Goal: Task Accomplishment & Management: Use online tool/utility

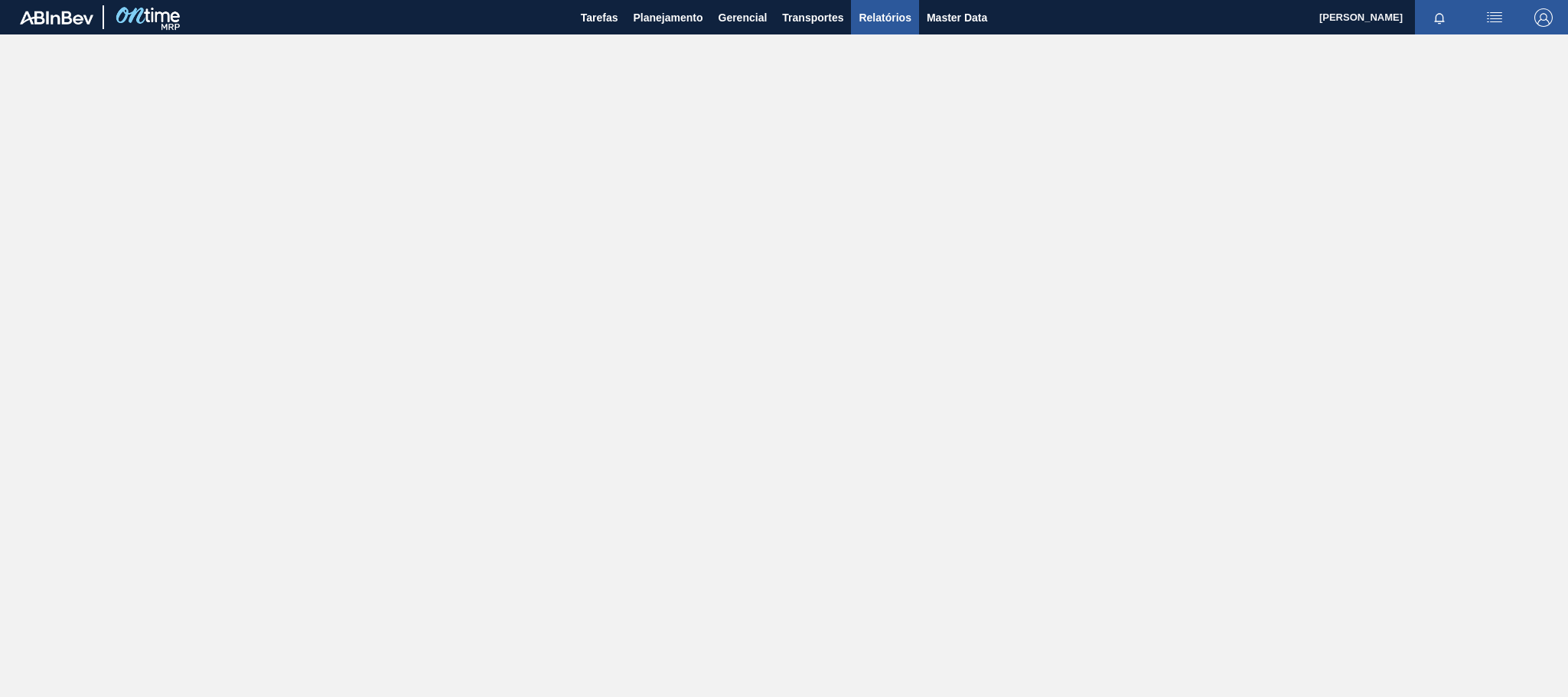
click at [880, 9] on span "Relatórios" at bounding box center [885, 17] width 52 height 18
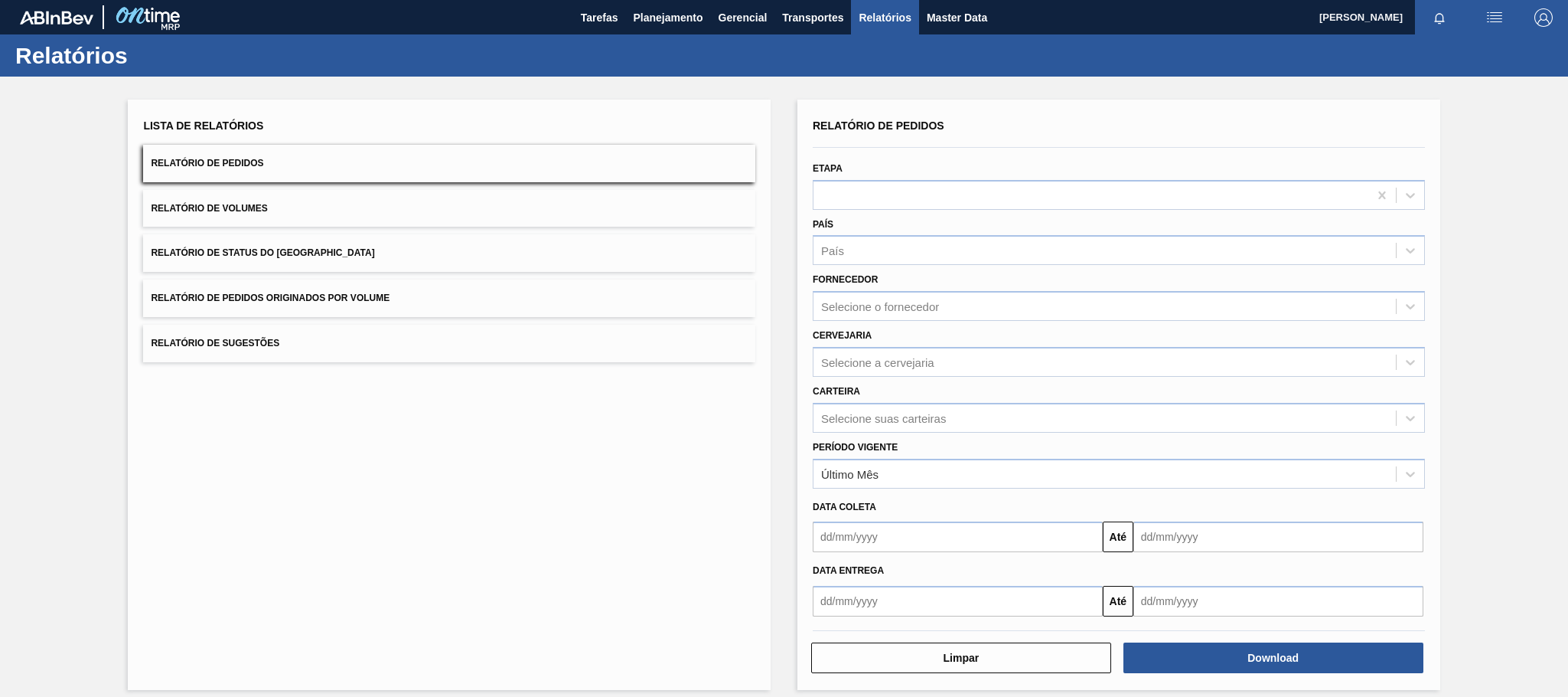
click at [430, 292] on button "Relatório de Pedidos Originados por Volume" at bounding box center [449, 298] width 613 height 37
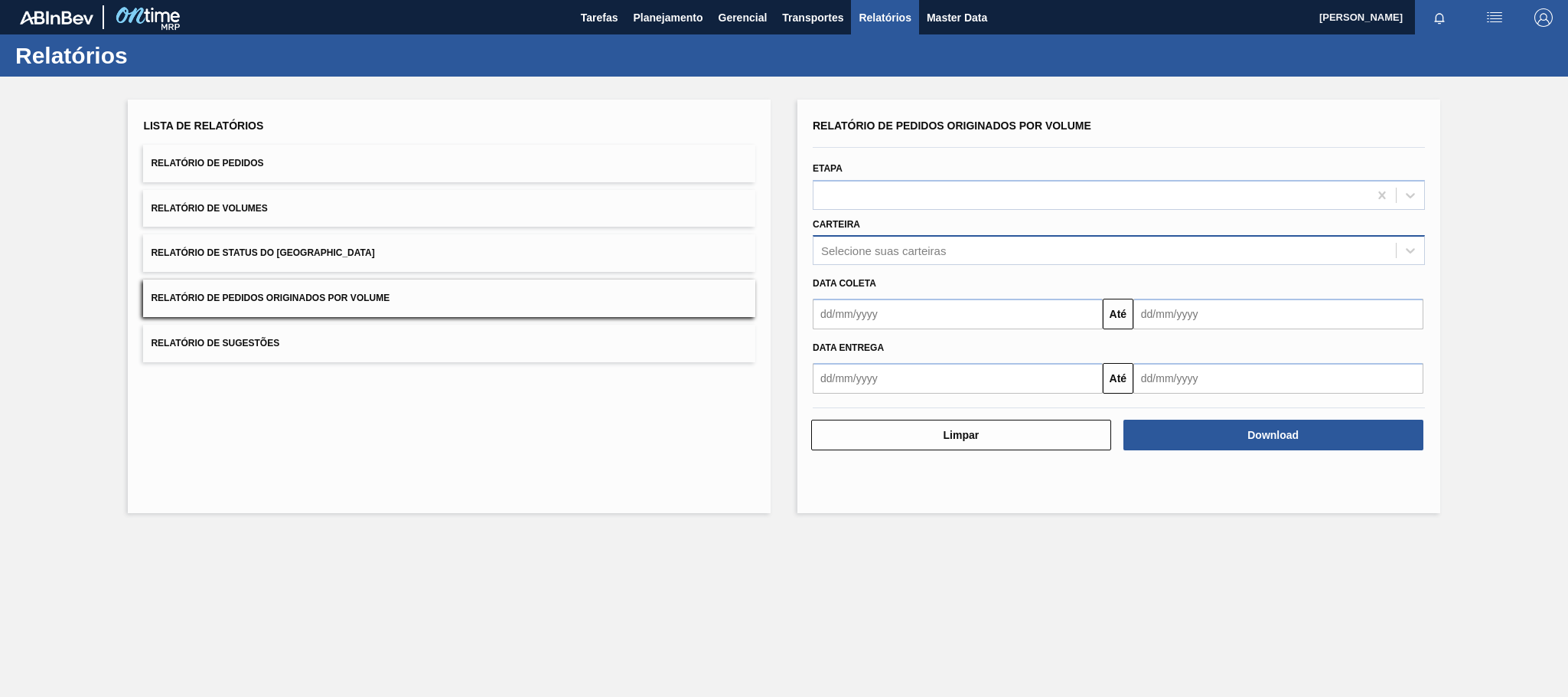
click at [896, 251] on div "Selecione suas carteiras" at bounding box center [884, 251] width 125 height 13
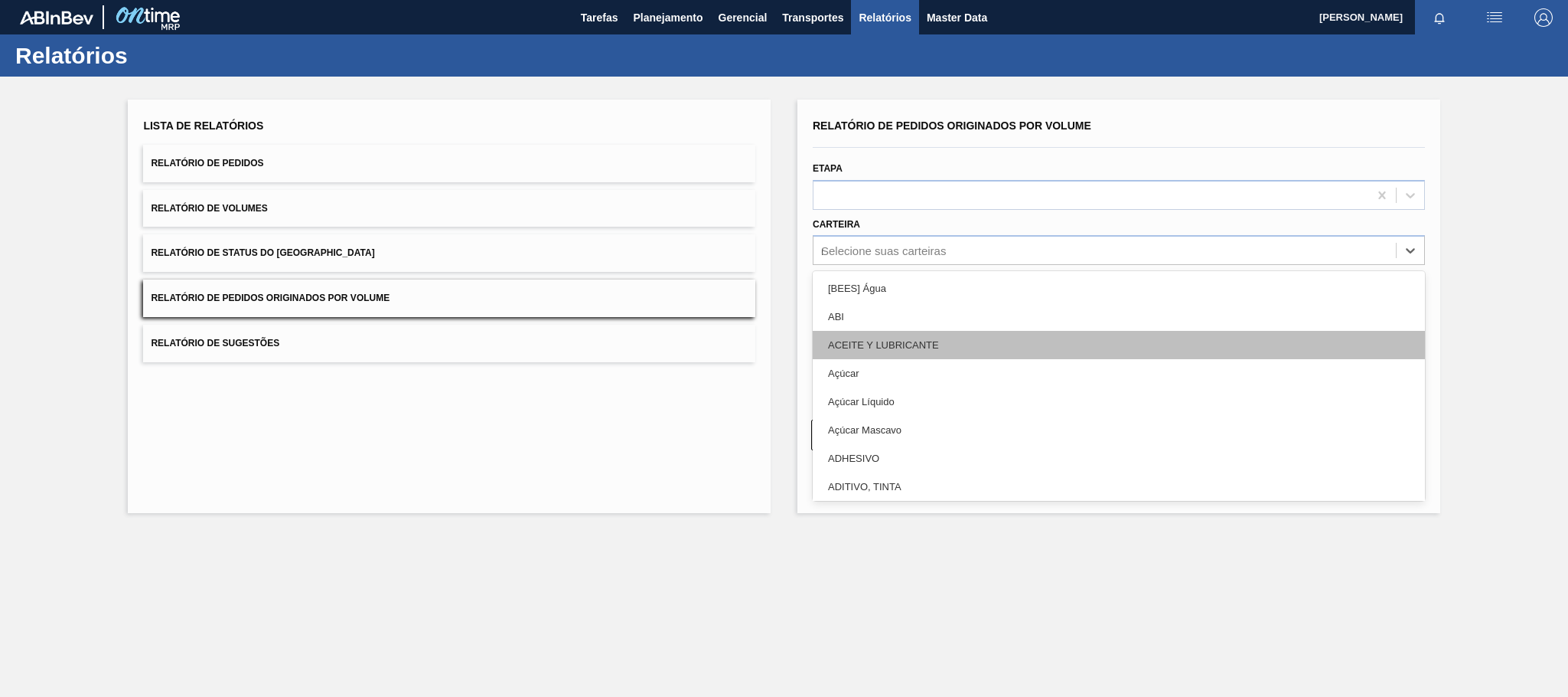
type input "mal"
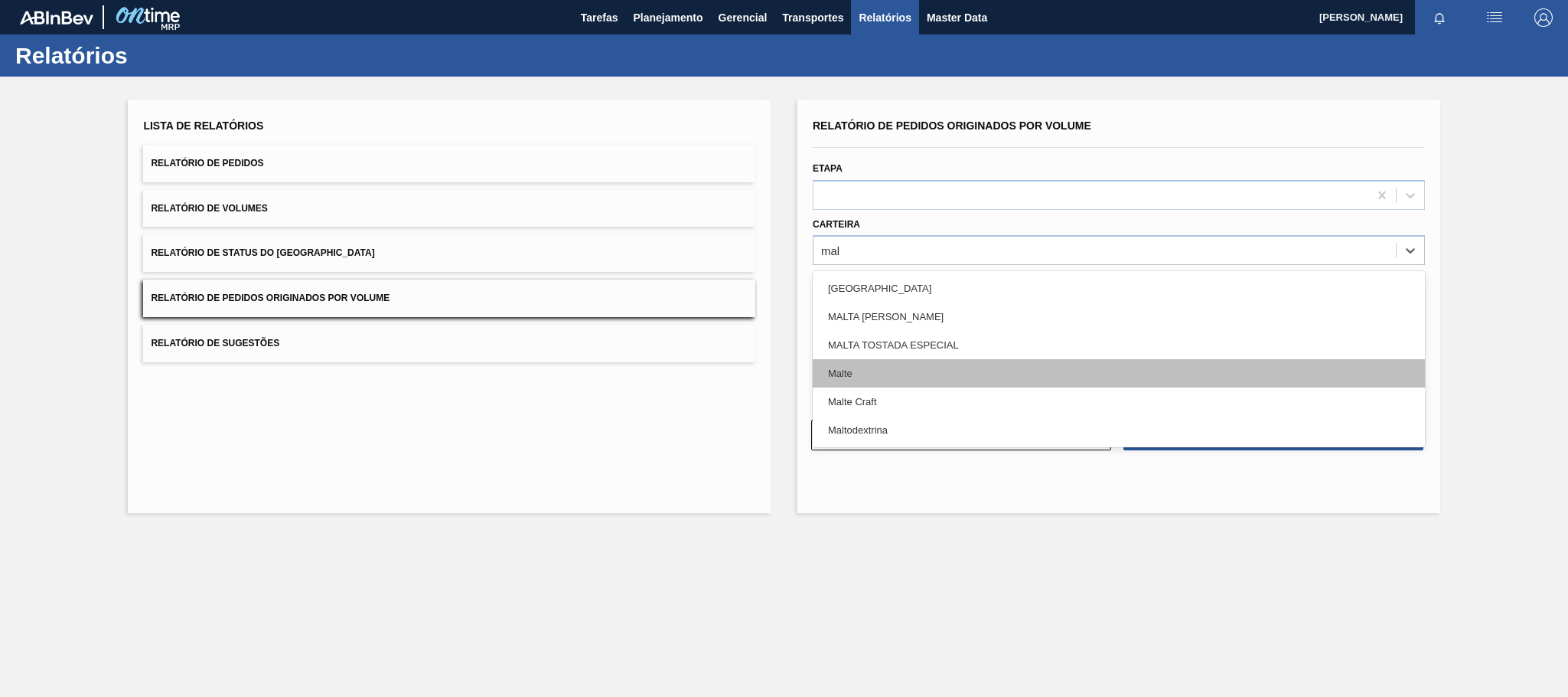
click at [860, 368] on div "Malte" at bounding box center [1118, 373] width 613 height 28
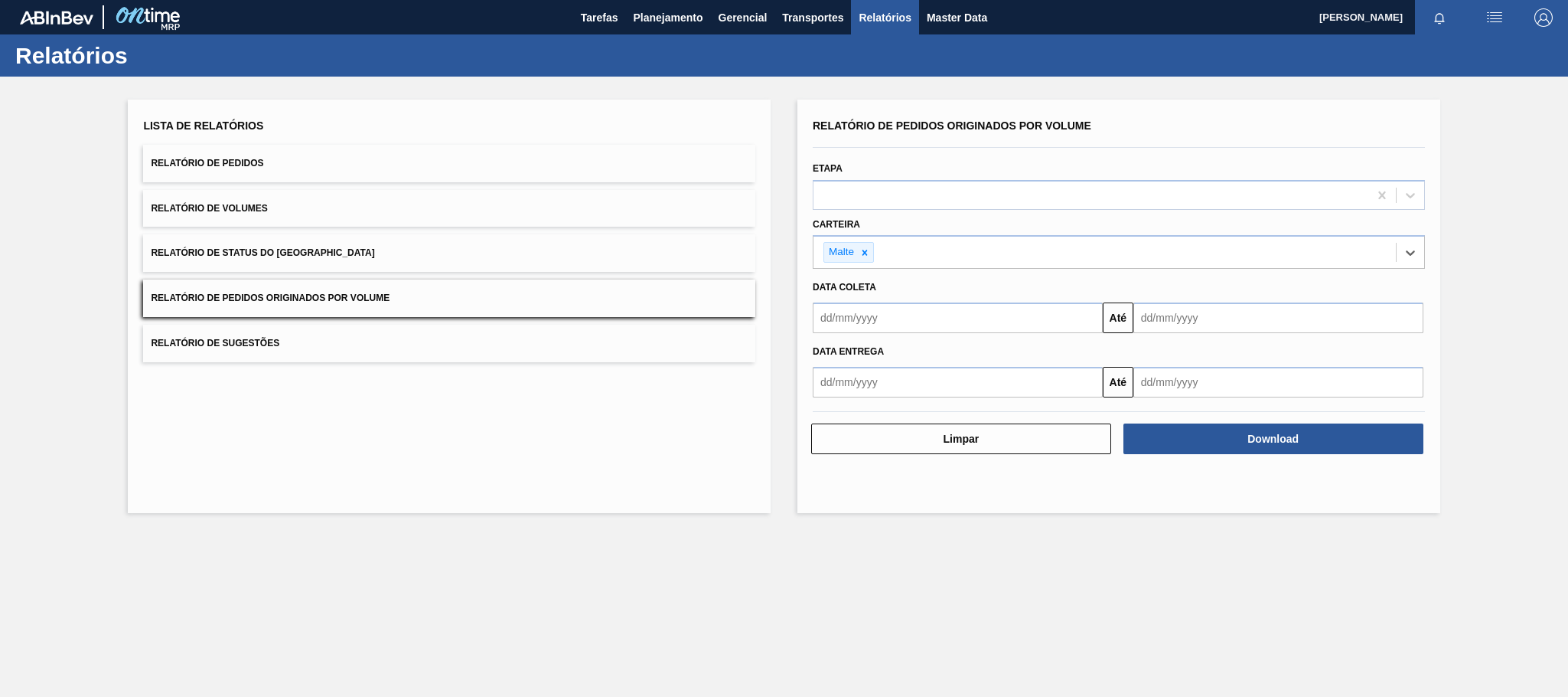
click at [872, 320] on input "text" at bounding box center [957, 318] width 290 height 31
type input "01/01/2025"
click at [912, 403] on div "1" at bounding box center [905, 404] width 21 height 21
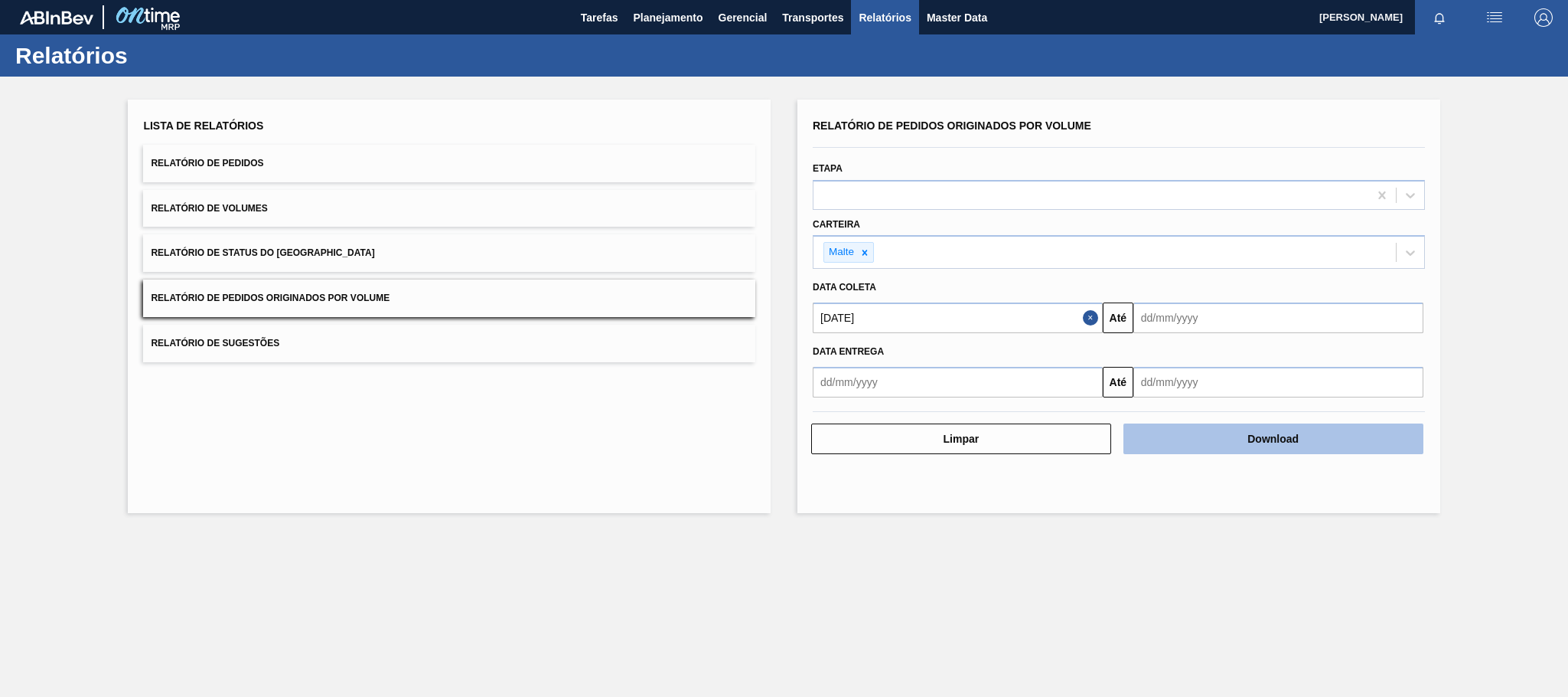
click at [1217, 432] on button "Download" at bounding box center [1274, 439] width 300 height 31
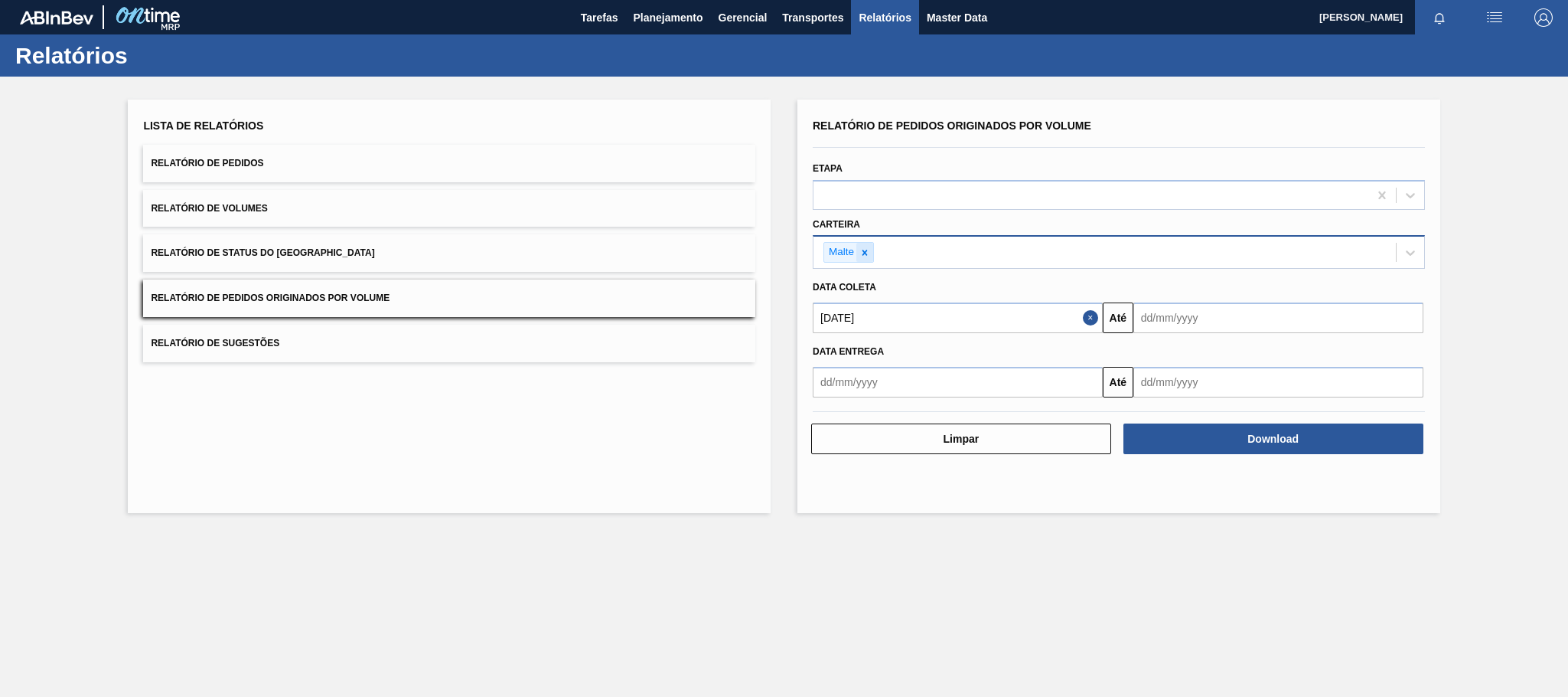
click at [864, 251] on icon at bounding box center [865, 253] width 5 height 5
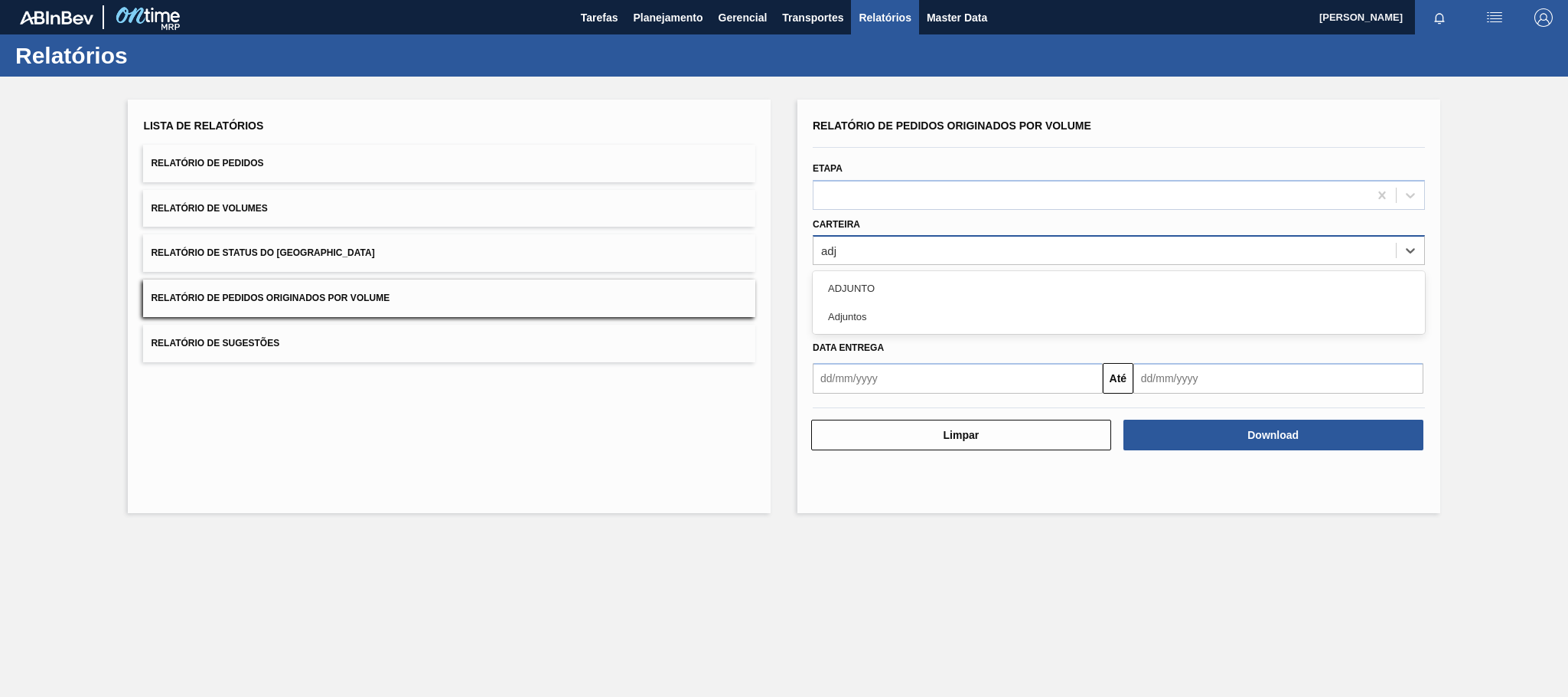
type input "adju"
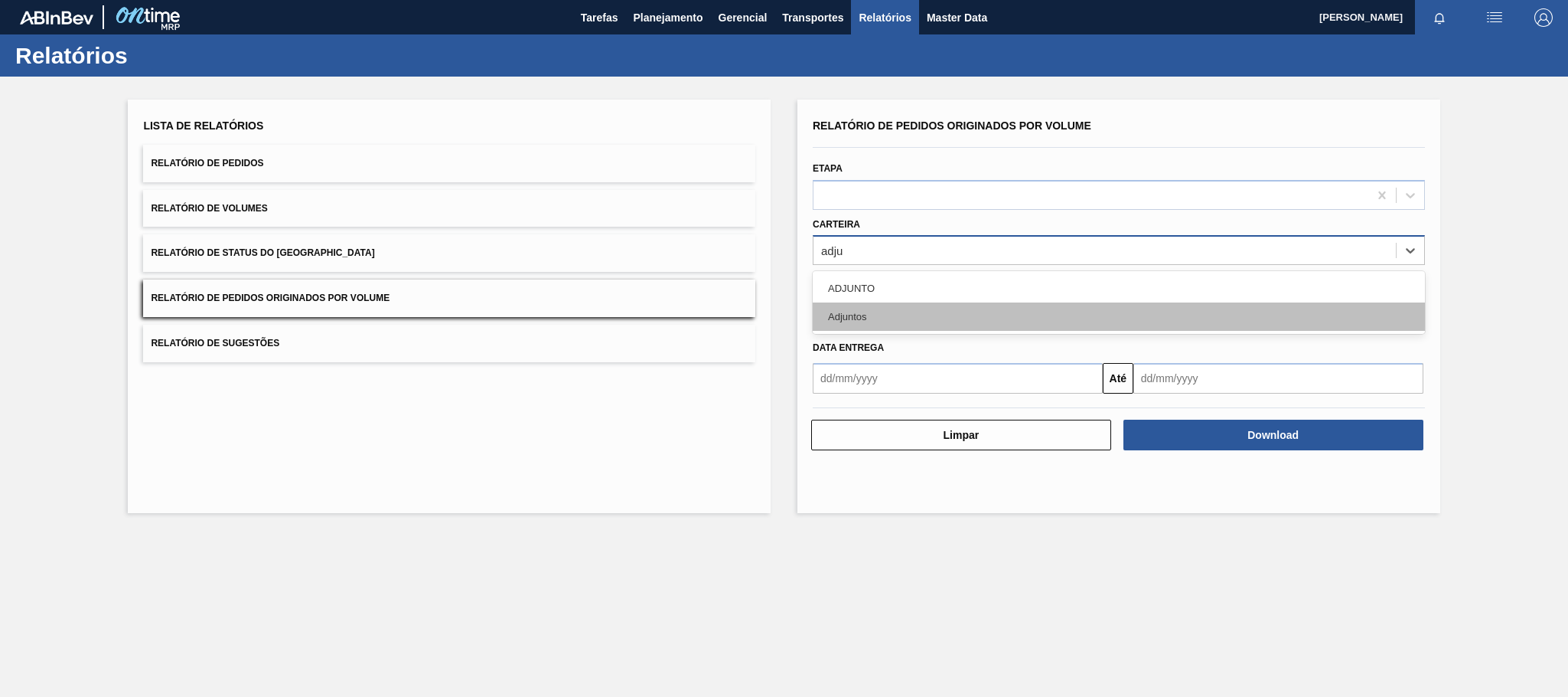
click at [864, 320] on div "Adjuntos" at bounding box center [1118, 316] width 613 height 28
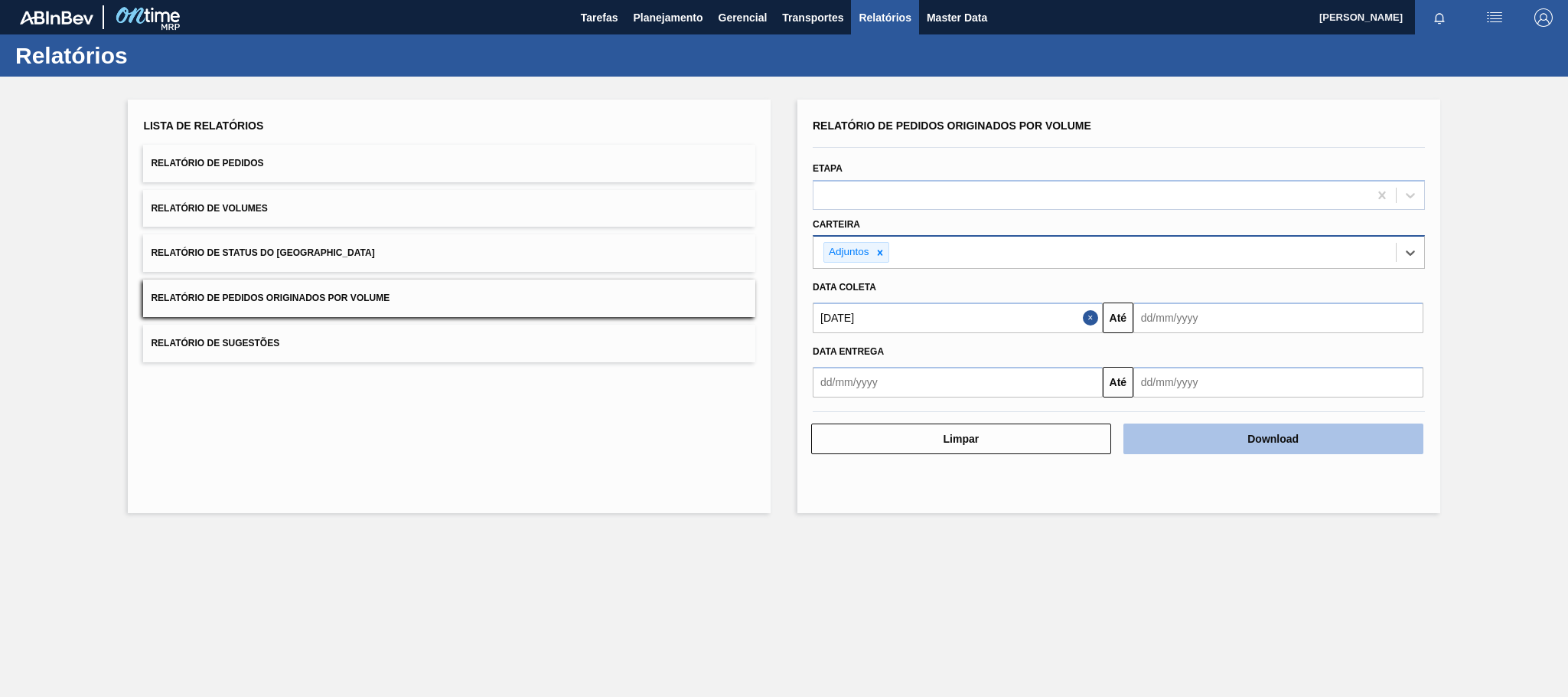
click at [1270, 437] on button "Download" at bounding box center [1274, 439] width 300 height 31
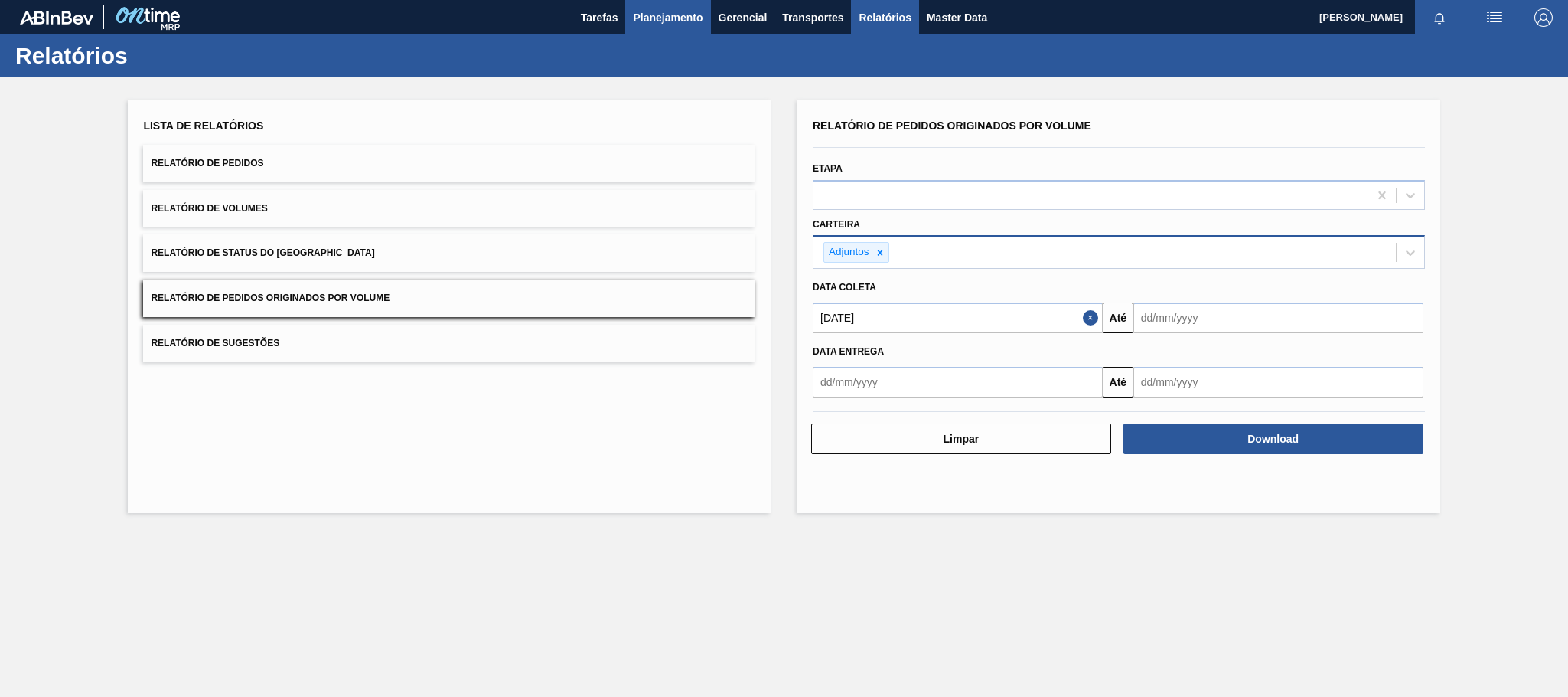
click at [673, 14] on span "Planejamento" at bounding box center [668, 17] width 70 height 18
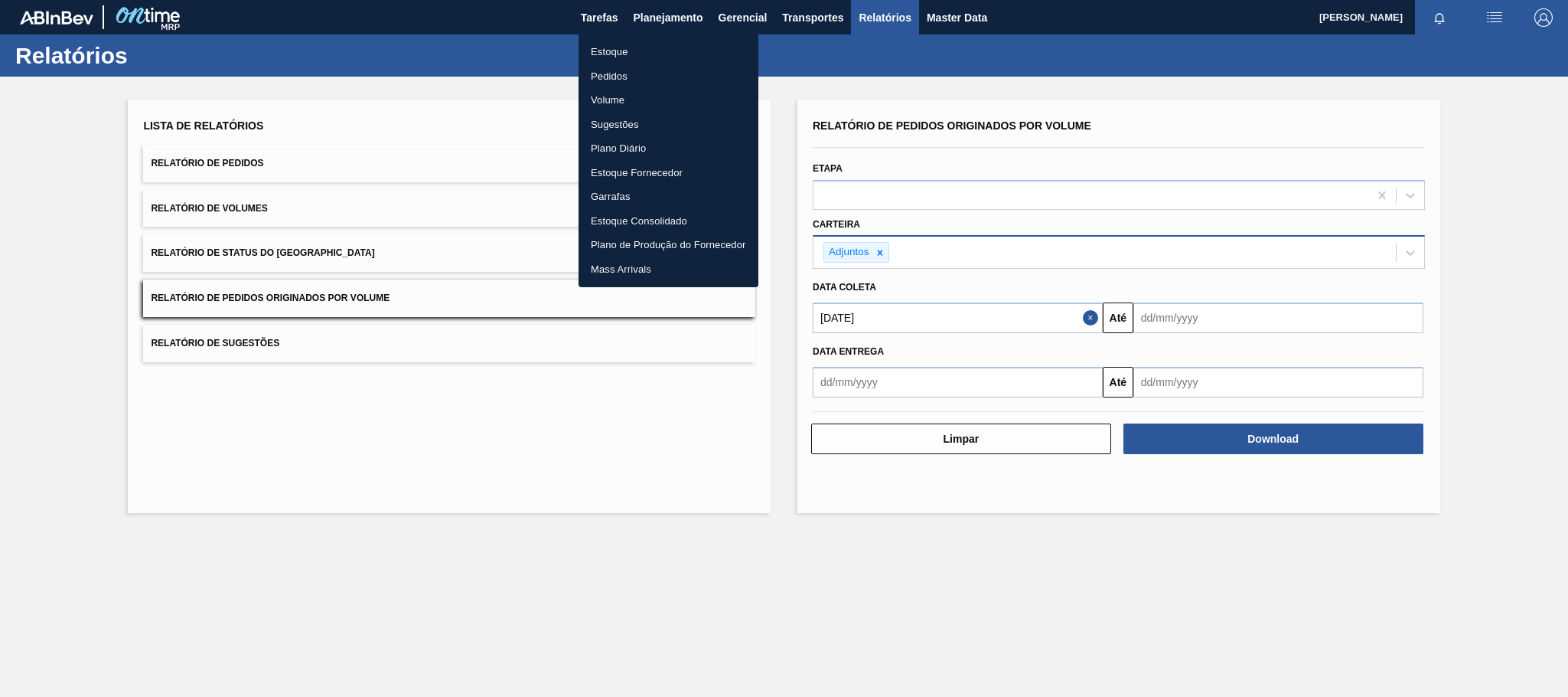
click at [612, 48] on li "Estoque" at bounding box center [668, 52] width 180 height 24
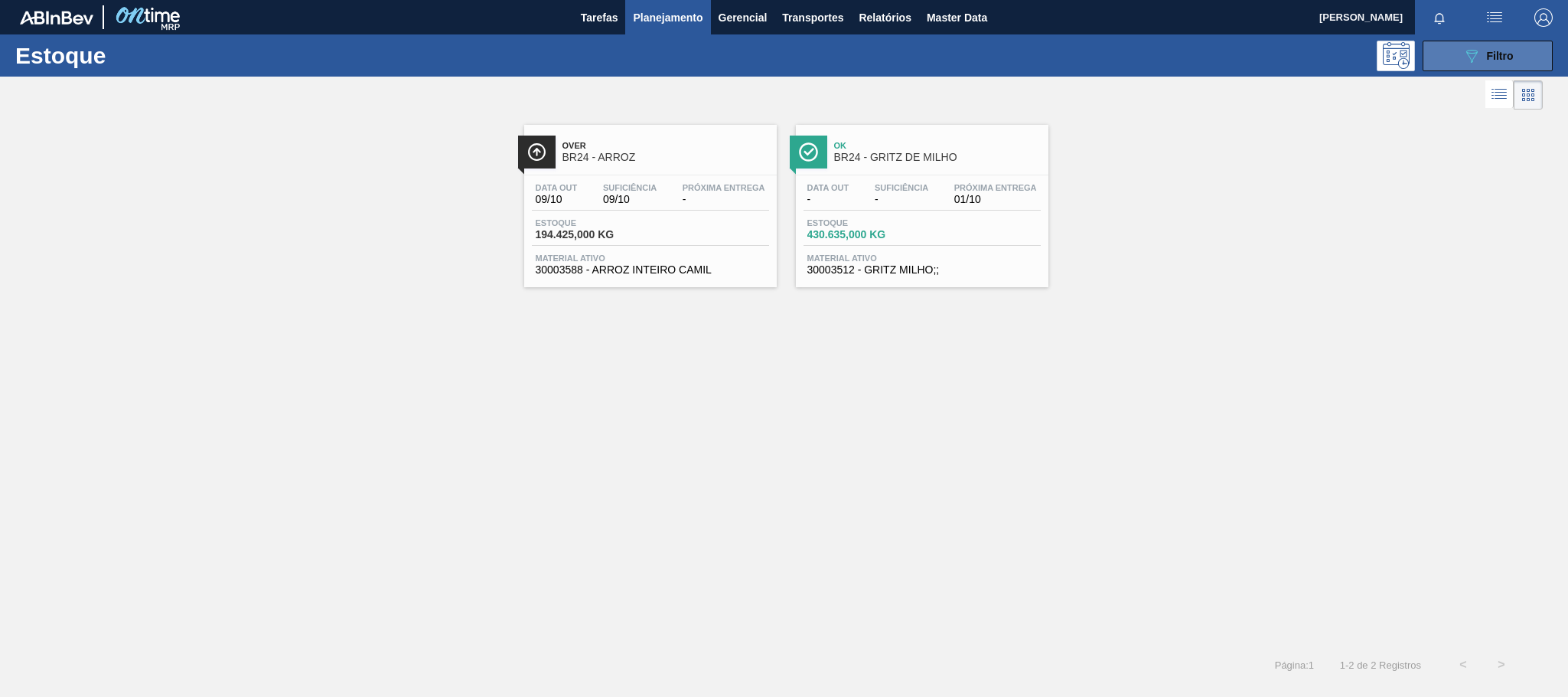
click at [1459, 53] on button "089F7B8B-B2A5-4AFE-B5C0-19BA573D28AC Filtro" at bounding box center [1487, 56] width 130 height 31
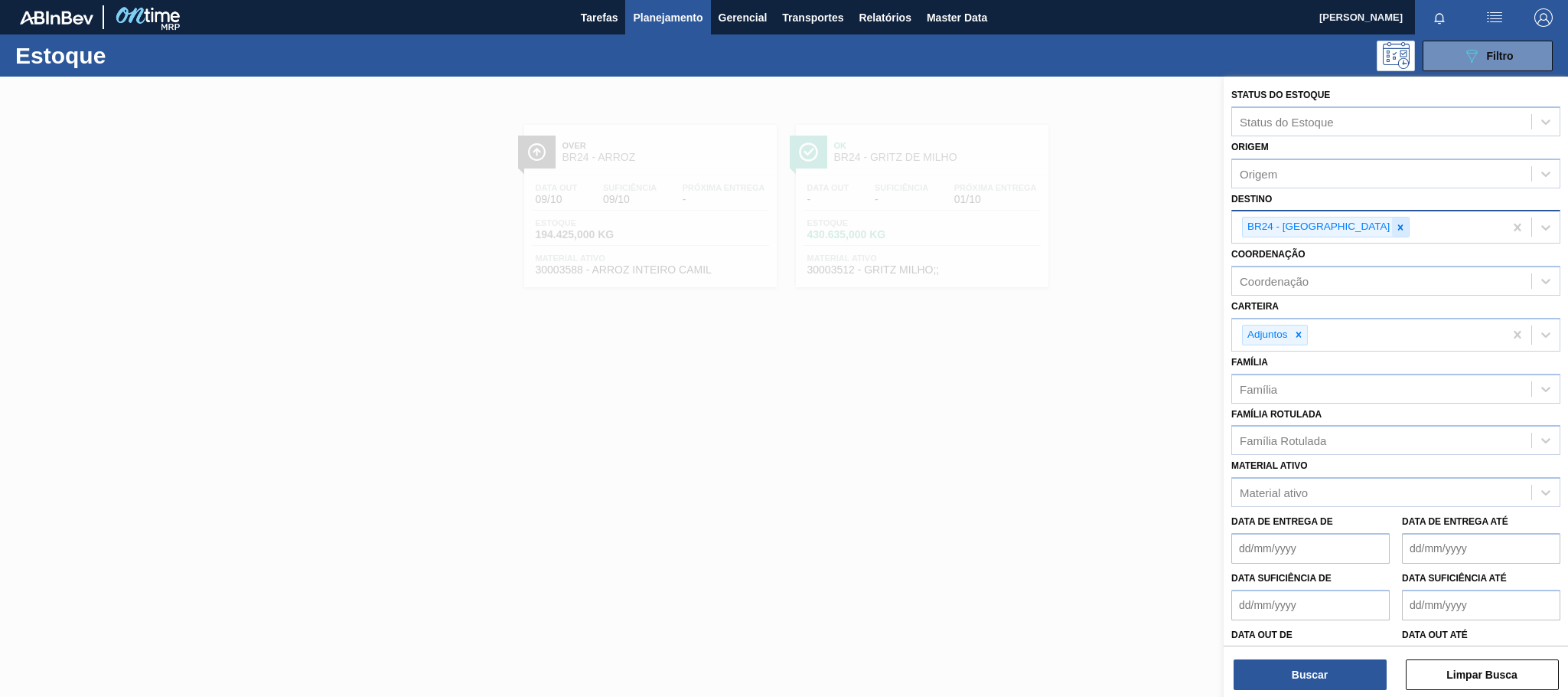
click at [1398, 226] on icon at bounding box center [1401, 227] width 5 height 5
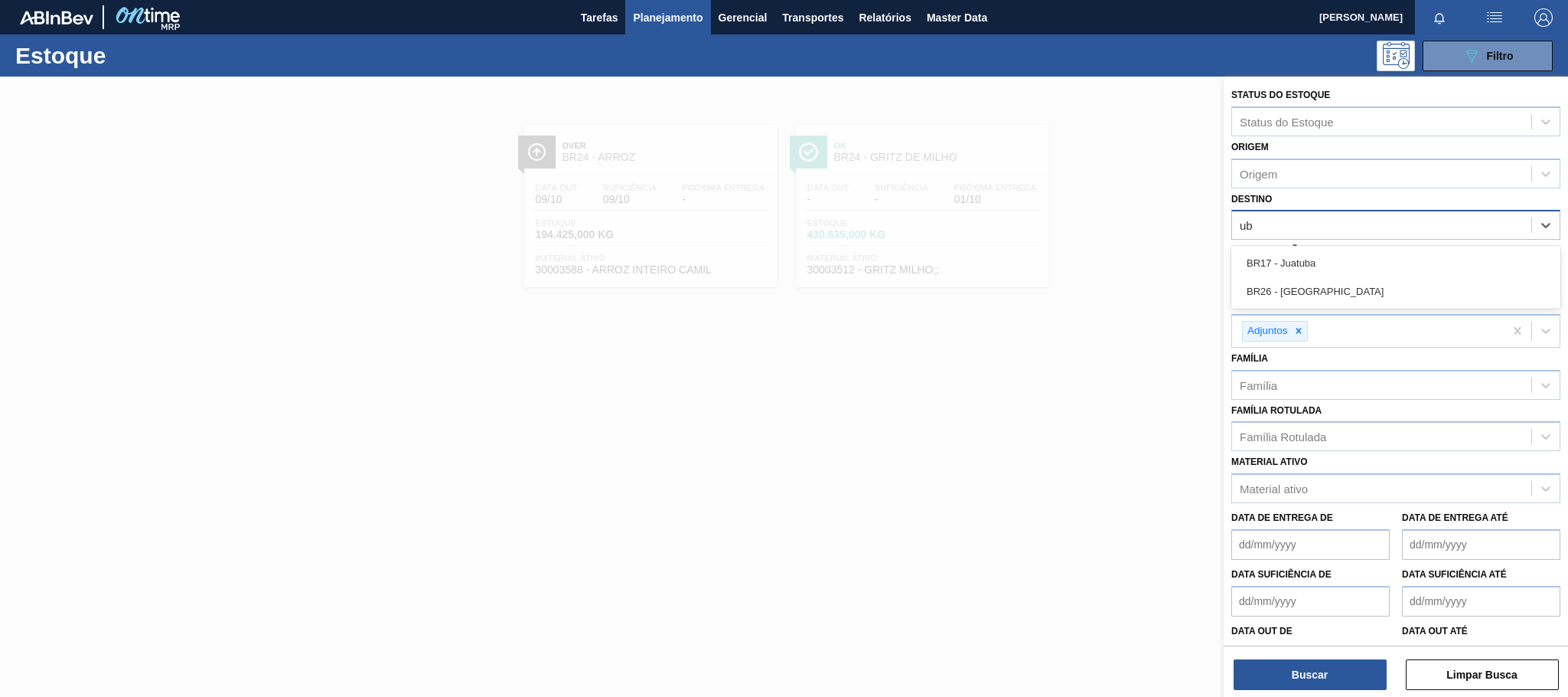
type input "ube"
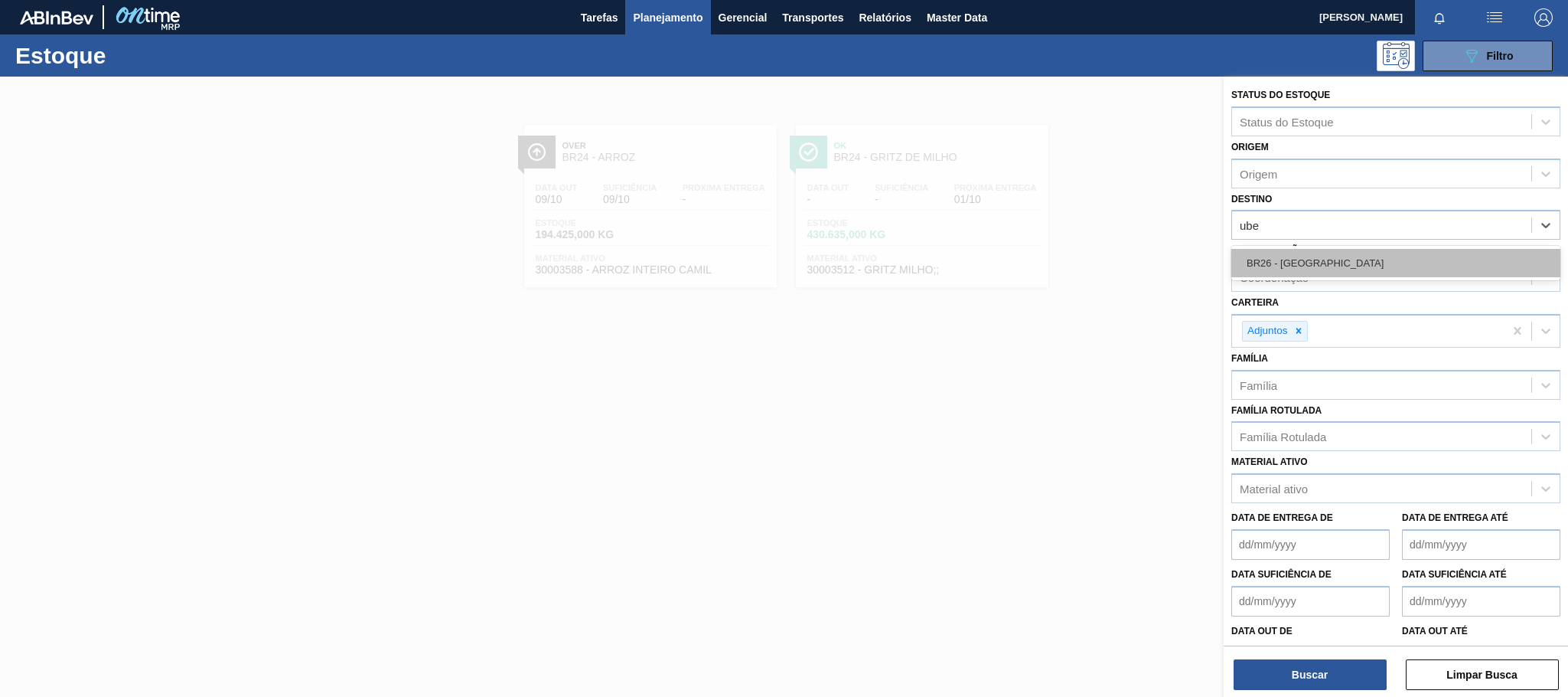
click at [1330, 256] on div "BR26 - Uberlândia" at bounding box center [1396, 263] width 329 height 28
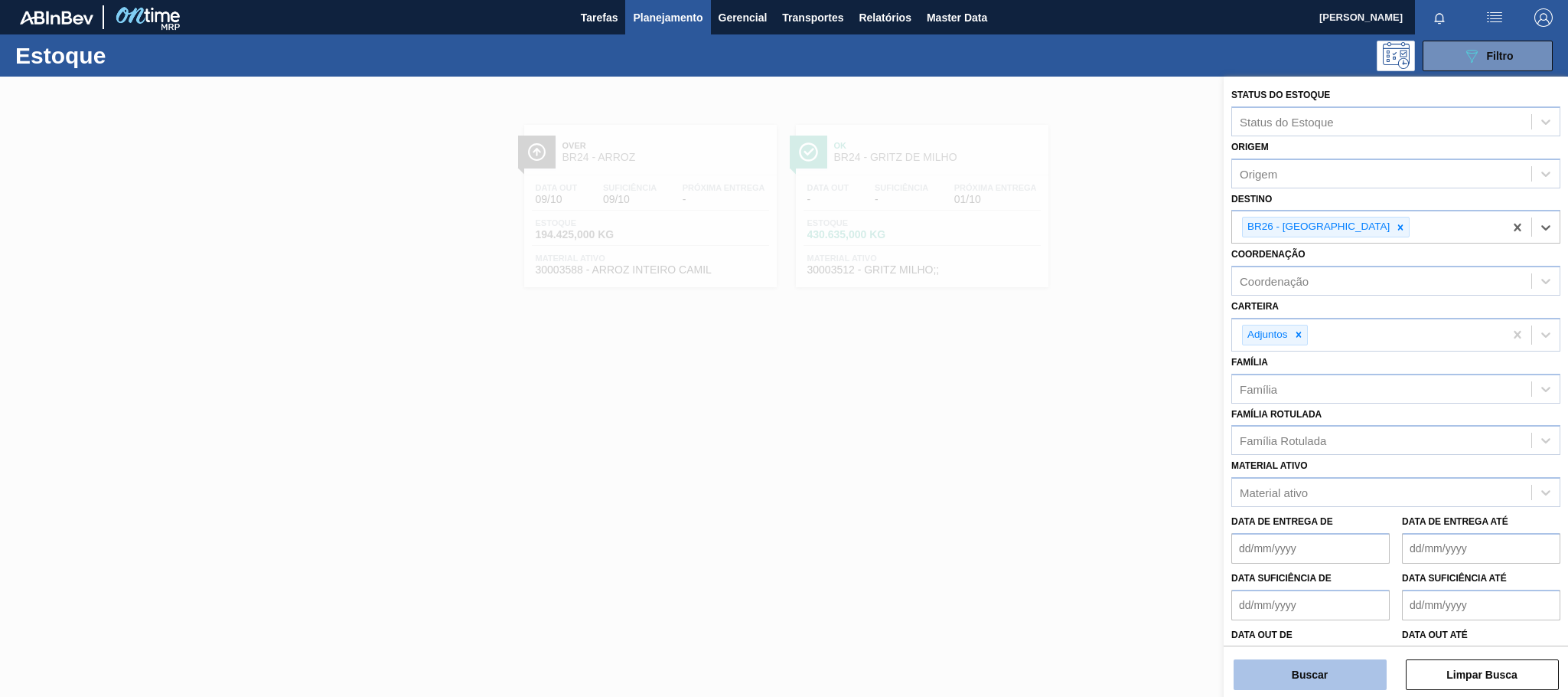
click at [1326, 676] on button "Buscar" at bounding box center [1310, 674] width 153 height 31
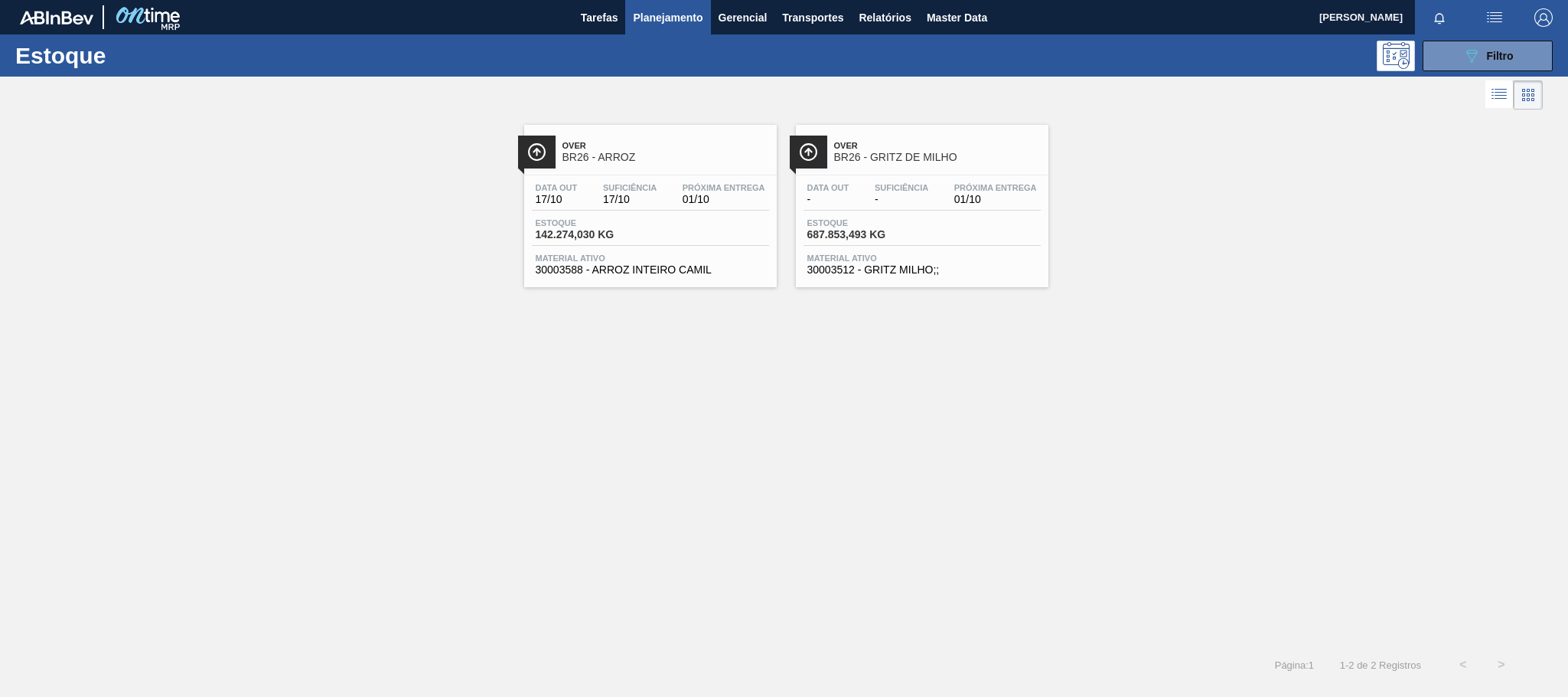
click at [645, 159] on span "BR26 - ARROZ" at bounding box center [666, 157] width 206 height 12
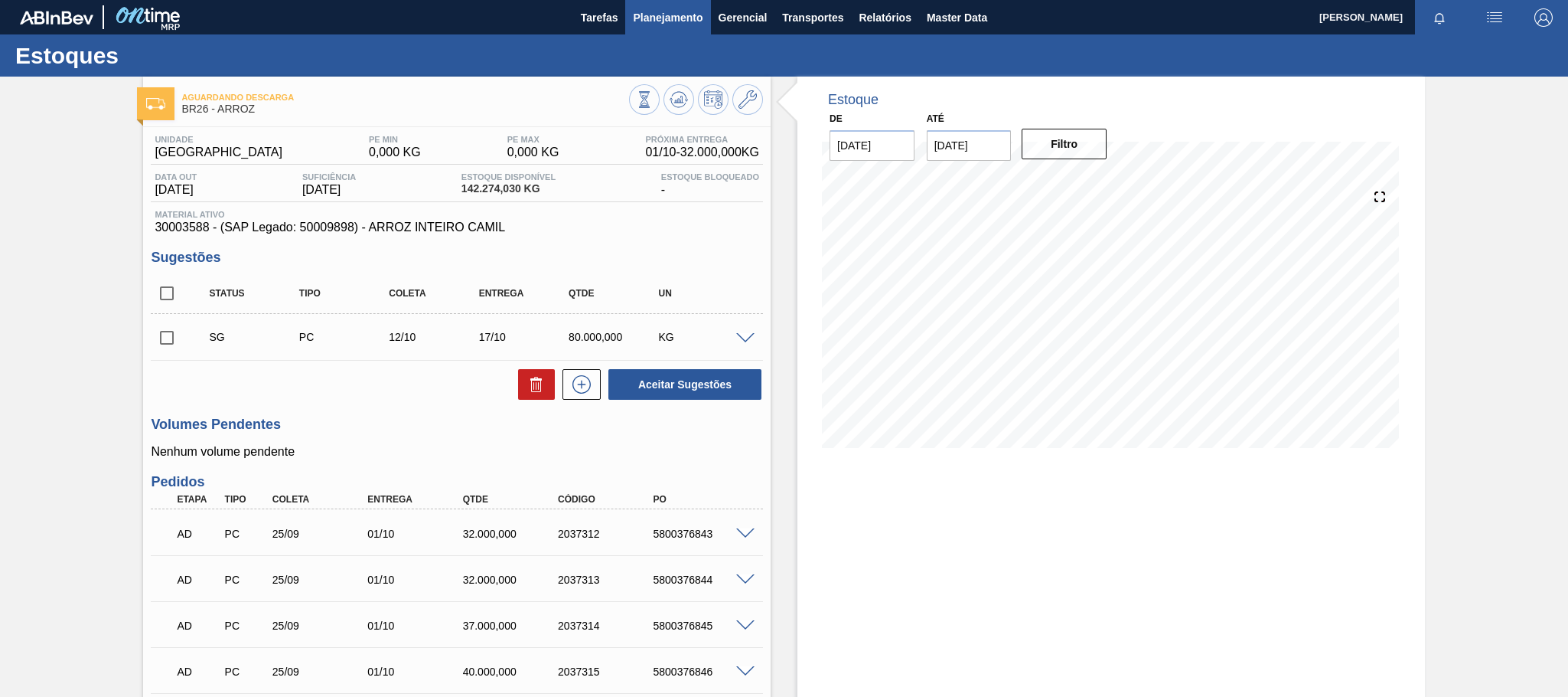
click at [667, 8] on span "Planejamento" at bounding box center [668, 17] width 70 height 18
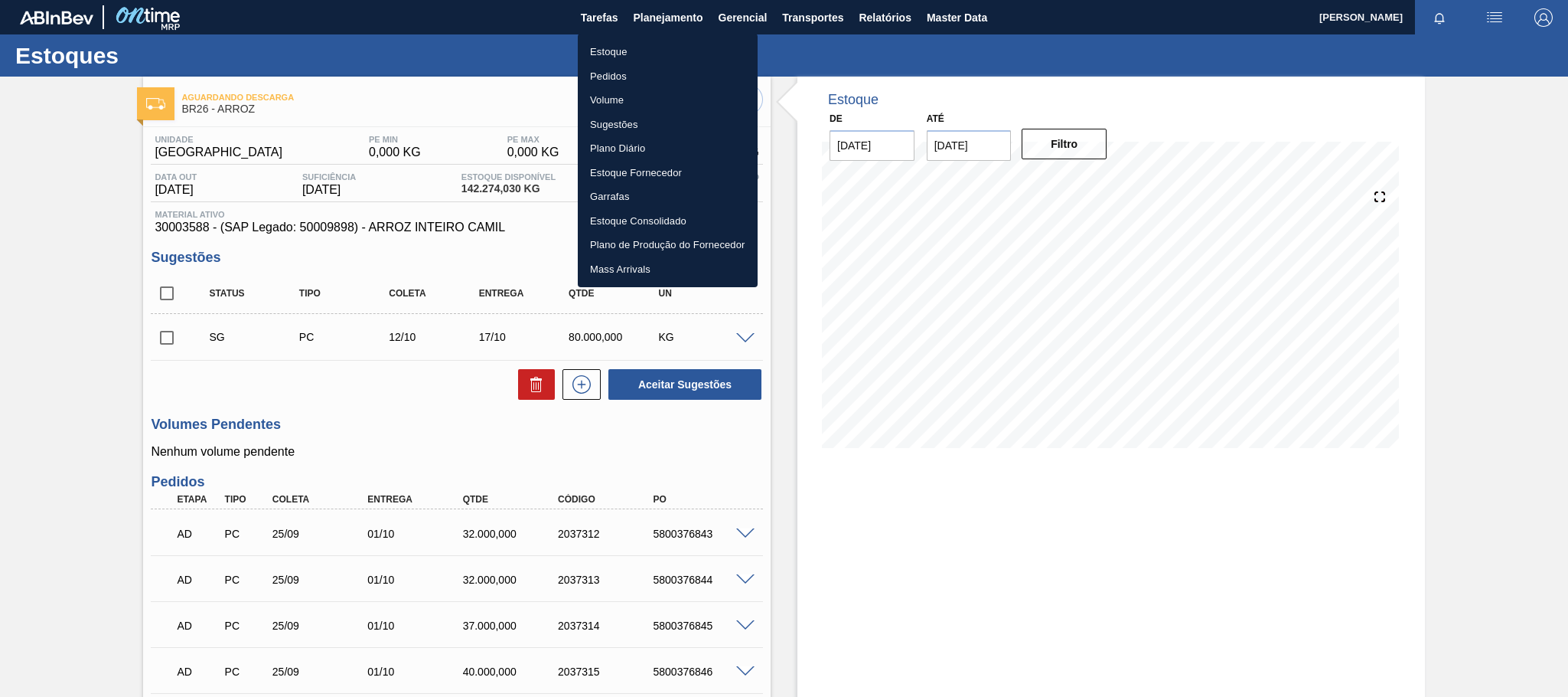
click at [608, 47] on li "Estoque" at bounding box center [668, 52] width 180 height 24
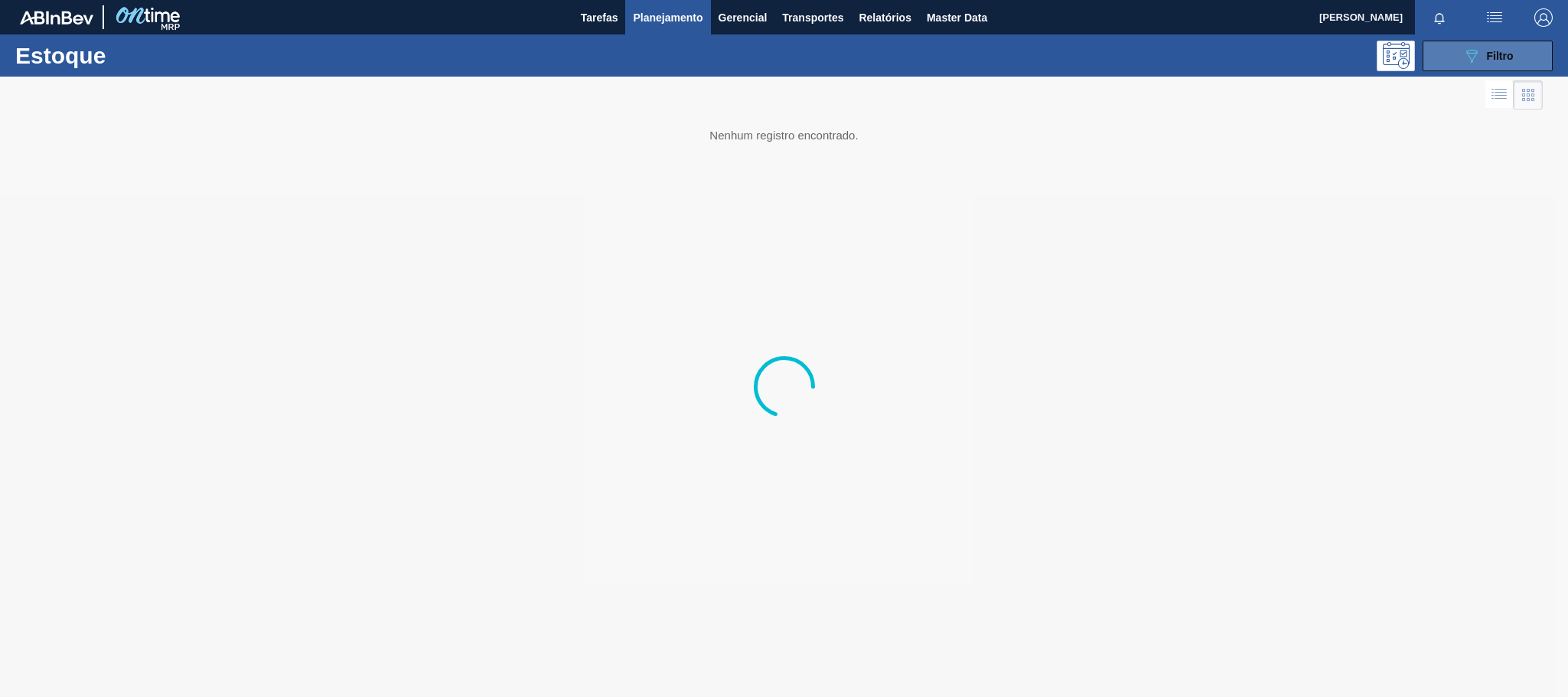
click at [1440, 49] on button "089F7B8B-B2A5-4AFE-B5C0-19BA573D28AC Filtro" at bounding box center [1487, 56] width 130 height 31
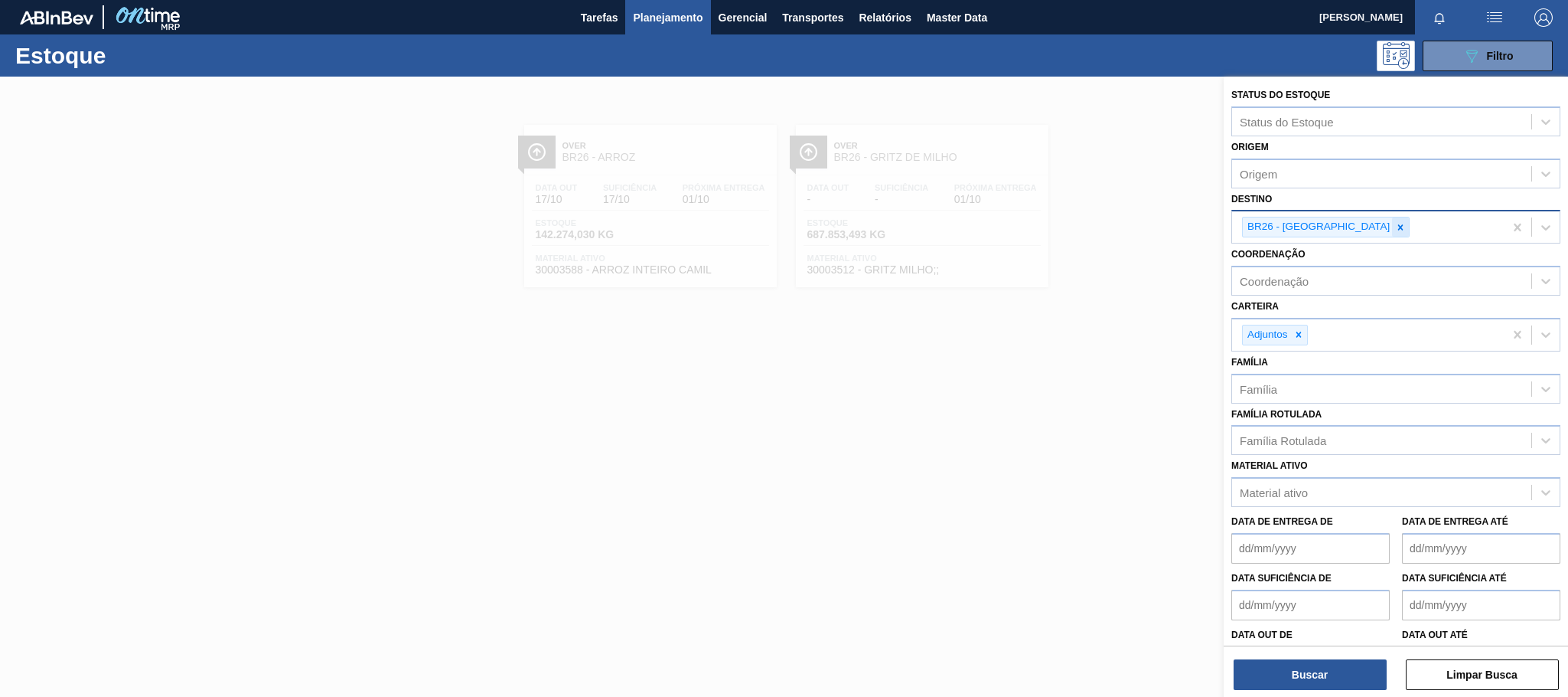
click at [1392, 219] on div at bounding box center [1401, 226] width 17 height 19
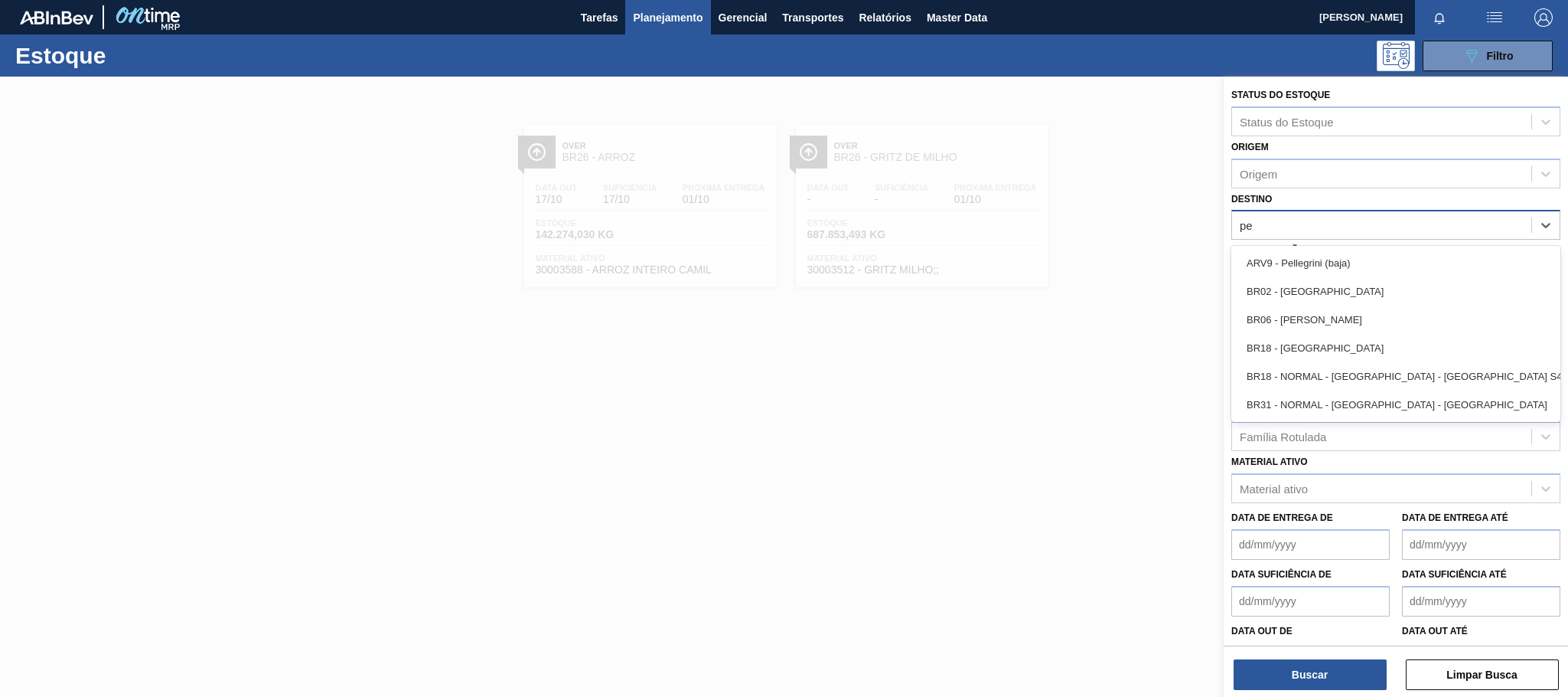
type input "per"
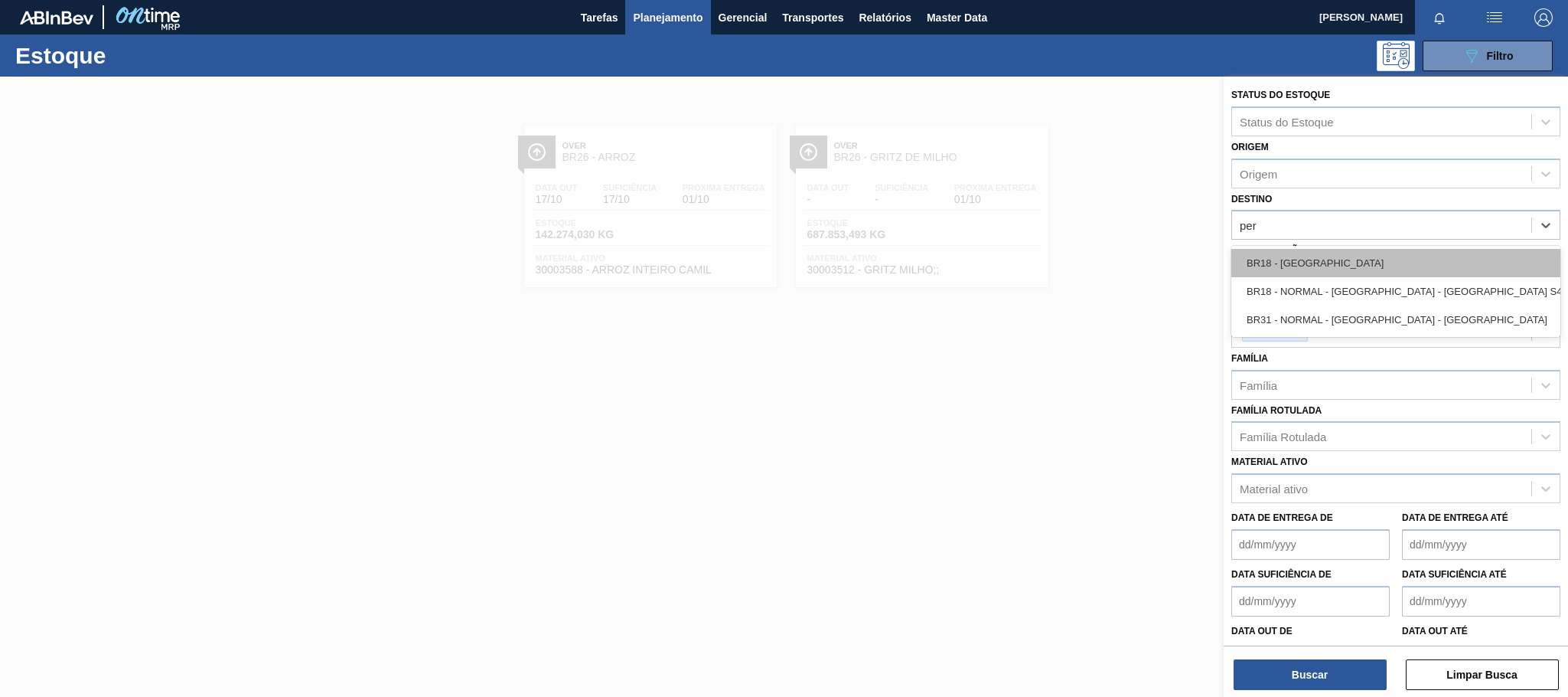
click at [1335, 253] on div "BR18 - Pernambuco" at bounding box center [1396, 263] width 329 height 28
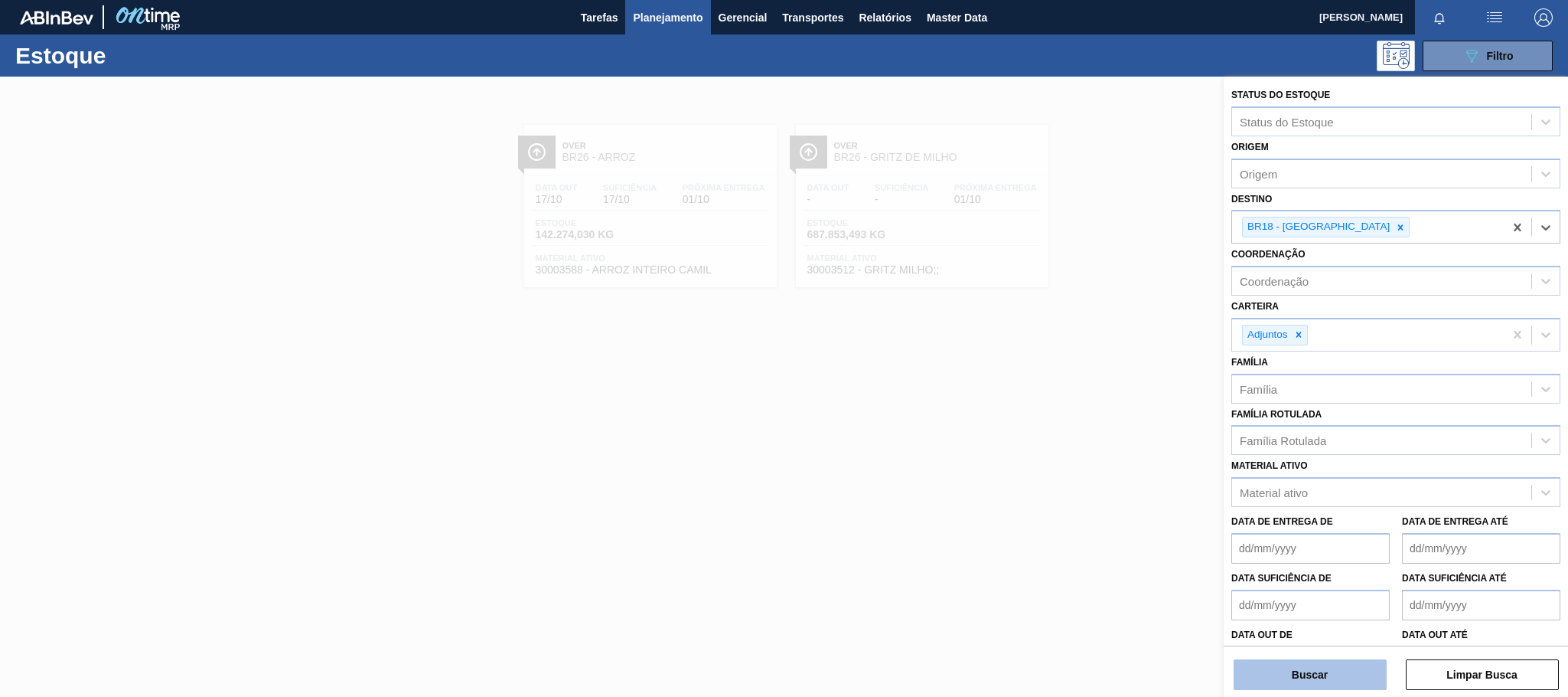
click at [1338, 668] on button "Buscar" at bounding box center [1310, 674] width 153 height 31
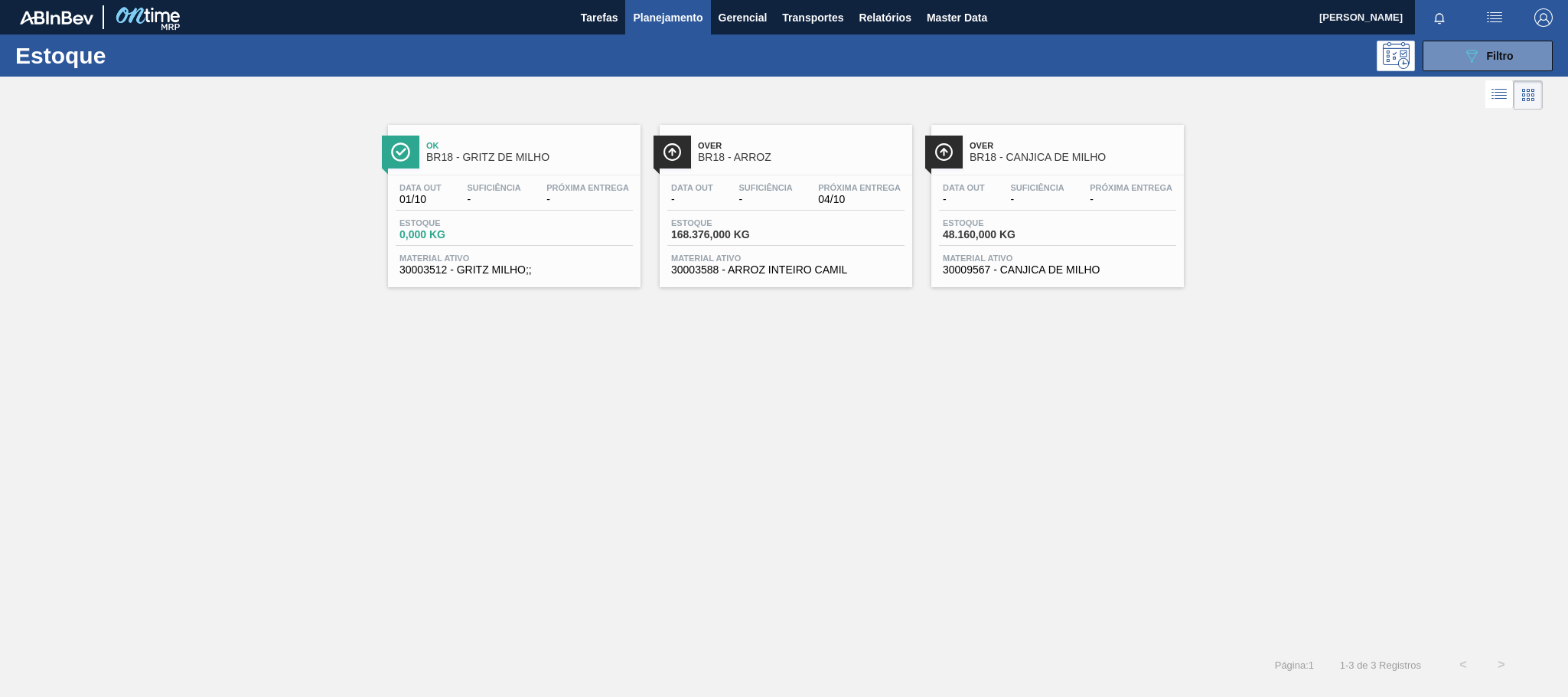
click at [712, 157] on span "BR18 - ARROZ" at bounding box center [801, 157] width 206 height 12
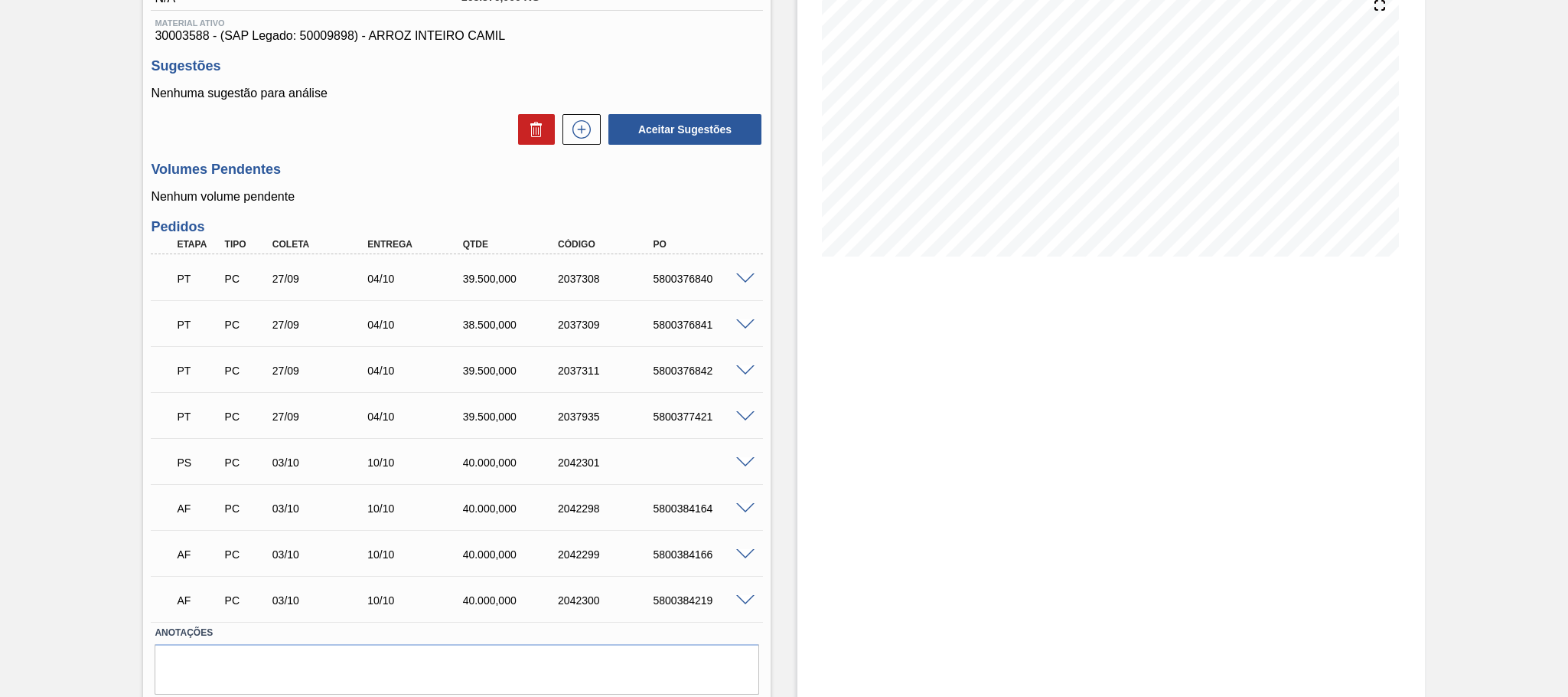
scroll to position [246, 0]
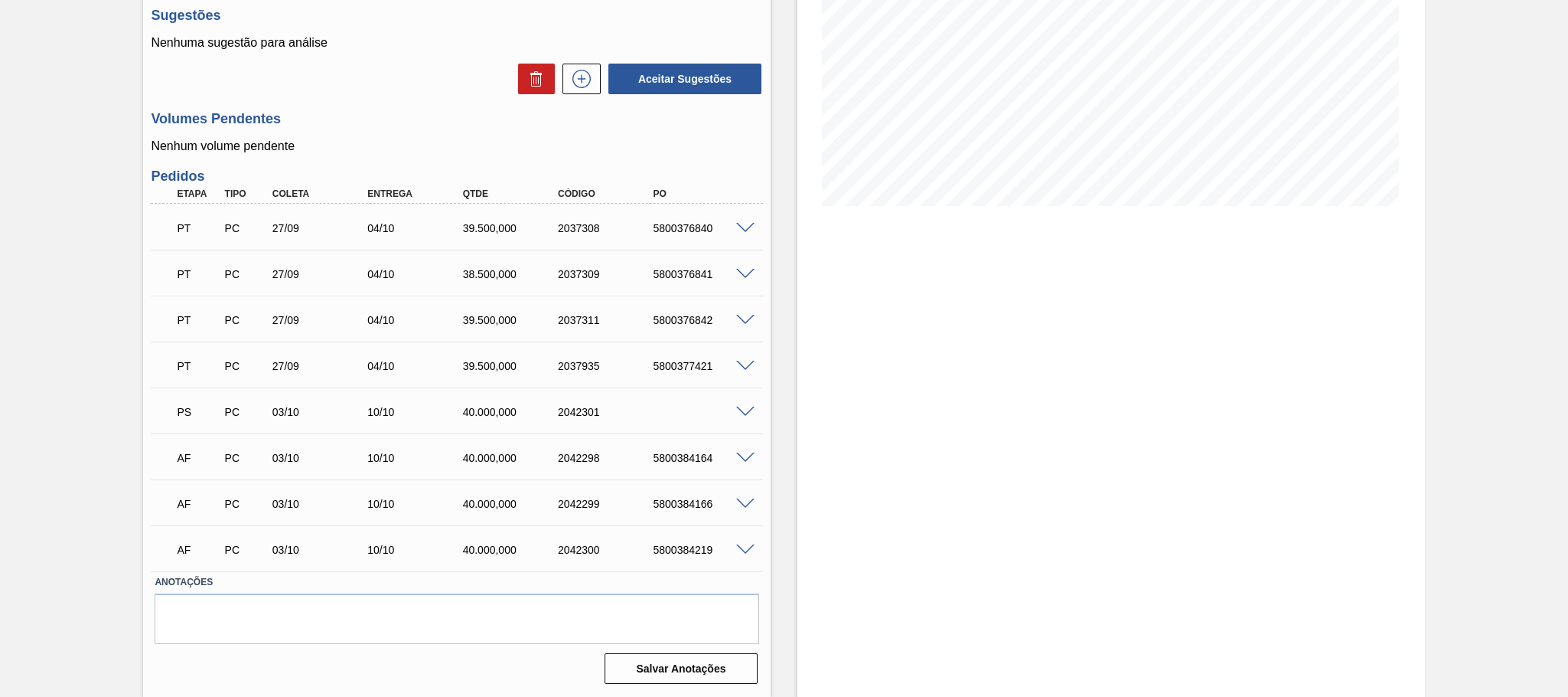
click at [746, 407] on span at bounding box center [746, 412] width 18 height 12
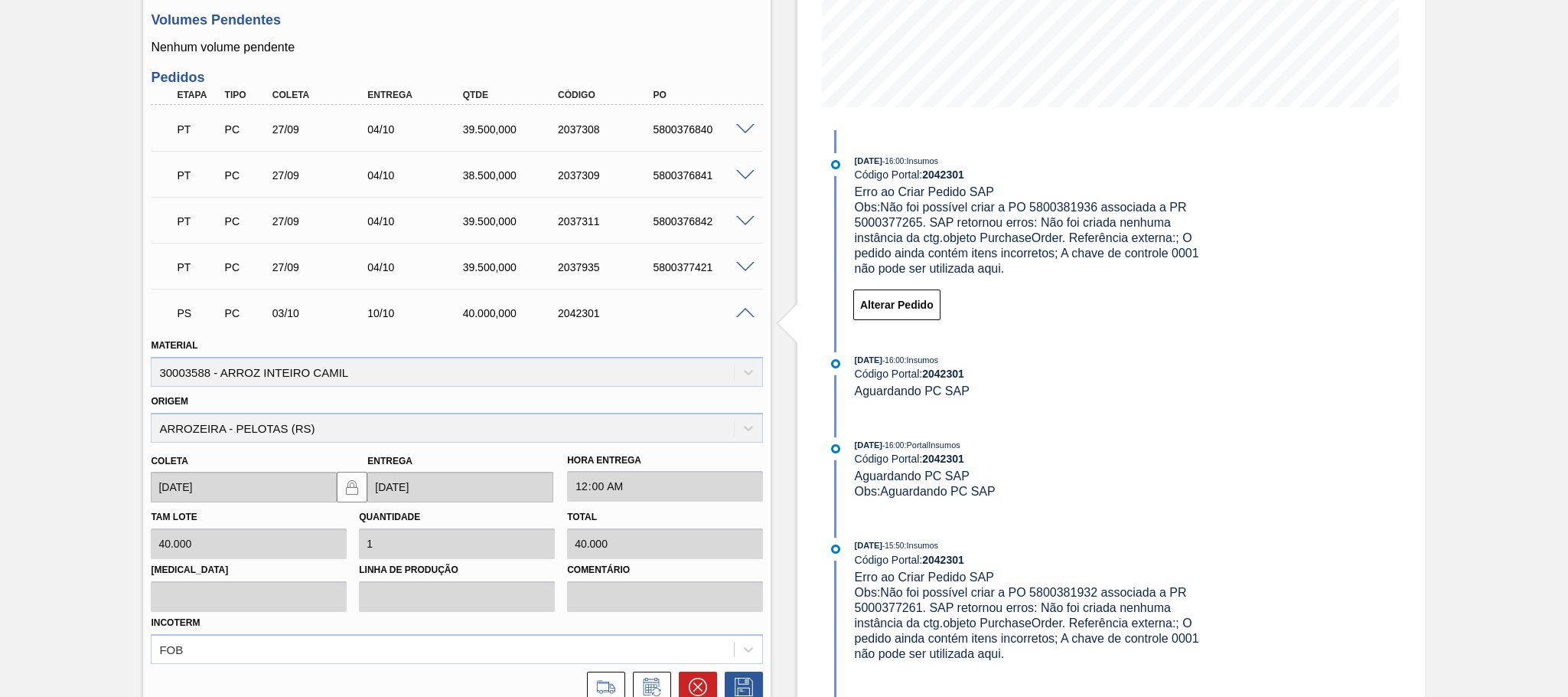
scroll to position [616, 0]
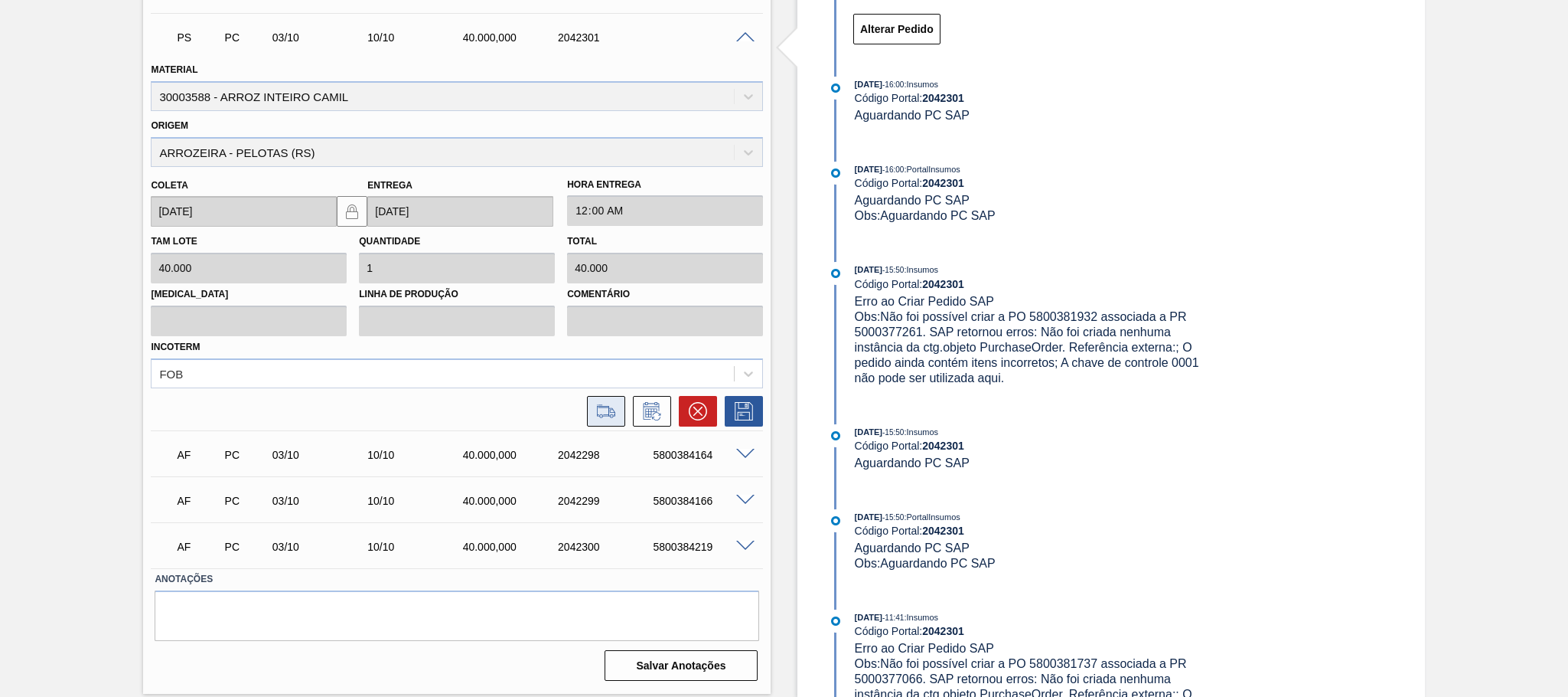
click at [616, 420] on icon at bounding box center [605, 411] width 24 height 18
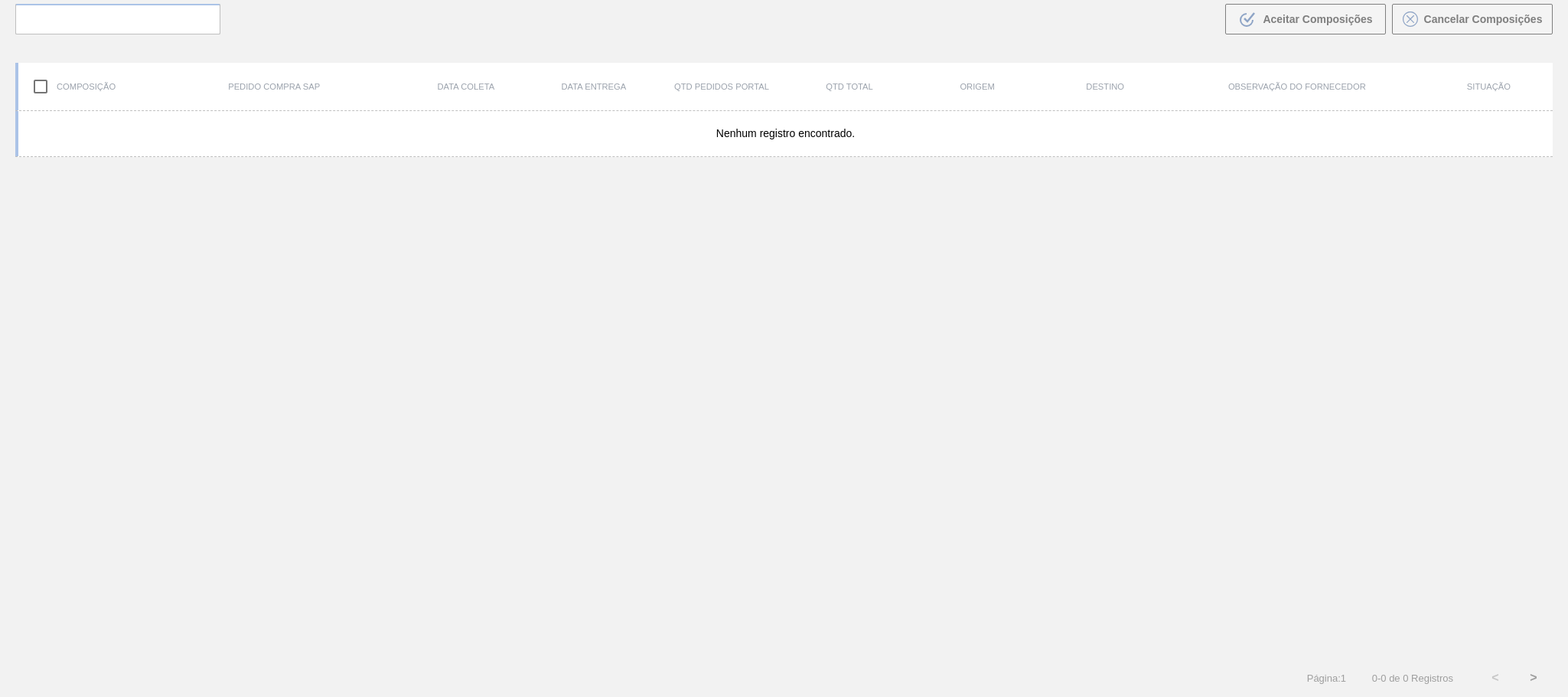
scroll to position [110, 0]
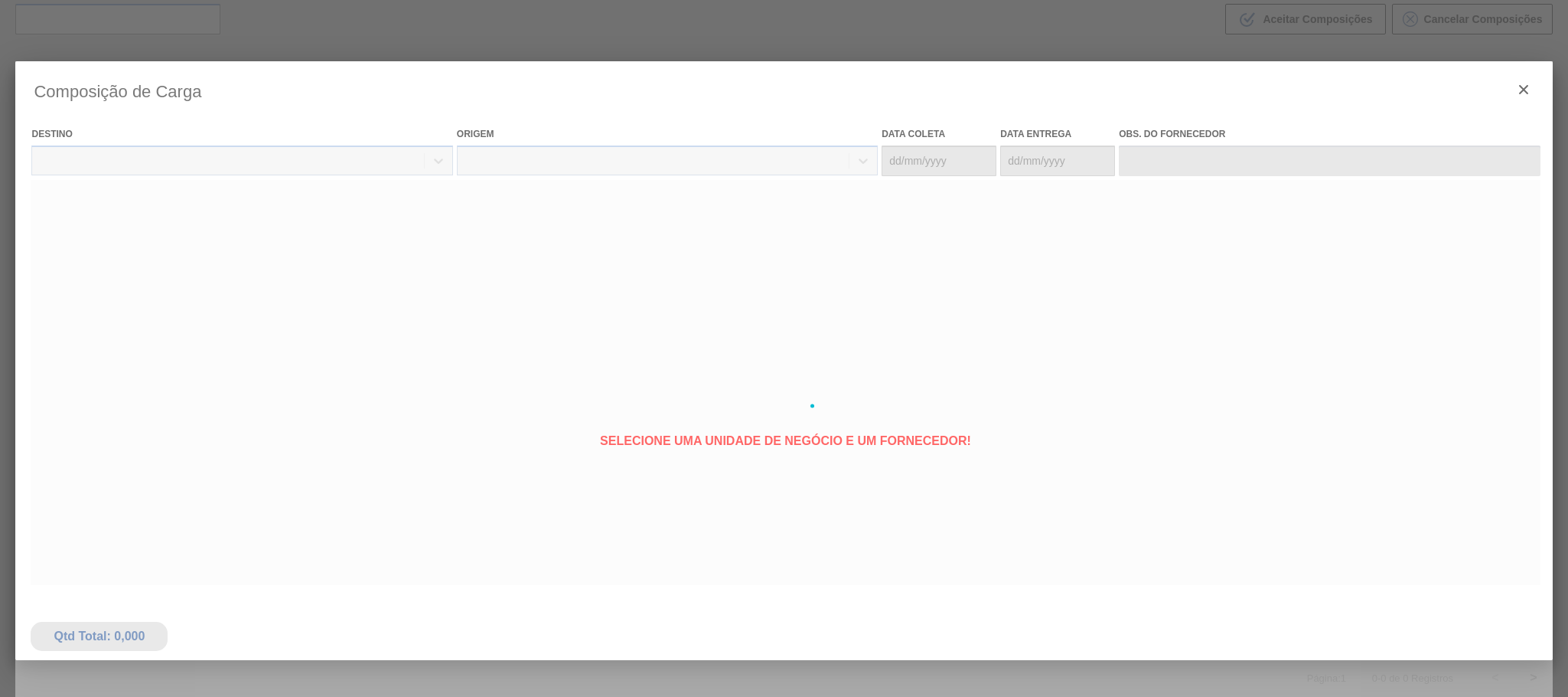
type coleta "[DATE]"
type entrega "10/10/2025"
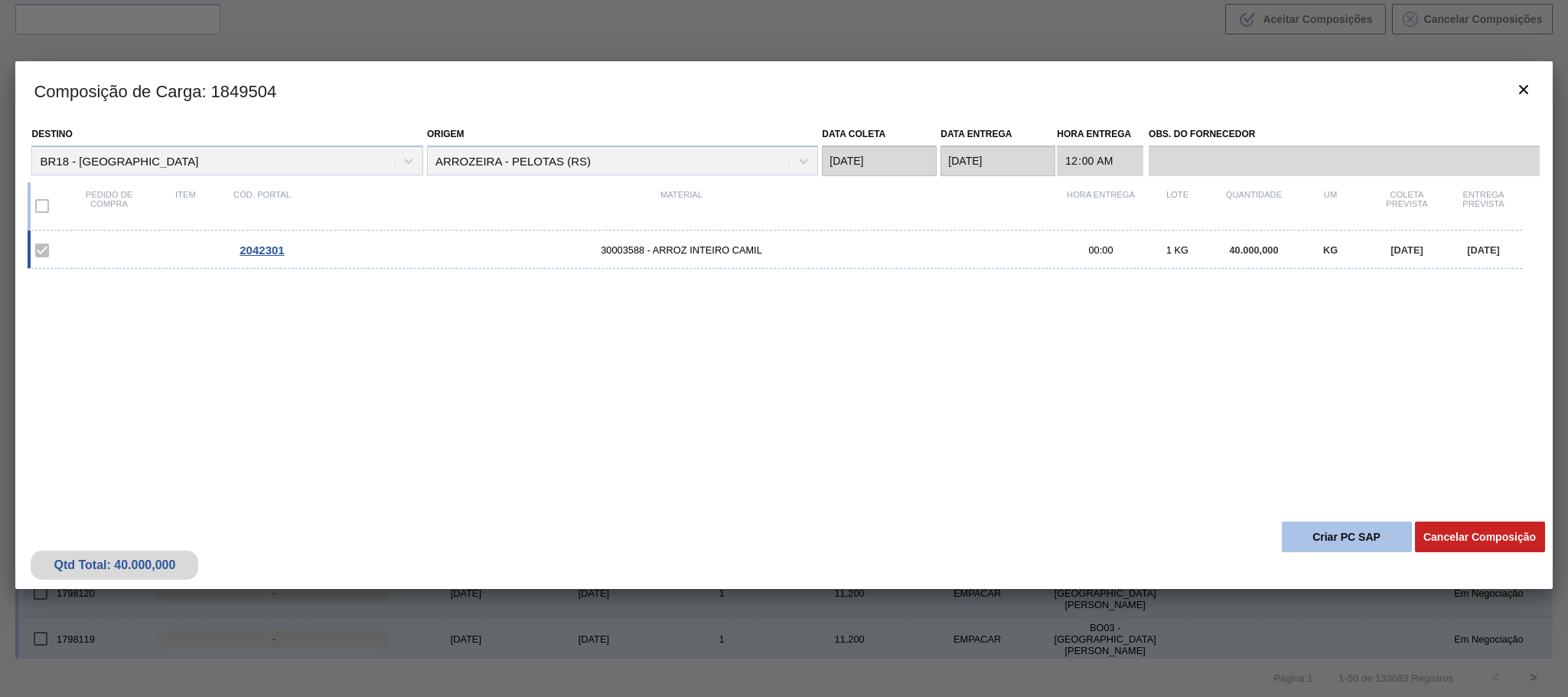
click at [1326, 527] on button "Criar PC SAP" at bounding box center [1347, 537] width 130 height 31
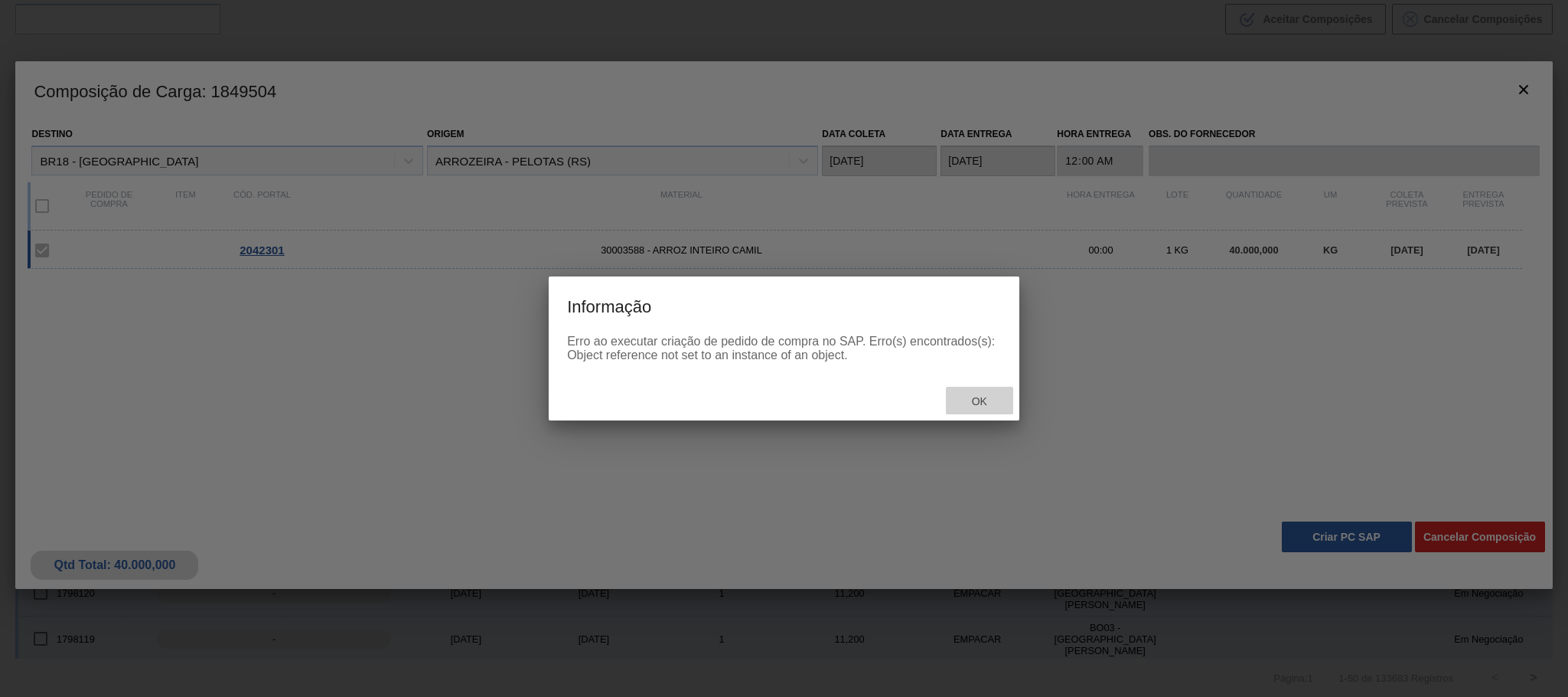
click at [974, 406] on span "Ok" at bounding box center [980, 401] width 40 height 13
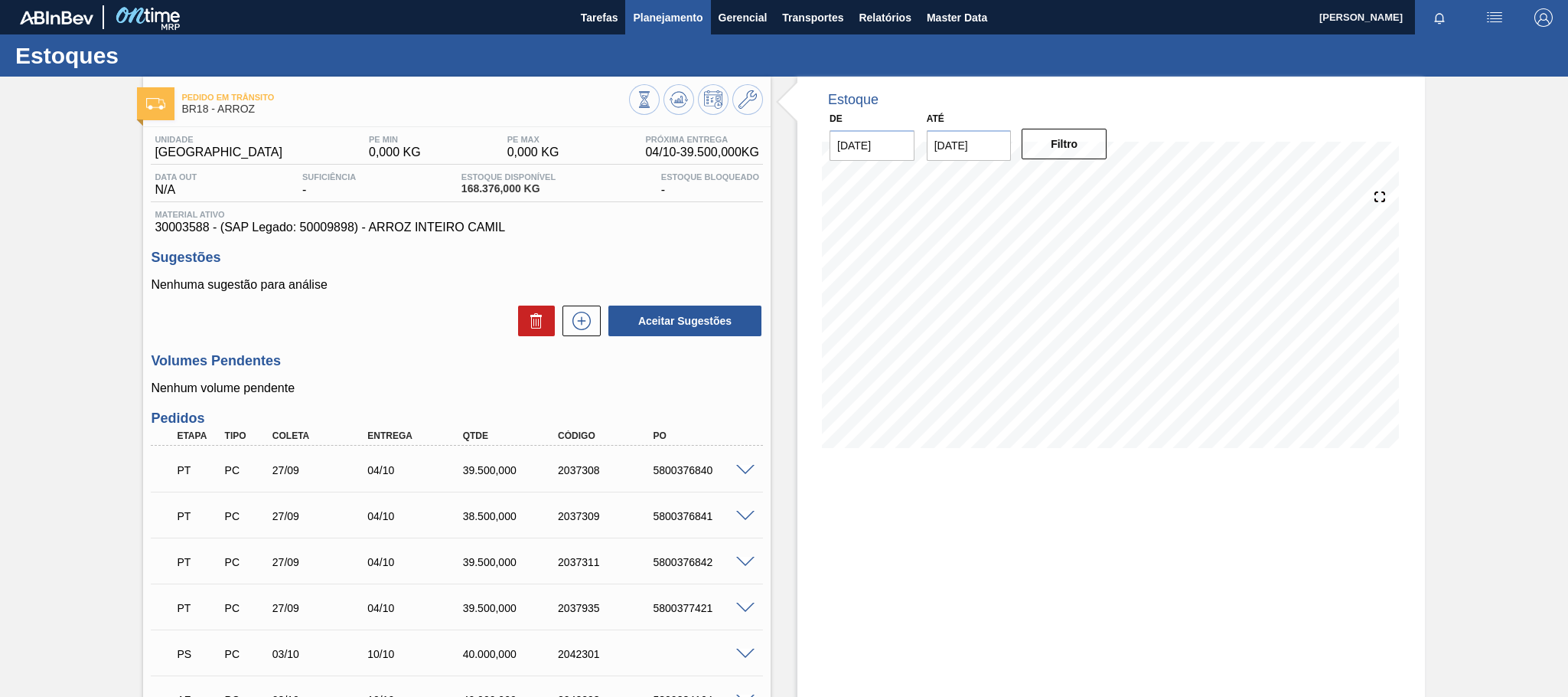
click at [652, 22] on span "Planejamento" at bounding box center [668, 17] width 70 height 18
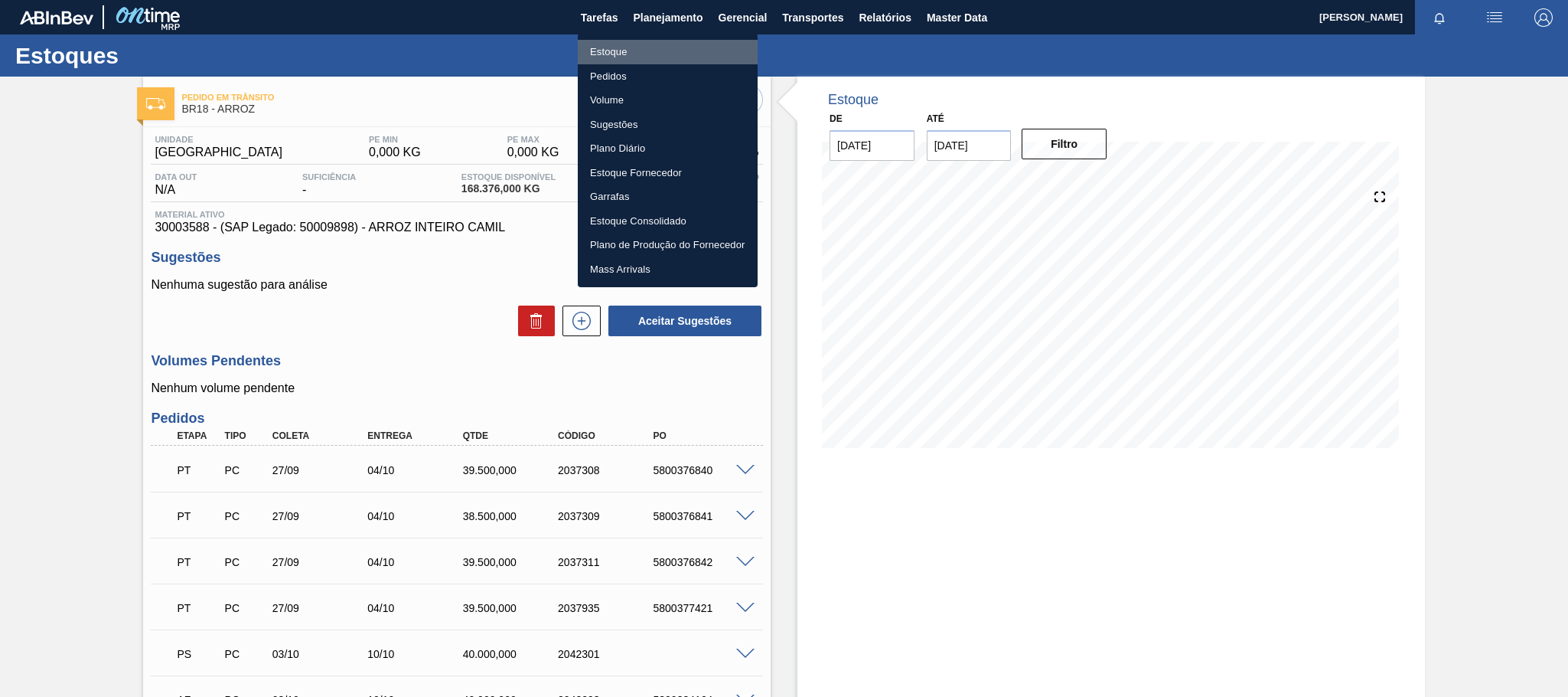
click at [618, 51] on li "Estoque" at bounding box center [668, 52] width 180 height 24
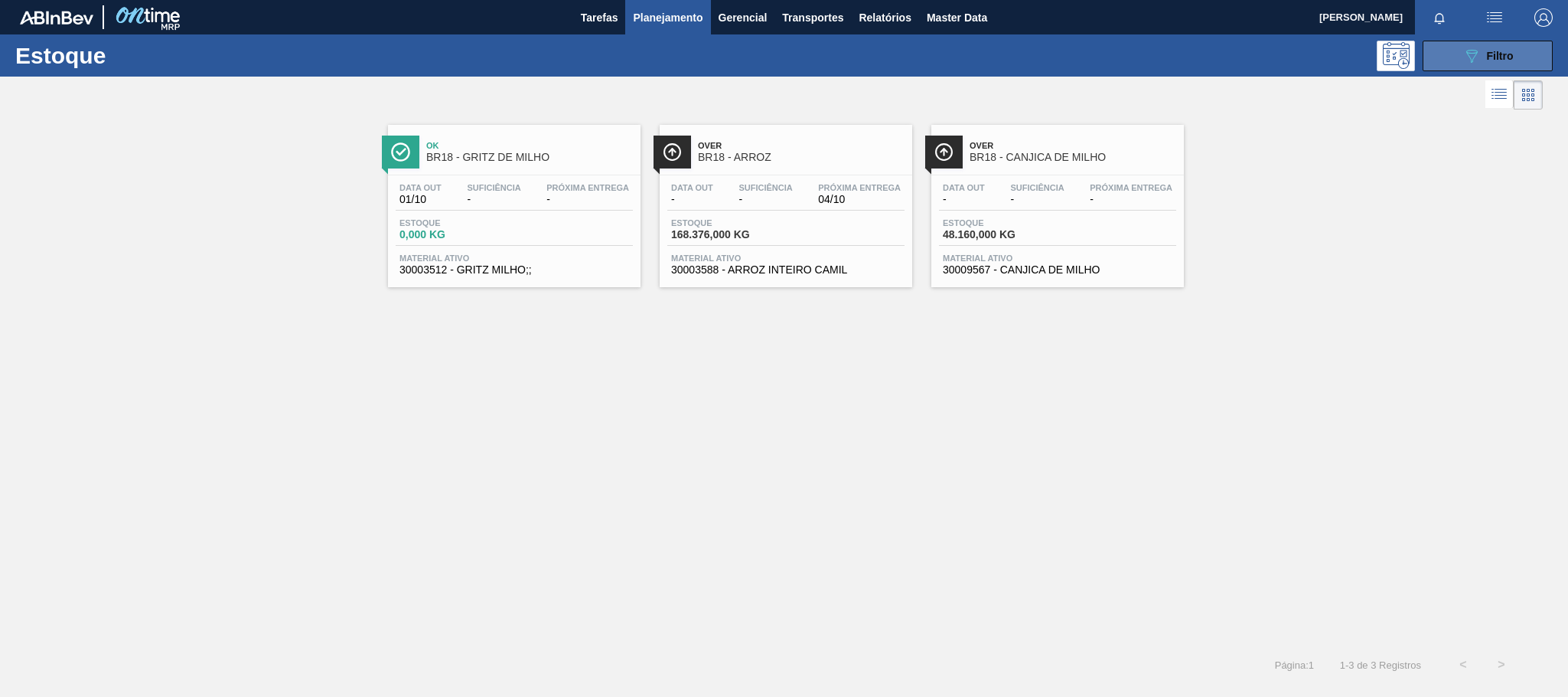
click at [1454, 53] on button "089F7B8B-B2A5-4AFE-B5C0-19BA573D28AC Filtro" at bounding box center [1487, 56] width 130 height 31
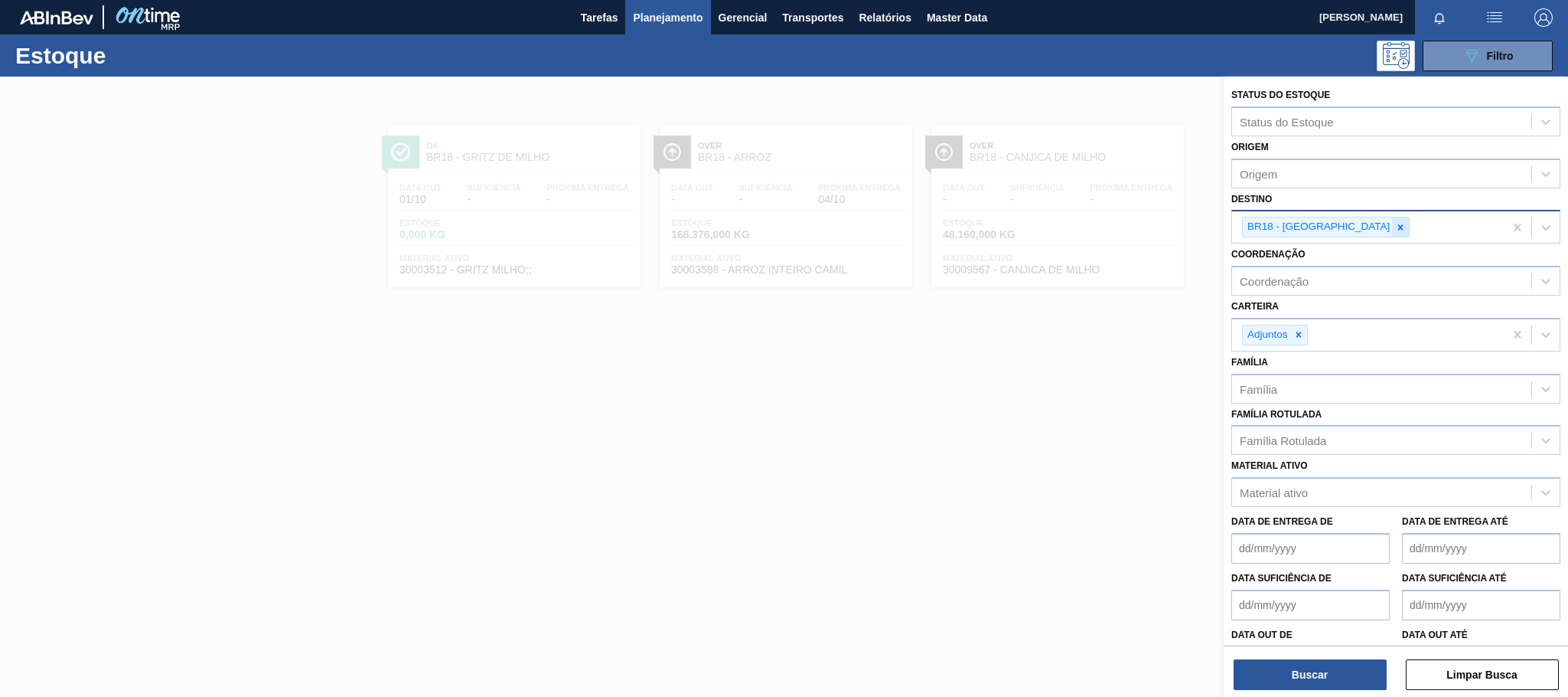
click at [1395, 223] on icon at bounding box center [1401, 227] width 11 height 11
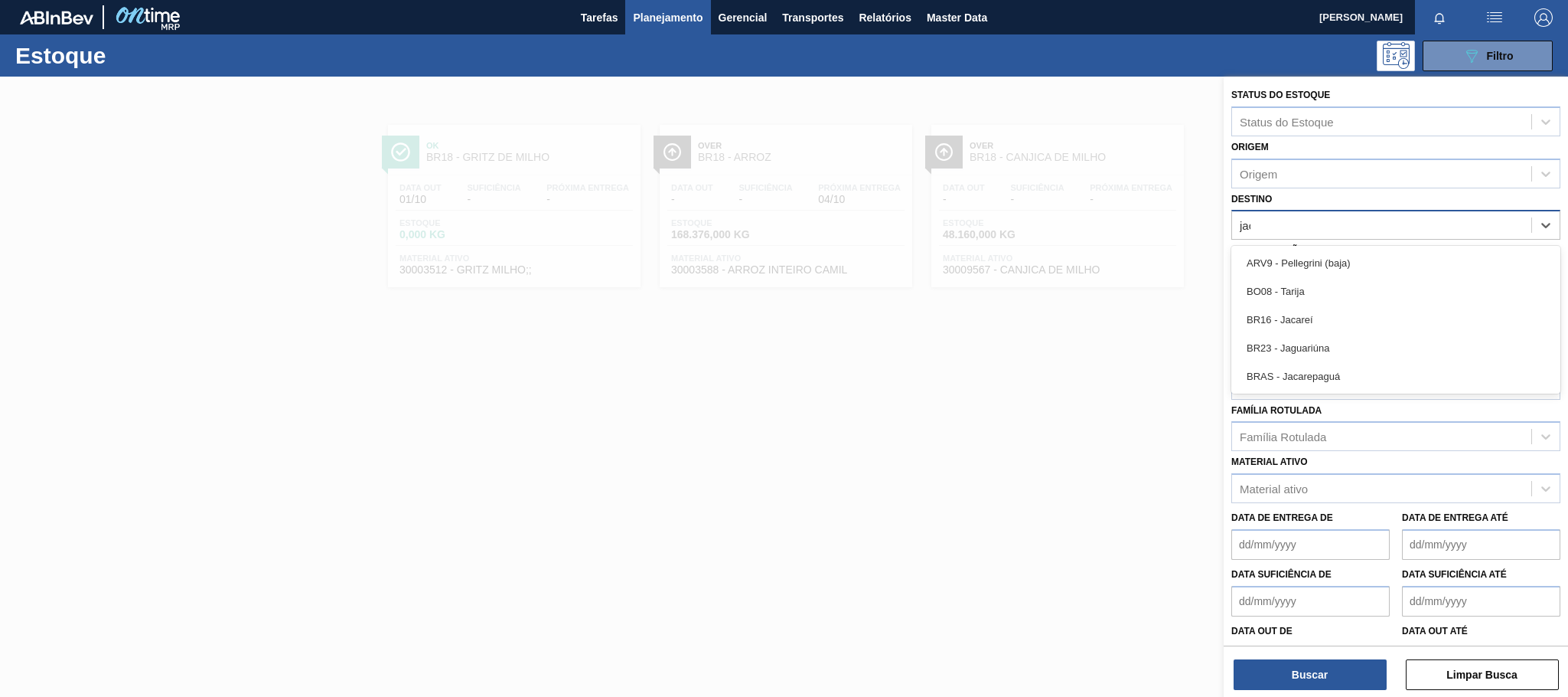
type input "jaca"
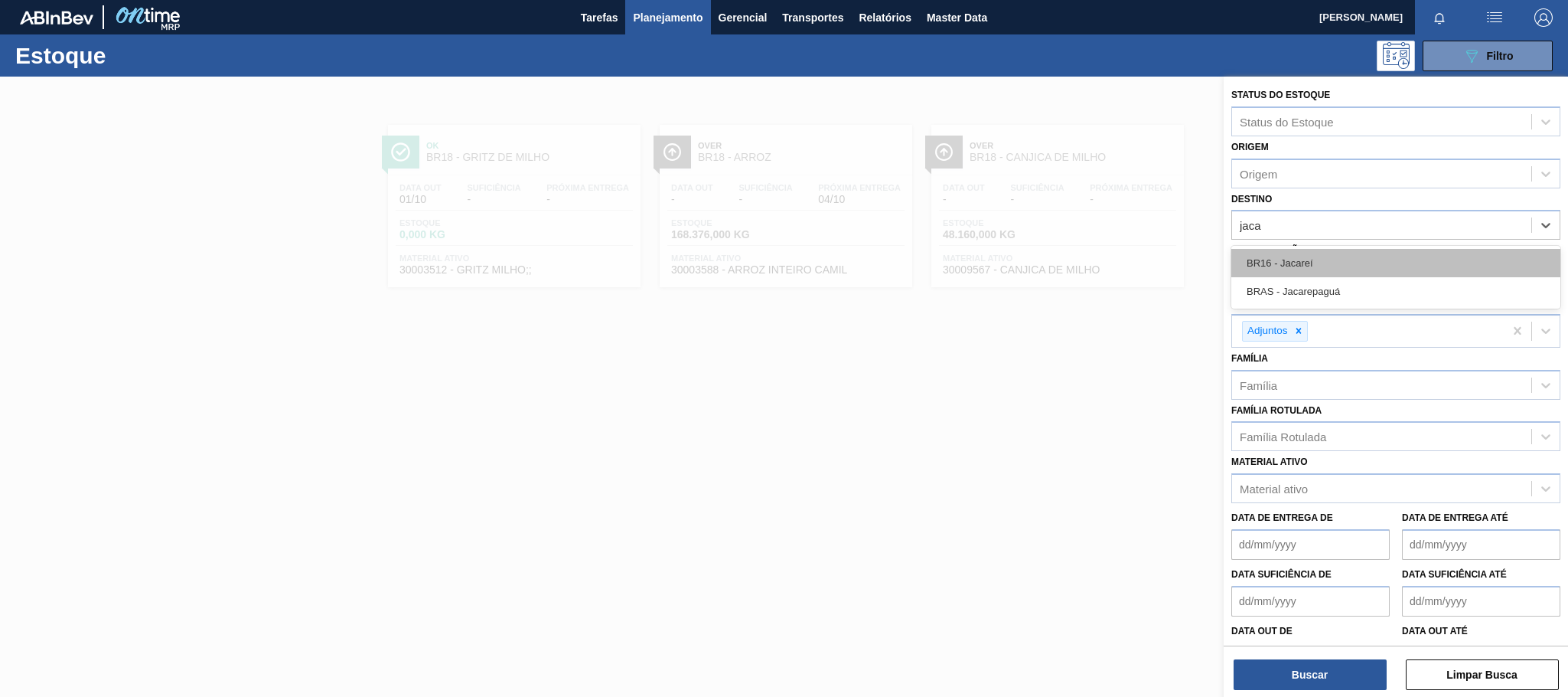
click at [1300, 261] on div "BR16 - Jacareí" at bounding box center [1396, 263] width 329 height 28
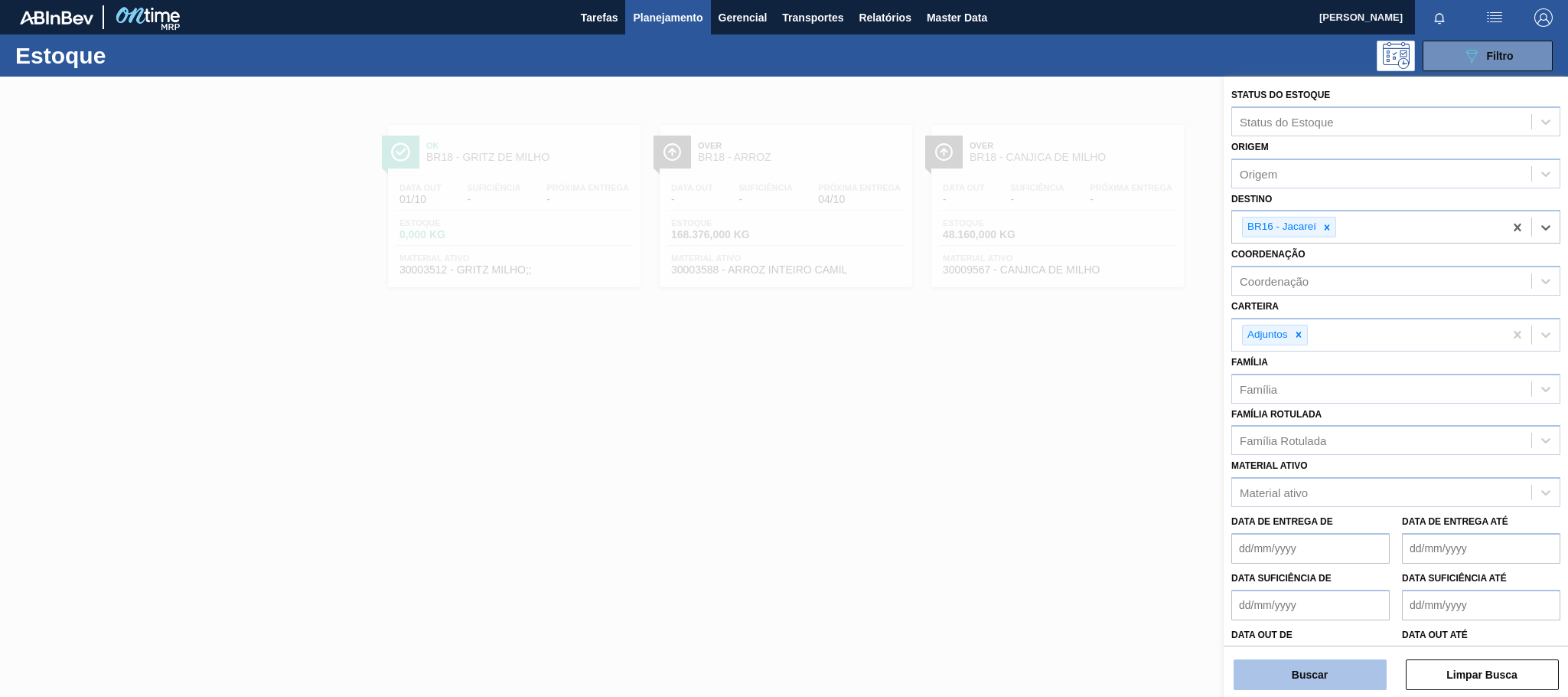
click at [1335, 672] on button "Buscar" at bounding box center [1310, 674] width 153 height 31
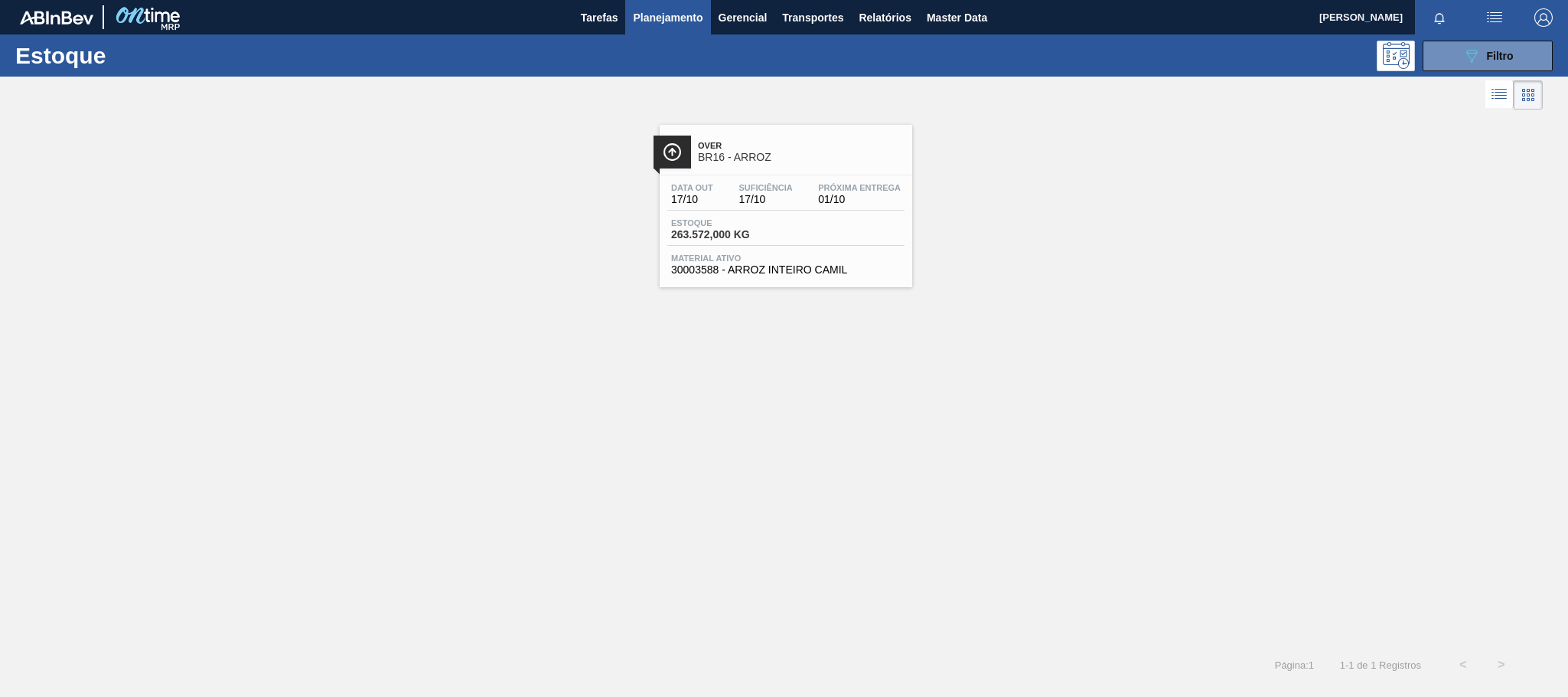
click at [709, 159] on span "BR16 - ARROZ" at bounding box center [801, 157] width 206 height 12
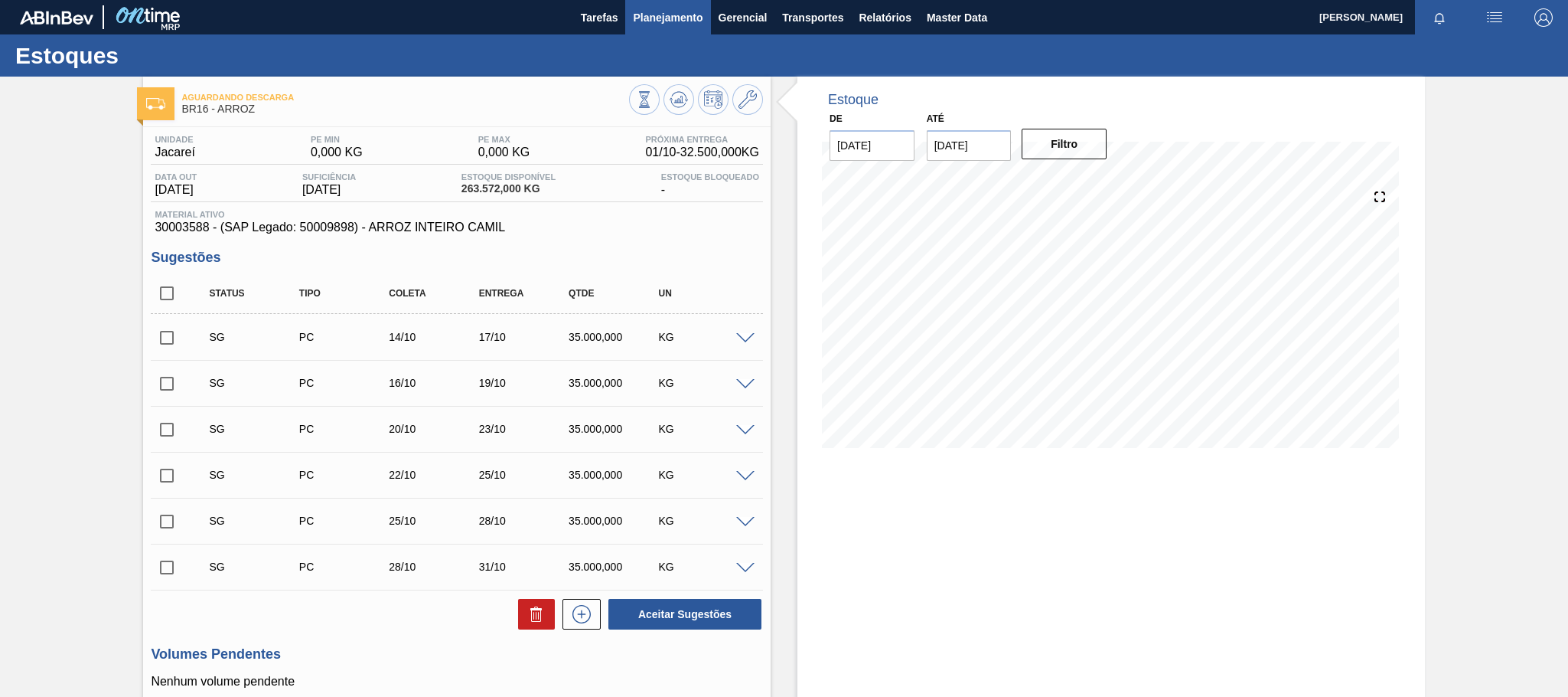
click at [667, 18] on span "Planejamento" at bounding box center [668, 17] width 70 height 18
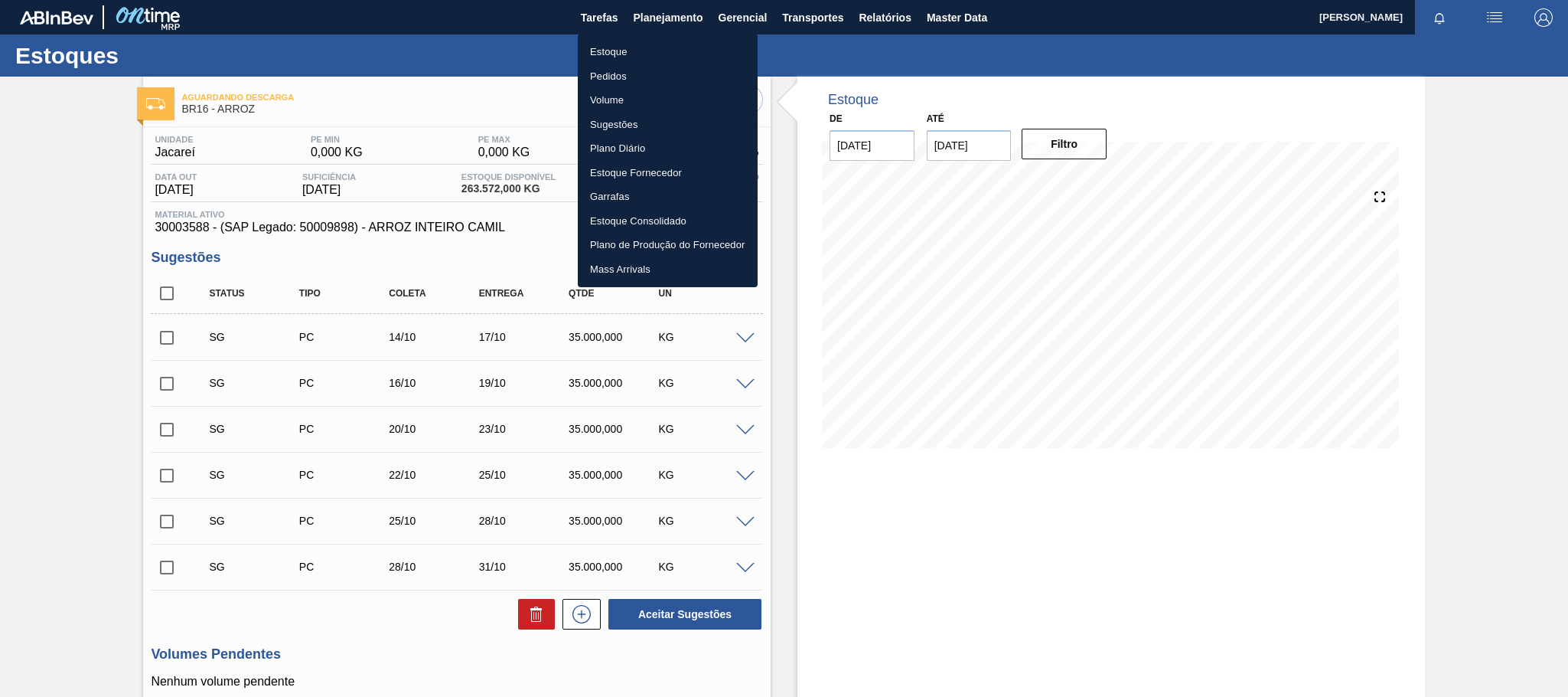
click at [613, 49] on li "Estoque" at bounding box center [668, 52] width 180 height 24
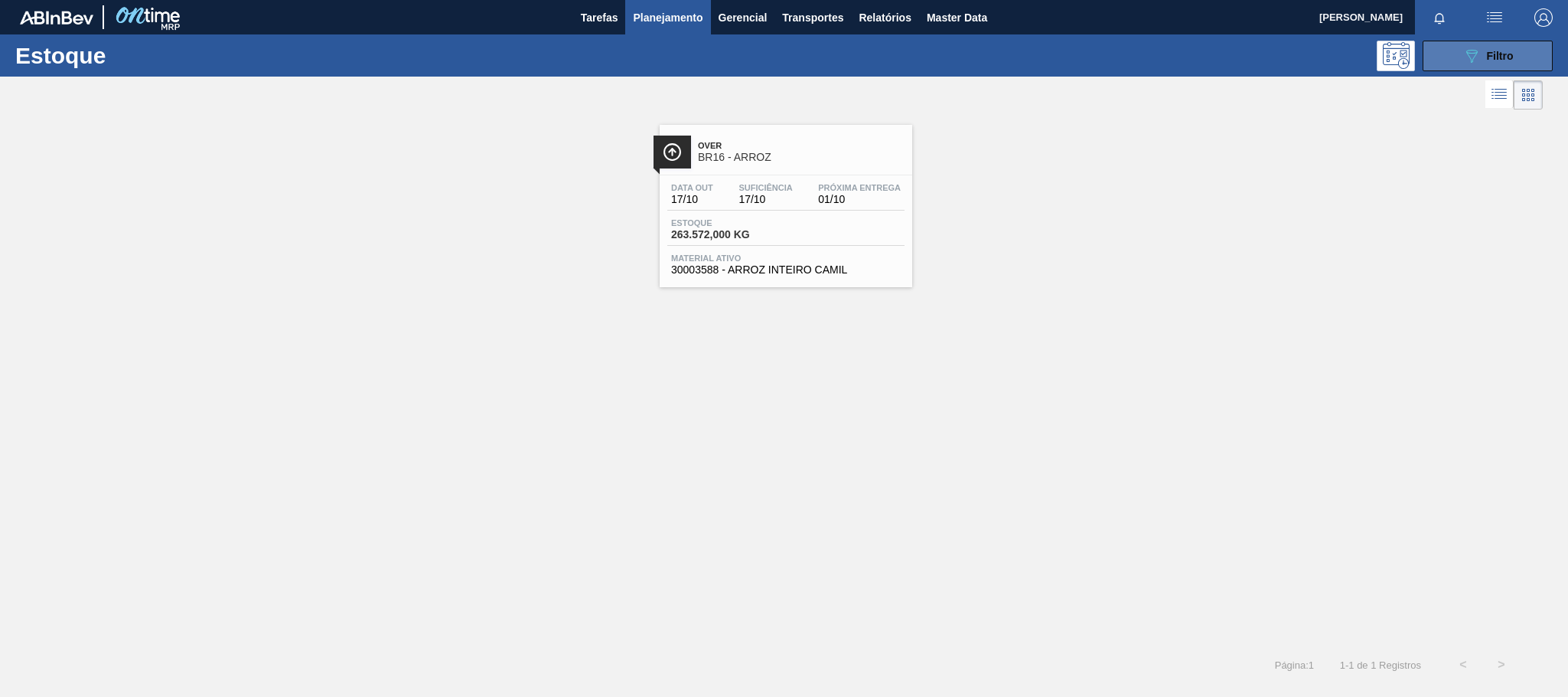
click at [1479, 62] on icon "089F7B8B-B2A5-4AFE-B5C0-19BA573D28AC" at bounding box center [1471, 56] width 18 height 18
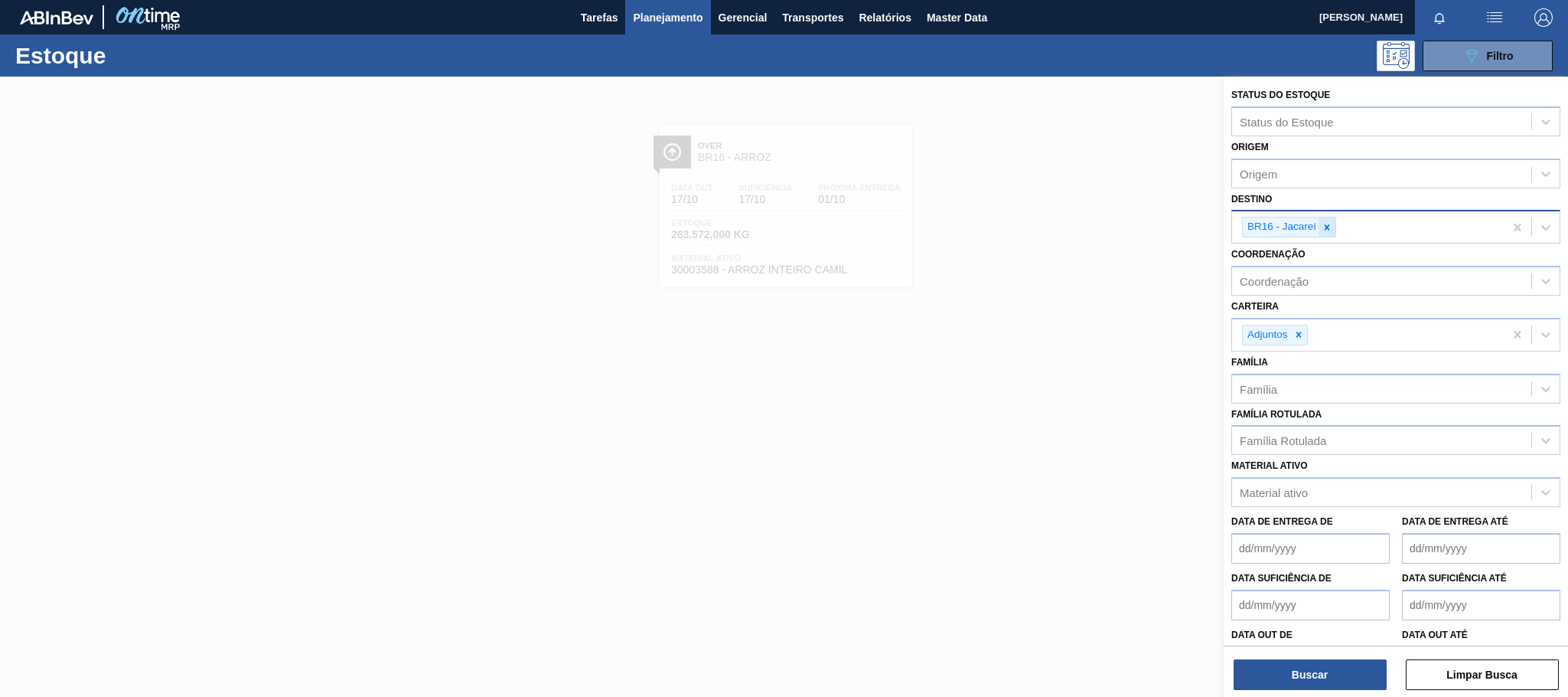
click at [1326, 231] on icon at bounding box center [1327, 227] width 11 height 11
type input "aqu"
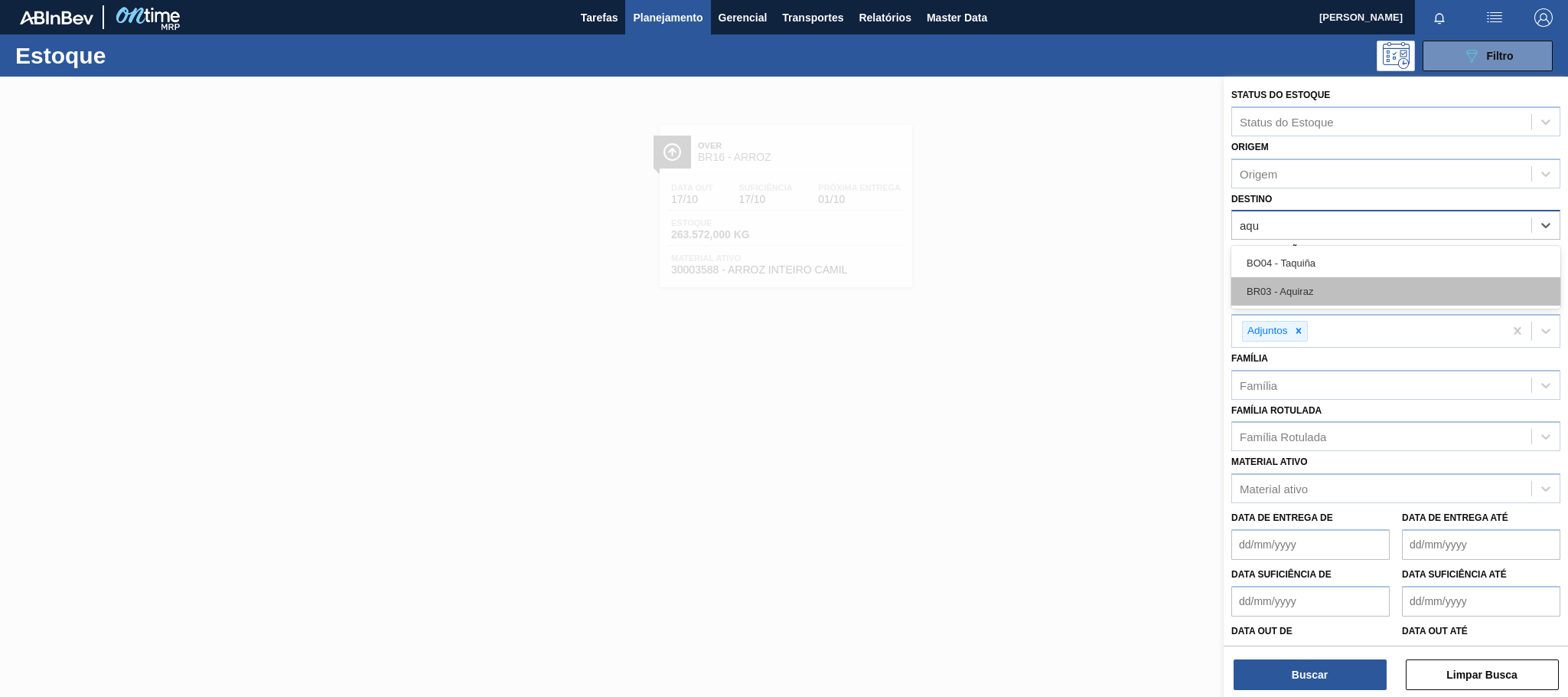
click at [1312, 281] on div "BR03 - Aquiraz" at bounding box center [1396, 291] width 329 height 28
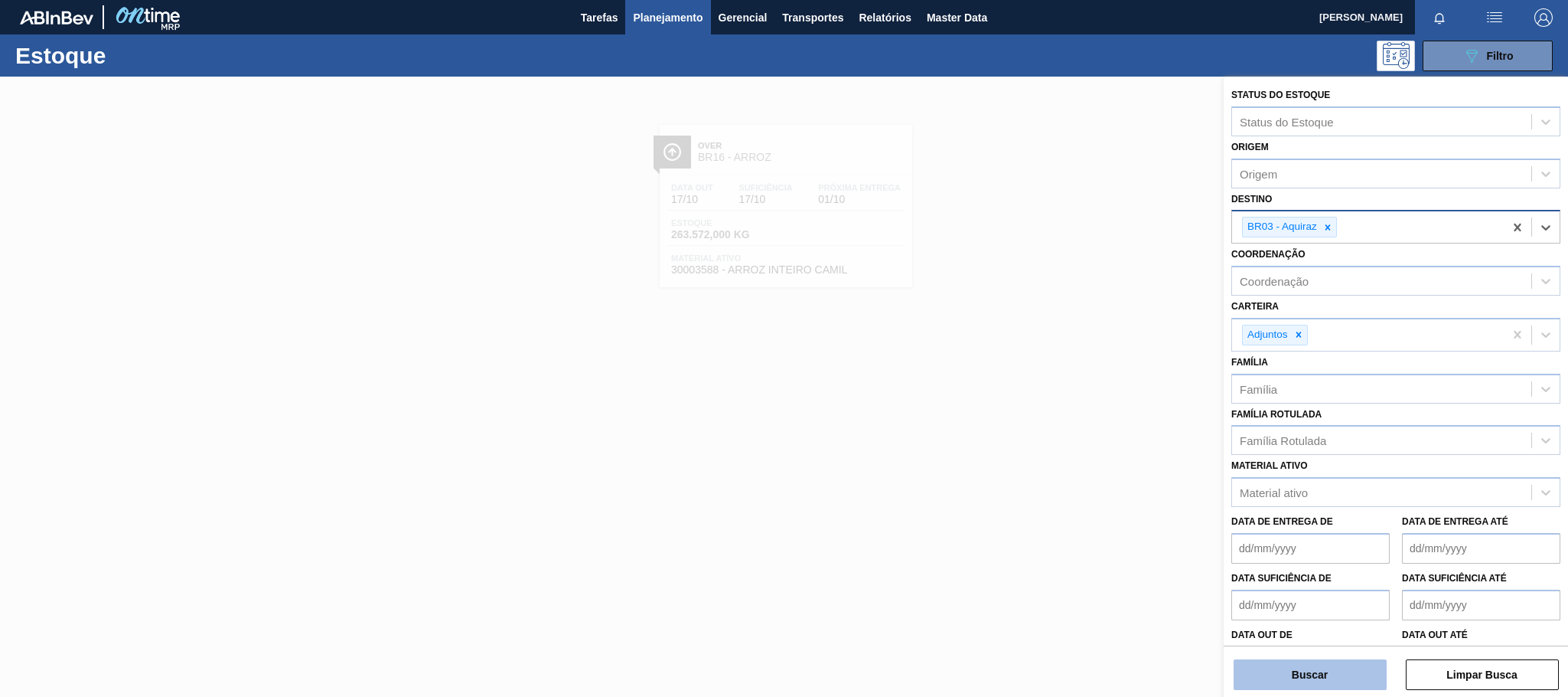
click at [1334, 669] on button "Buscar" at bounding box center [1310, 674] width 153 height 31
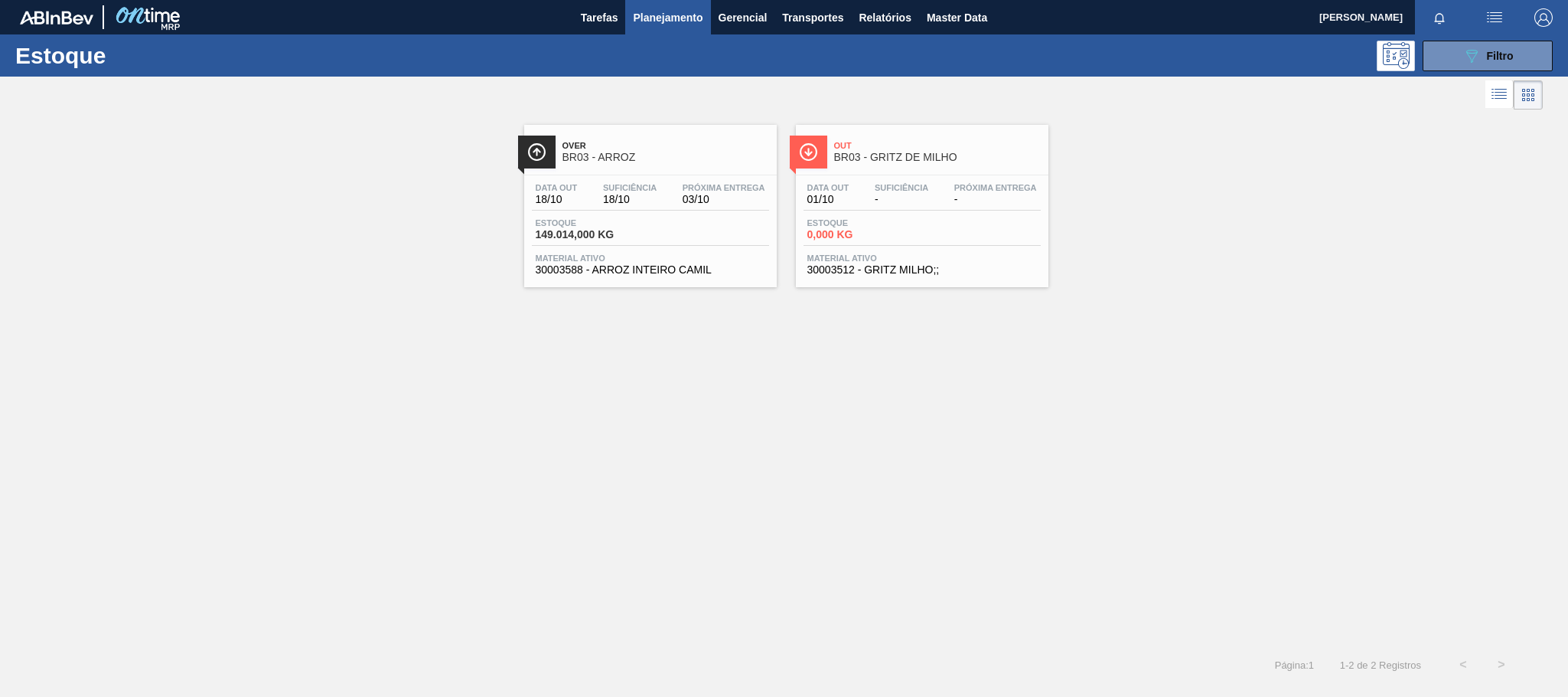
click at [676, 145] on span "Over" at bounding box center [666, 146] width 206 height 9
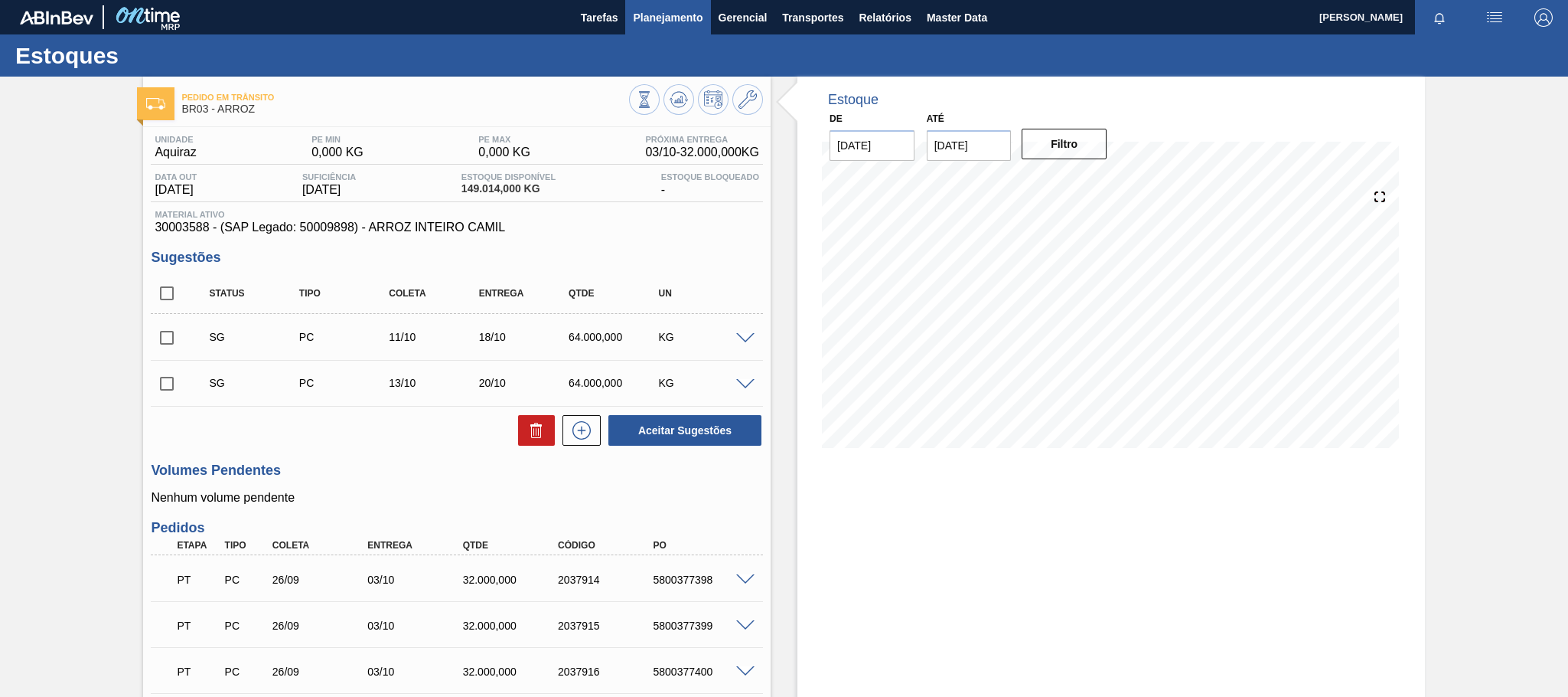
click at [648, 14] on span "Planejamento" at bounding box center [668, 17] width 70 height 18
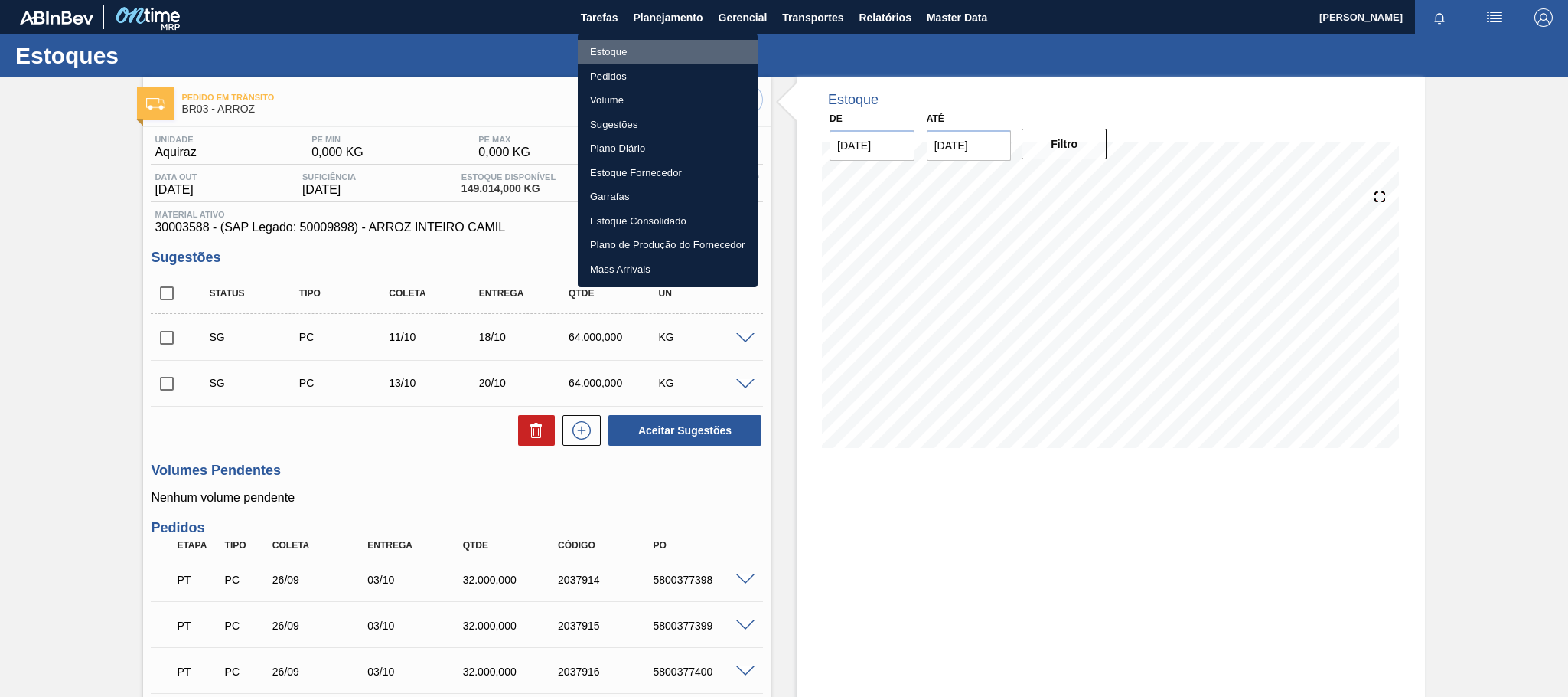
click at [604, 52] on li "Estoque" at bounding box center [668, 52] width 180 height 24
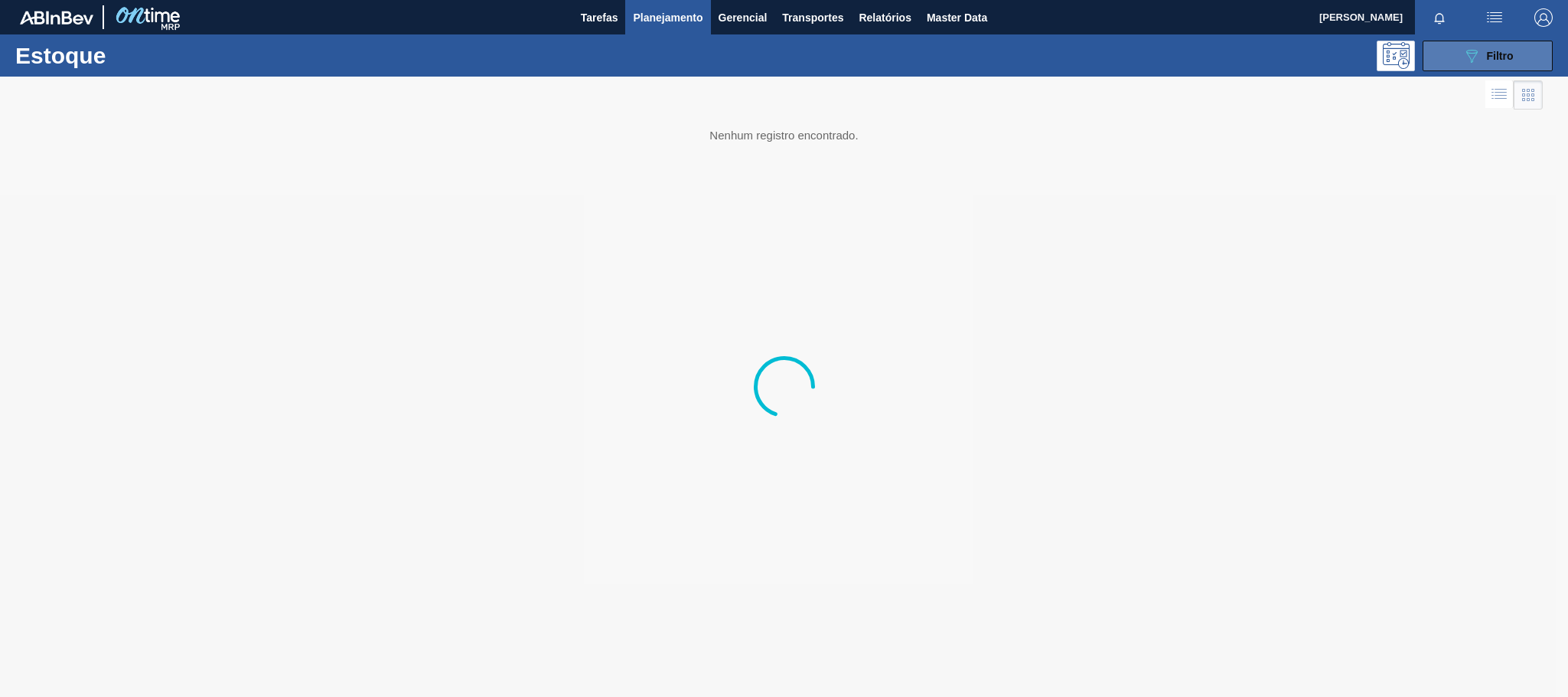
click at [1530, 60] on button "089F7B8B-B2A5-4AFE-B5C0-19BA573D28AC Filtro" at bounding box center [1487, 56] width 130 height 31
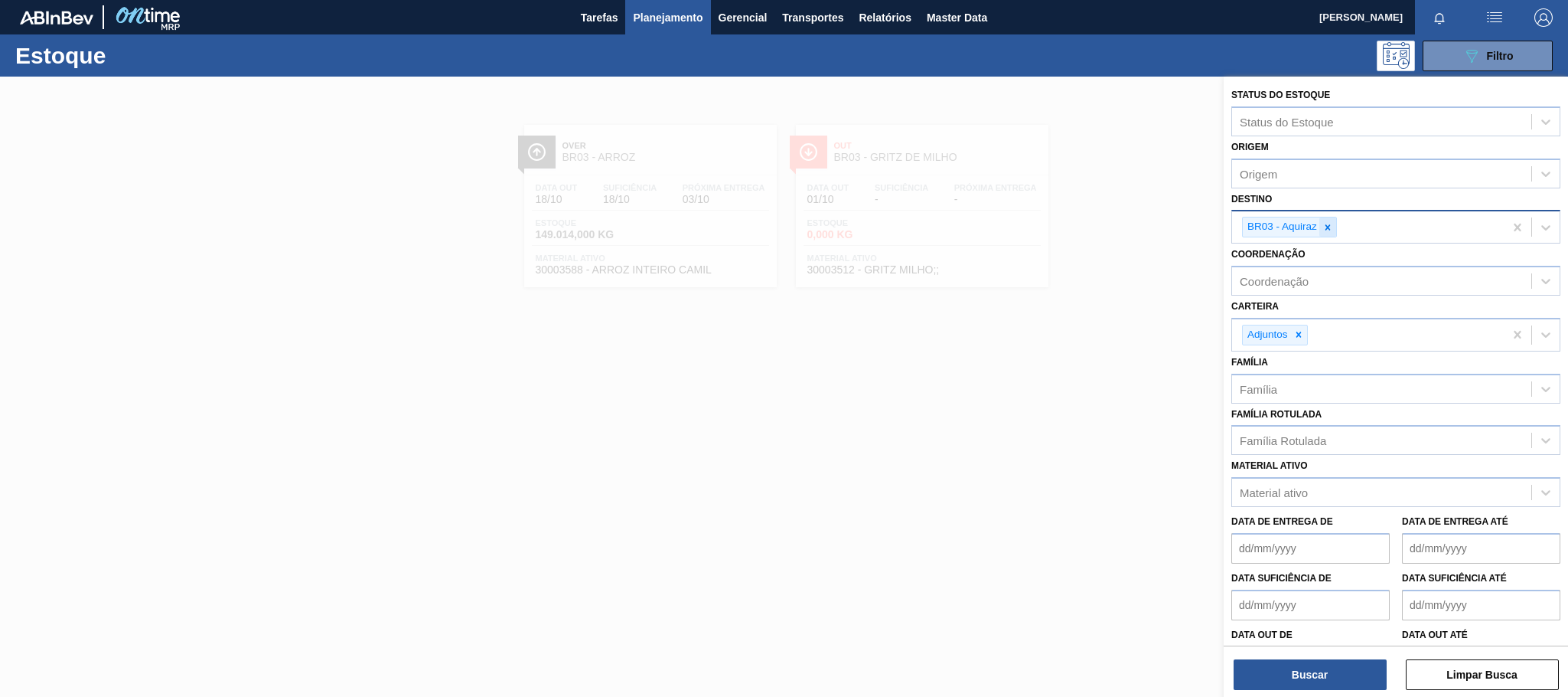
click at [1333, 226] on icon at bounding box center [1328, 227] width 11 height 11
click at [1307, 326] on div at bounding box center [1298, 330] width 17 height 19
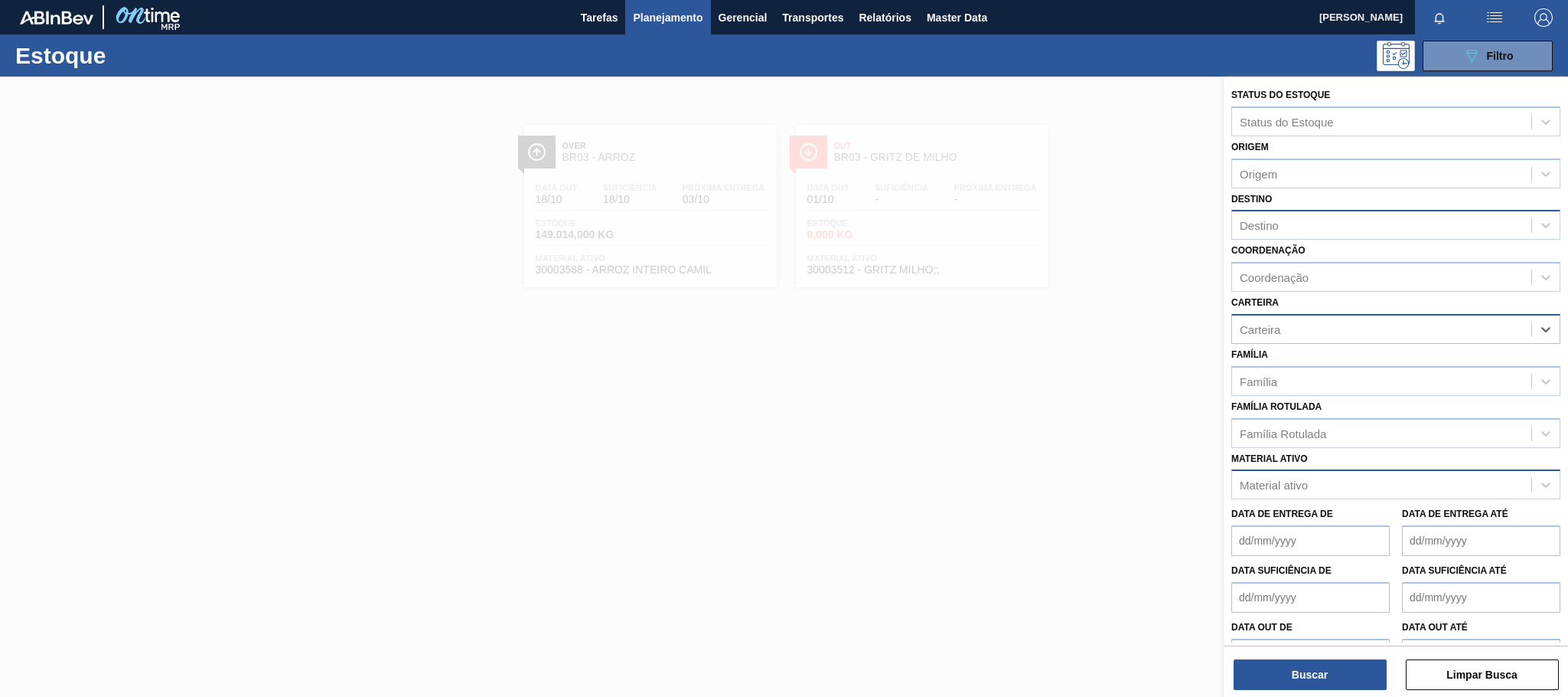
click at [1274, 490] on div "Material ativo" at bounding box center [1273, 485] width 68 height 13
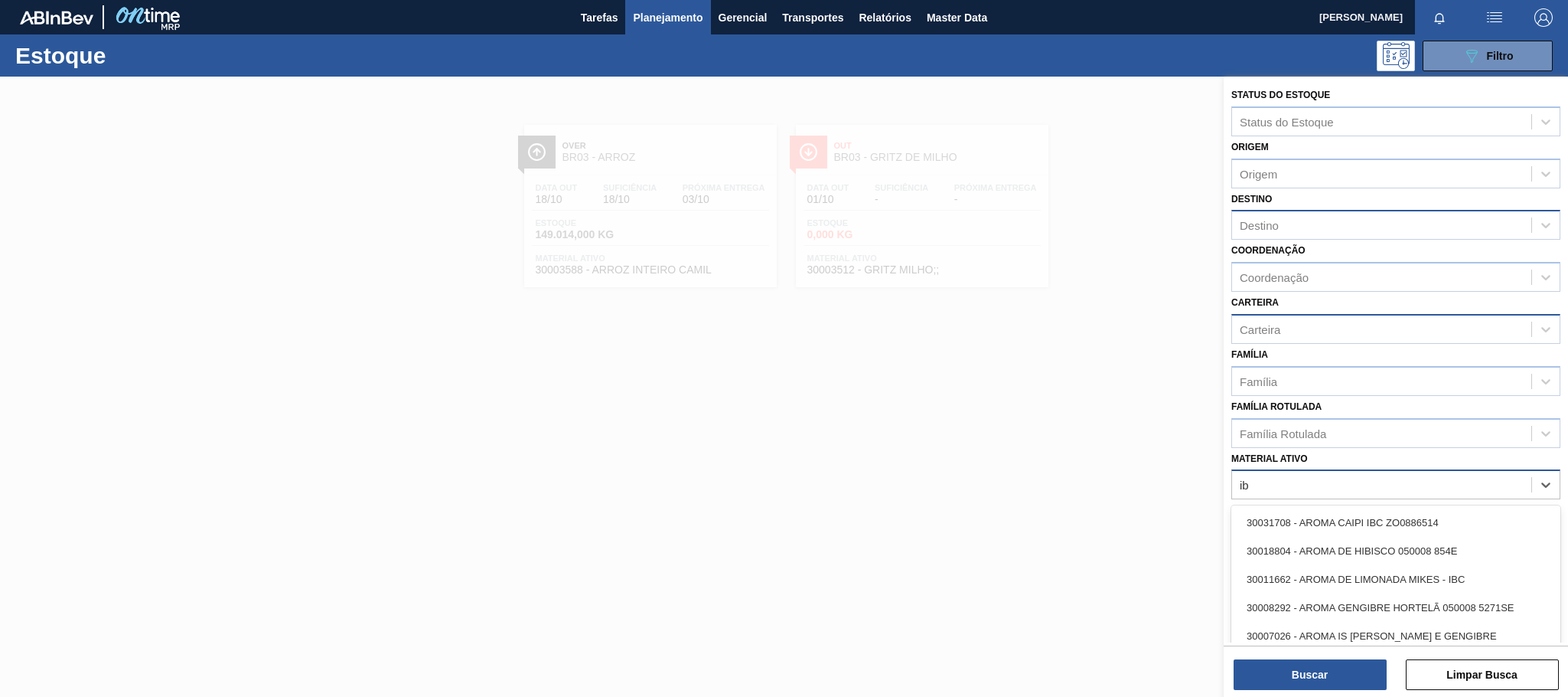
type ativo "ibc"
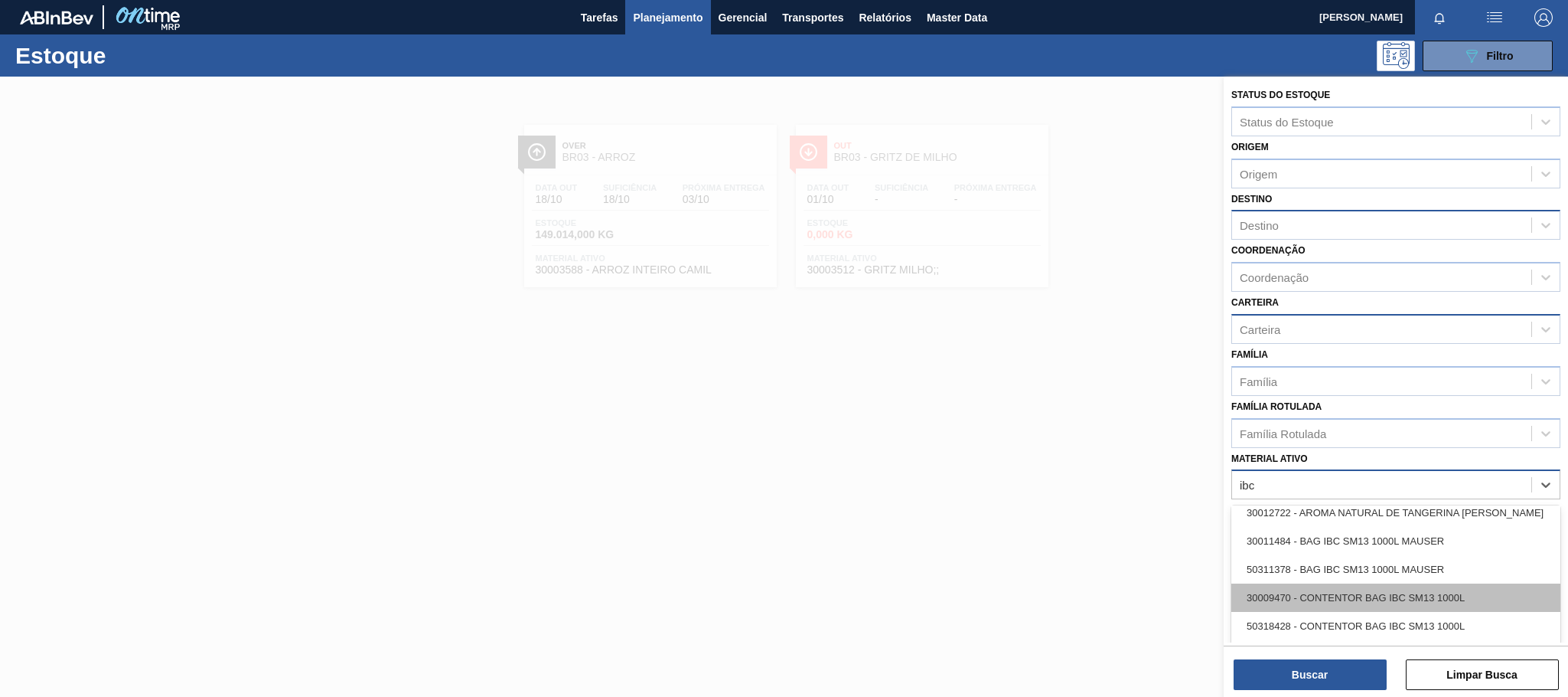
click at [1364, 590] on div "30009470 - CONTENTOR BAG IBC SM13 1000L" at bounding box center [1396, 597] width 329 height 28
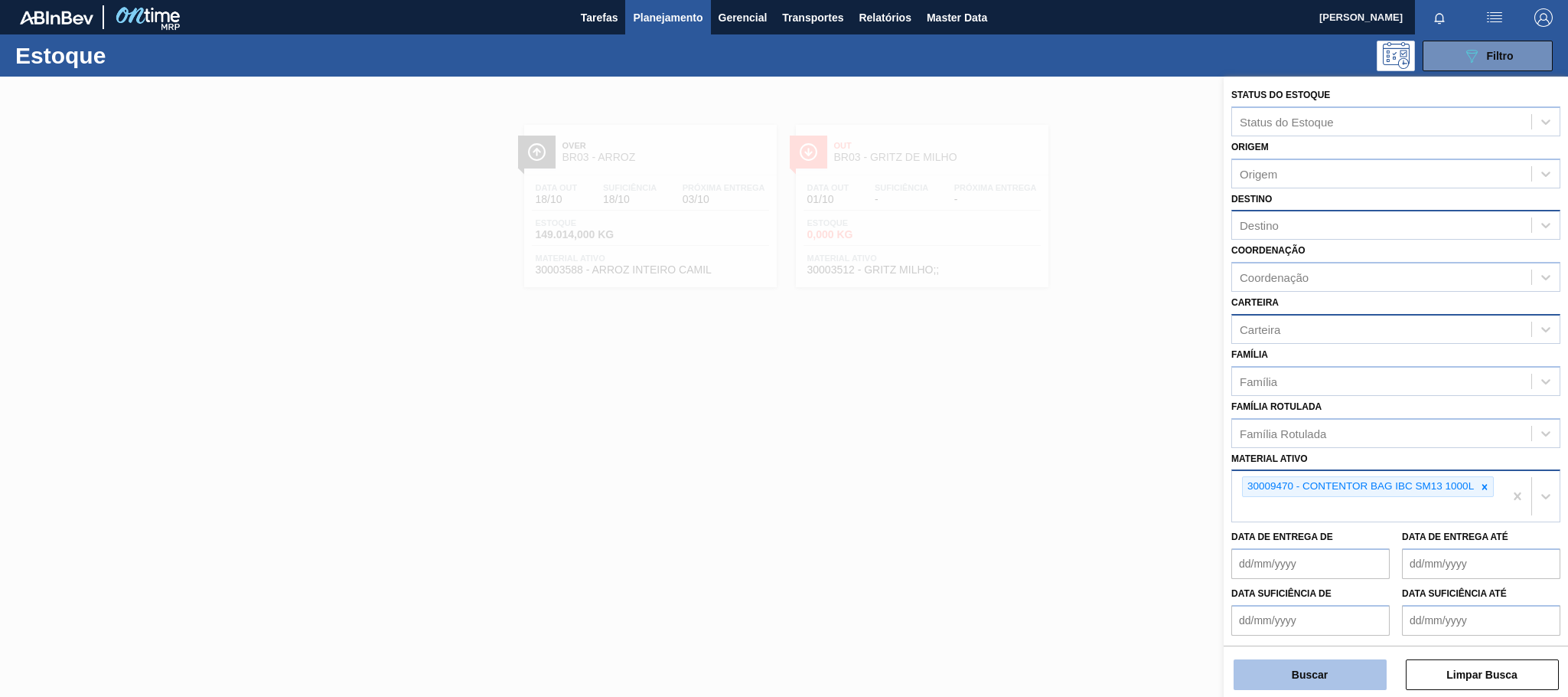
click at [1339, 672] on button "Buscar" at bounding box center [1310, 674] width 153 height 31
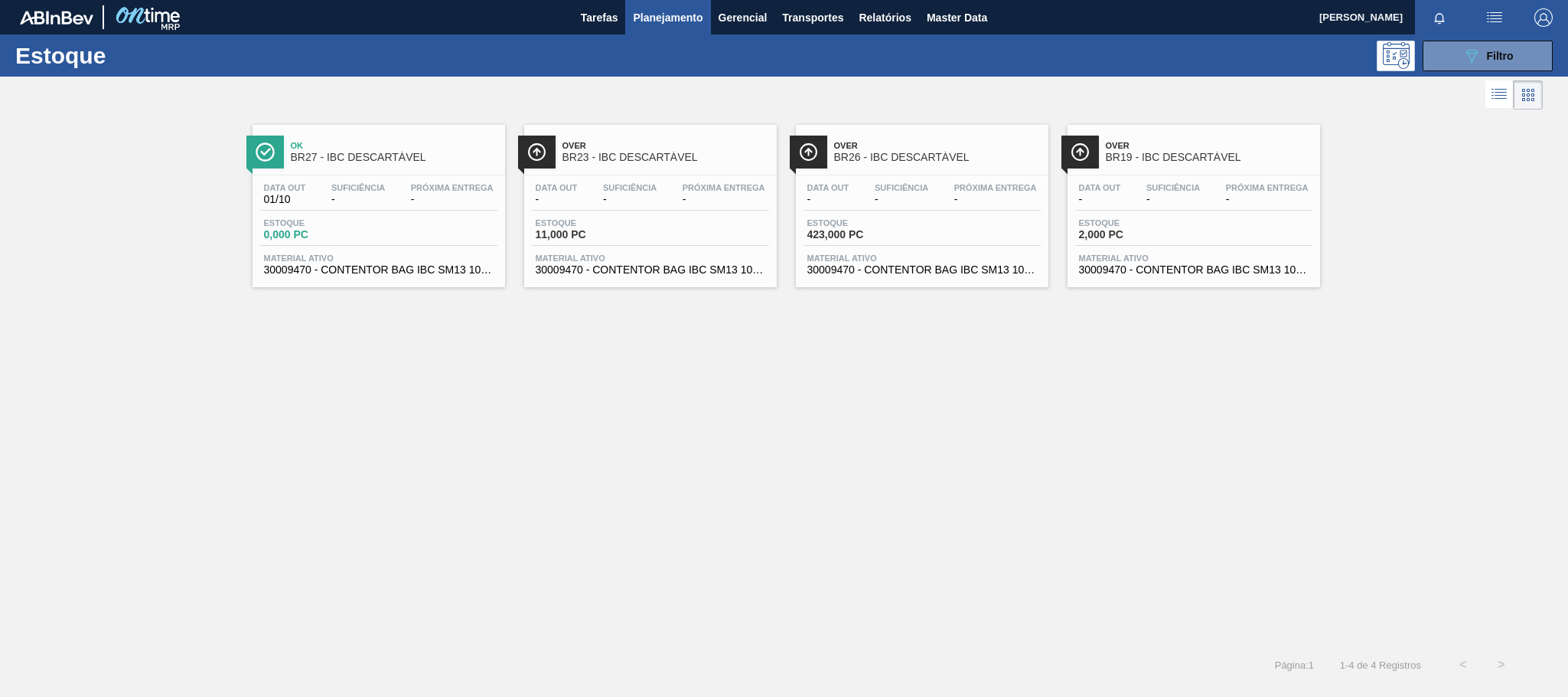
click at [949, 150] on span "Over" at bounding box center [937, 146] width 206 height 9
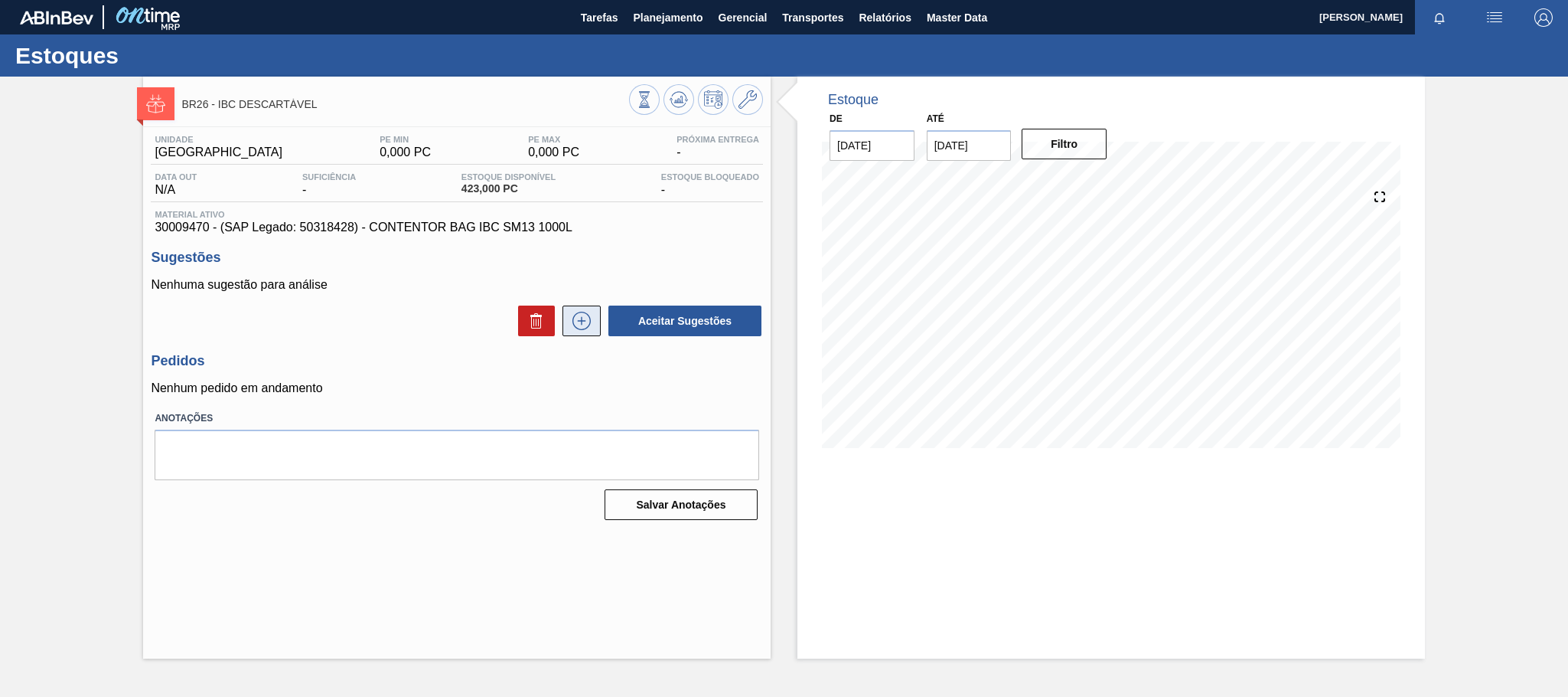
click at [584, 329] on icon at bounding box center [581, 320] width 24 height 18
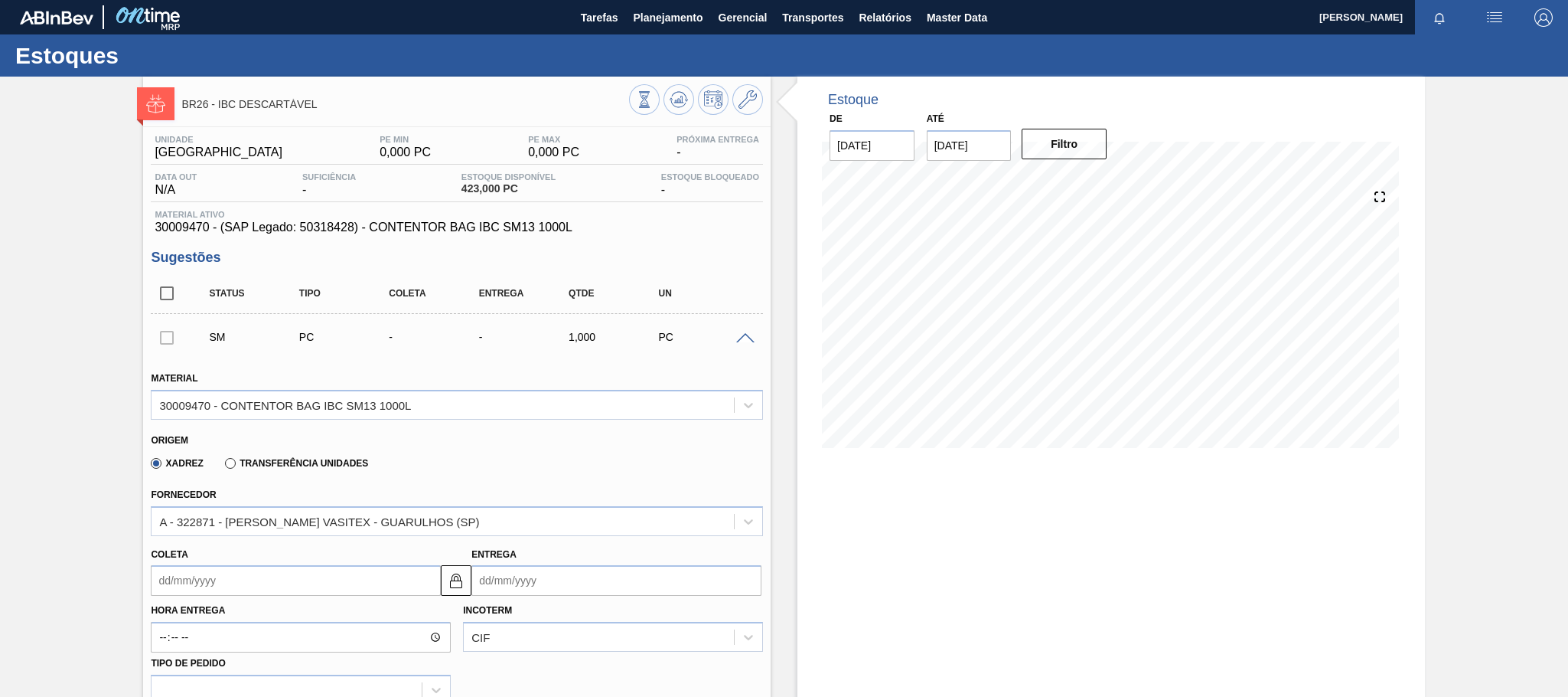
scroll to position [191, 0]
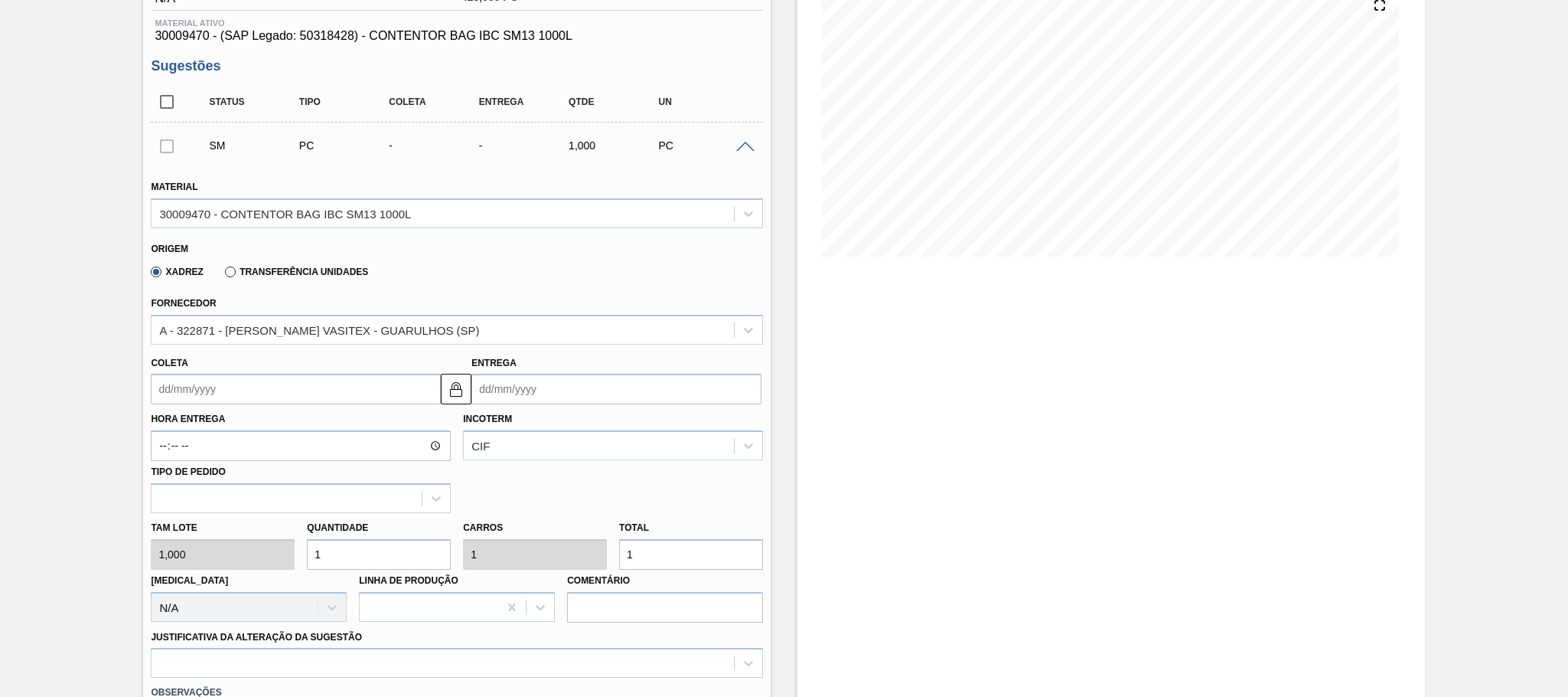
click at [549, 391] on input "Entrega" at bounding box center [616, 389] width 290 height 31
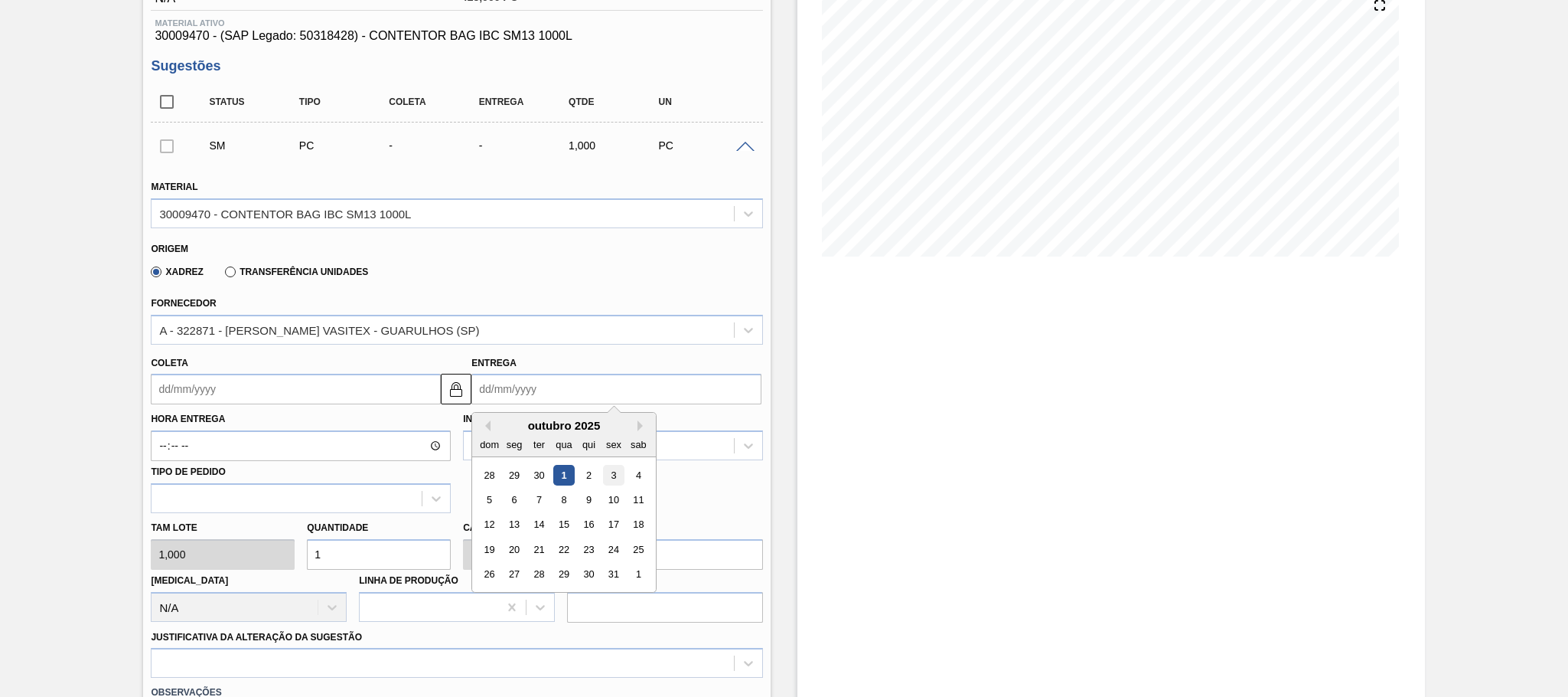
click at [613, 475] on div "3" at bounding box center [613, 474] width 21 height 21
type input "[DATE]"
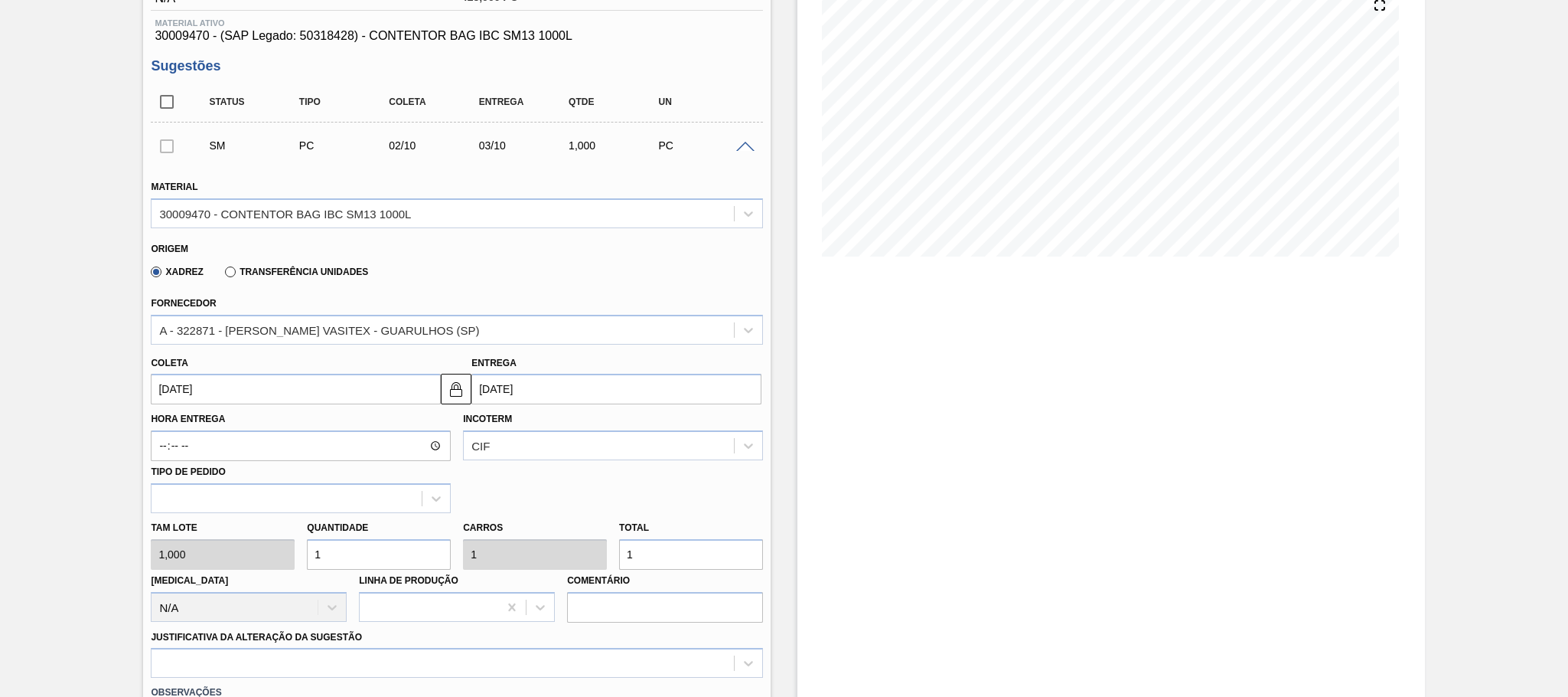
drag, startPoint x: 352, startPoint y: 556, endPoint x: 309, endPoint y: 556, distance: 43.0
click at [309, 556] on input "1" at bounding box center [378, 554] width 144 height 31
type input "4"
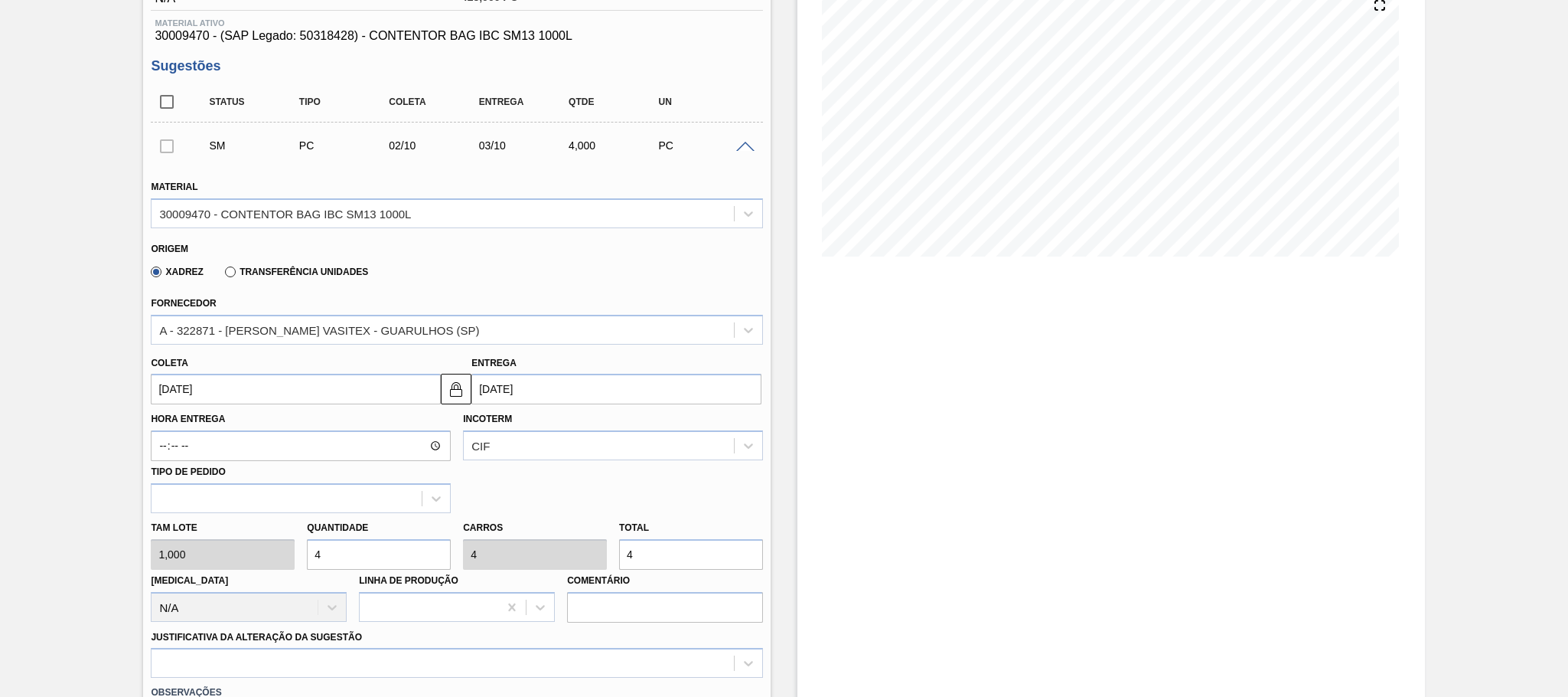
type input "40"
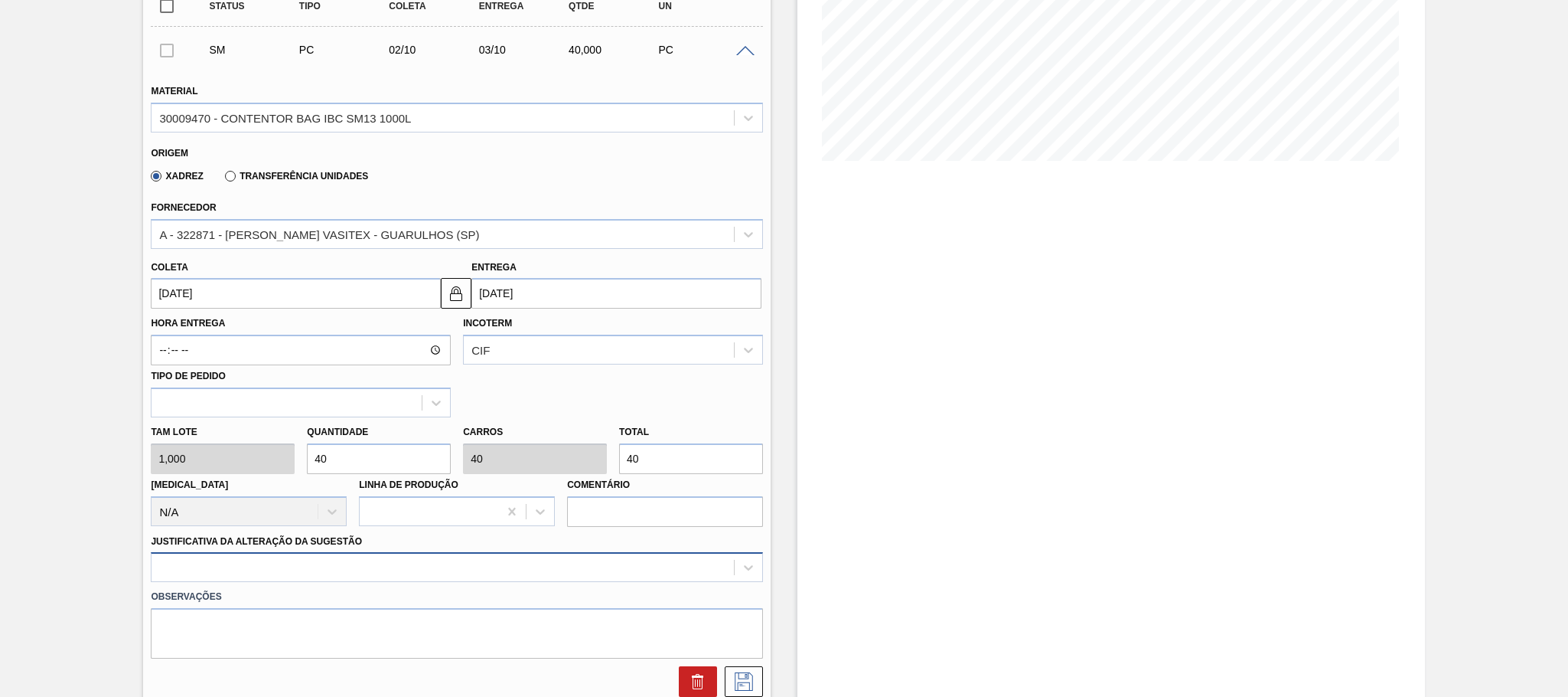
type input "40"
click at [376, 568] on div at bounding box center [457, 567] width 613 height 30
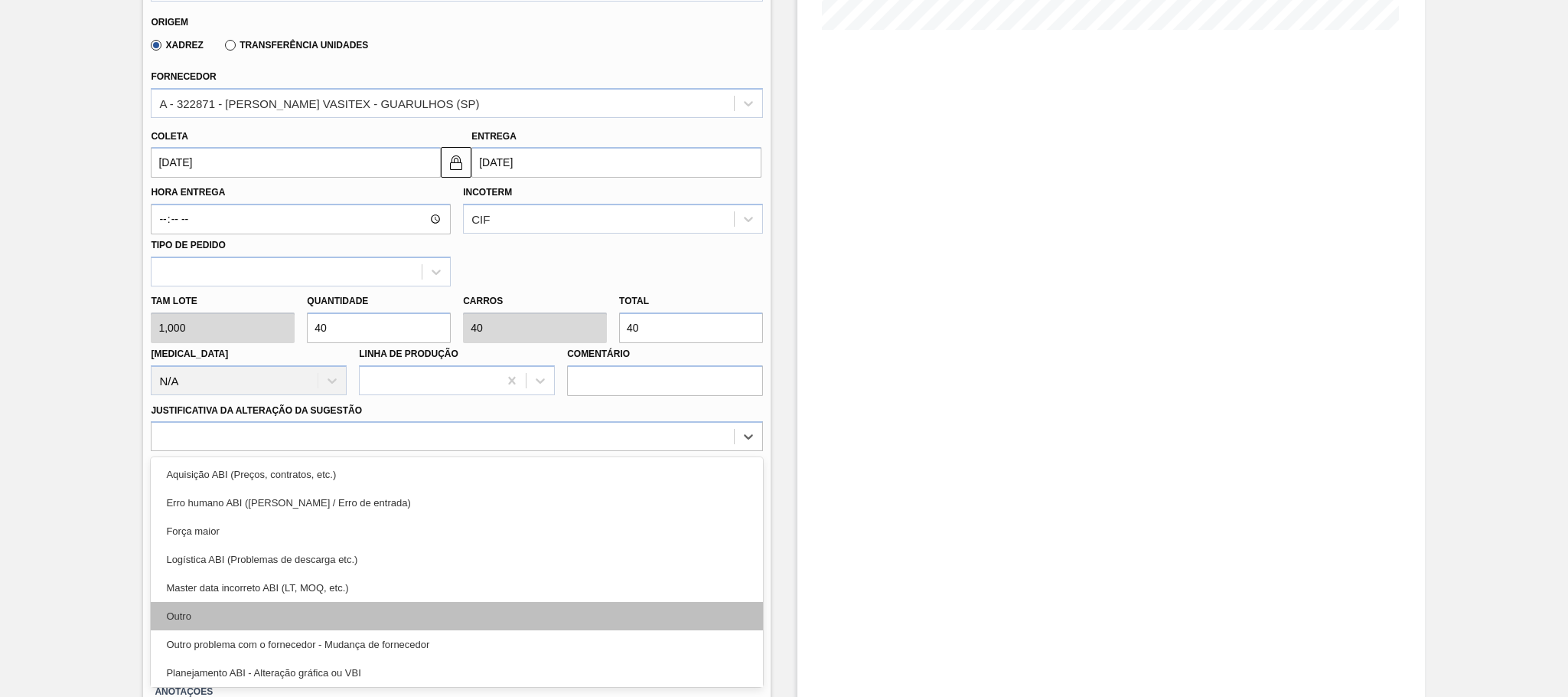
click at [216, 623] on div "Outro" at bounding box center [457, 616] width 613 height 28
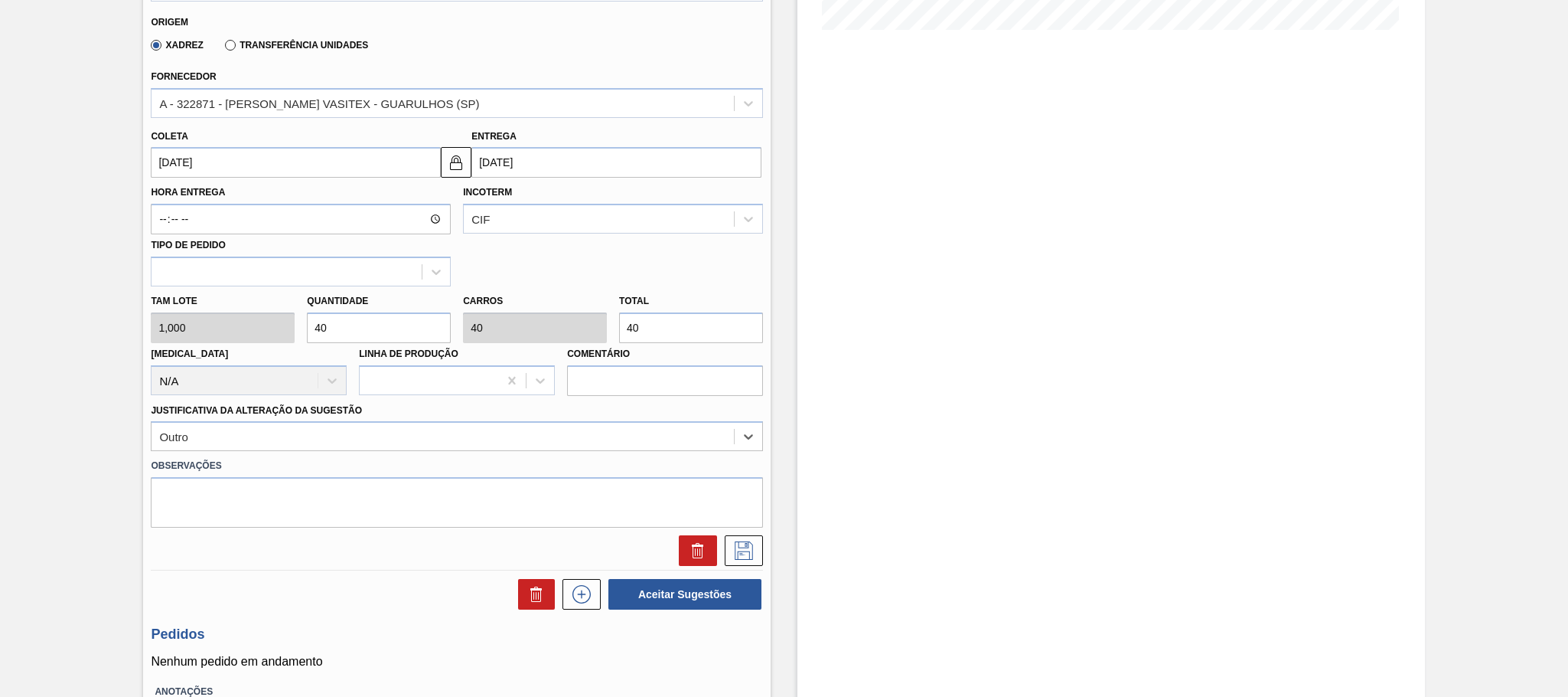
scroll to position [513, 0]
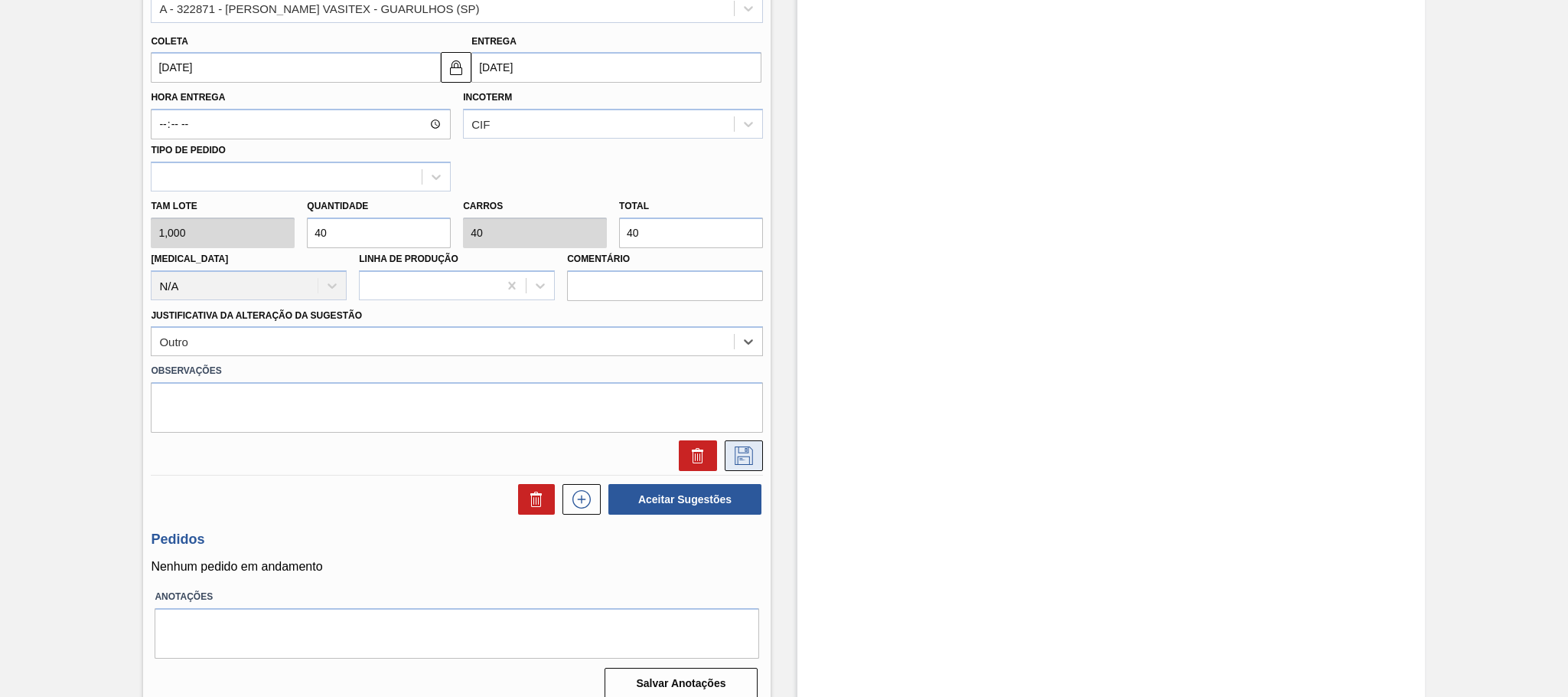
click at [746, 460] on icon at bounding box center [744, 455] width 24 height 18
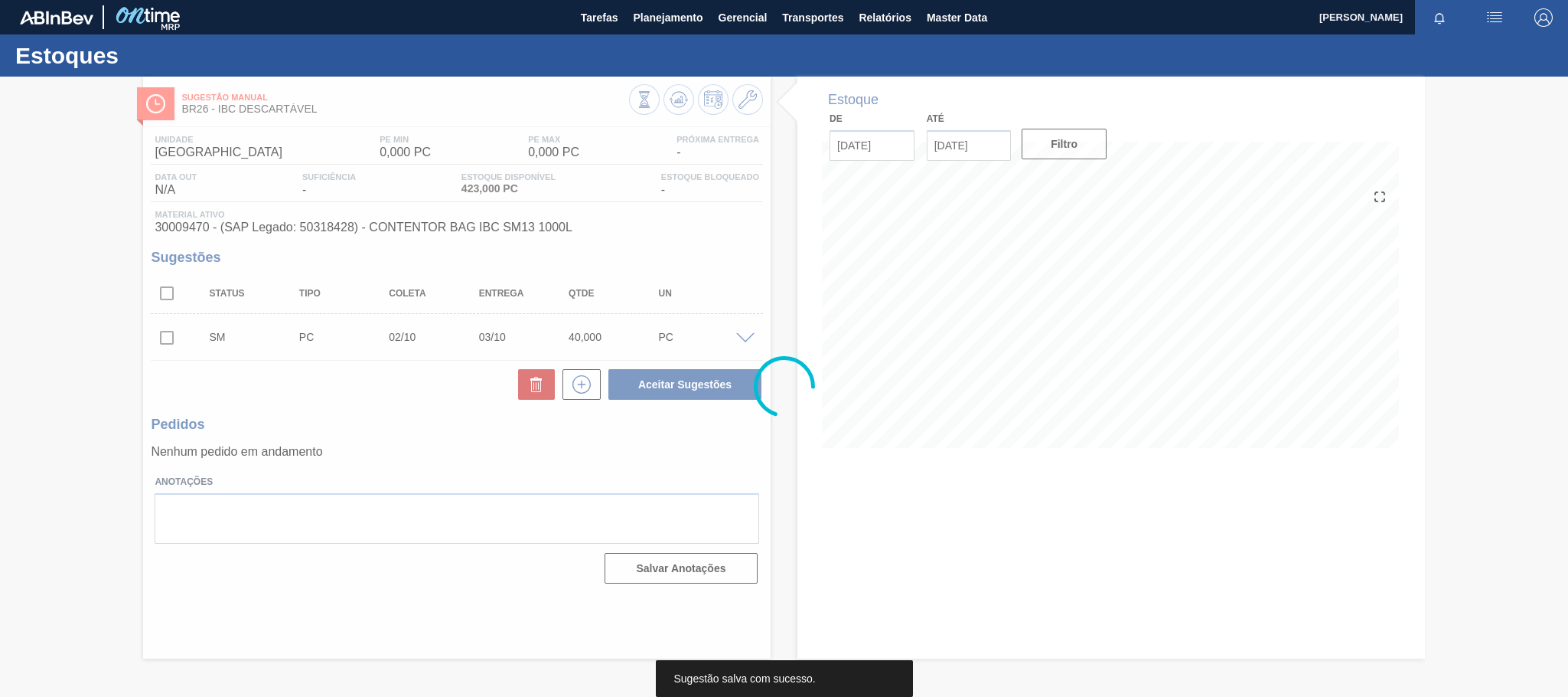
scroll to position [0, 0]
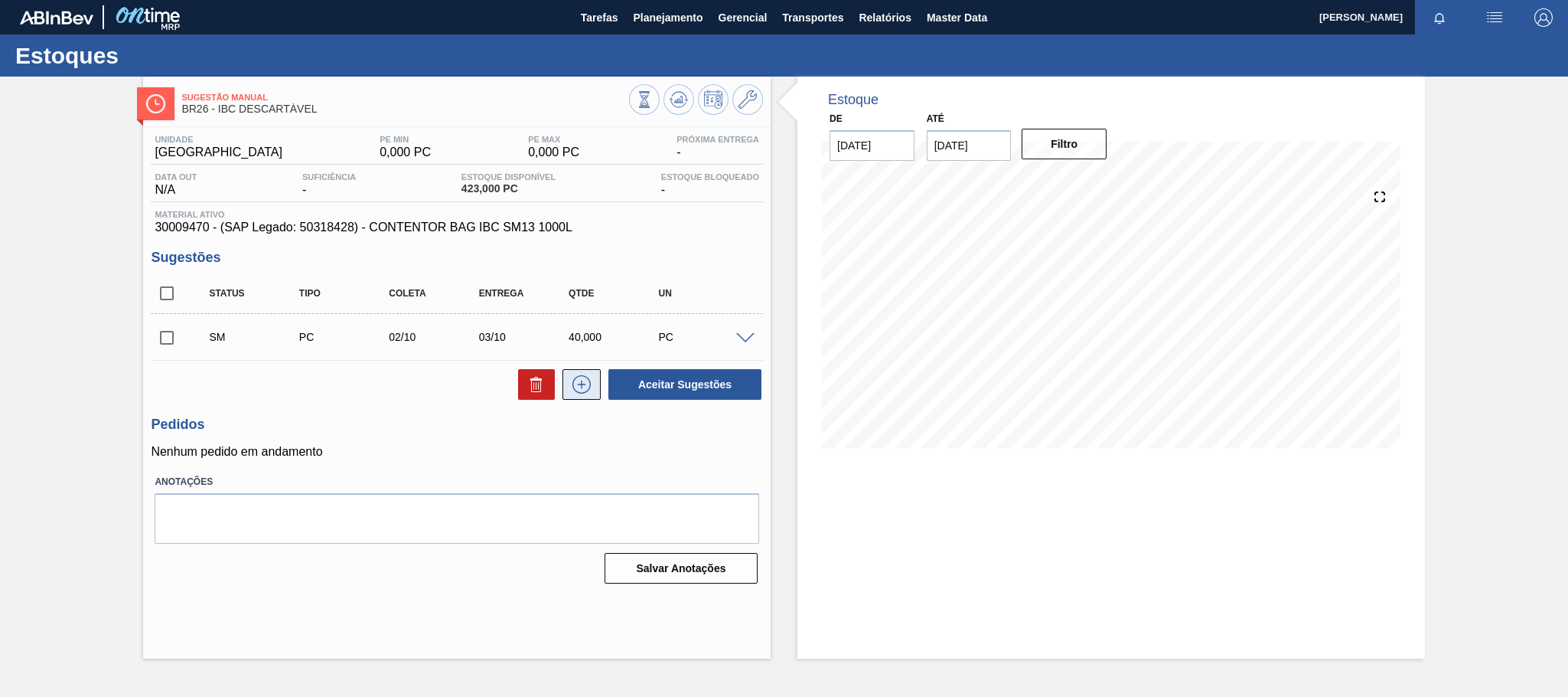
click at [584, 389] on icon at bounding box center [581, 384] width 24 height 18
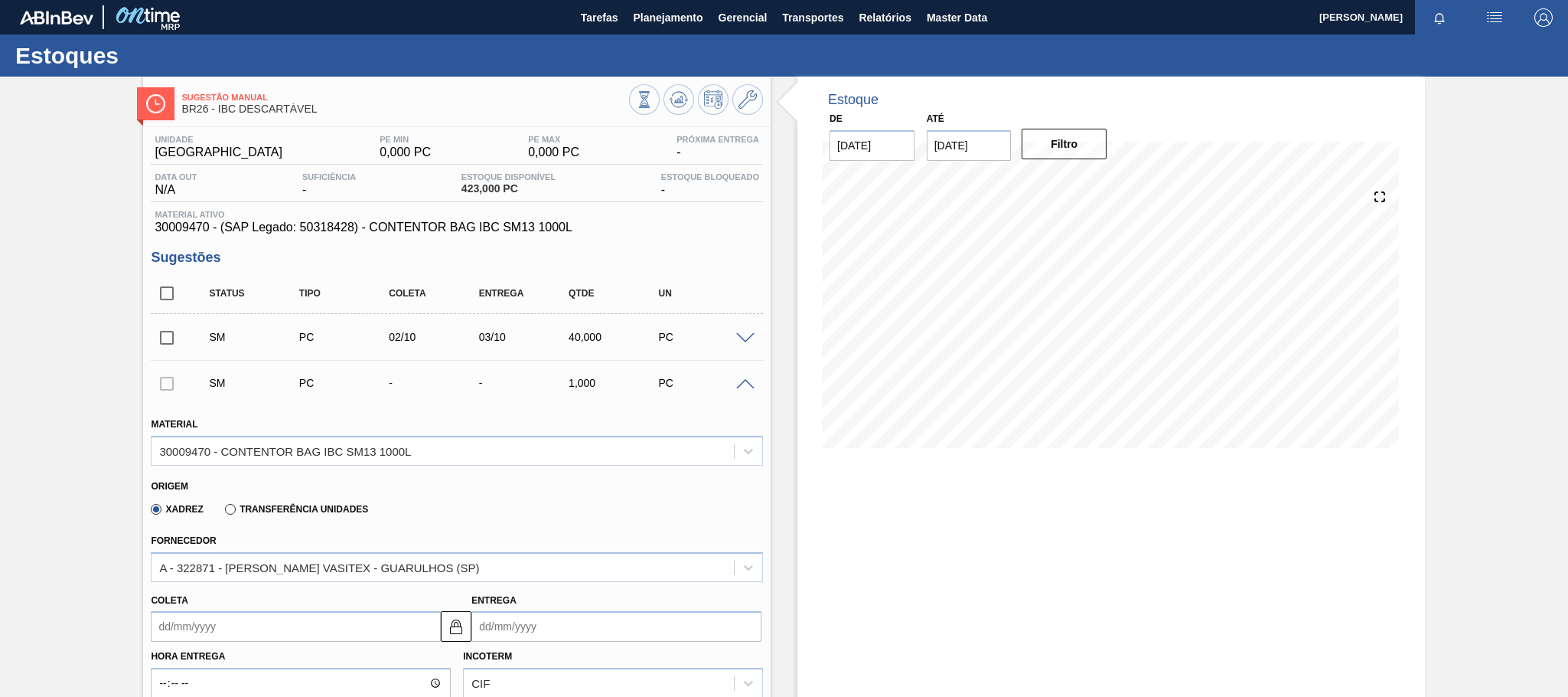
scroll to position [191, 0]
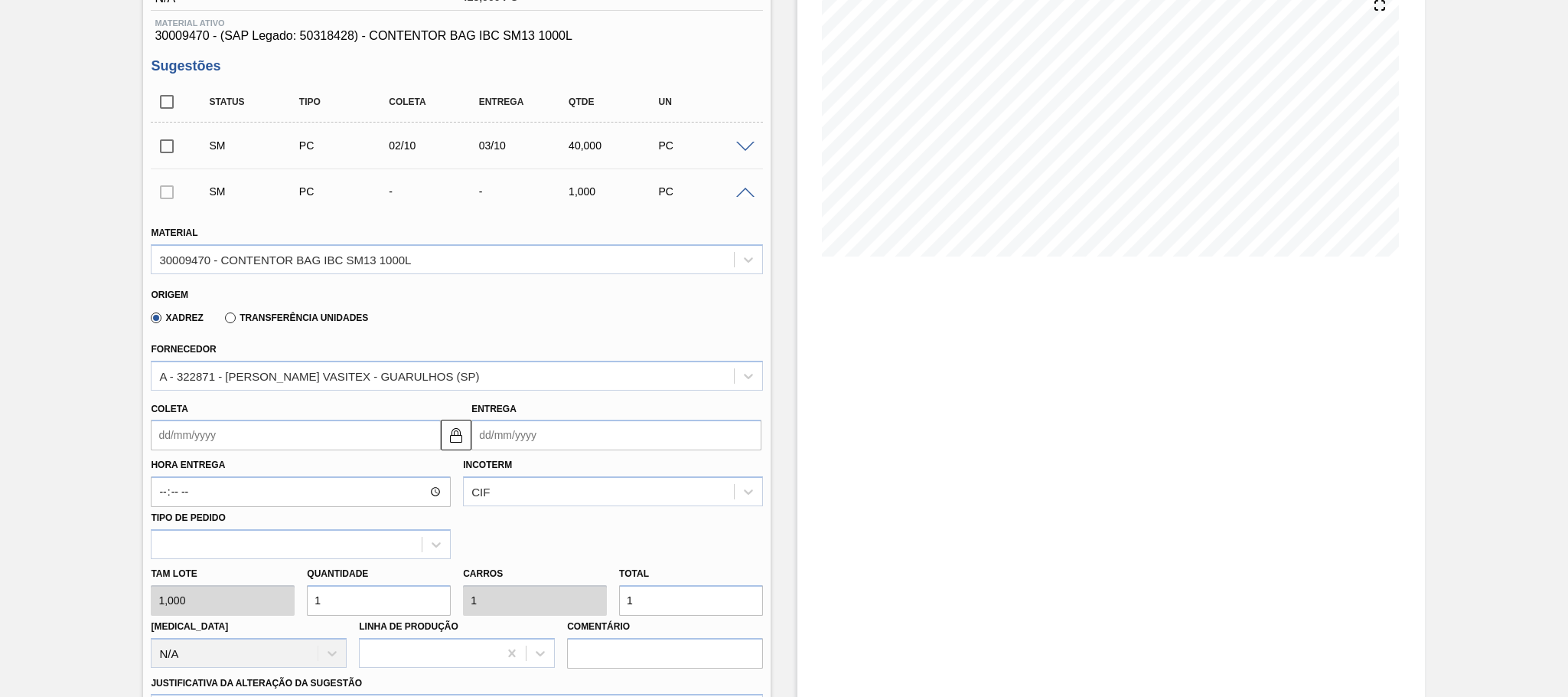
click at [531, 437] on input "Entrega" at bounding box center [616, 435] width 290 height 31
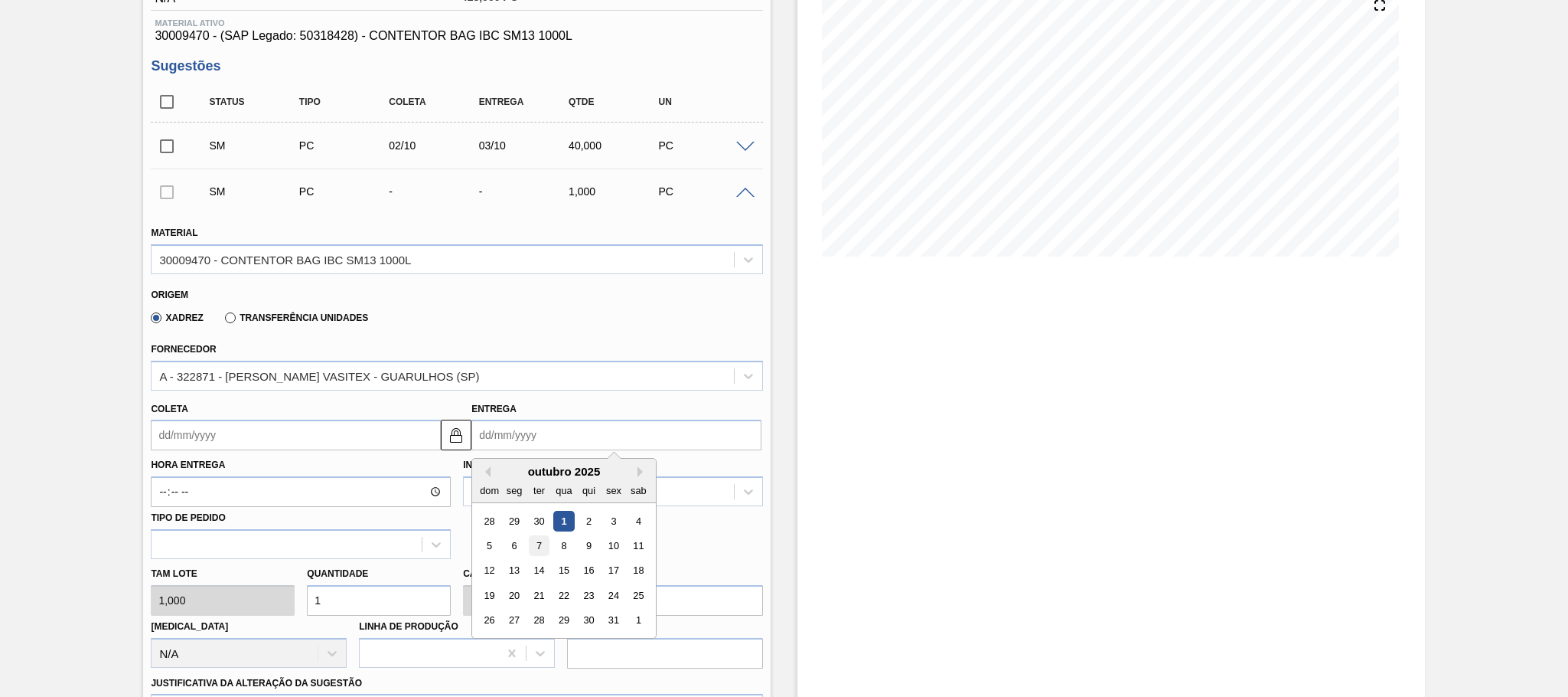
click at [536, 548] on div "7" at bounding box center [538, 545] width 21 height 21
type input "[DATE]"
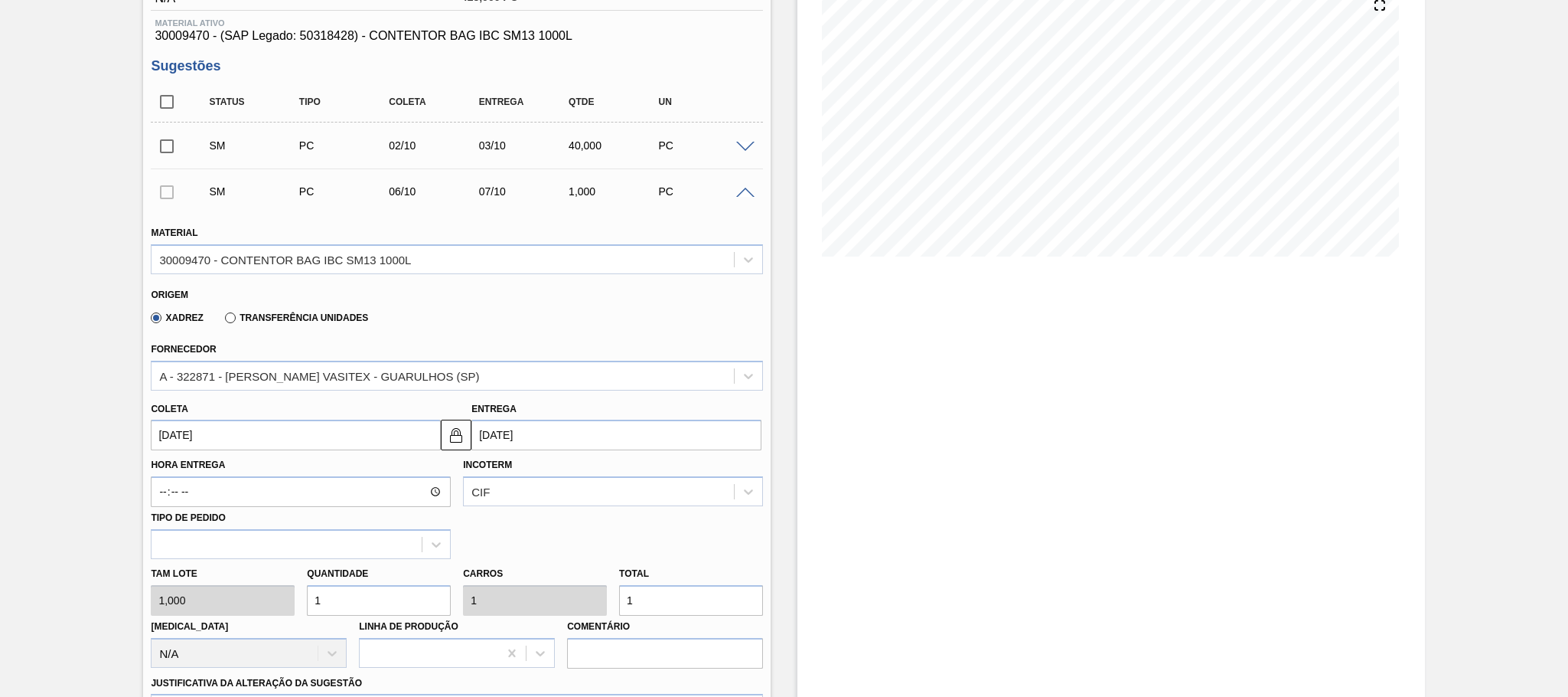
click at [261, 603] on div "Tam lote 1,000 Quantidade 1 Carros 1 Total 1 Doca N/A Linha de Produção Comentá…" at bounding box center [457, 613] width 624 height 110
type input "4"
type input "40"
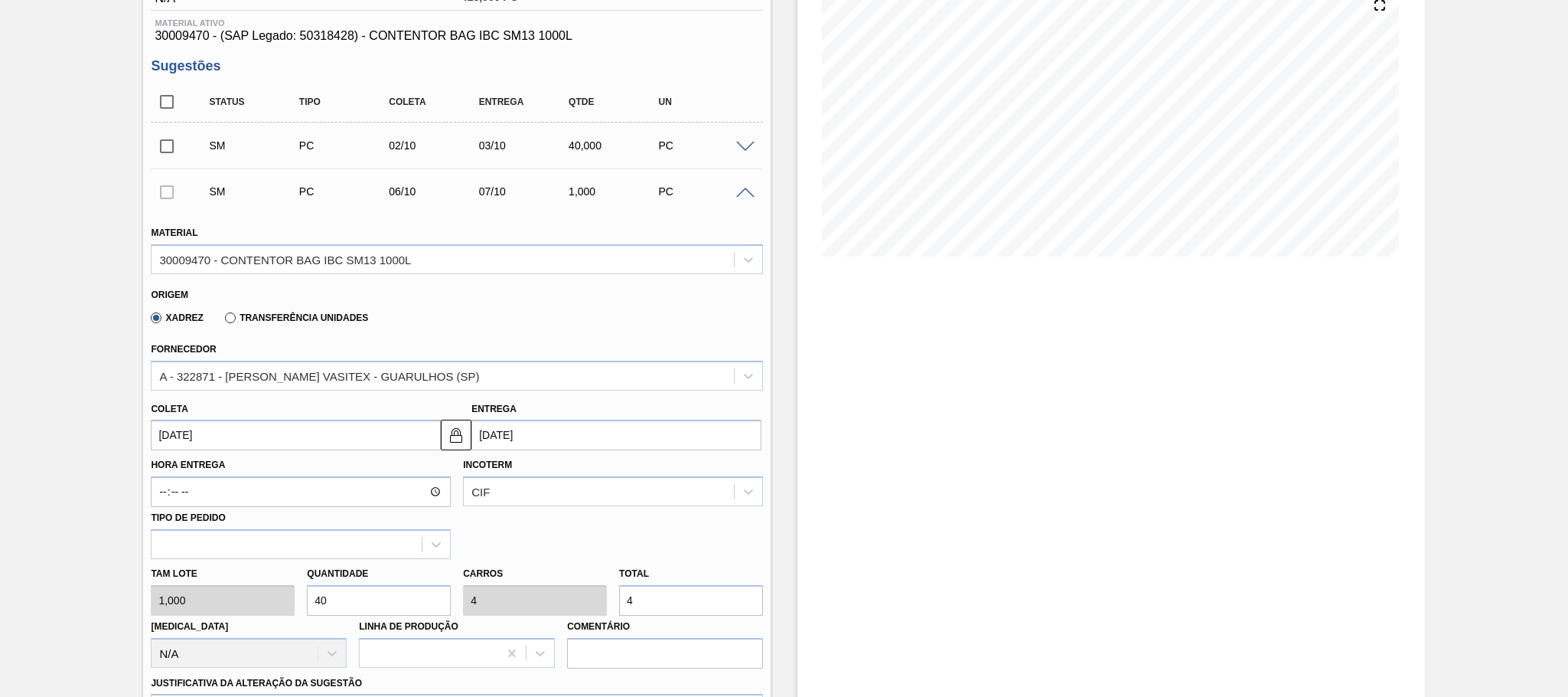
type input "40"
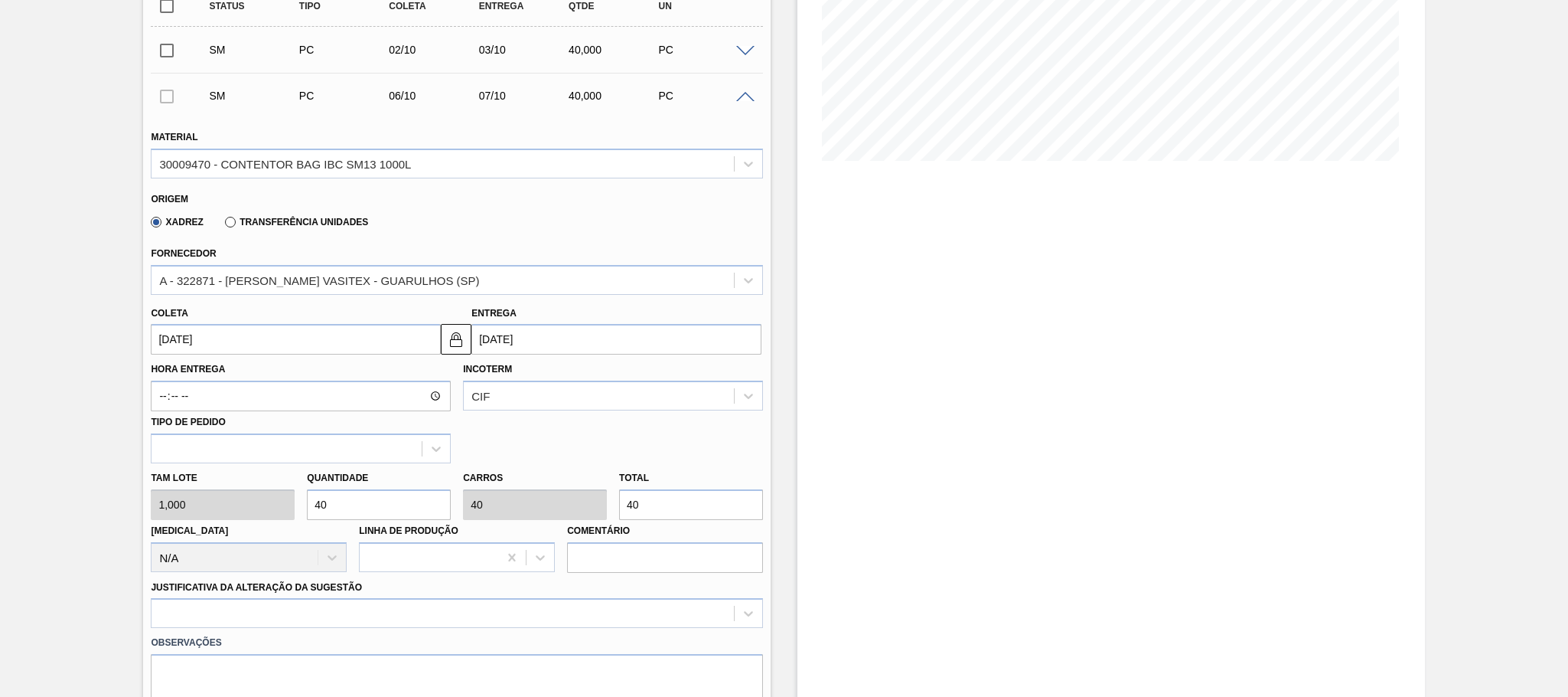
scroll to position [574, 0]
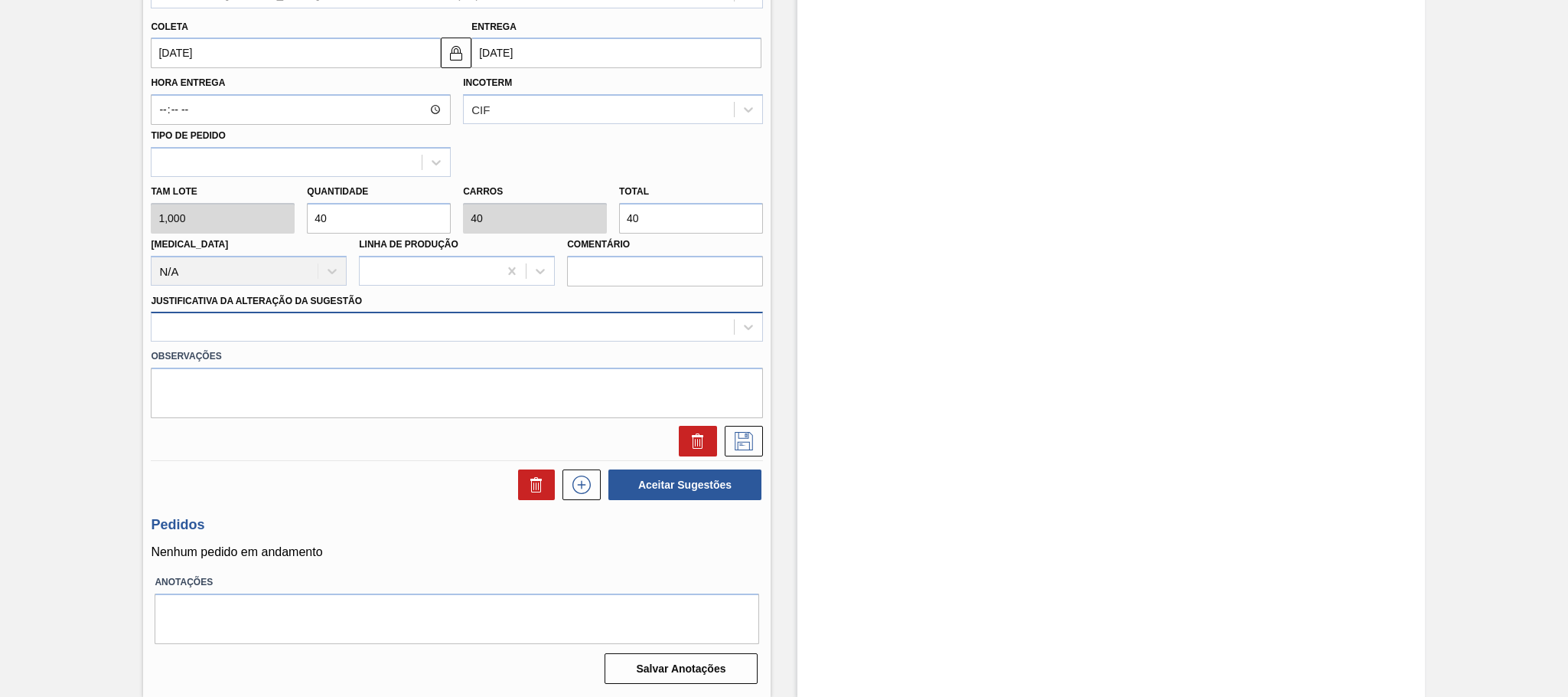
type input "40"
click at [278, 329] on div at bounding box center [442, 327] width 583 height 23
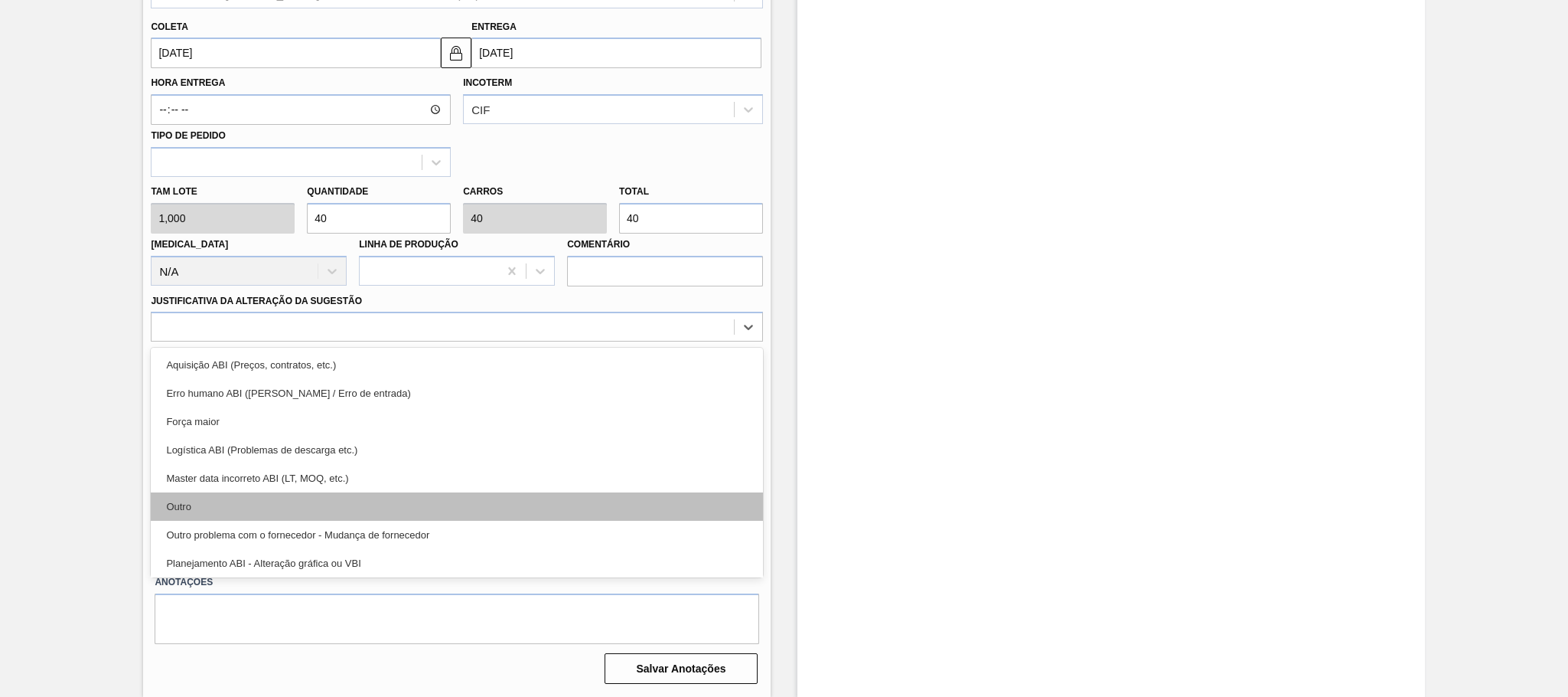
click at [188, 506] on div "Outro" at bounding box center [457, 506] width 613 height 28
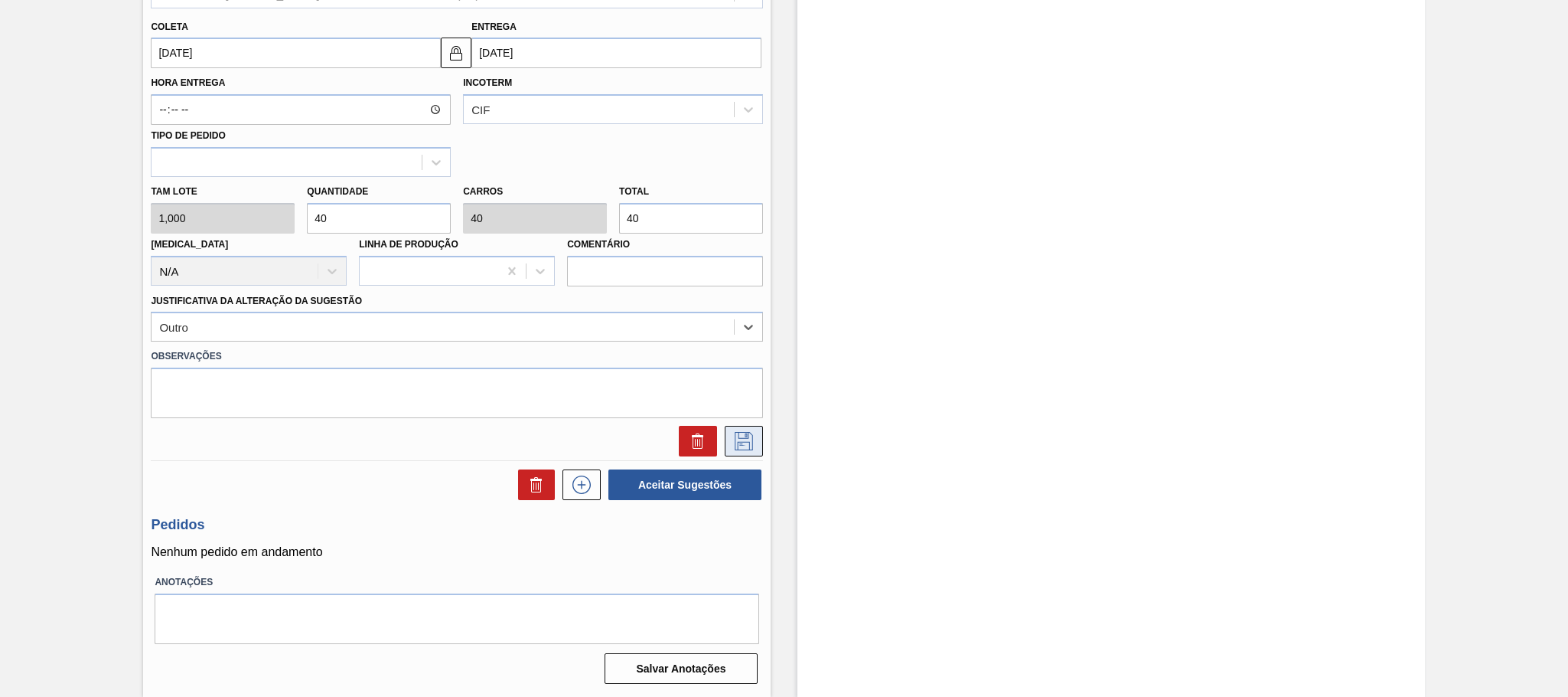
click at [727, 446] on button at bounding box center [744, 441] width 38 height 31
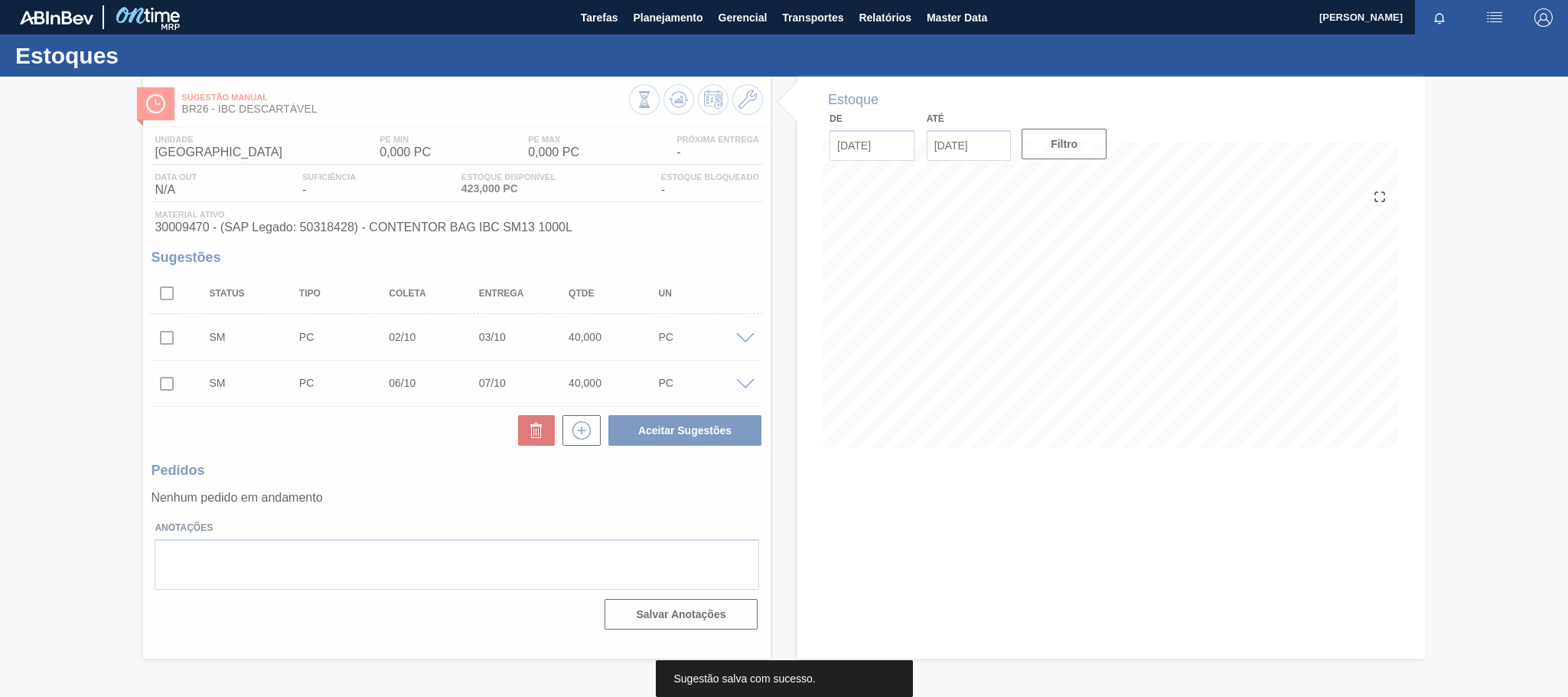
scroll to position [0, 0]
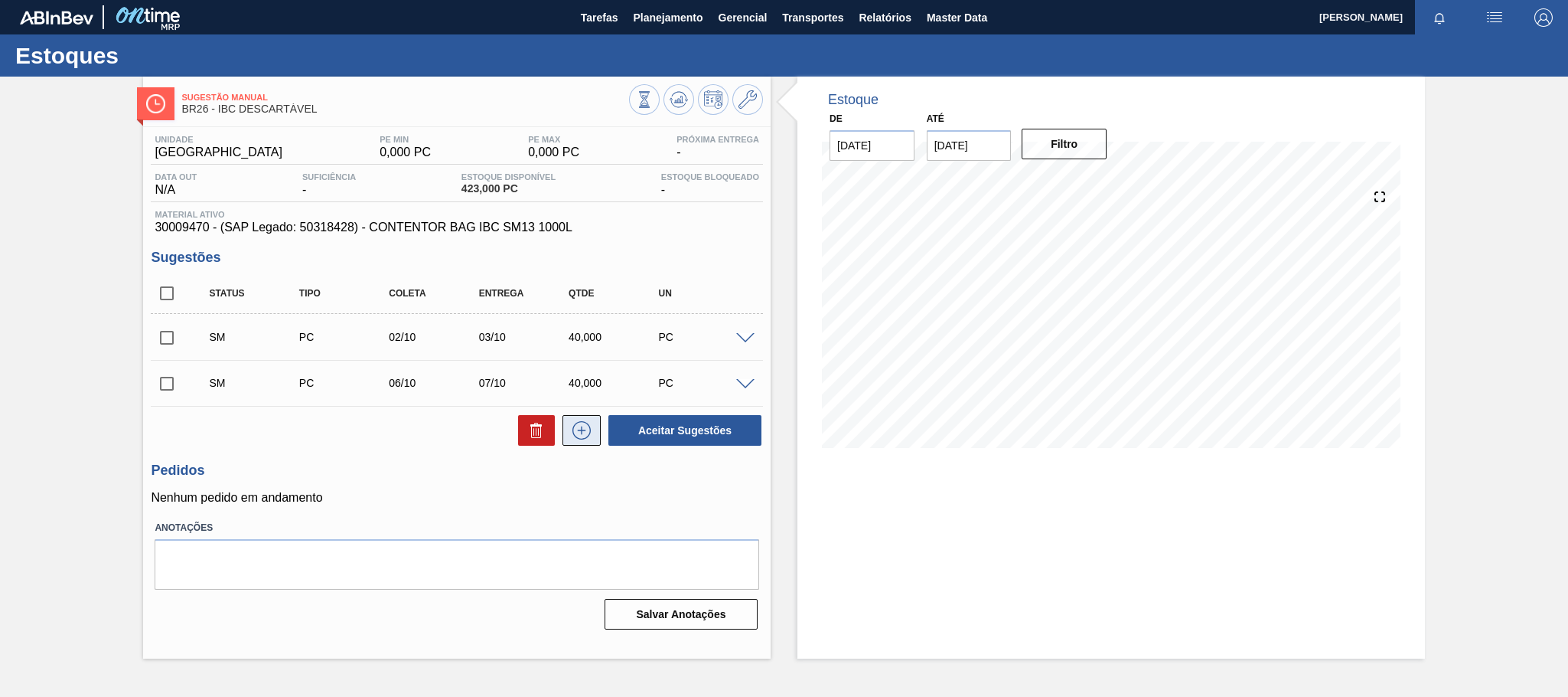
click at [591, 434] on icon at bounding box center [581, 430] width 24 height 18
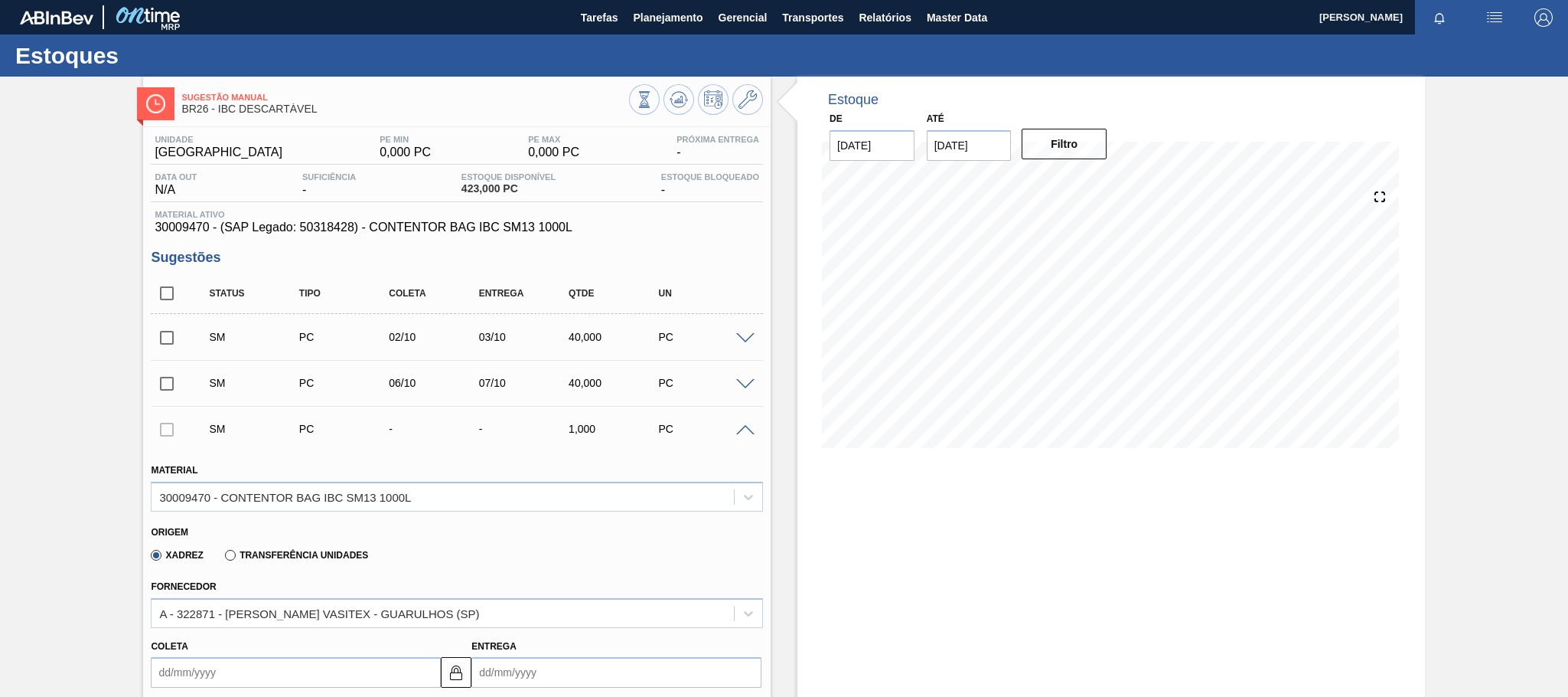
scroll to position [191, 0]
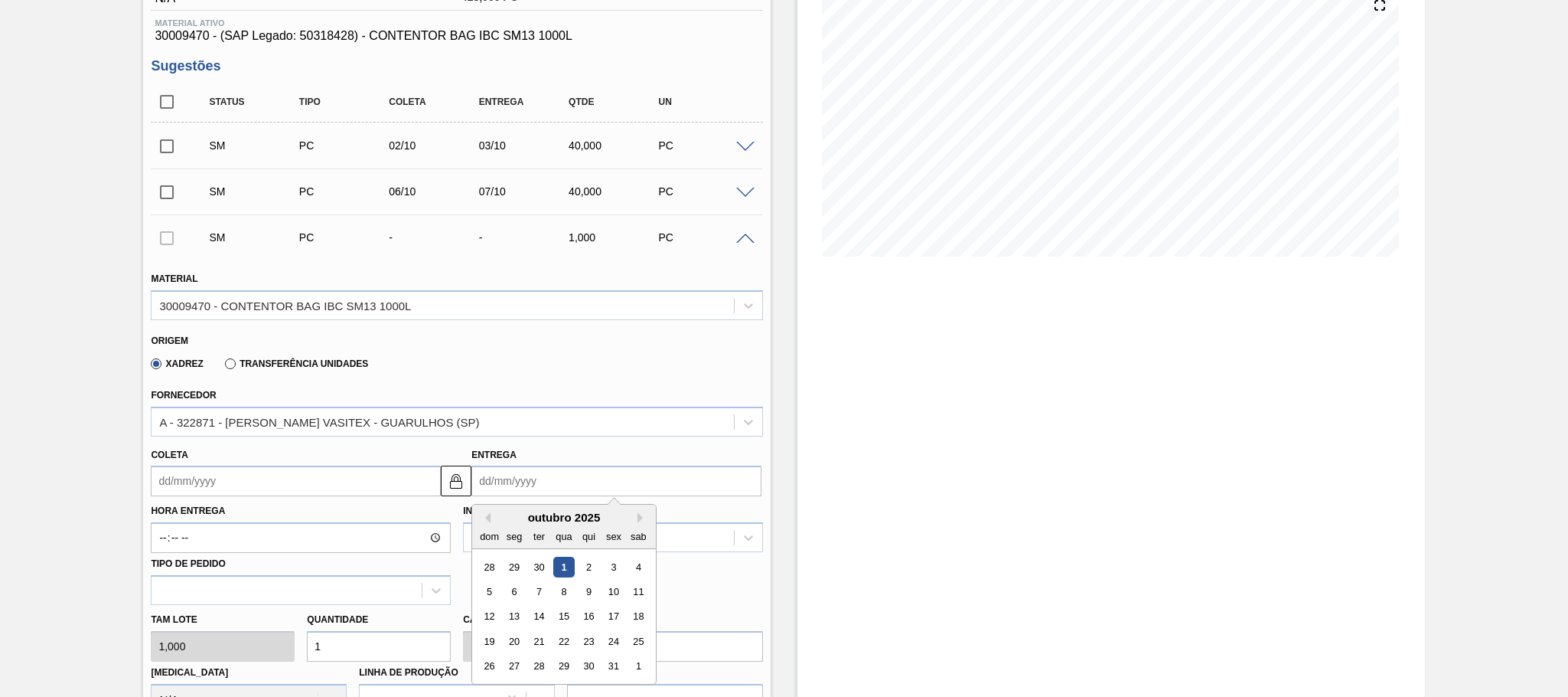
click at [518, 479] on input "Entrega" at bounding box center [616, 481] width 290 height 31
click at [590, 590] on div "9" at bounding box center [588, 591] width 21 height 21
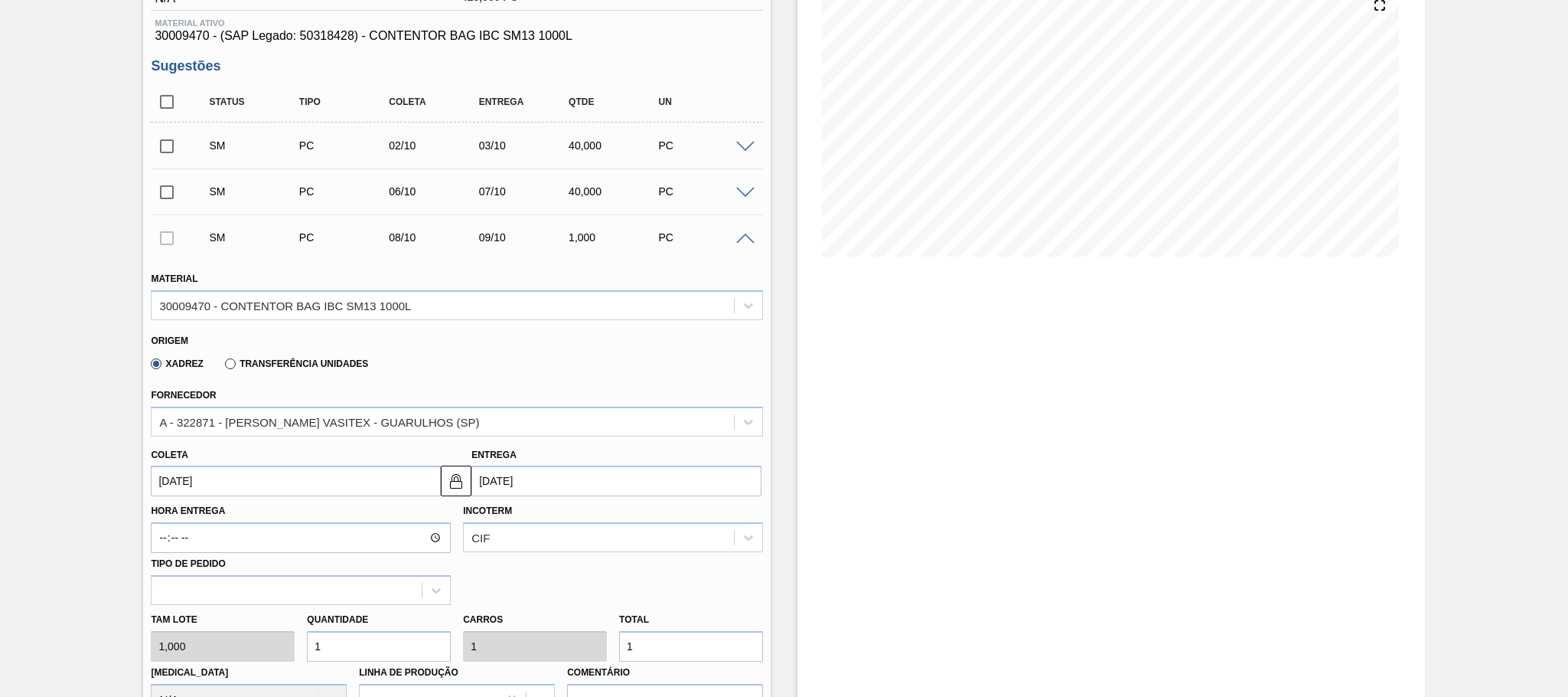
type input "[DATE]"
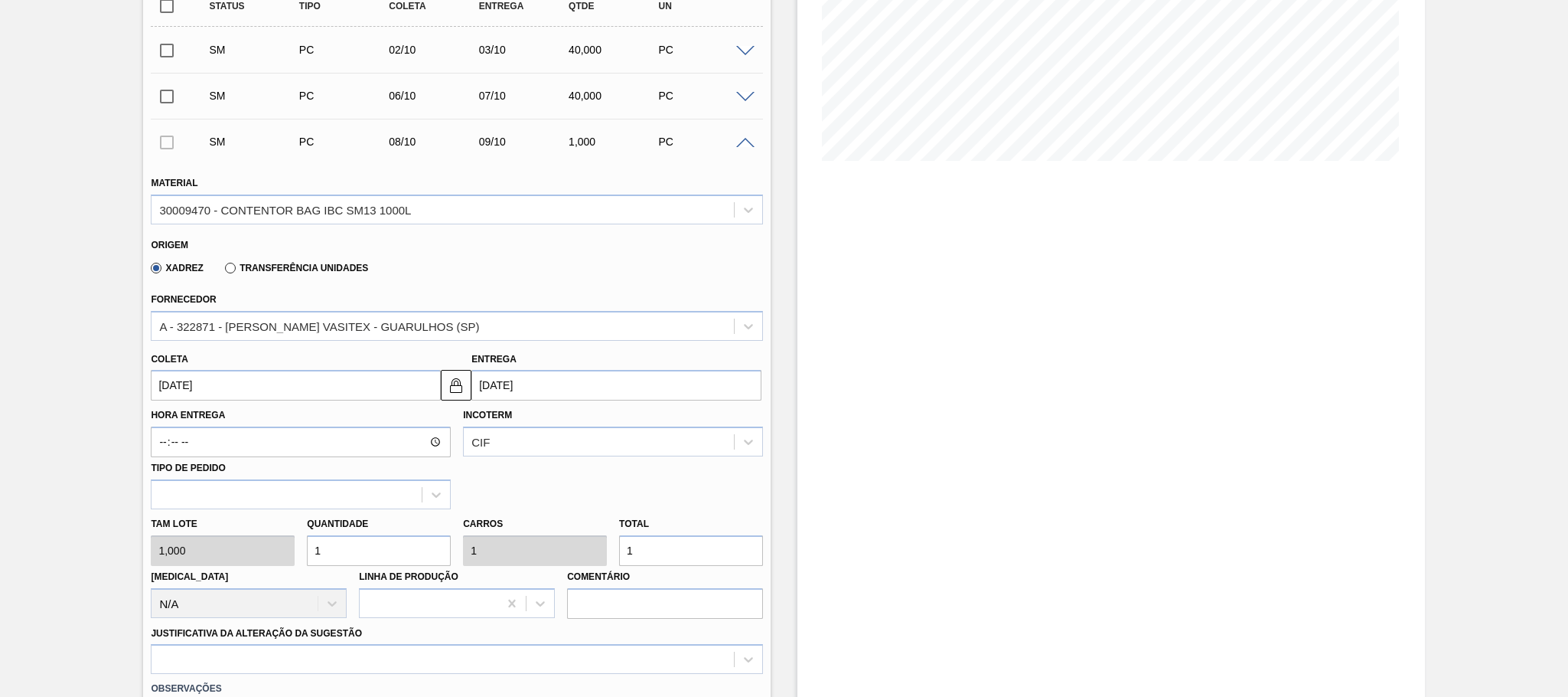
drag, startPoint x: 329, startPoint y: 559, endPoint x: 306, endPoint y: 554, distance: 23.5
click at [310, 556] on input "1" at bounding box center [378, 550] width 144 height 31
type input "4"
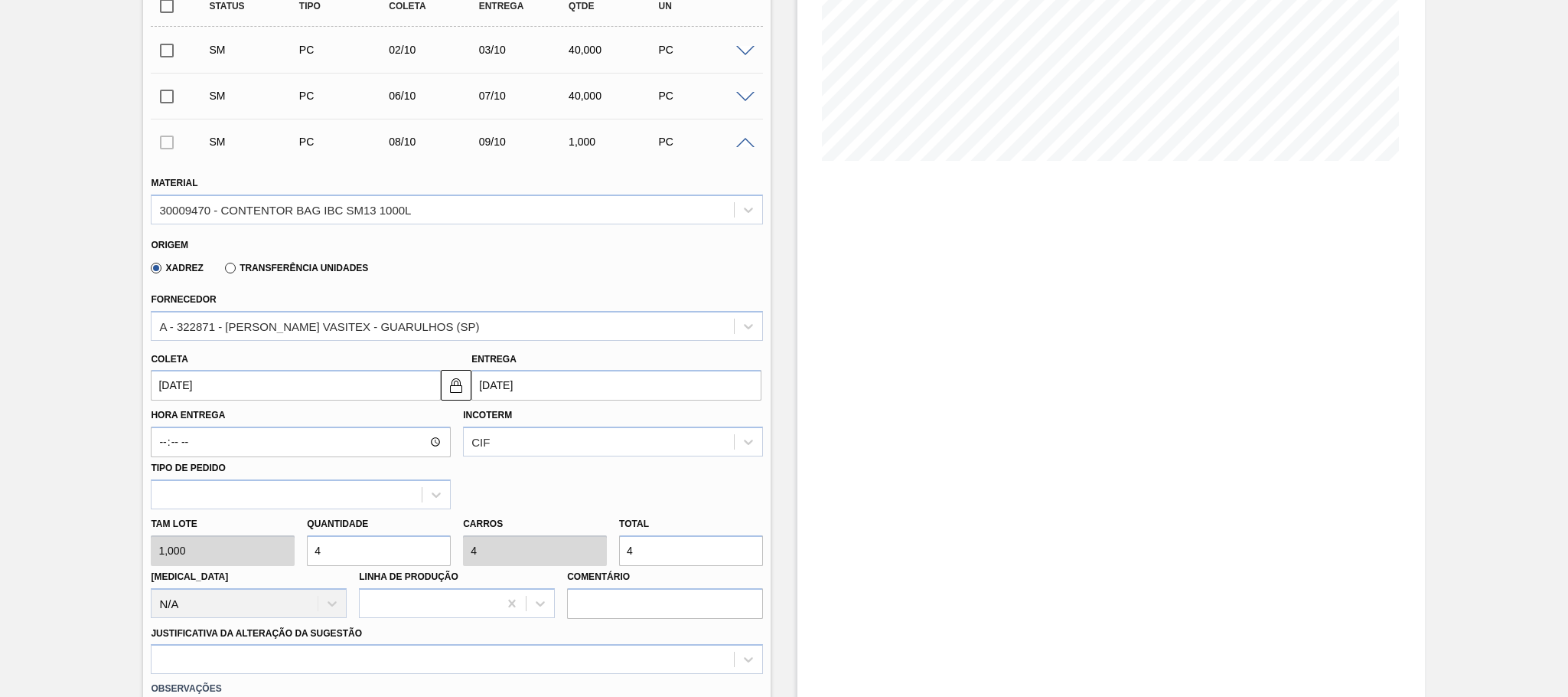
type input "40"
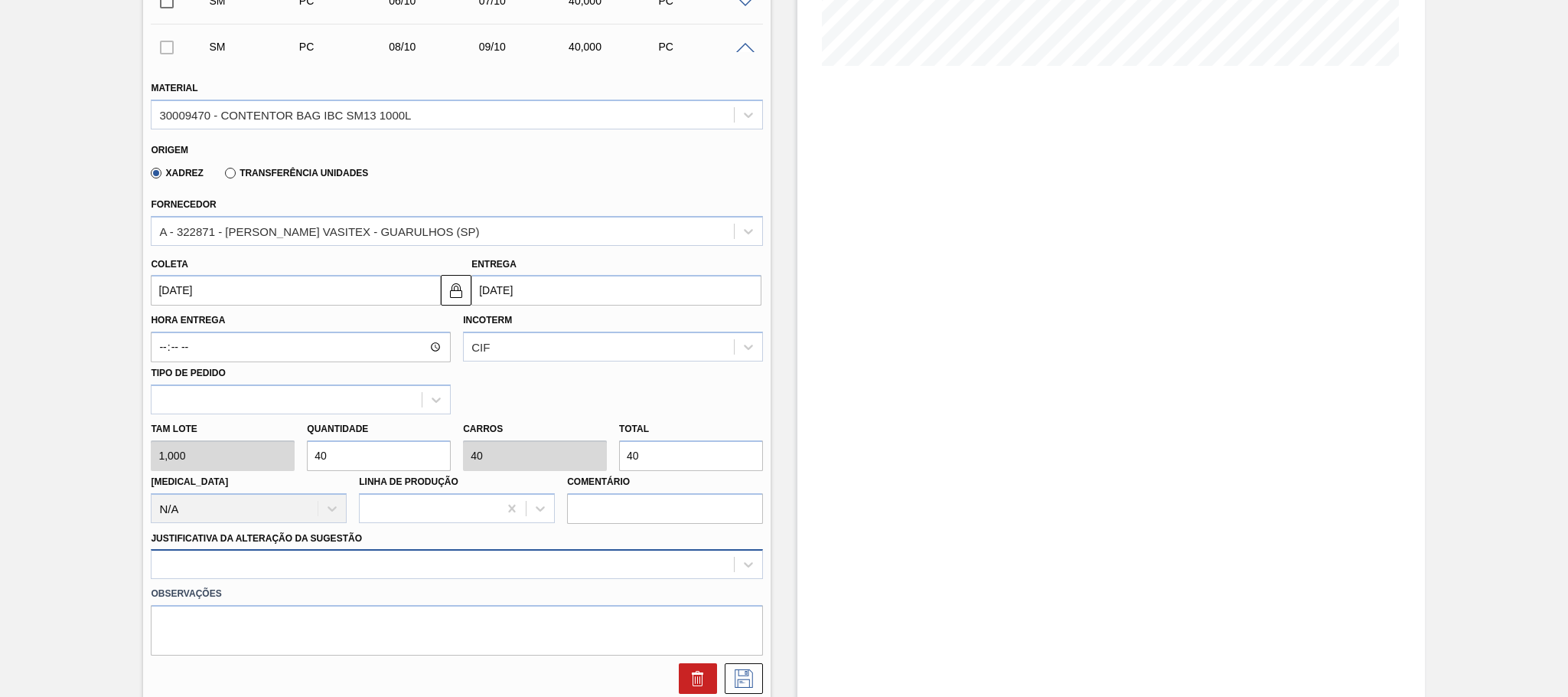
type input "40"
click at [253, 569] on div at bounding box center [457, 563] width 613 height 30
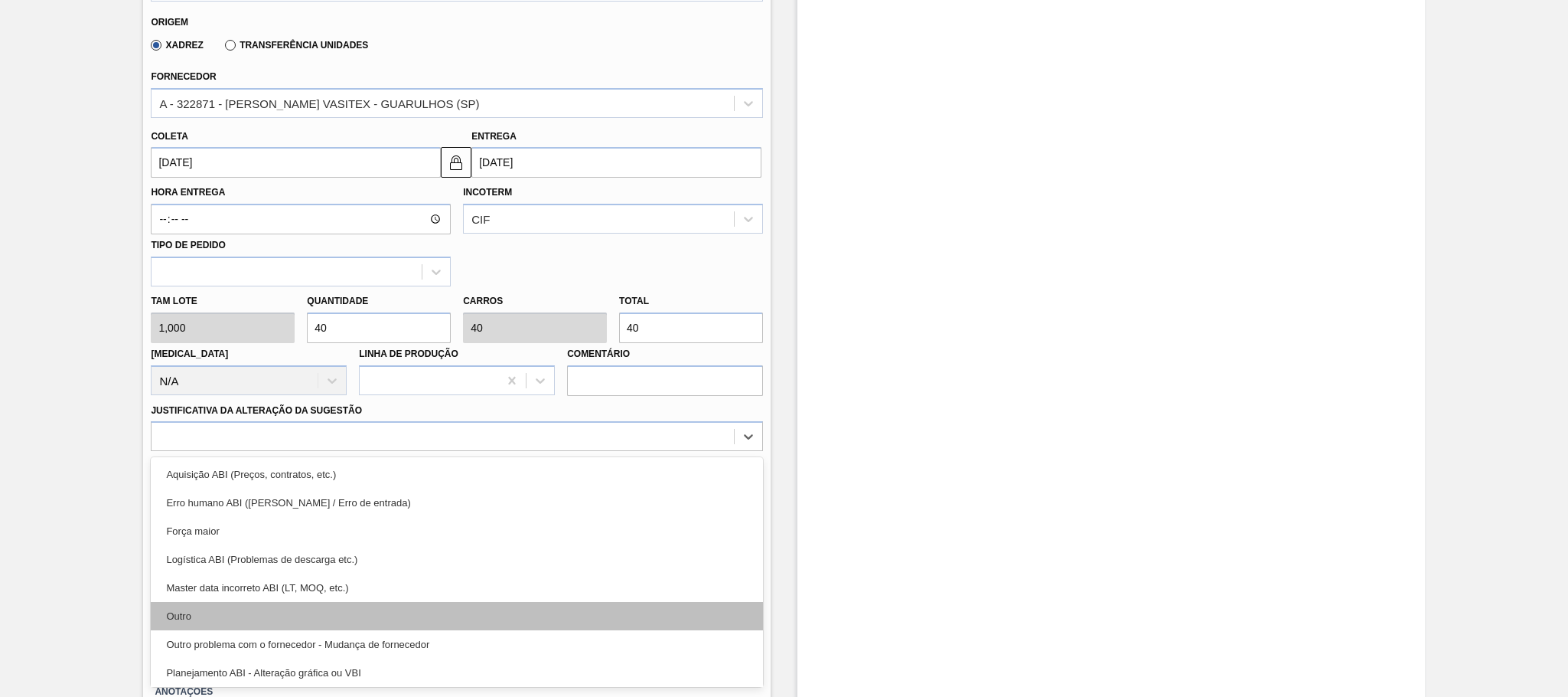
click at [193, 616] on div "Outro" at bounding box center [457, 616] width 613 height 28
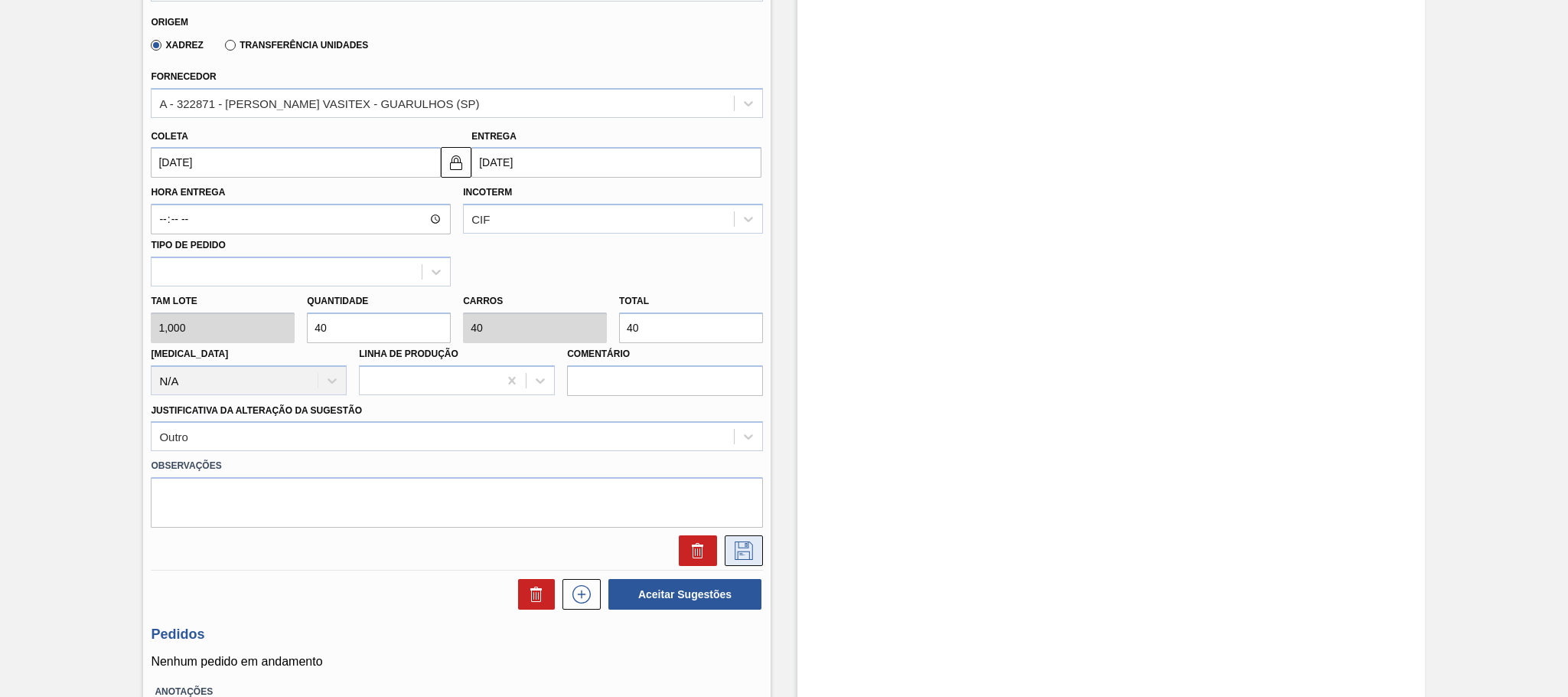
click at [735, 554] on icon at bounding box center [744, 550] width 24 height 18
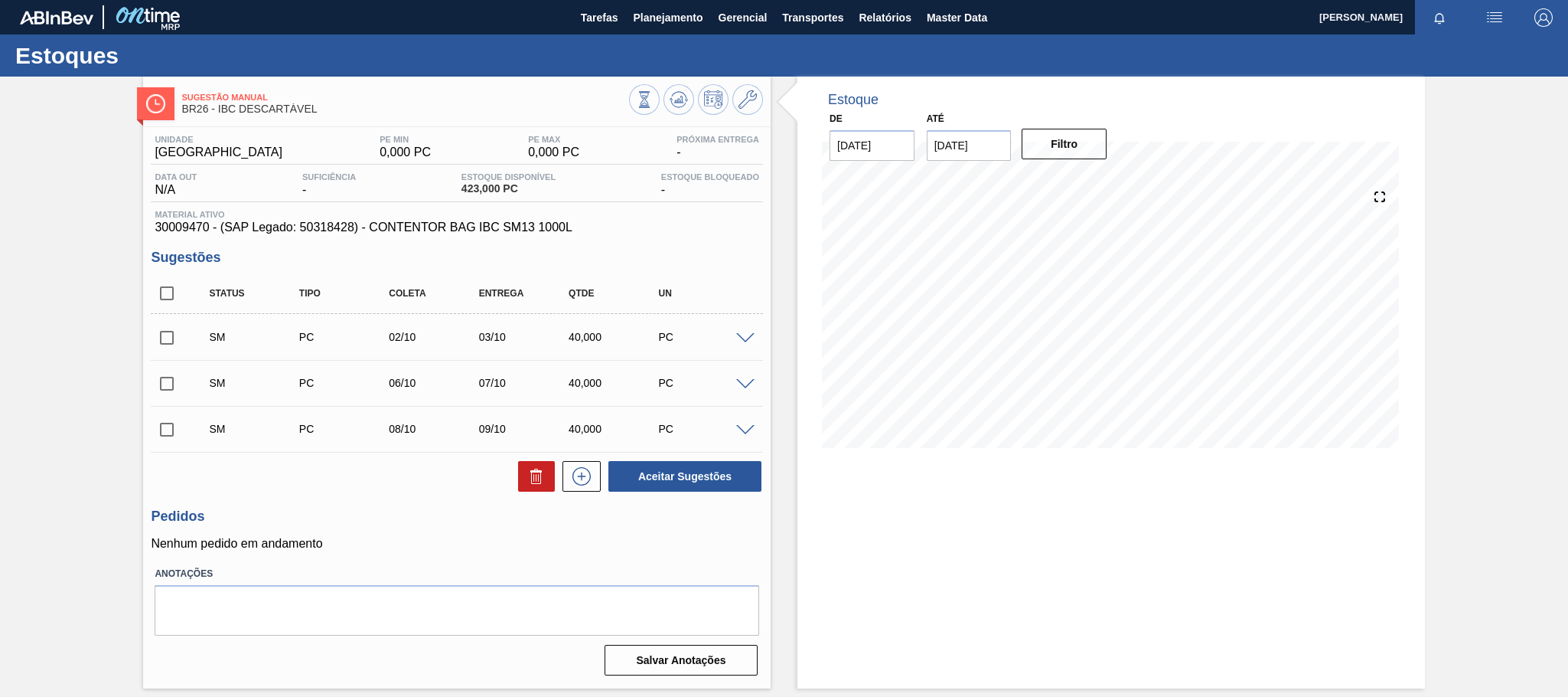
scroll to position [0, 0]
click at [593, 479] on icon at bounding box center [581, 476] width 24 height 18
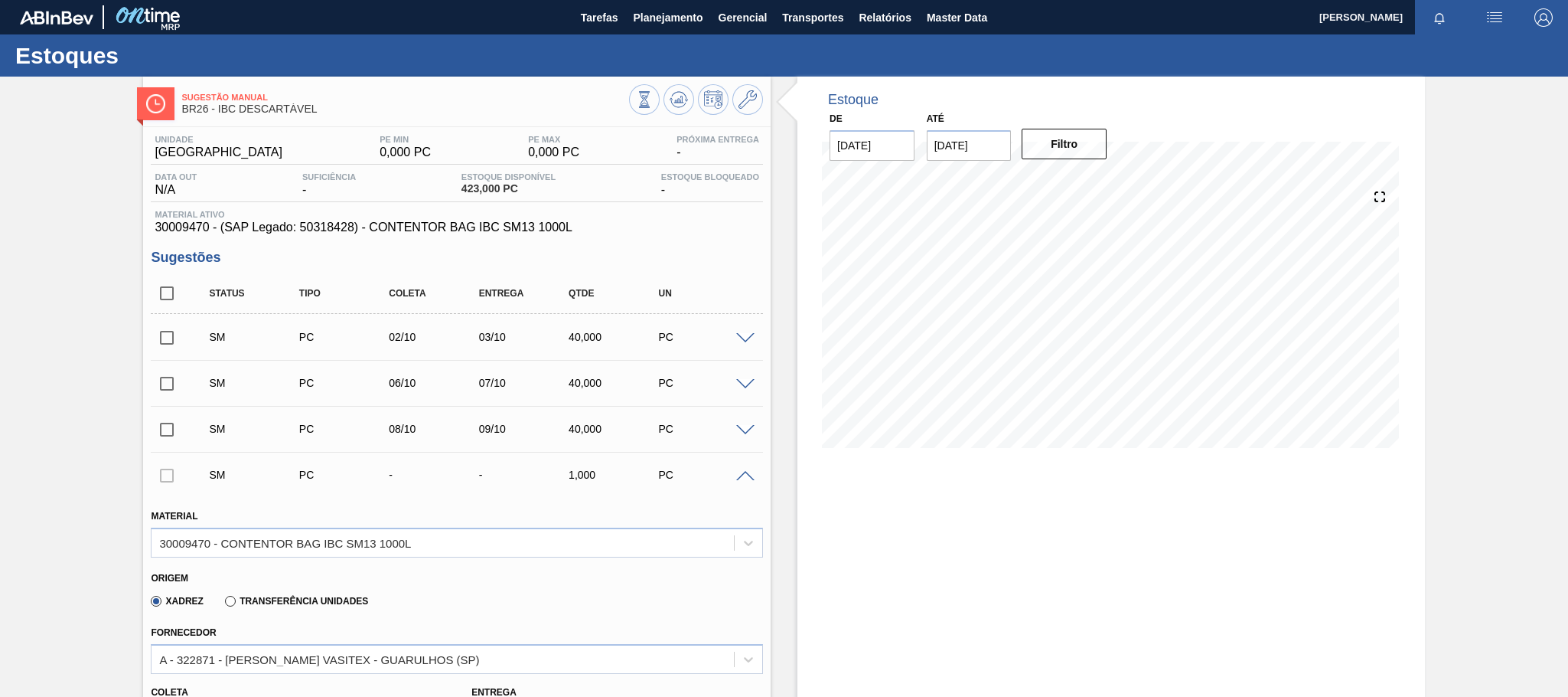
scroll to position [191, 0]
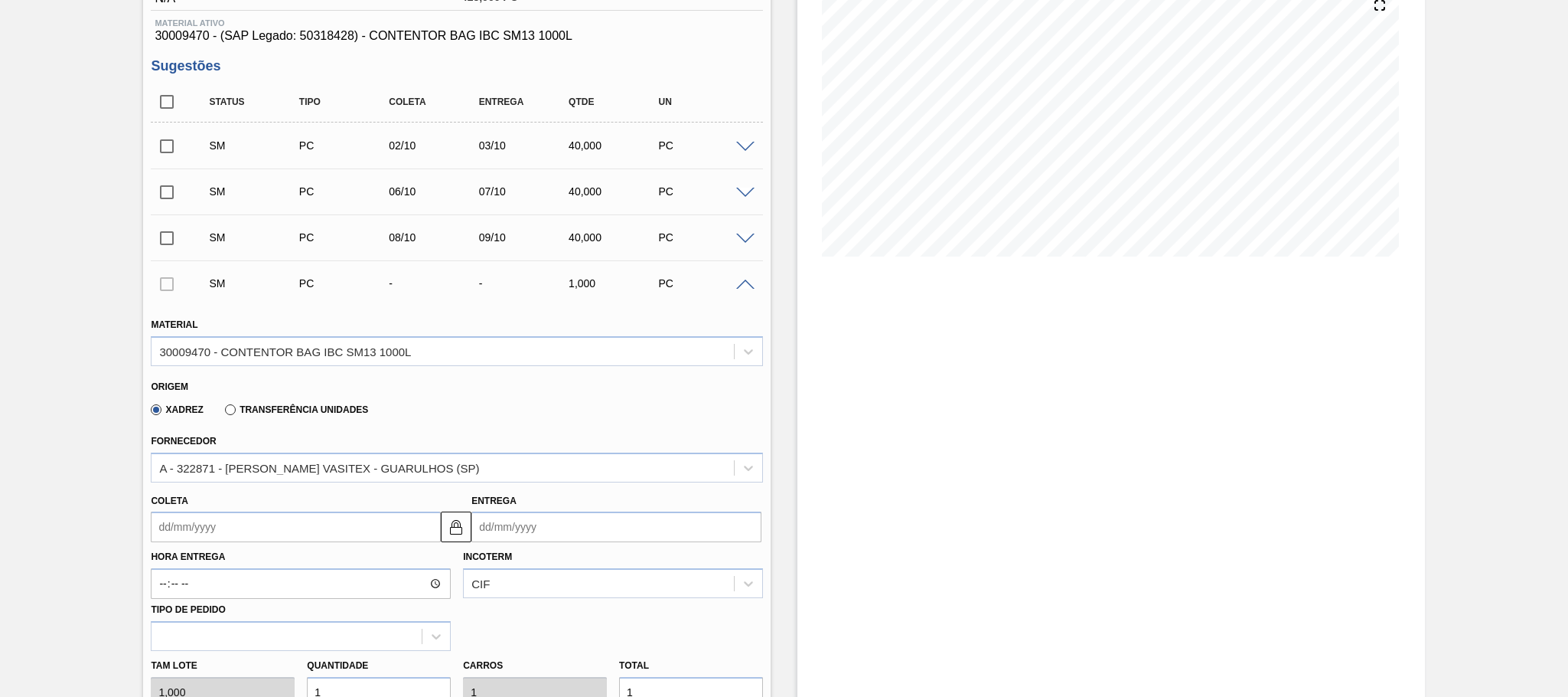
drag, startPoint x: 494, startPoint y: 529, endPoint x: 506, endPoint y: 529, distance: 12.0
click at [494, 529] on input "Entrega" at bounding box center [616, 527] width 290 height 31
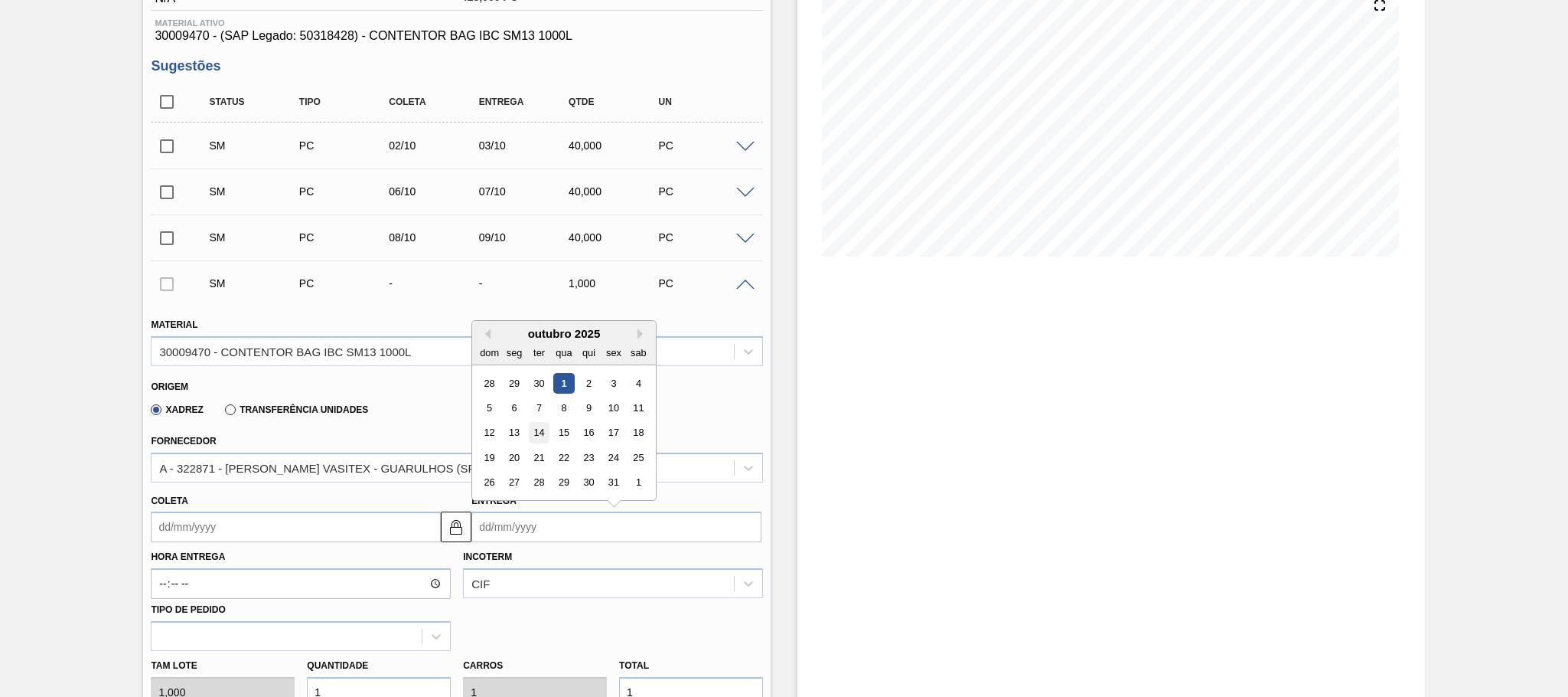
click at [534, 436] on div "14" at bounding box center [538, 433] width 21 height 21
type input "[DATE]"
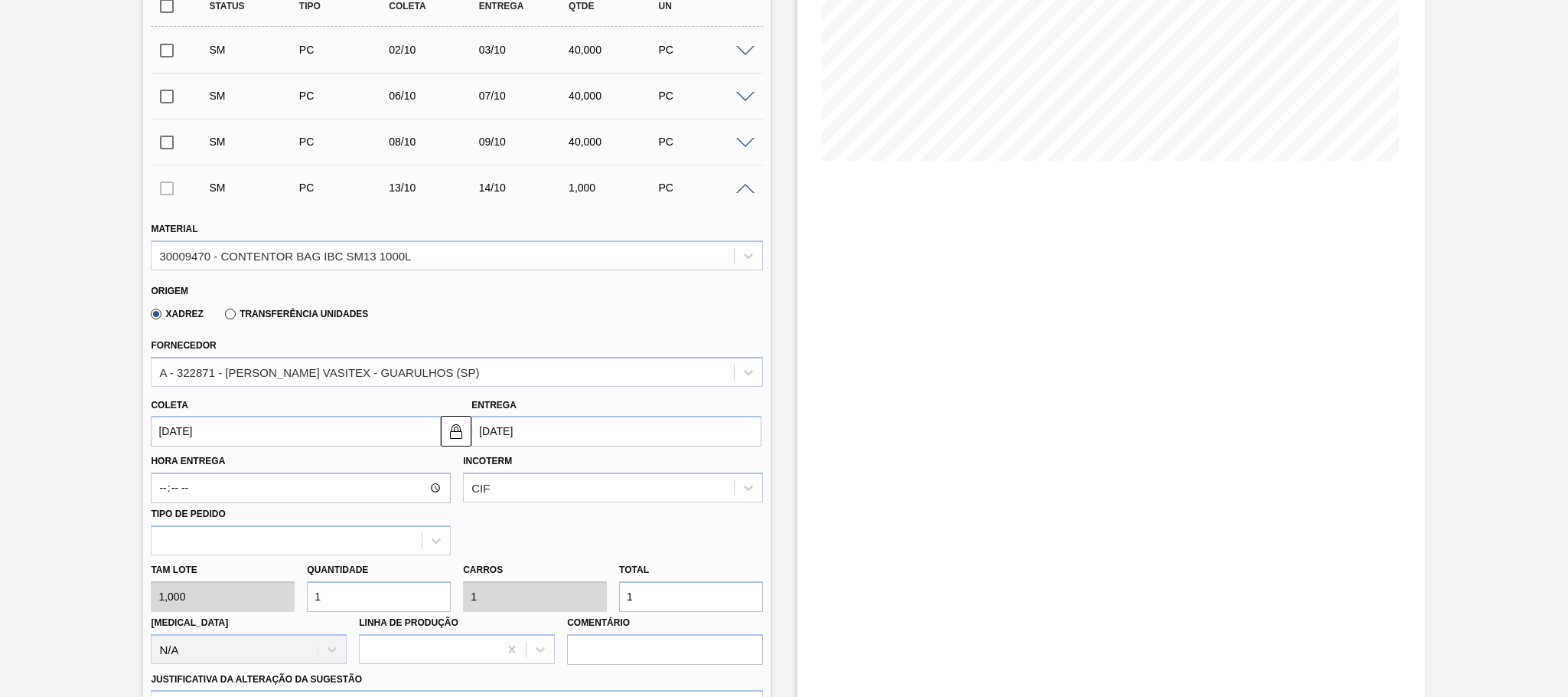
scroll to position [382, 0]
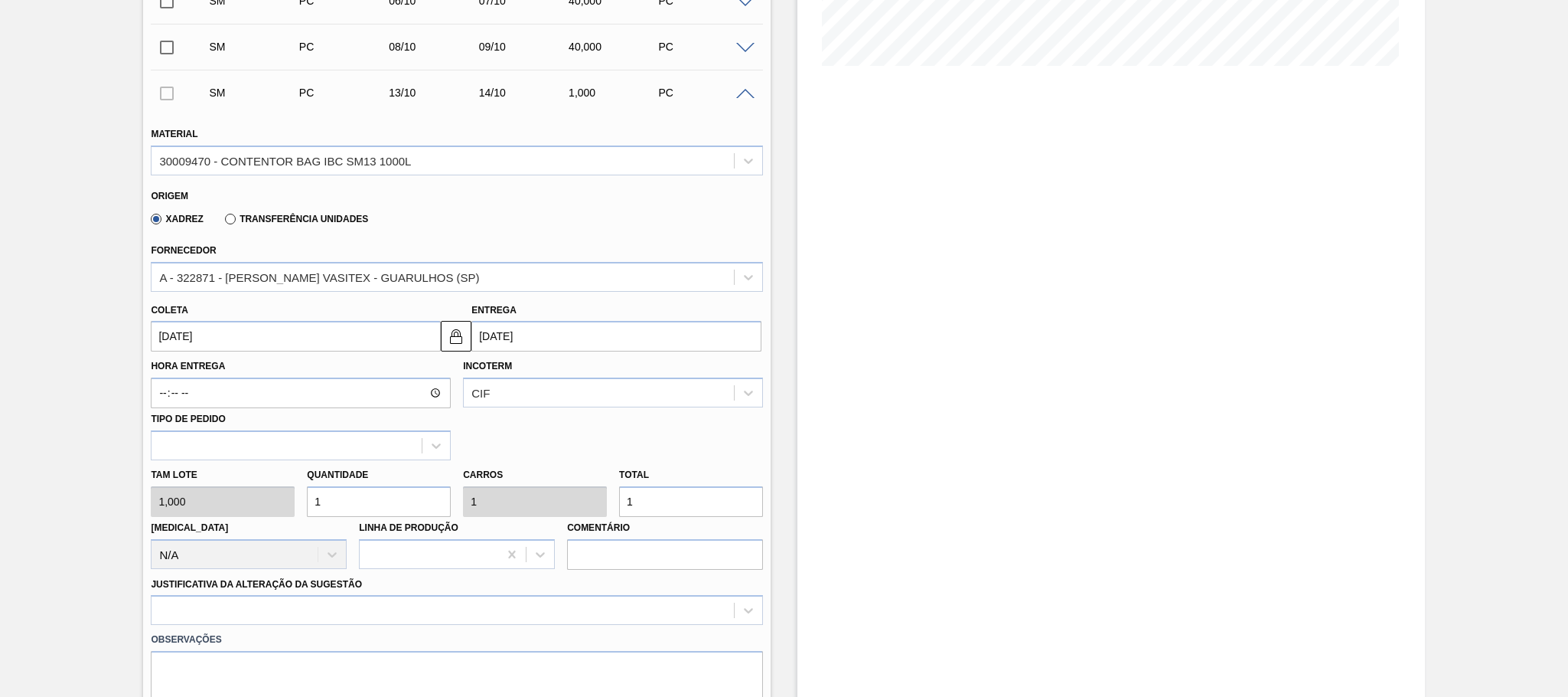
click at [287, 509] on div "Tam lote 1,000 Quantidade 1 Carros 1 Total 1 Doca N/A Linha de Produção Comentá…" at bounding box center [457, 514] width 624 height 110
type input "4"
type input "40"
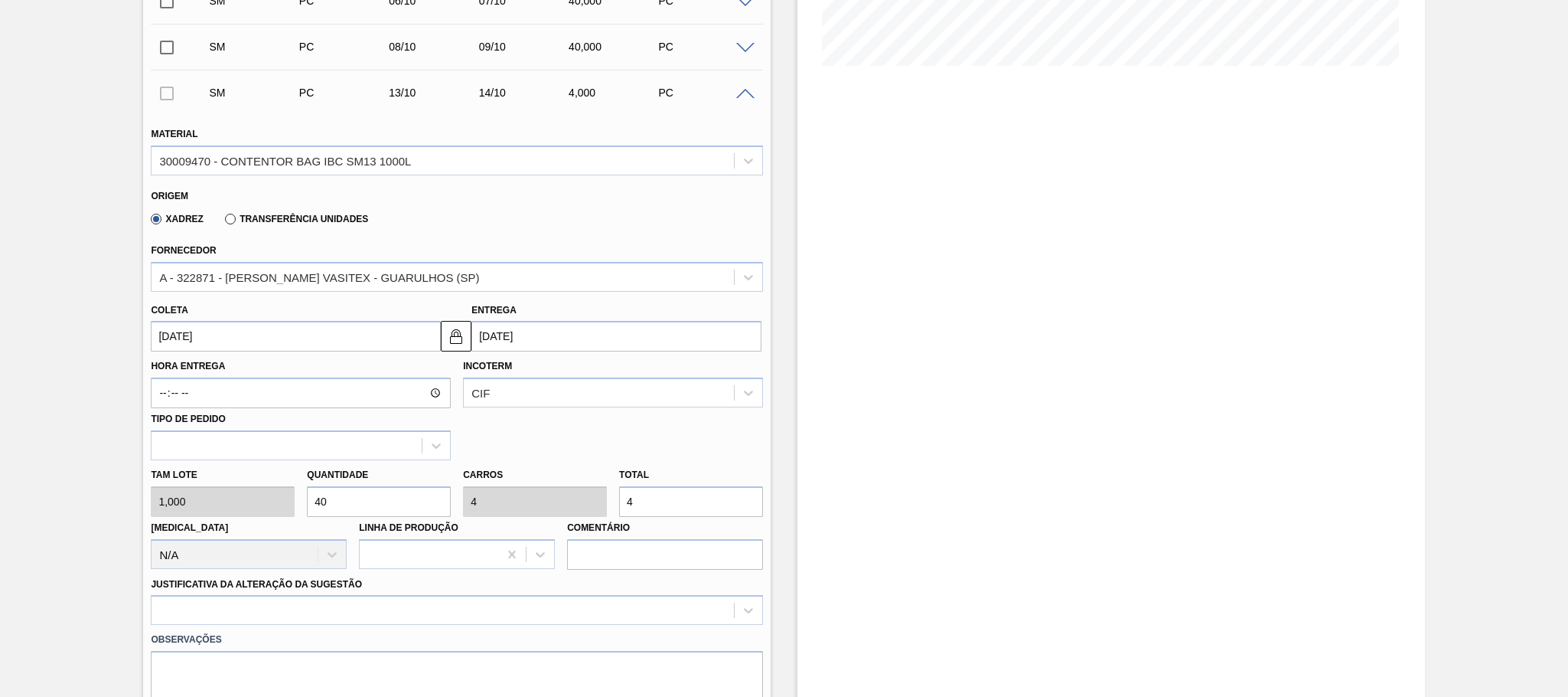
type input "40"
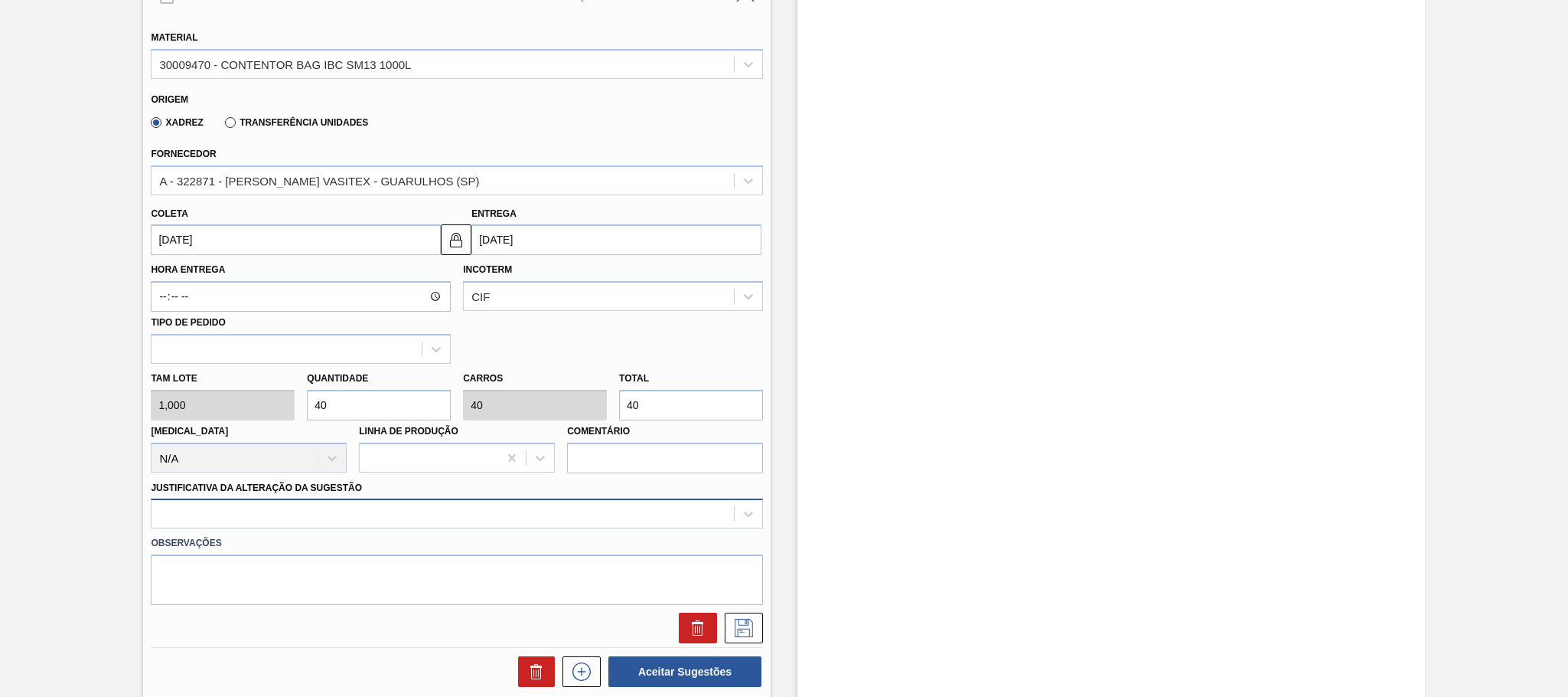
type input "40"
click at [261, 524] on div at bounding box center [457, 513] width 613 height 30
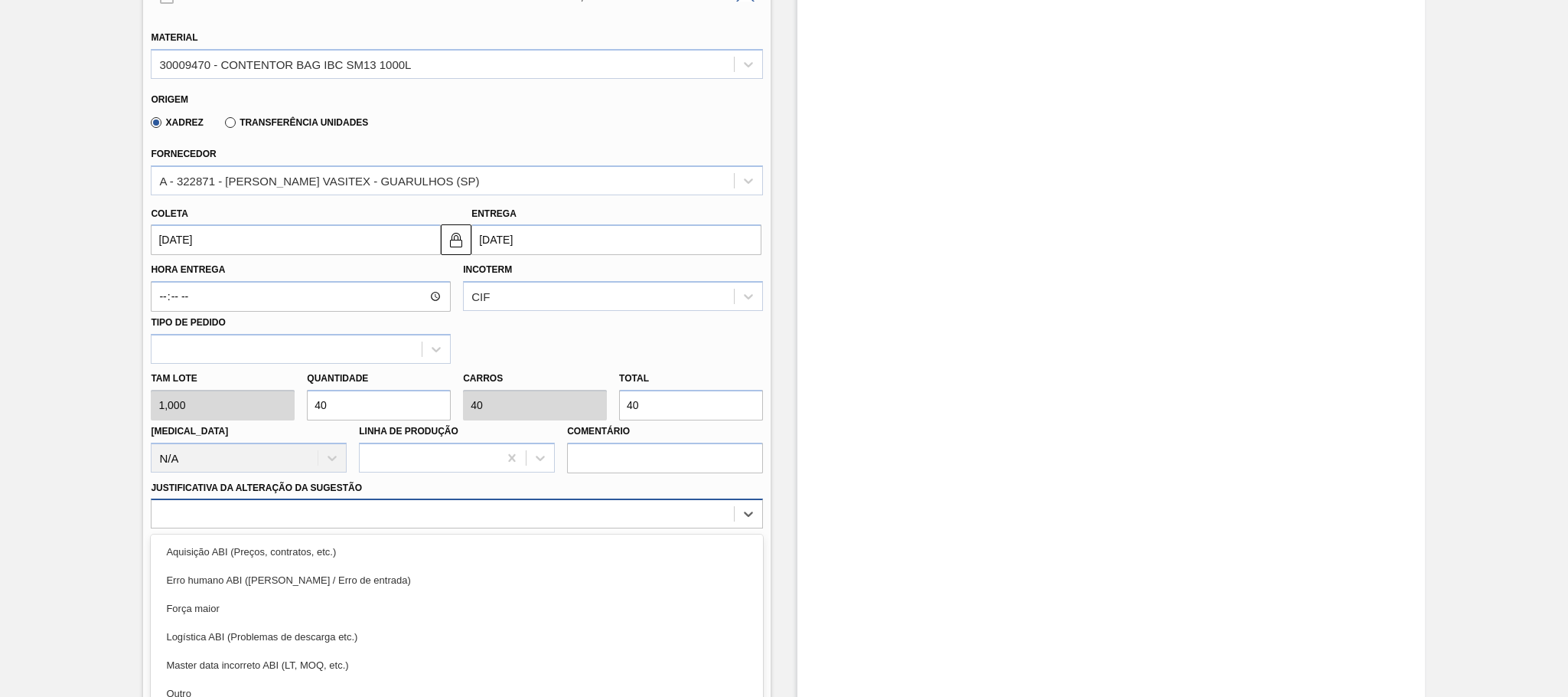
scroll to position [556, 0]
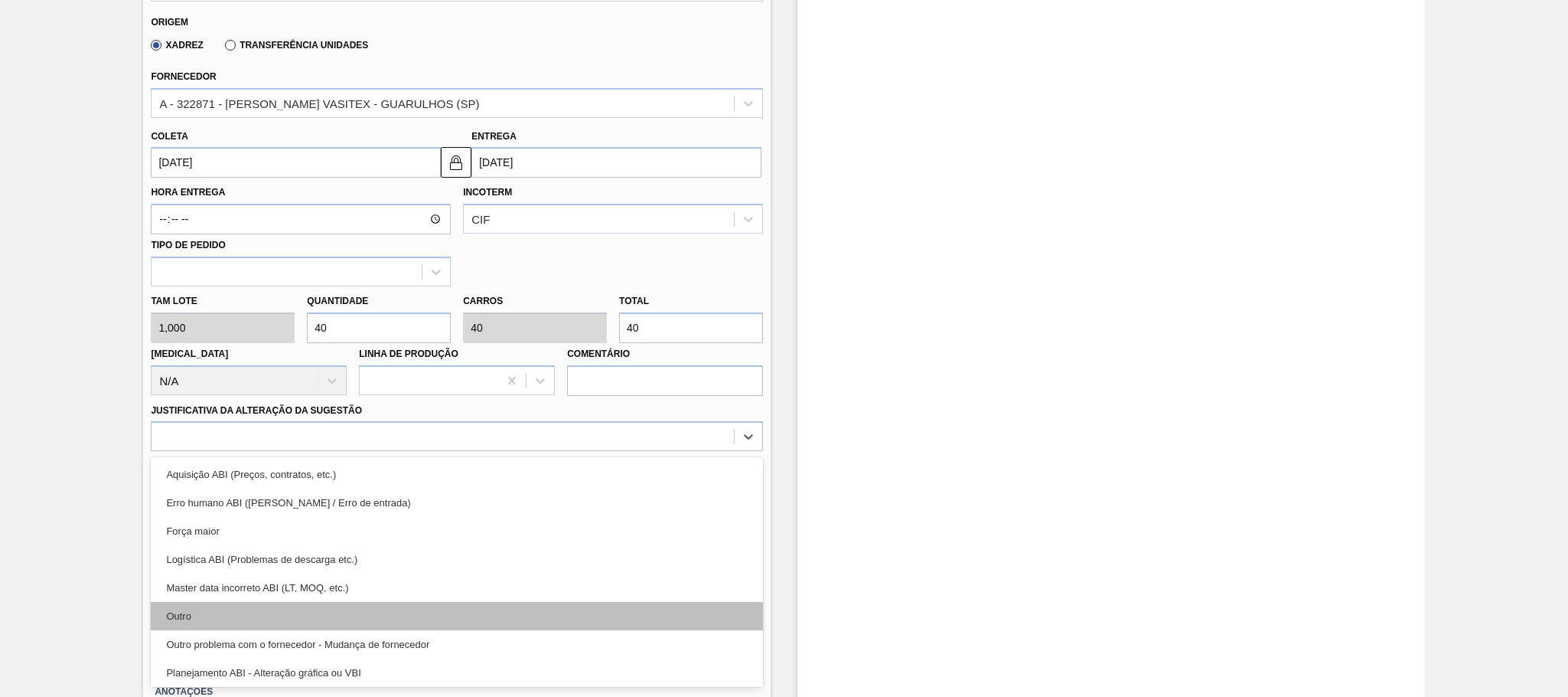
click at [191, 618] on div "Outro" at bounding box center [457, 616] width 613 height 28
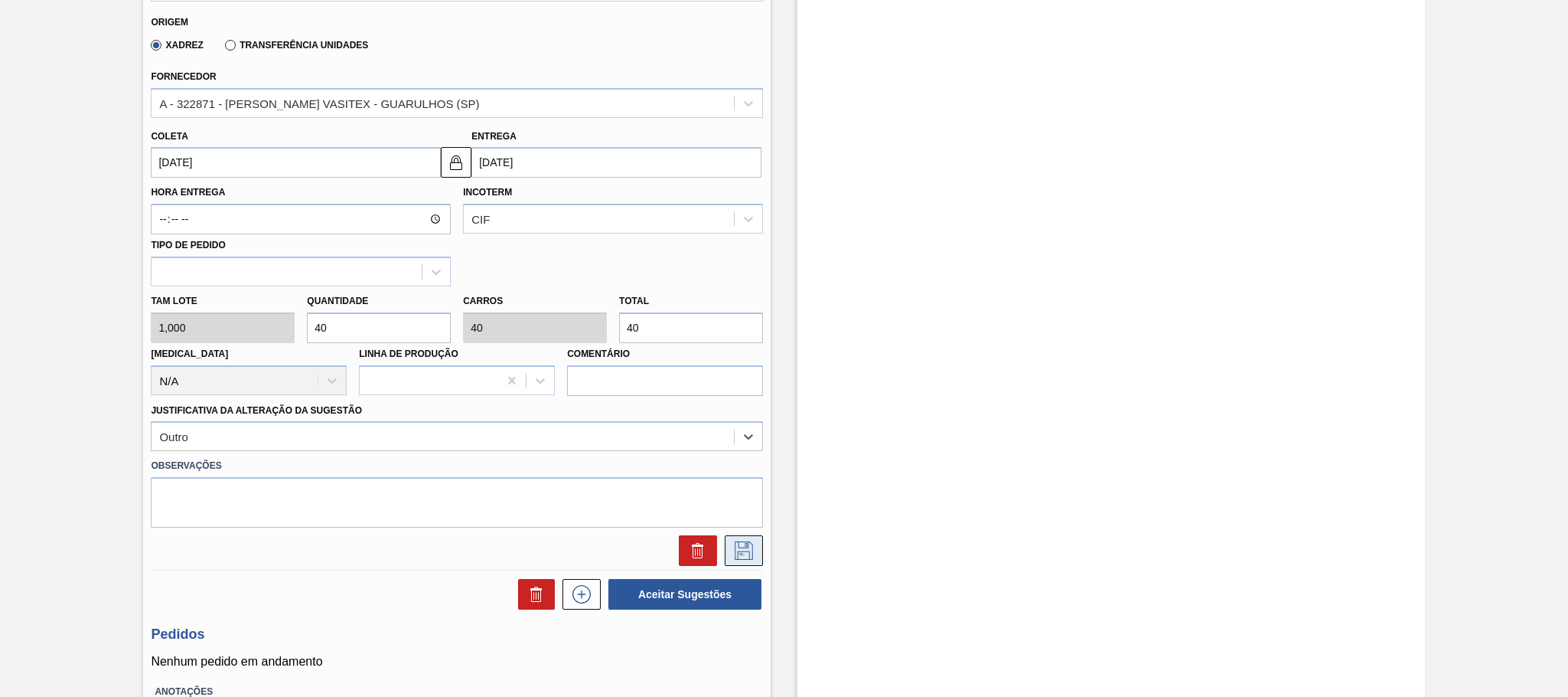
click at [745, 544] on icon at bounding box center [744, 550] width 24 height 18
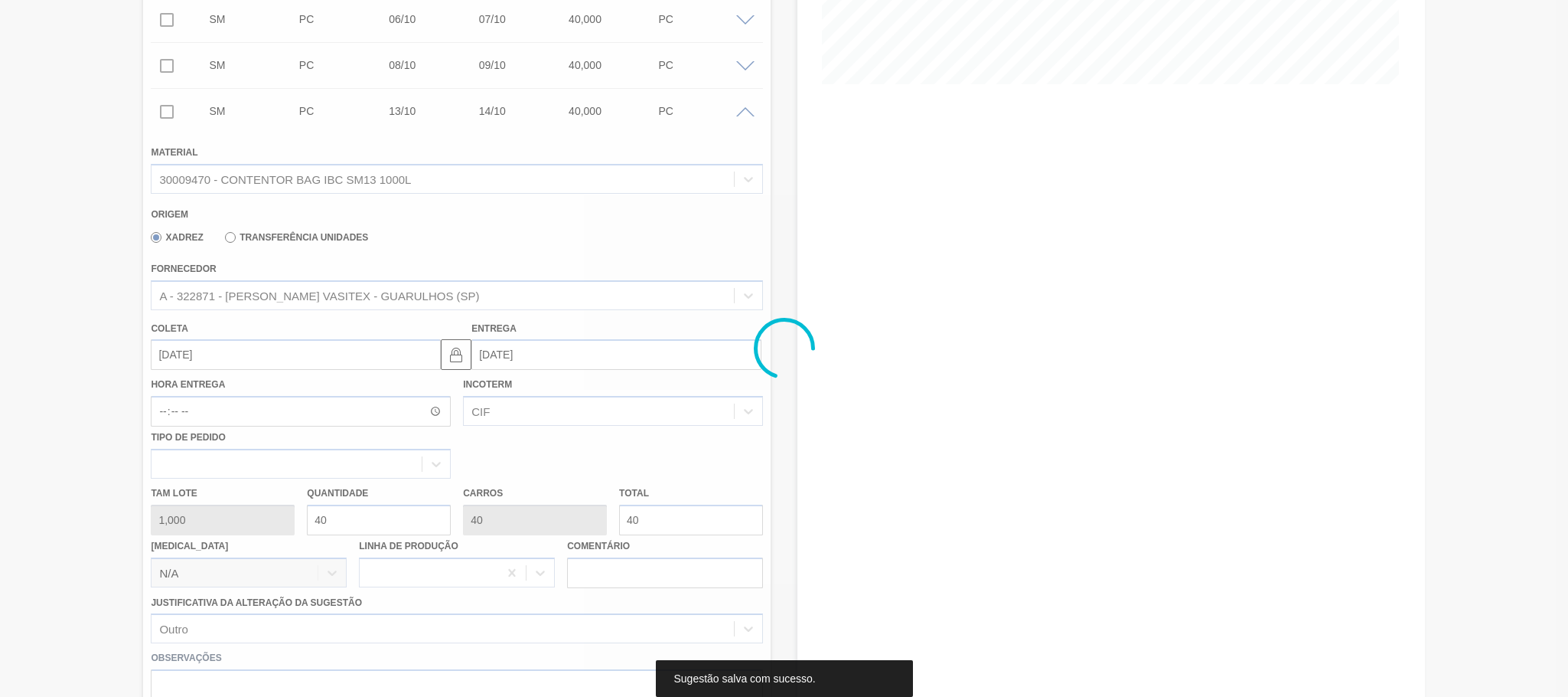
scroll to position [42, 0]
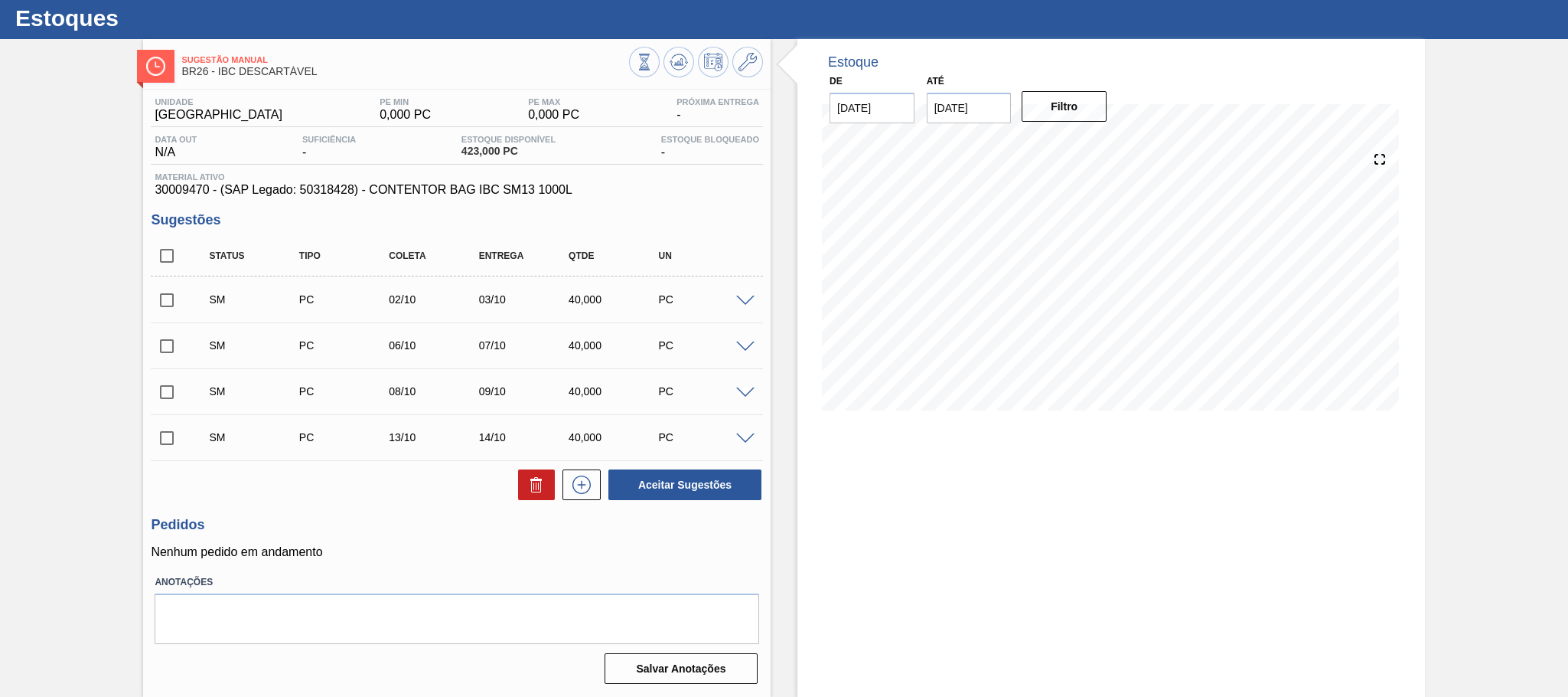
click at [737, 394] on span at bounding box center [746, 393] width 18 height 12
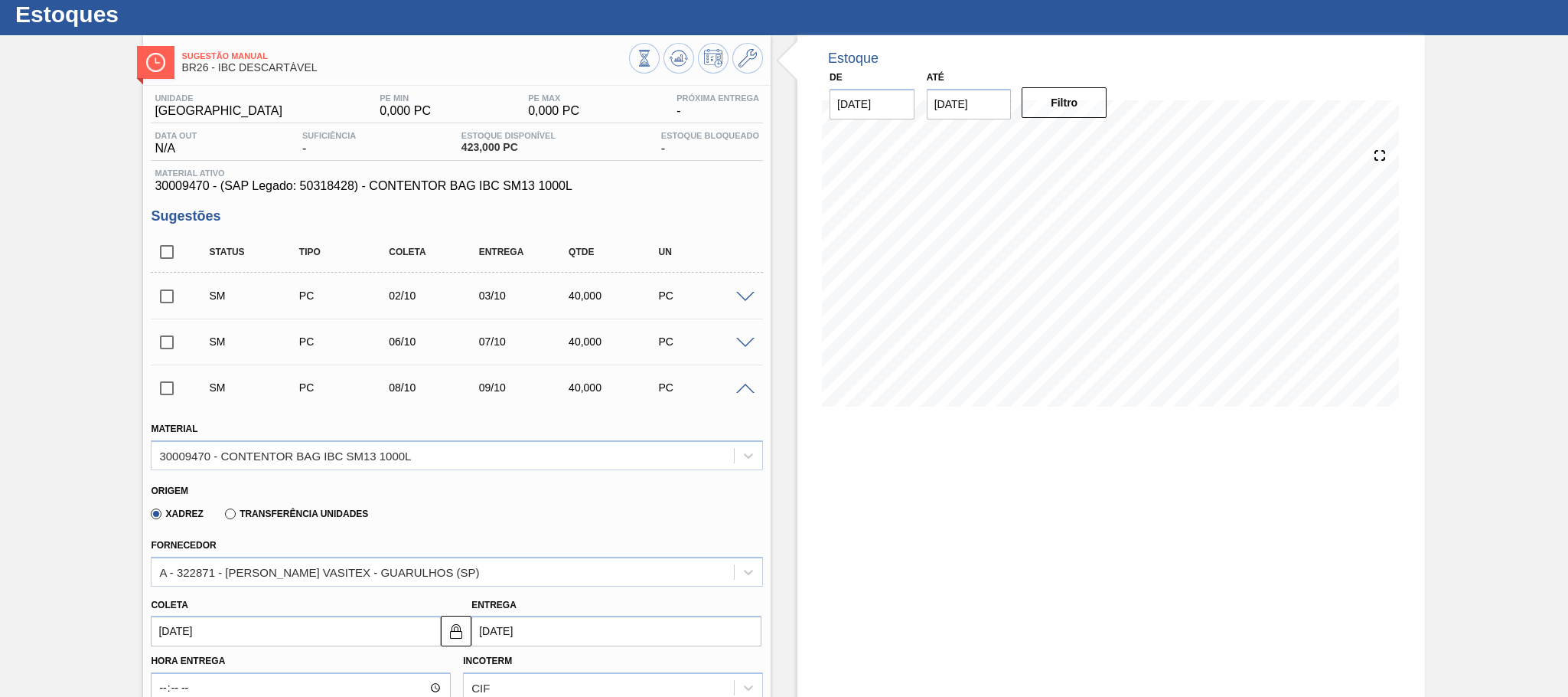
click at [739, 394] on span at bounding box center [746, 389] width 18 height 12
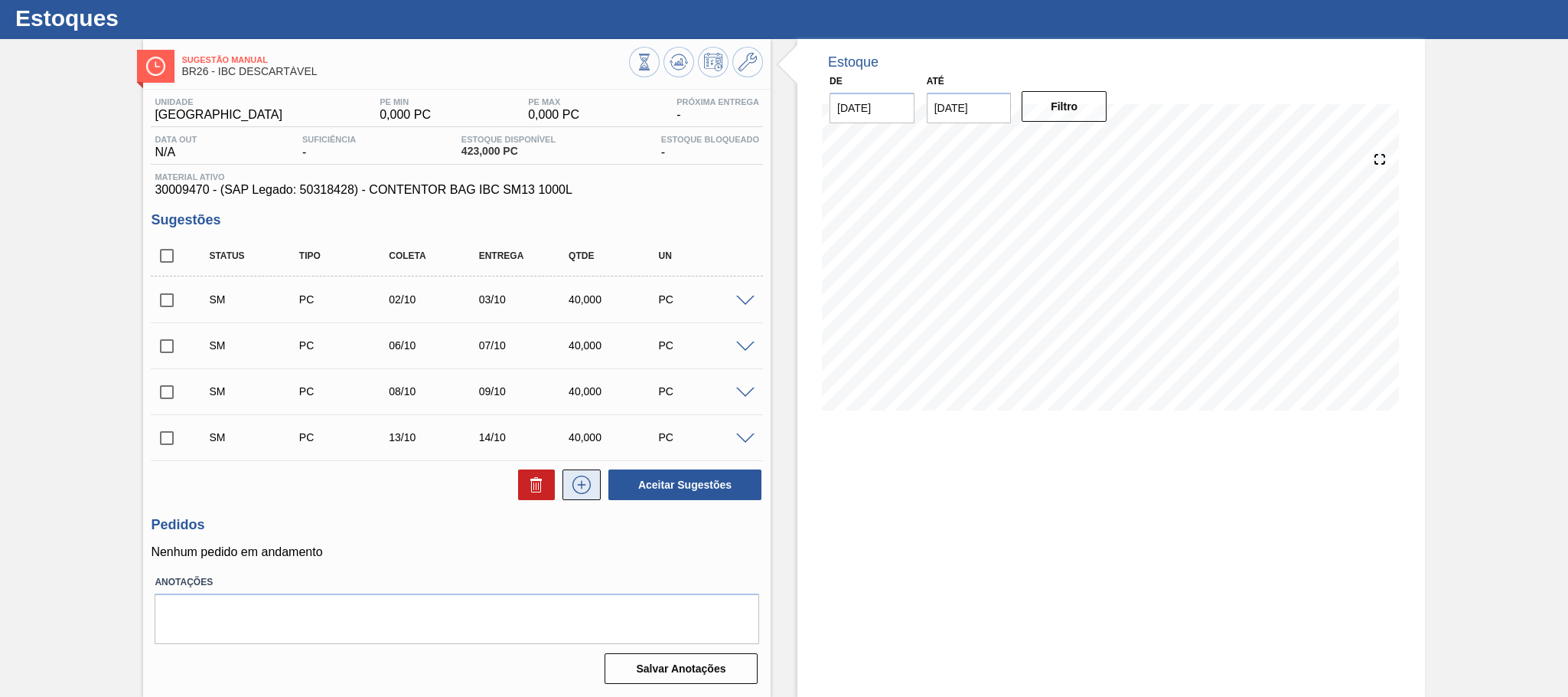
click at [574, 480] on icon at bounding box center [582, 484] width 18 height 18
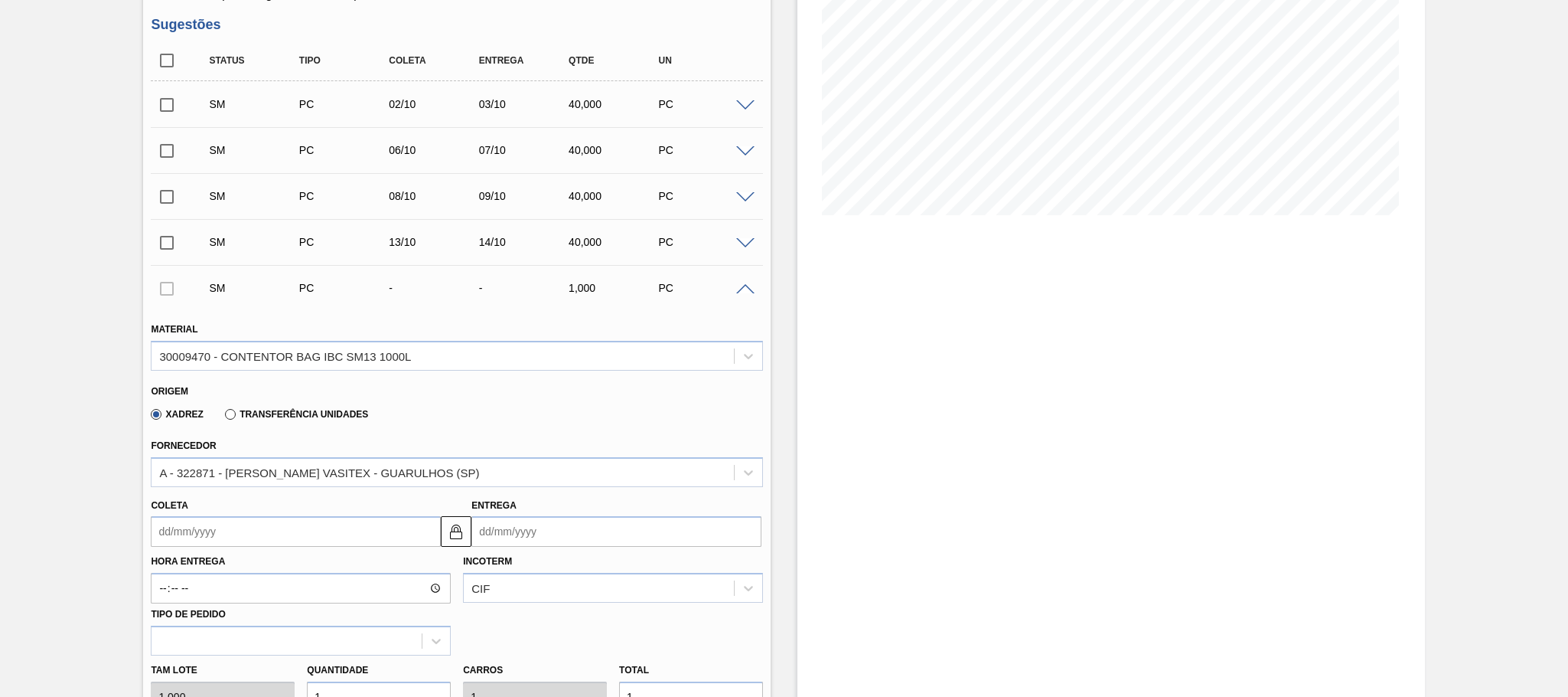
scroll to position [329, 0]
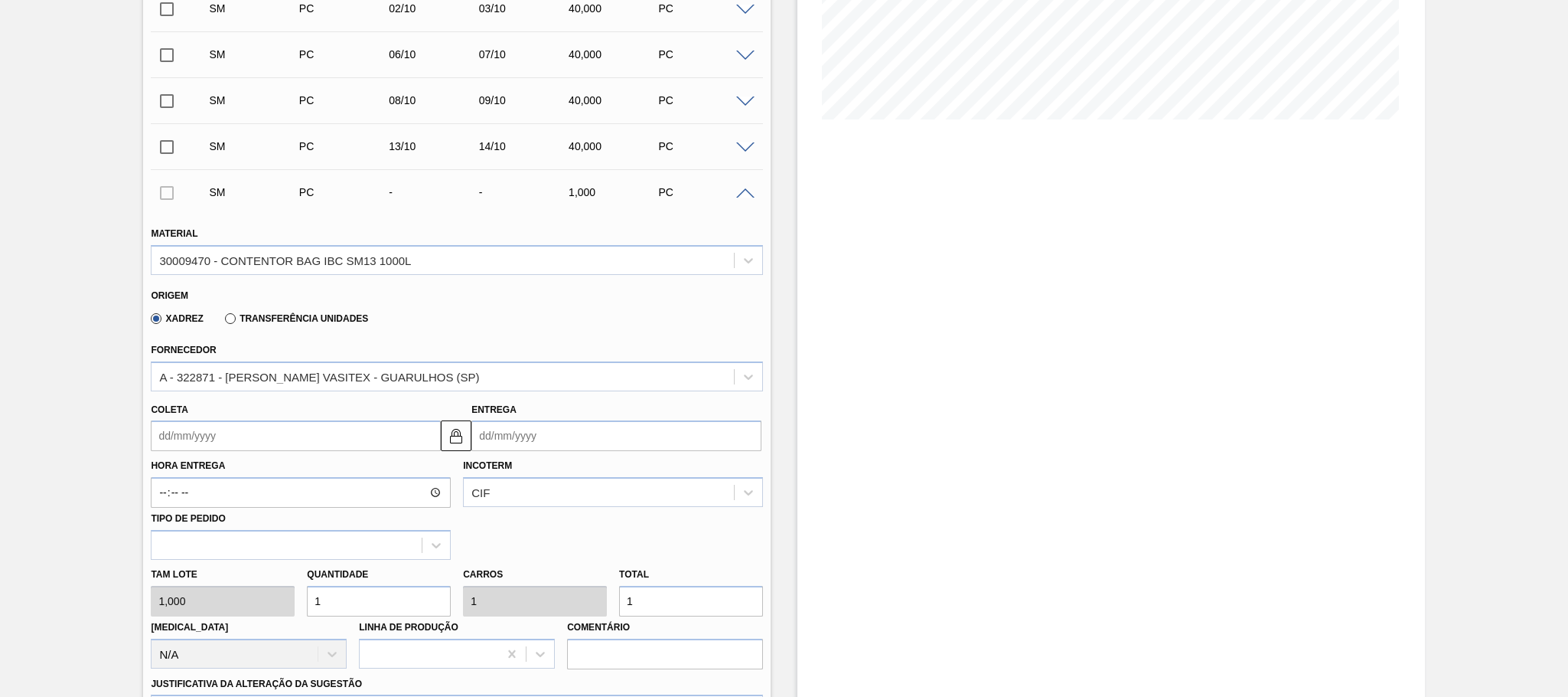
click at [500, 439] on input "Entrega" at bounding box center [616, 435] width 290 height 31
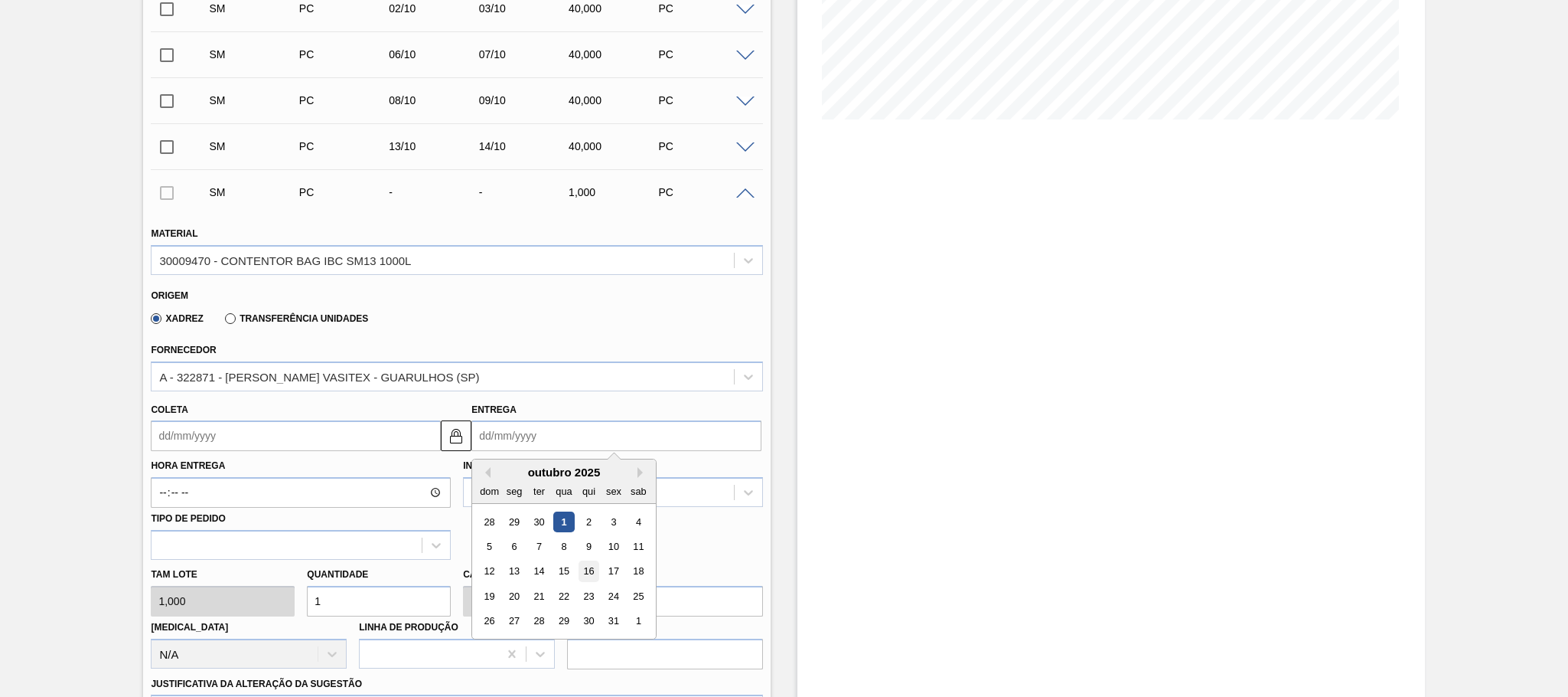
click at [588, 578] on div "16" at bounding box center [588, 571] width 21 height 21
type input "[DATE]"
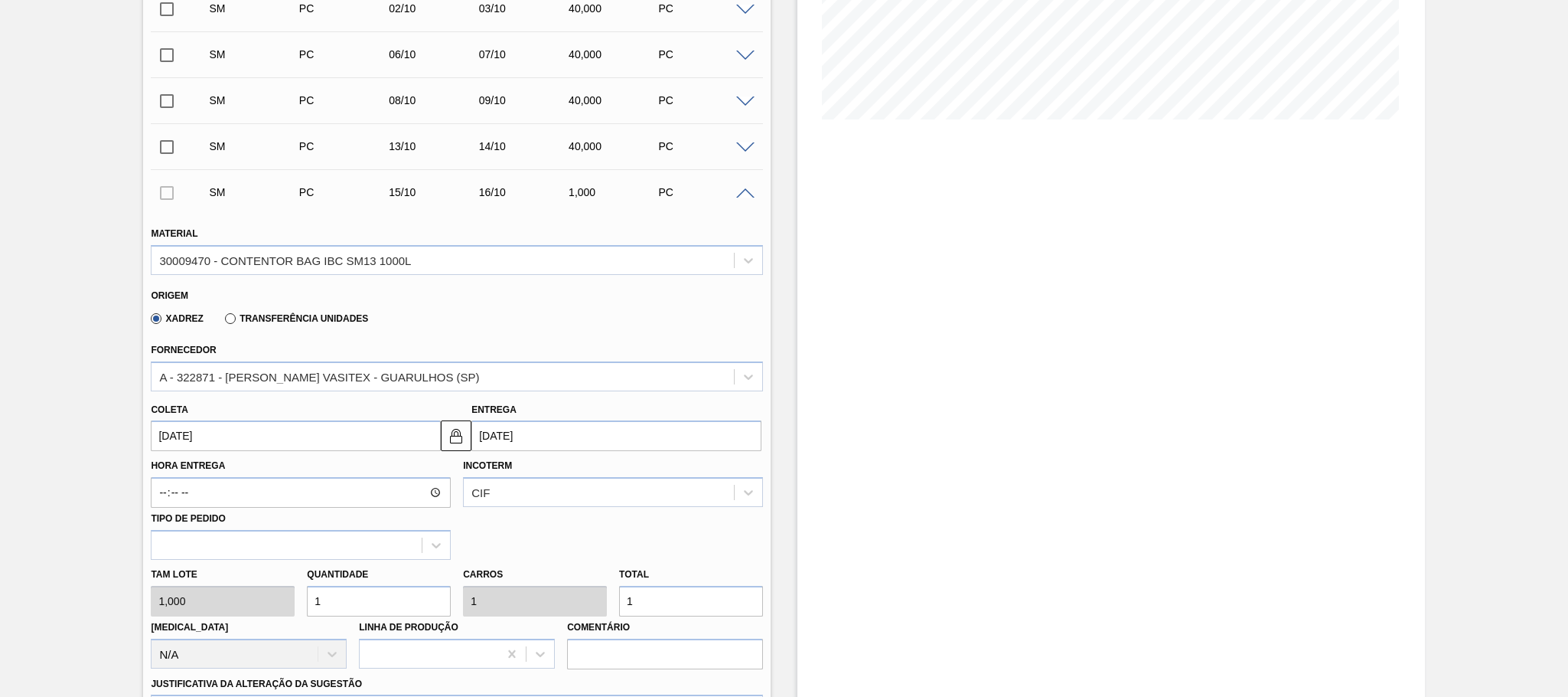
click at [276, 593] on div "Tam lote 1,000 Quantidade 1 Carros 1 Total 1 Doca N/A Linha de Produção Comentá…" at bounding box center [457, 614] width 624 height 110
type input "4"
type input "40"
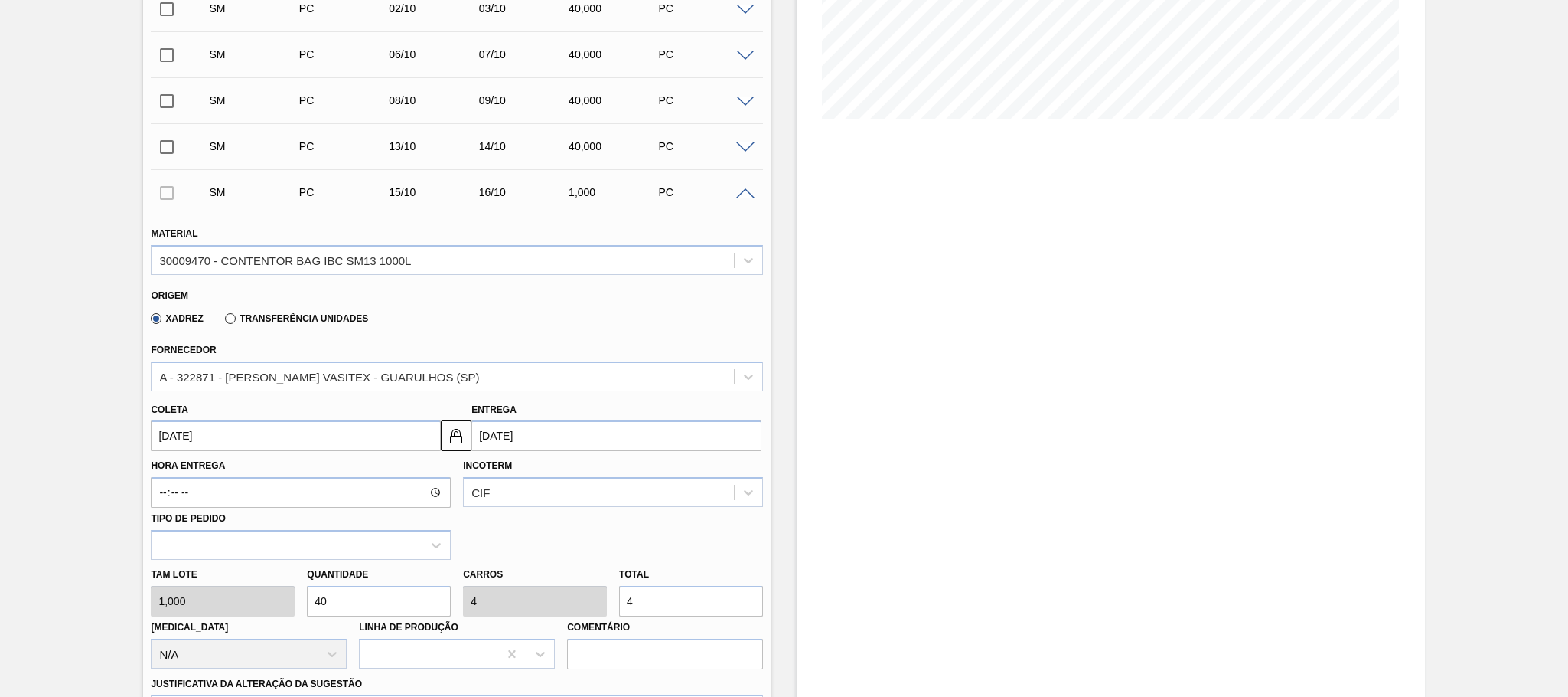
type input "40"
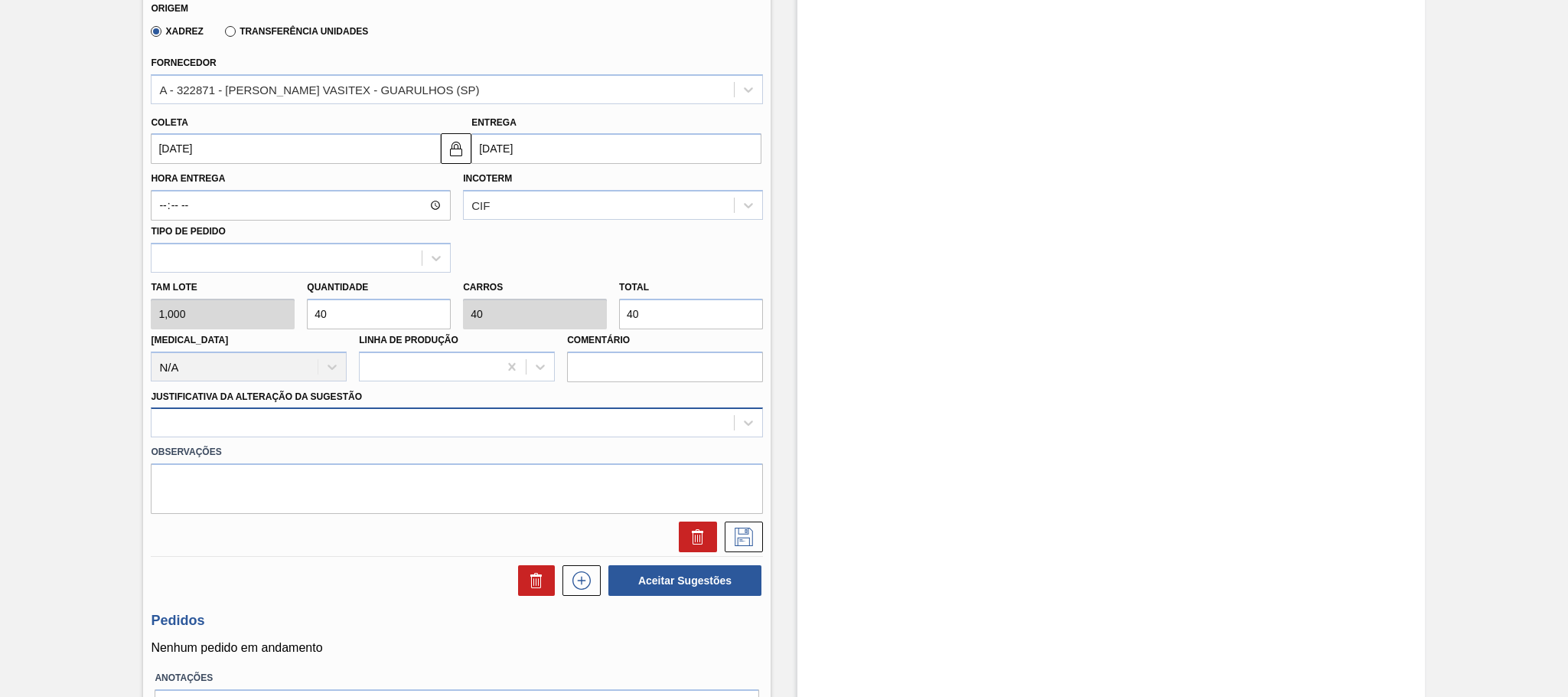
type input "40"
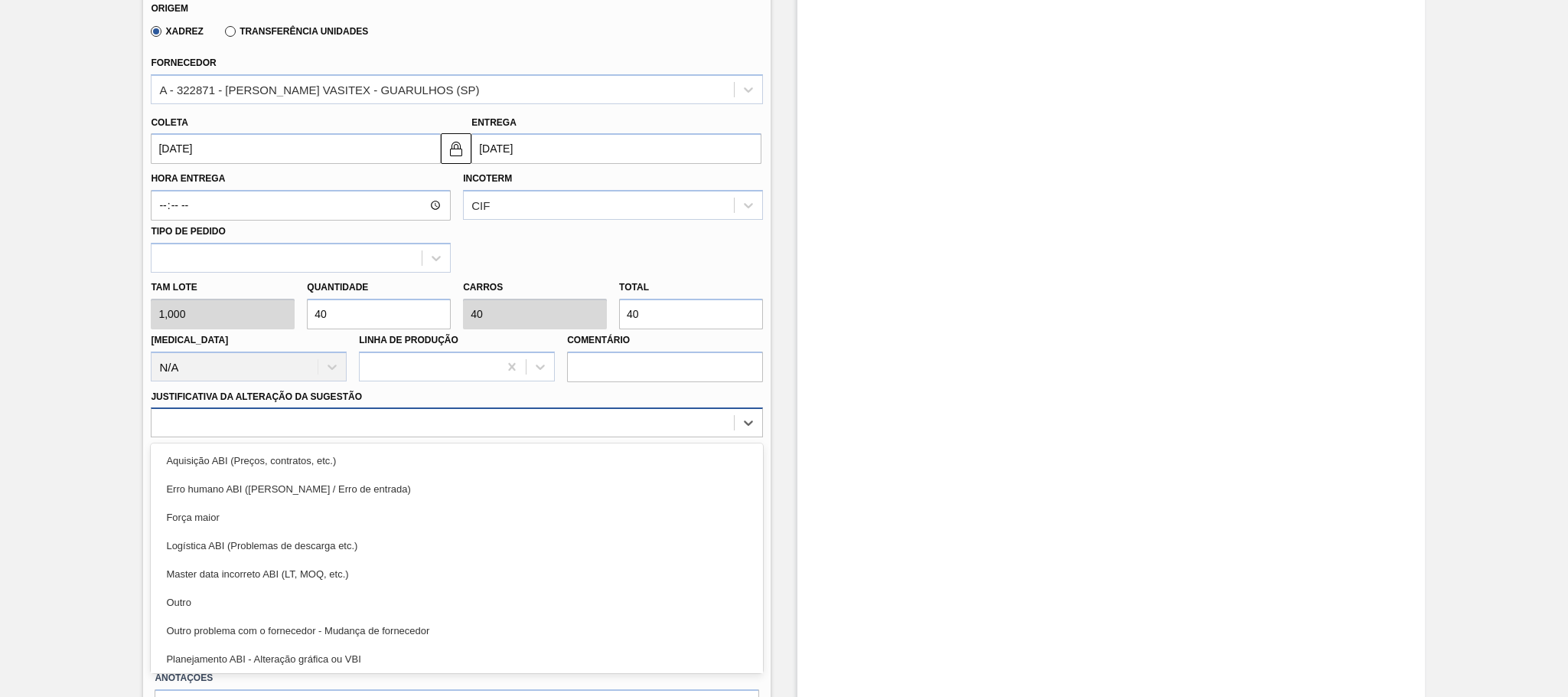
click at [347, 433] on div at bounding box center [442, 423] width 583 height 23
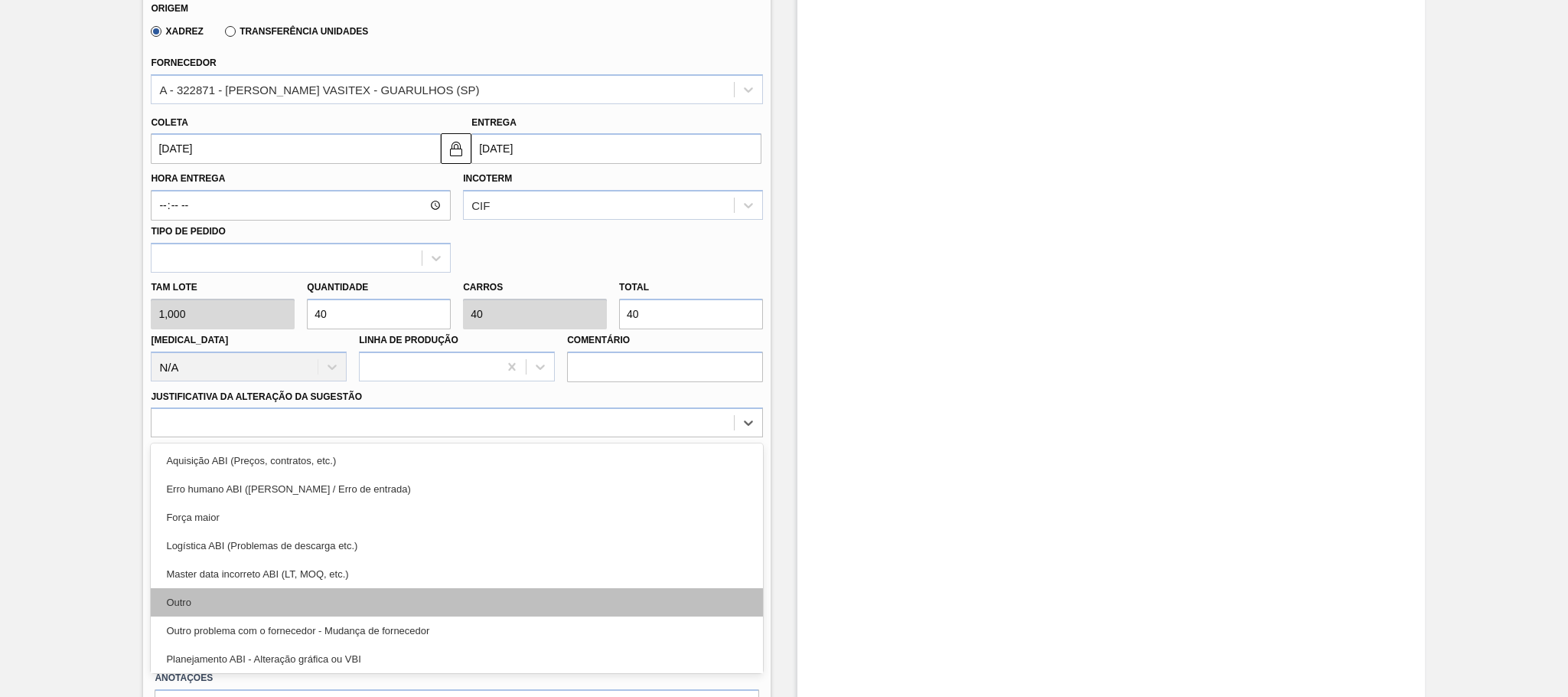
click at [196, 607] on div "Outro" at bounding box center [457, 602] width 613 height 28
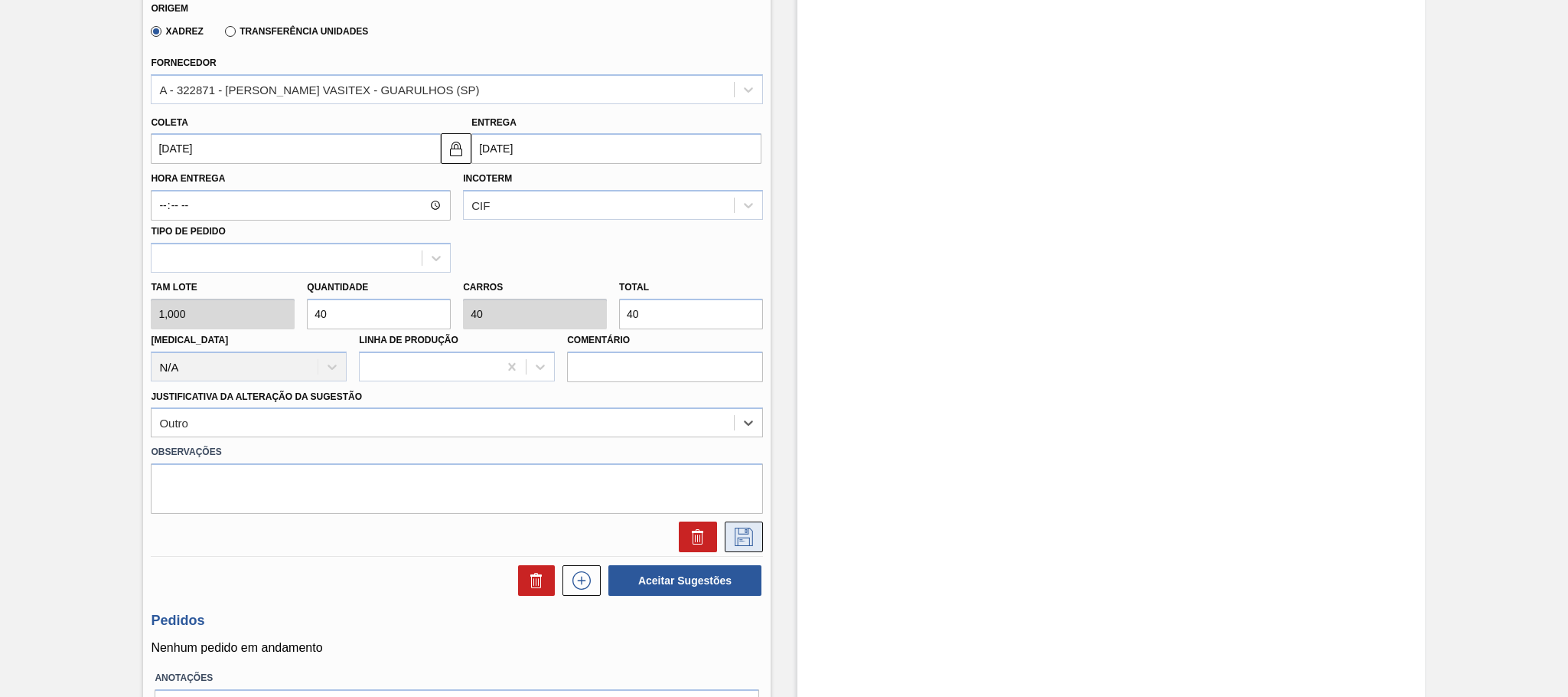
click at [746, 540] on icon at bounding box center [744, 537] width 24 height 18
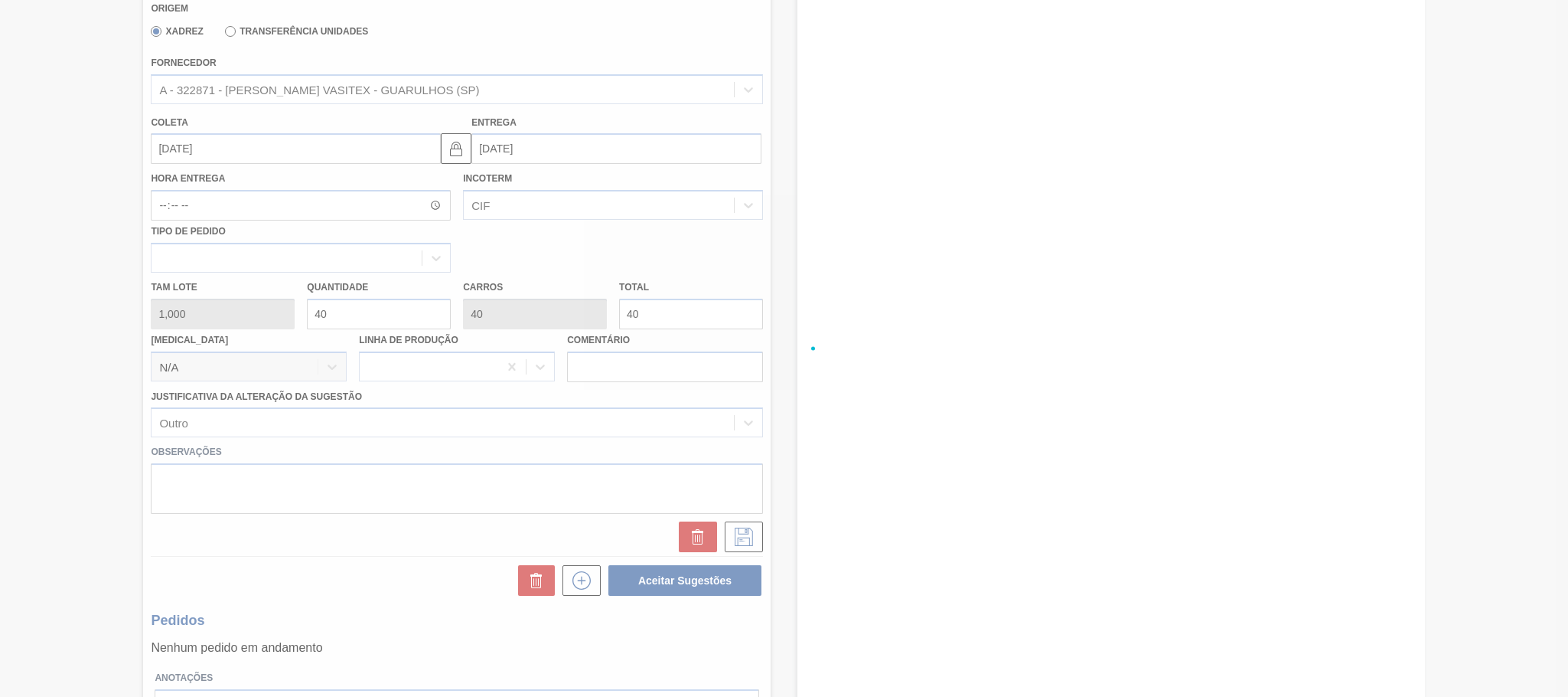
scroll to position [87, 0]
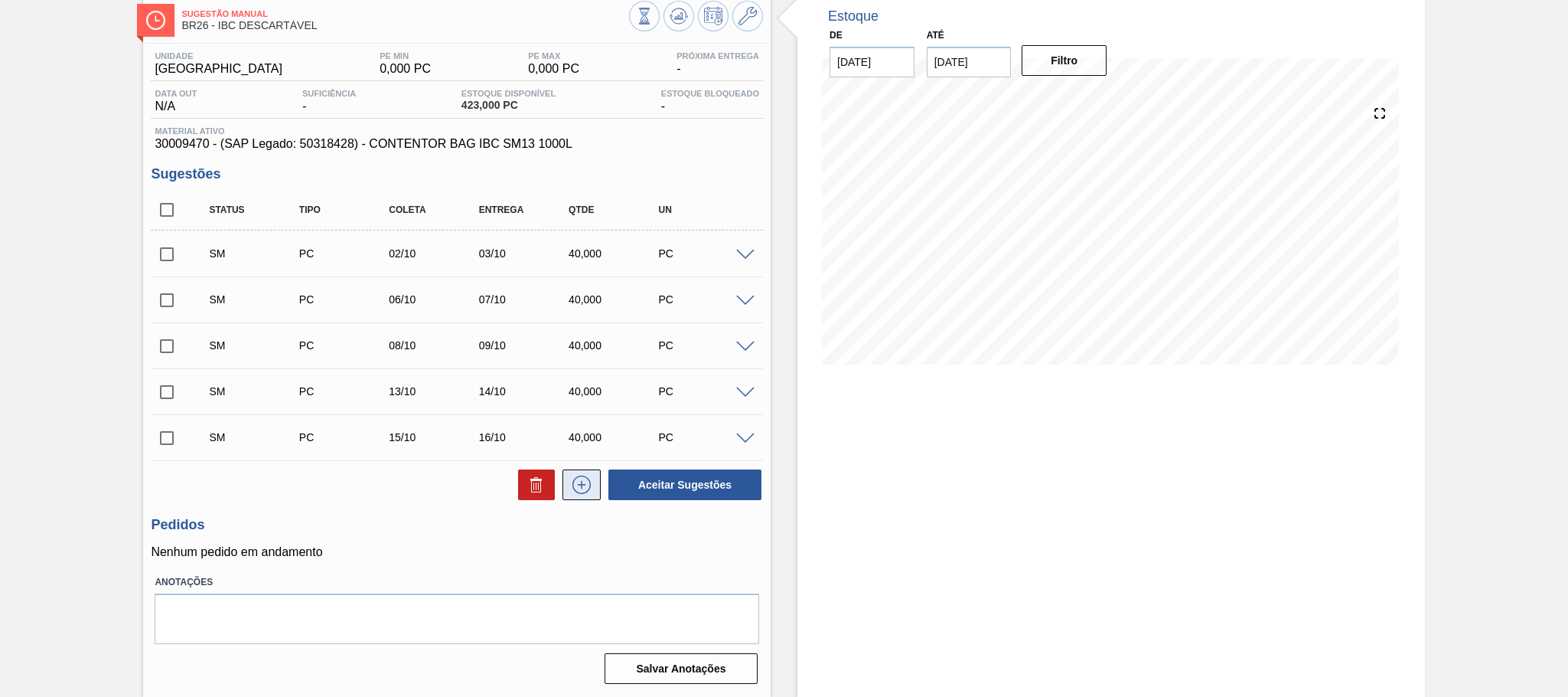
click at [584, 482] on icon at bounding box center [581, 484] width 24 height 18
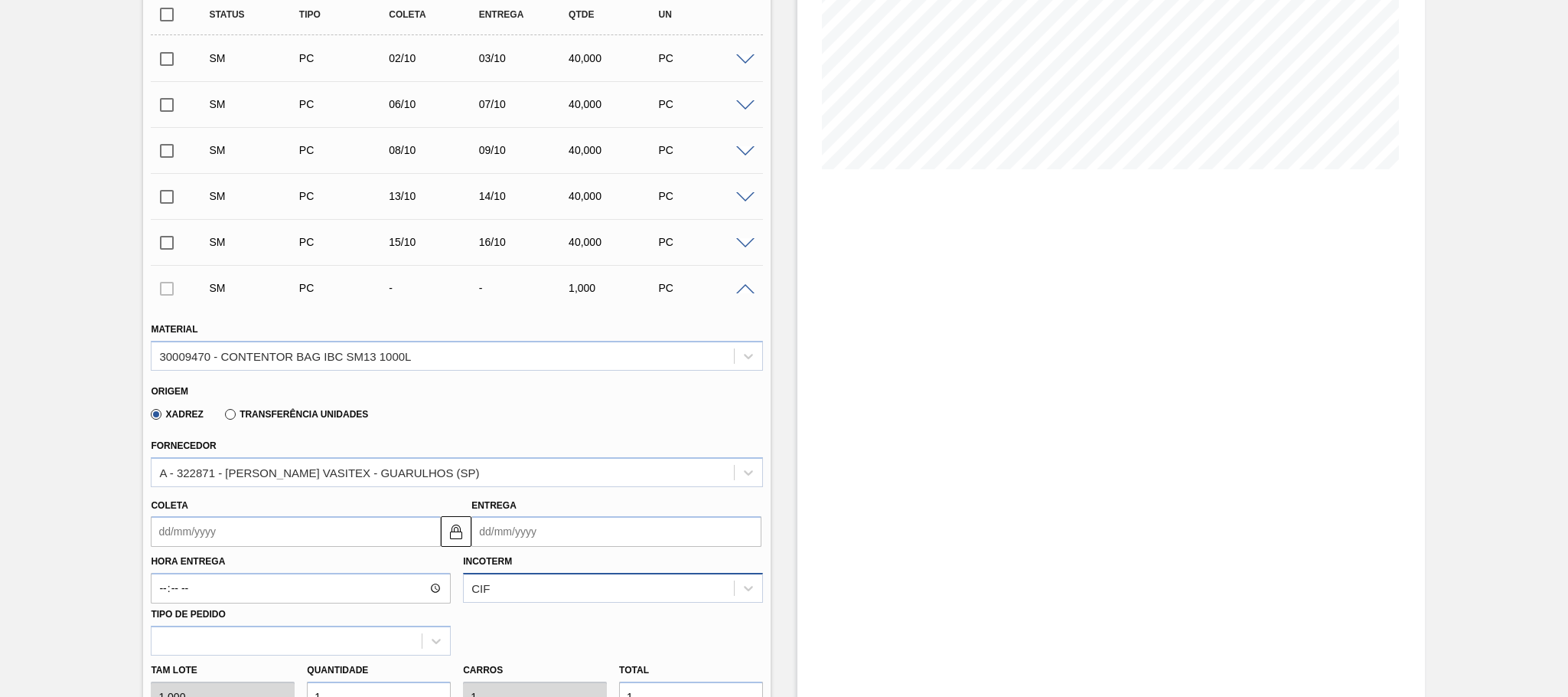
scroll to position [470, 0]
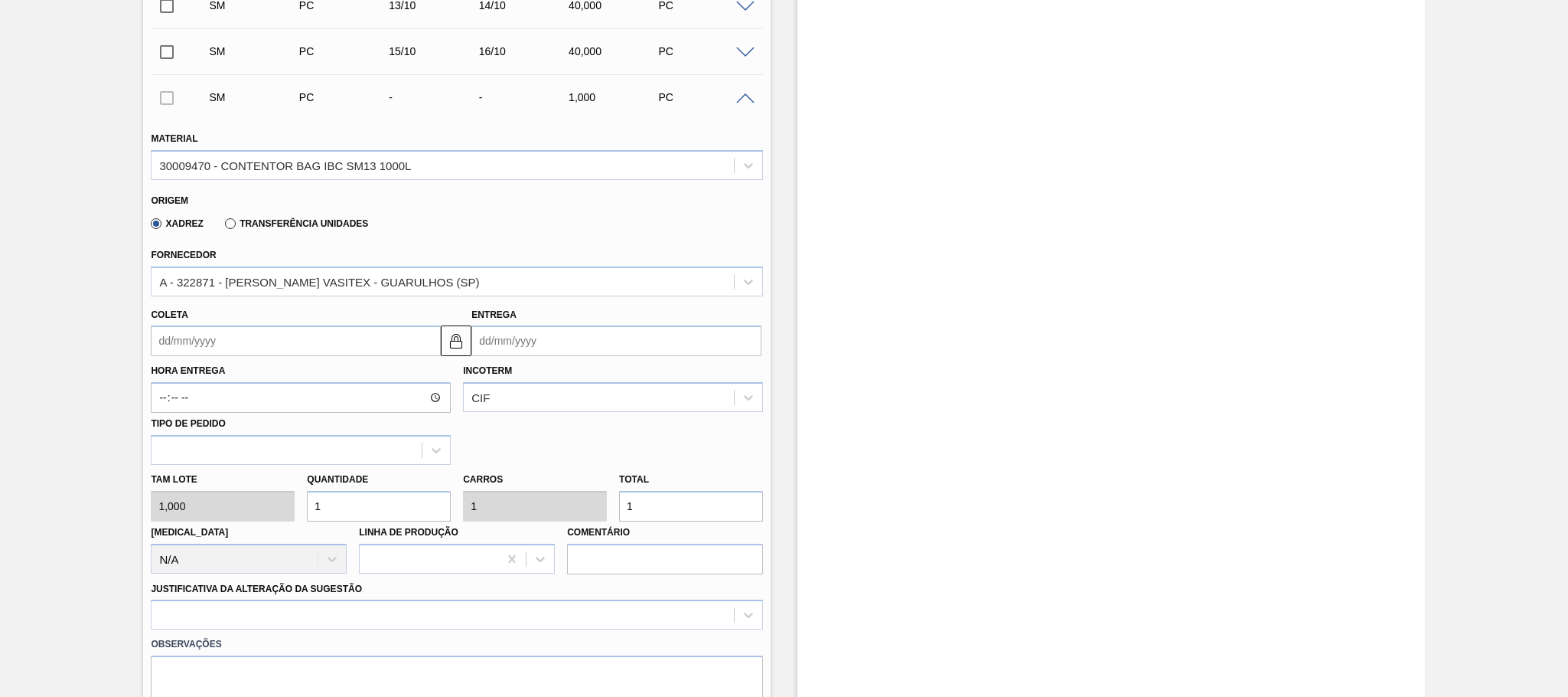
click at [539, 342] on input "Entrega" at bounding box center [616, 340] width 290 height 31
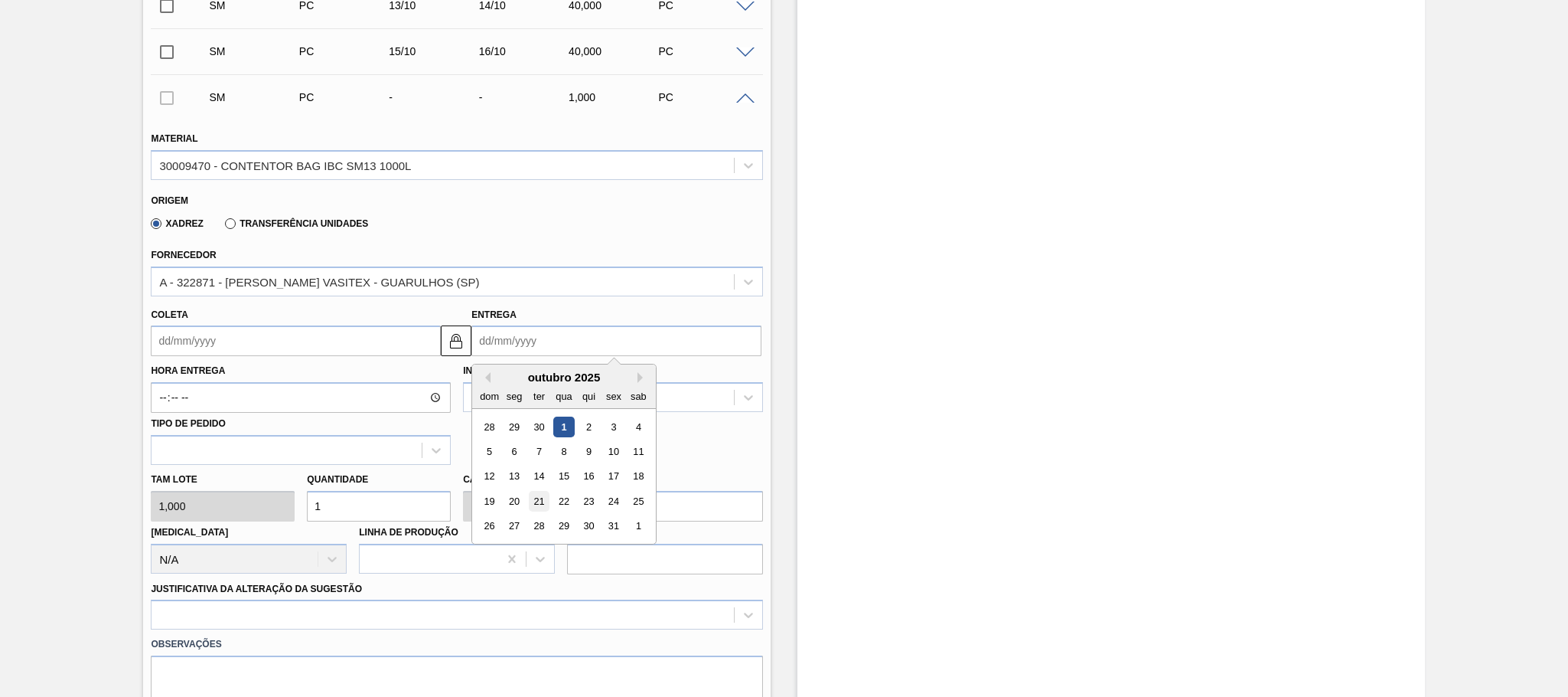
click at [537, 501] on div "21" at bounding box center [538, 501] width 21 height 21
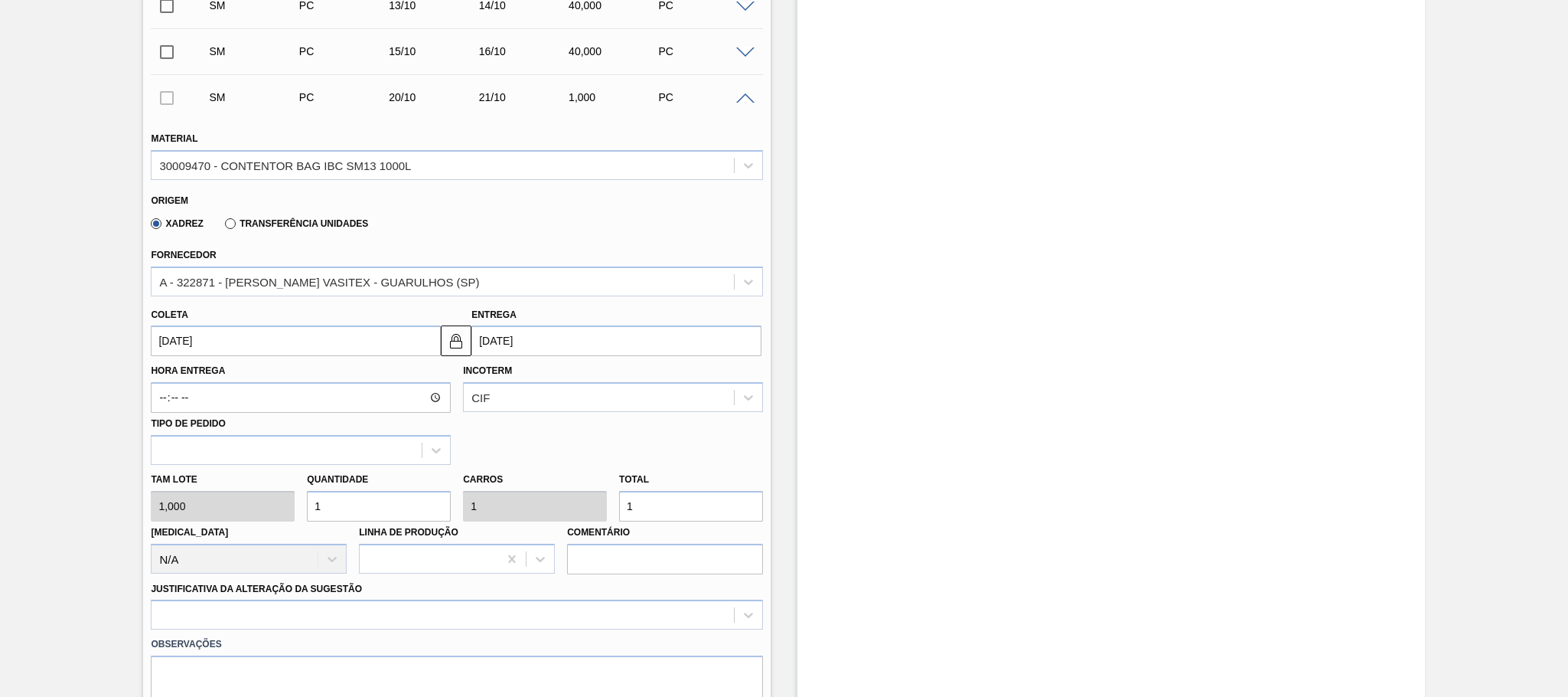
type input "[DATE]"
click at [280, 509] on div "Tam lote 1,000 Quantidade 1 Carros 1 Total 1 Doca N/A Linha de Produção Comentá…" at bounding box center [457, 519] width 624 height 110
type input "4"
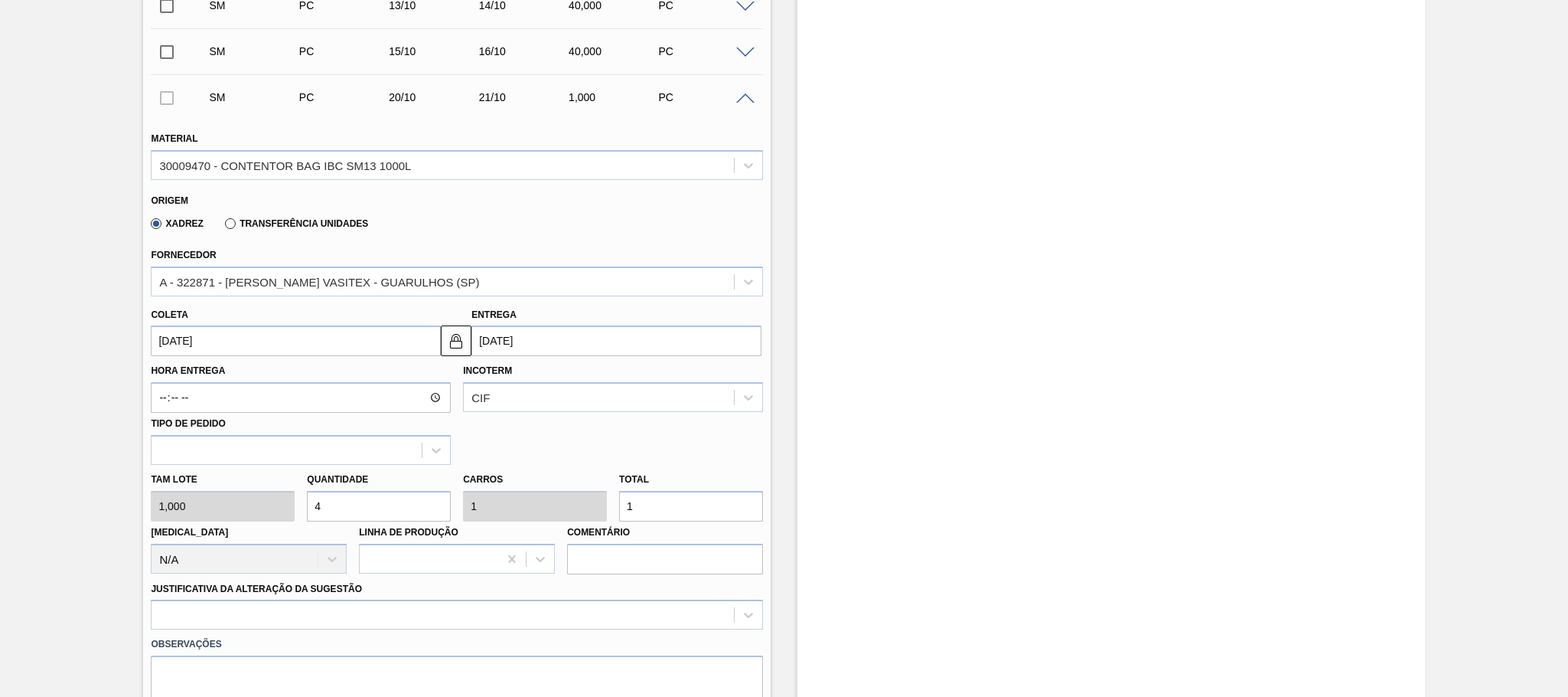
type input "4"
type input "40"
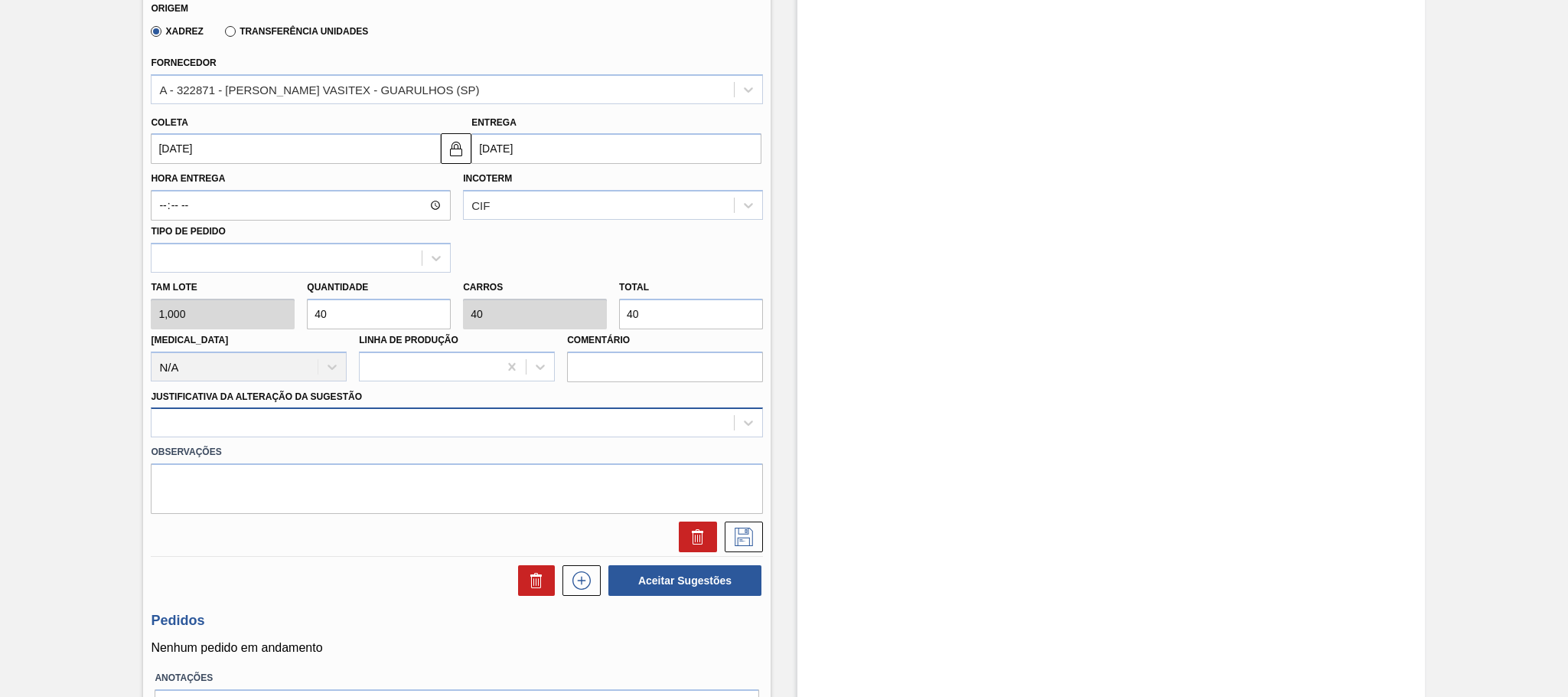
type input "40"
click at [349, 430] on div at bounding box center [442, 423] width 583 height 23
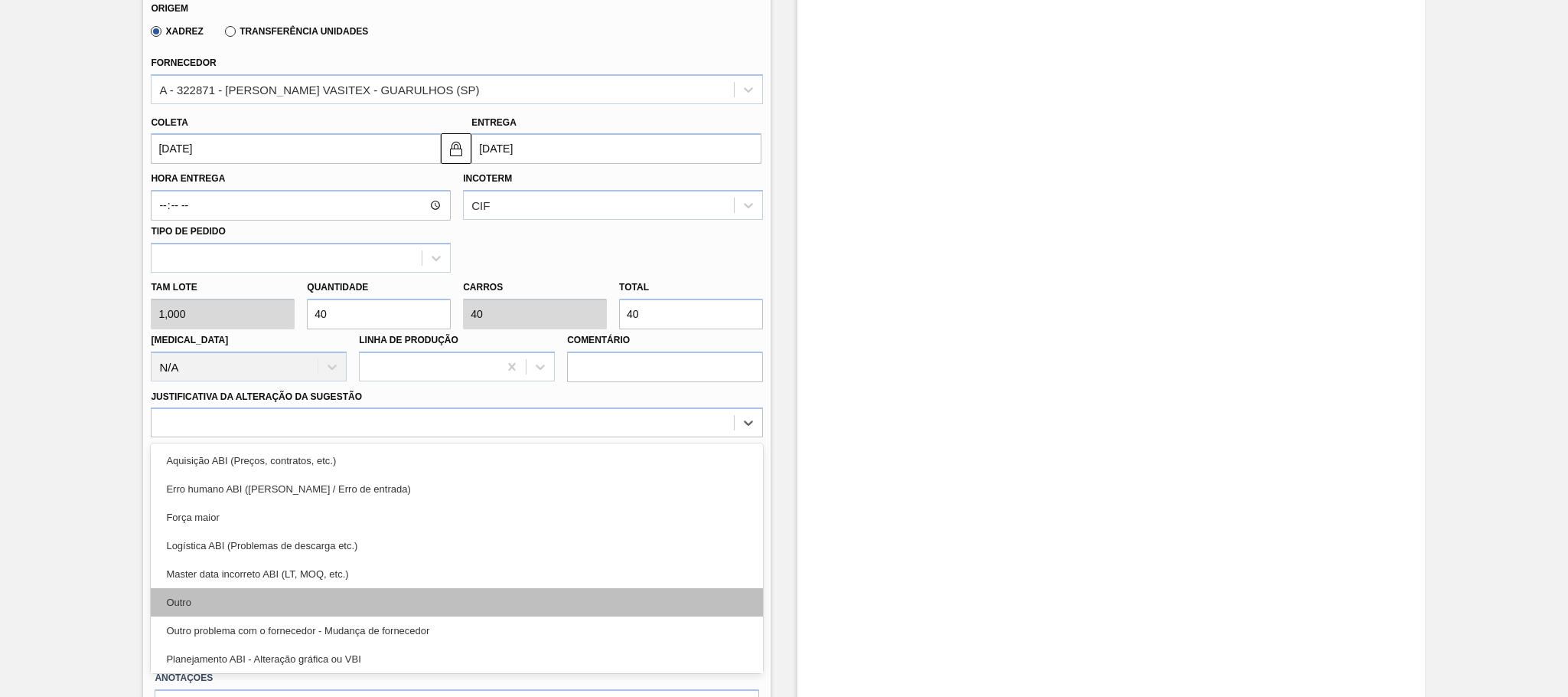
click at [202, 609] on div "Outro" at bounding box center [457, 602] width 613 height 28
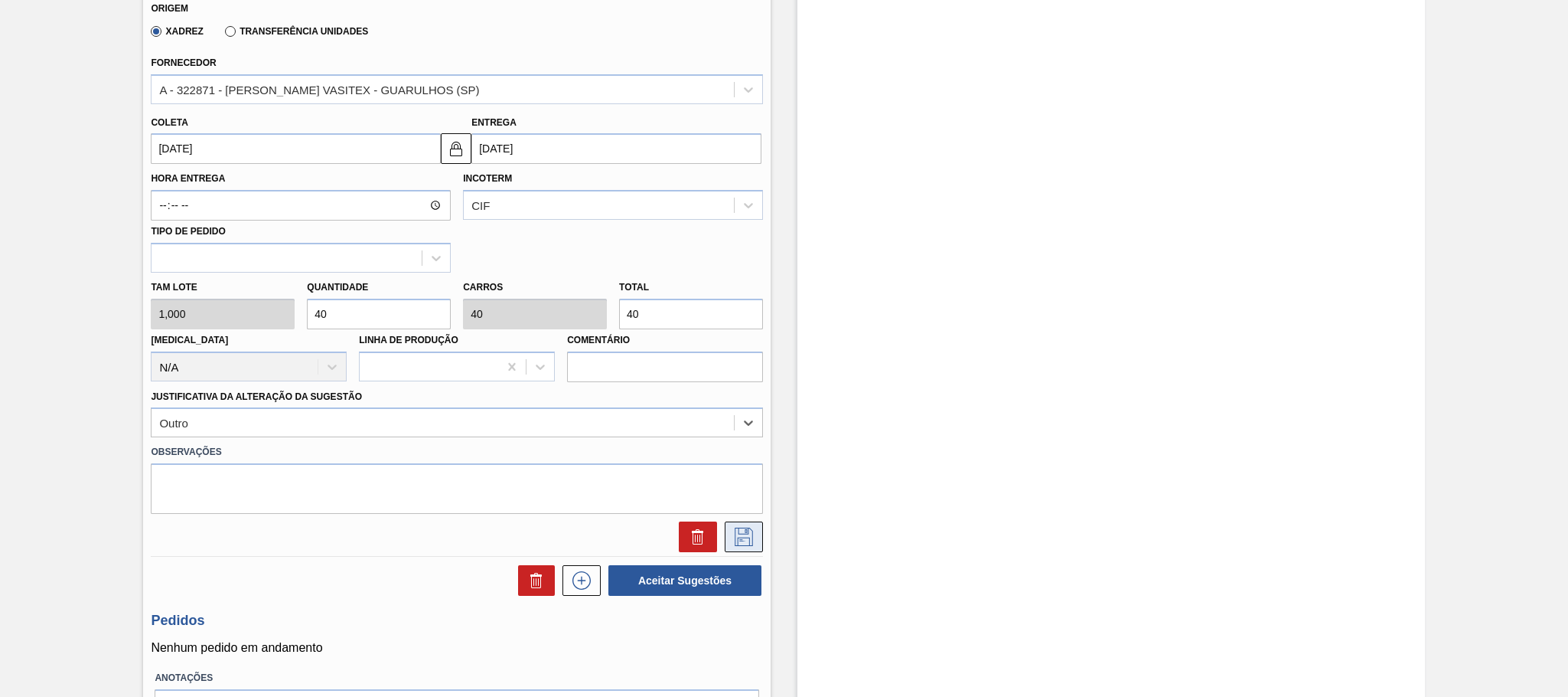
click at [732, 536] on icon at bounding box center [744, 537] width 24 height 18
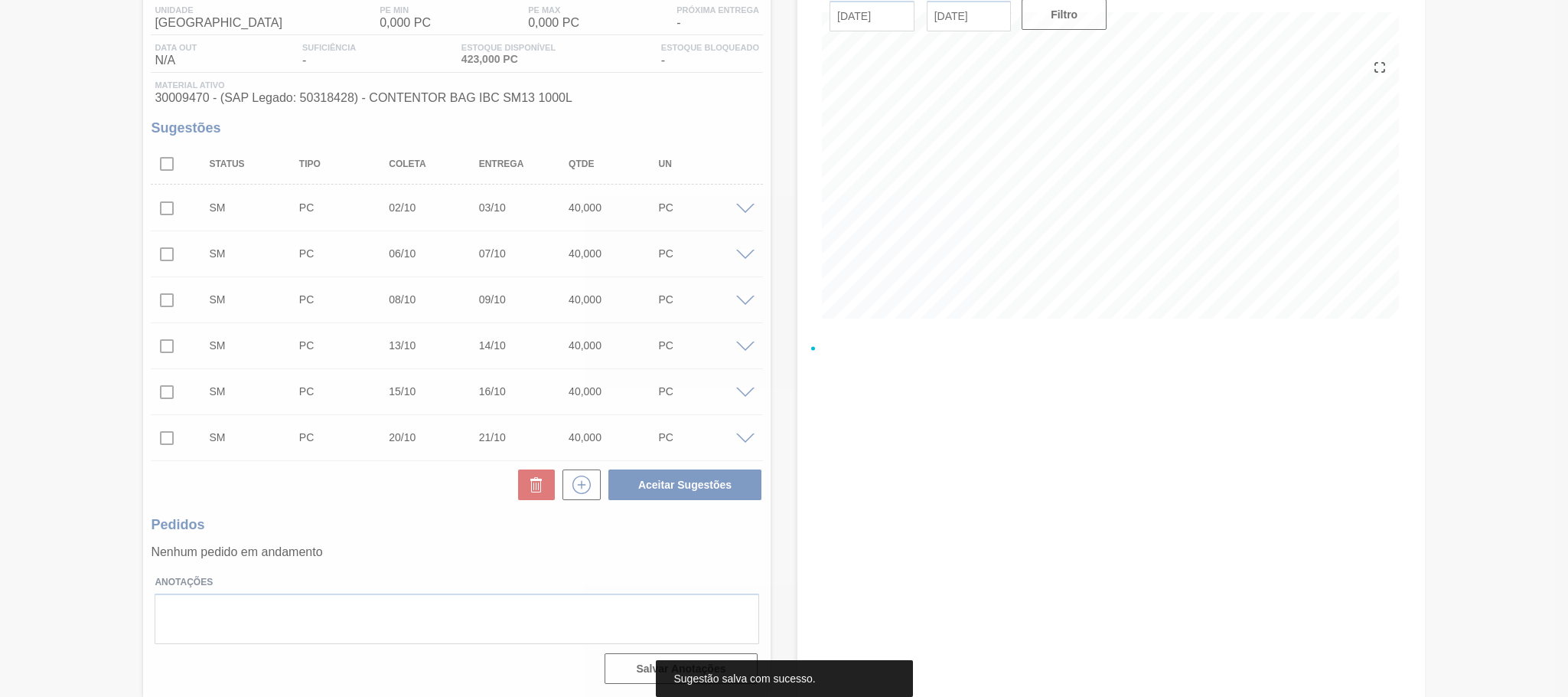
scroll to position [133, 0]
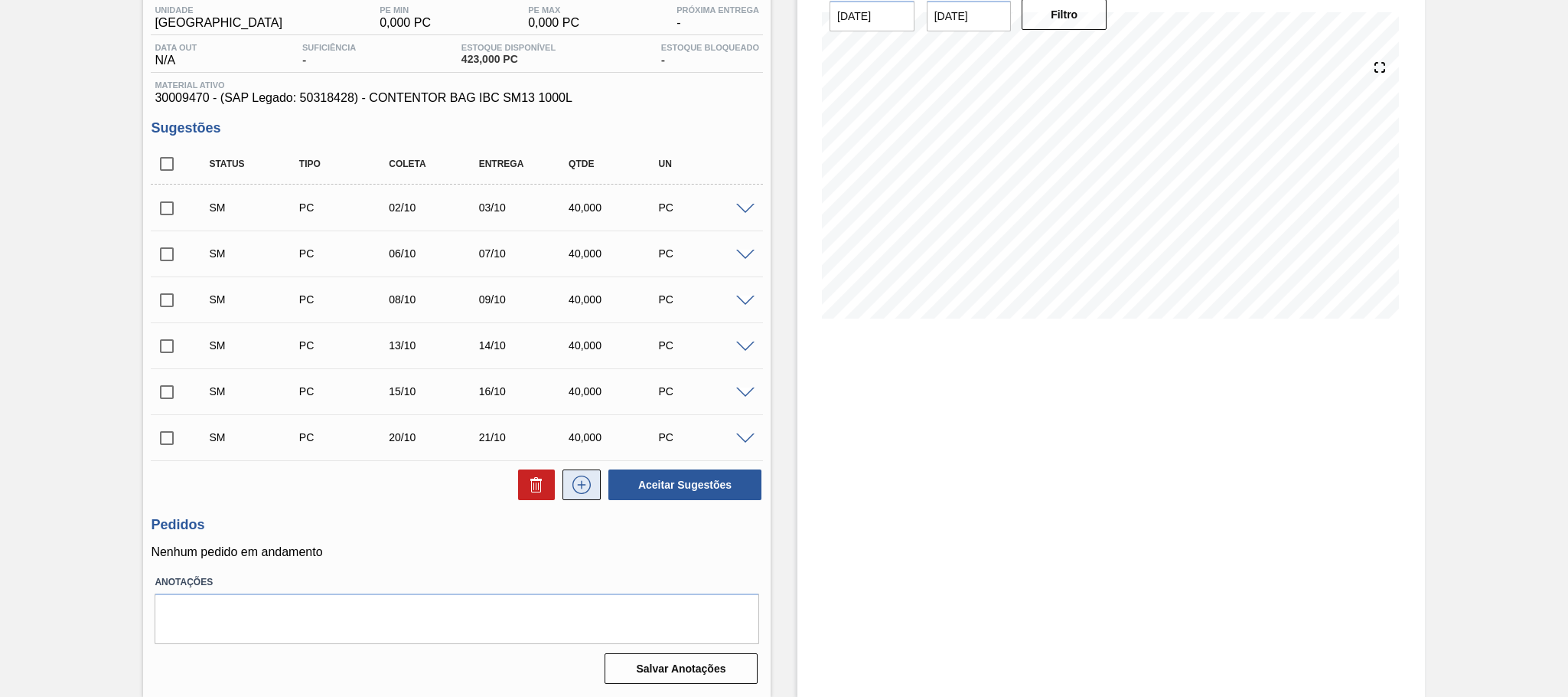
click at [576, 488] on icon at bounding box center [581, 484] width 24 height 18
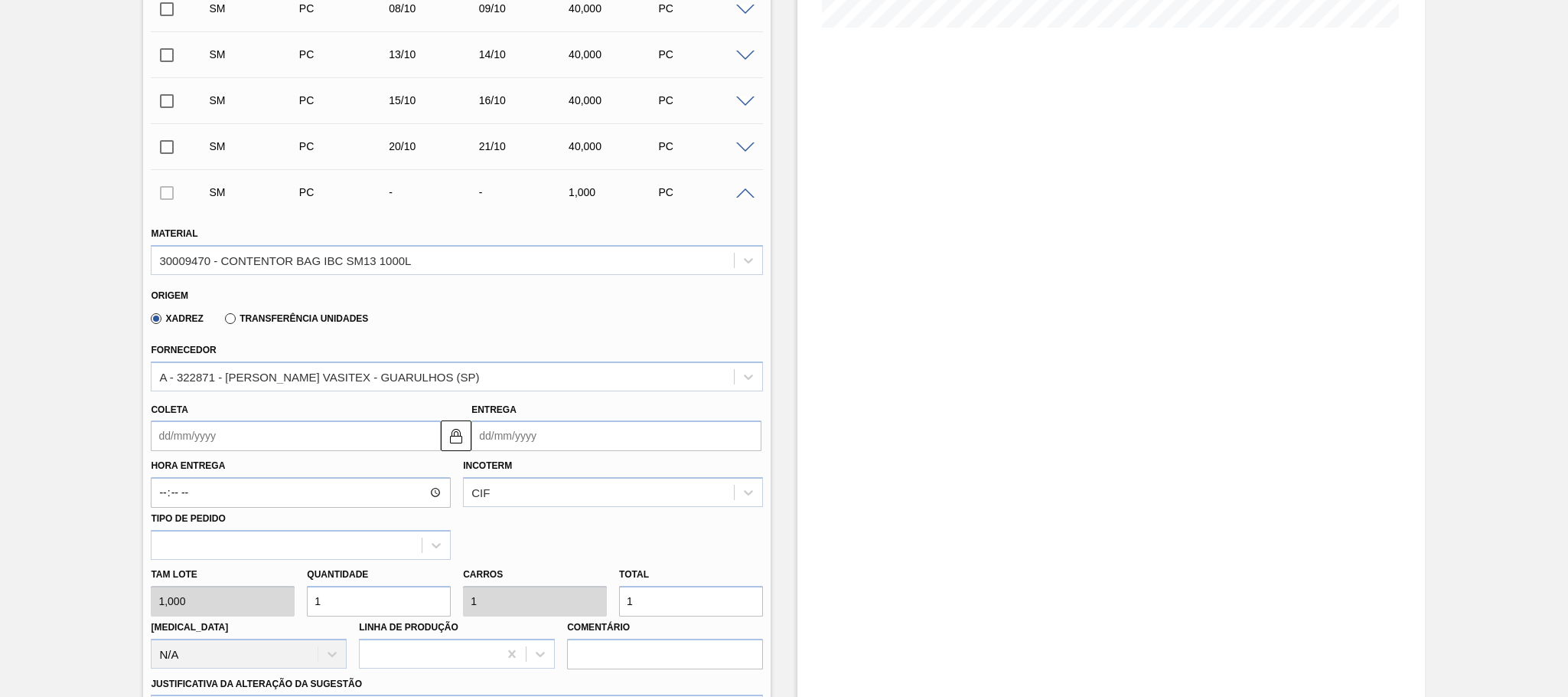
scroll to position [515, 0]
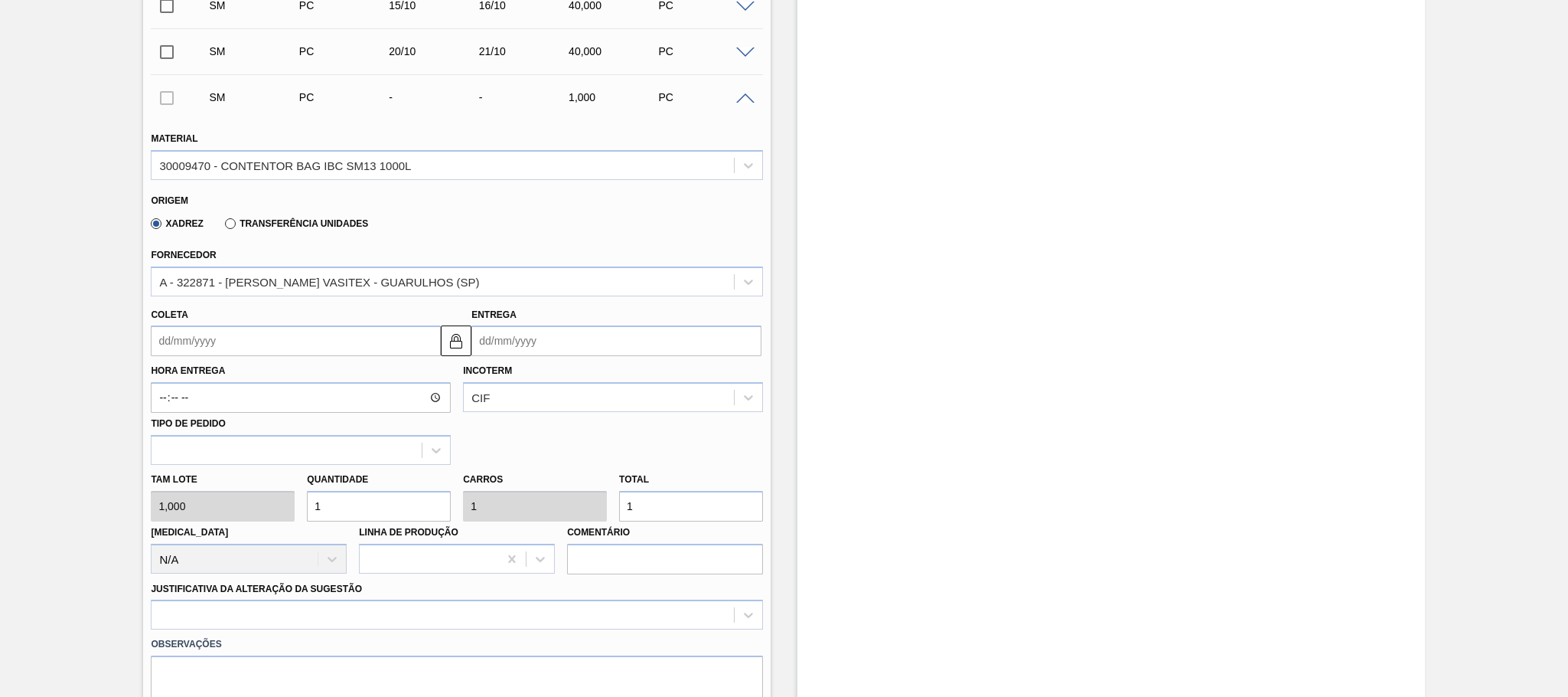
click at [518, 349] on input "Entrega" at bounding box center [616, 340] width 290 height 31
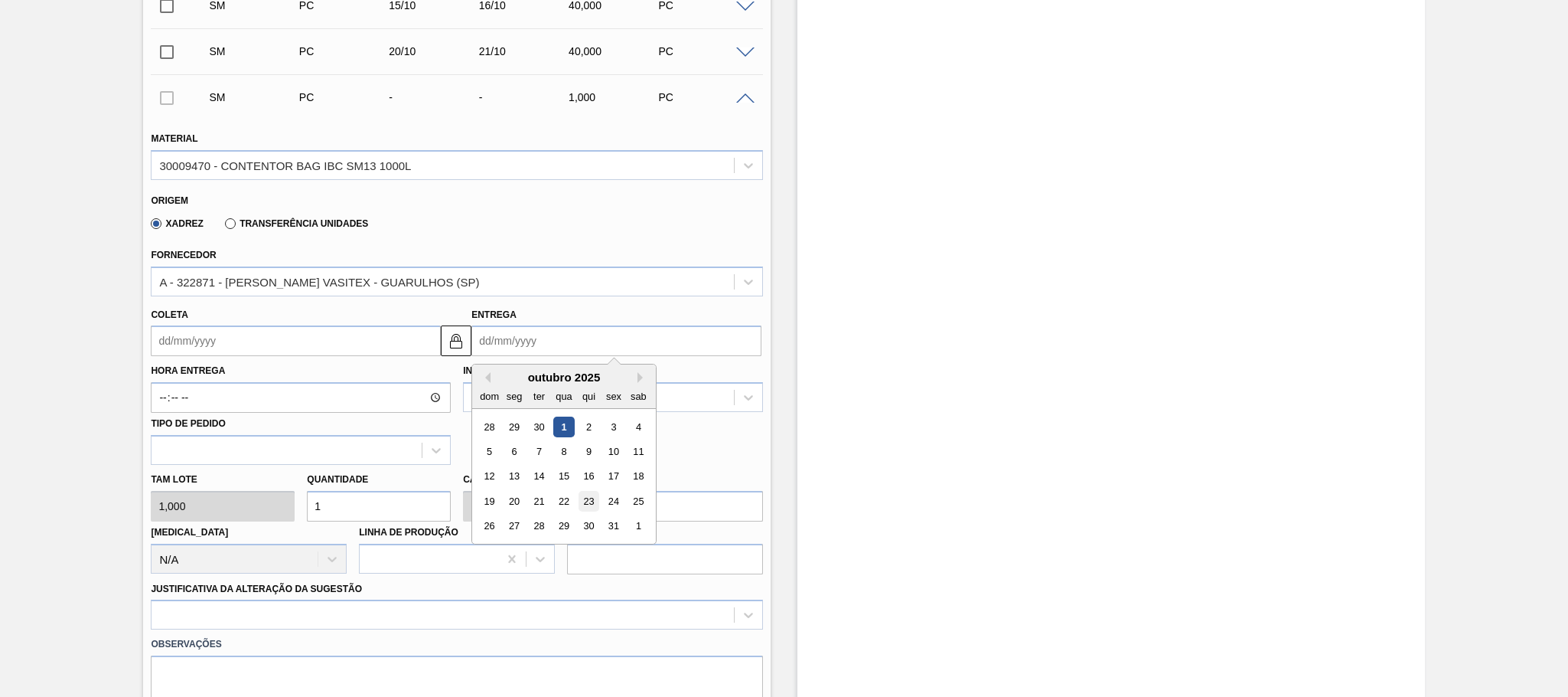
click at [591, 503] on div "23" at bounding box center [588, 501] width 21 height 21
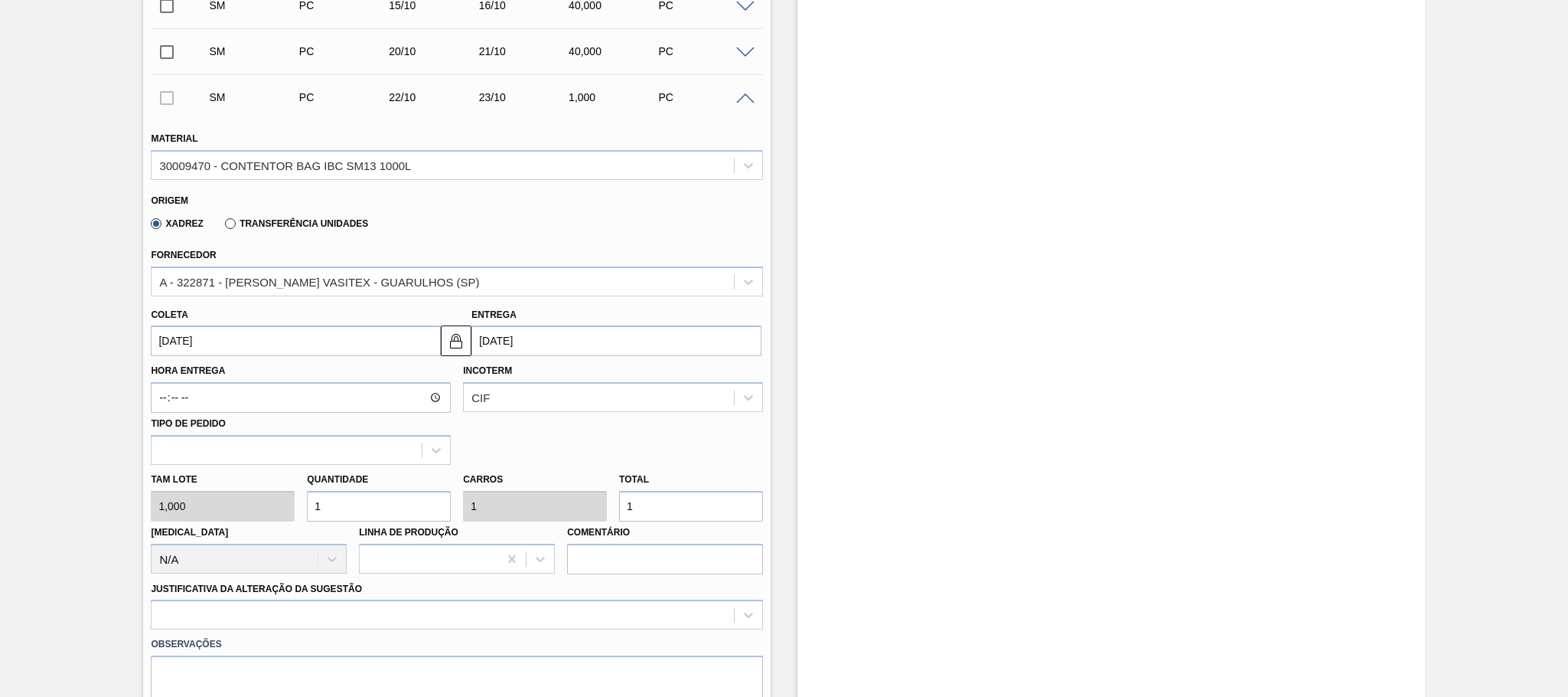
type input "[DATE]"
click at [270, 509] on div "Tam lote 1,000 Quantidade 1 Carros 1 Total 1 Doca N/A Linha de Produção Comentá…" at bounding box center [457, 519] width 624 height 110
type input "4"
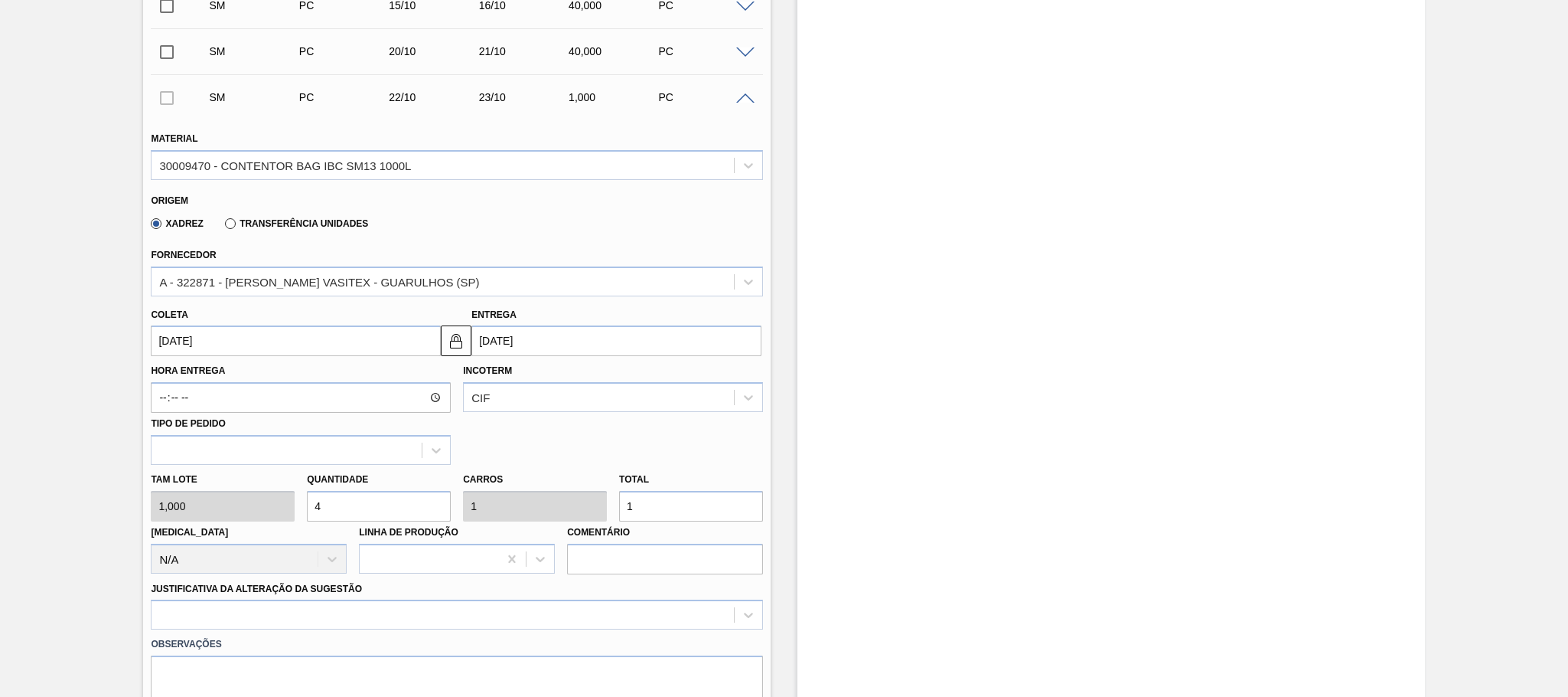
type input "4"
type input "40"
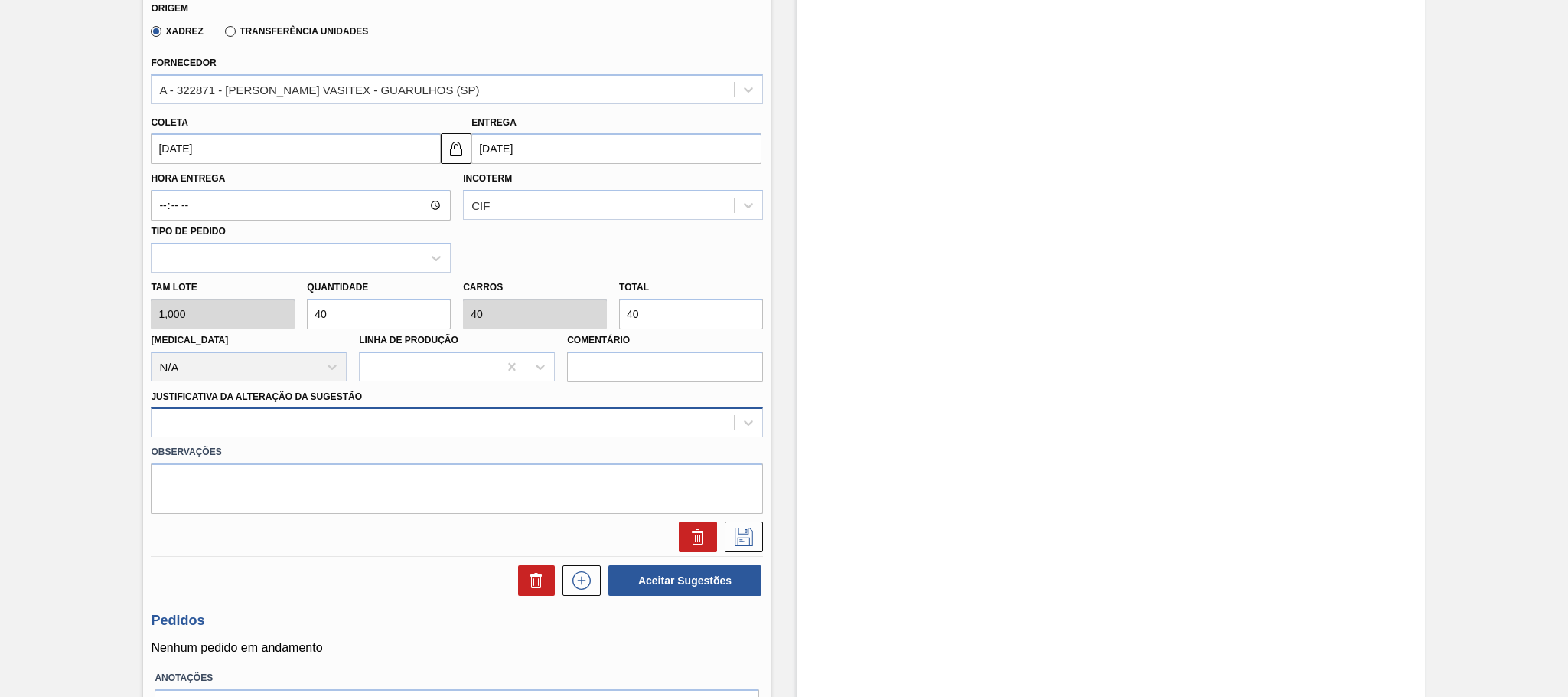
type input "40"
click at [271, 430] on div at bounding box center [442, 423] width 583 height 23
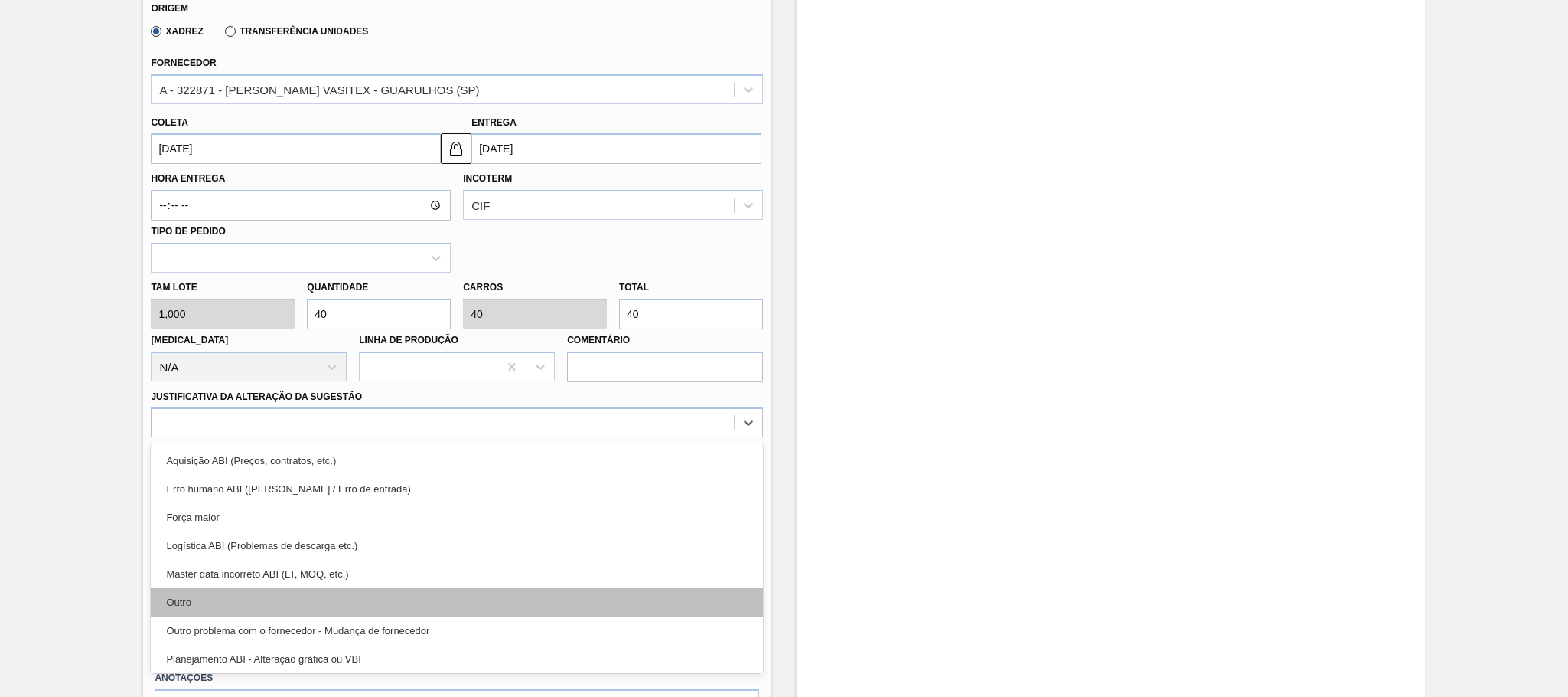
click at [210, 600] on div "Outro" at bounding box center [457, 602] width 613 height 28
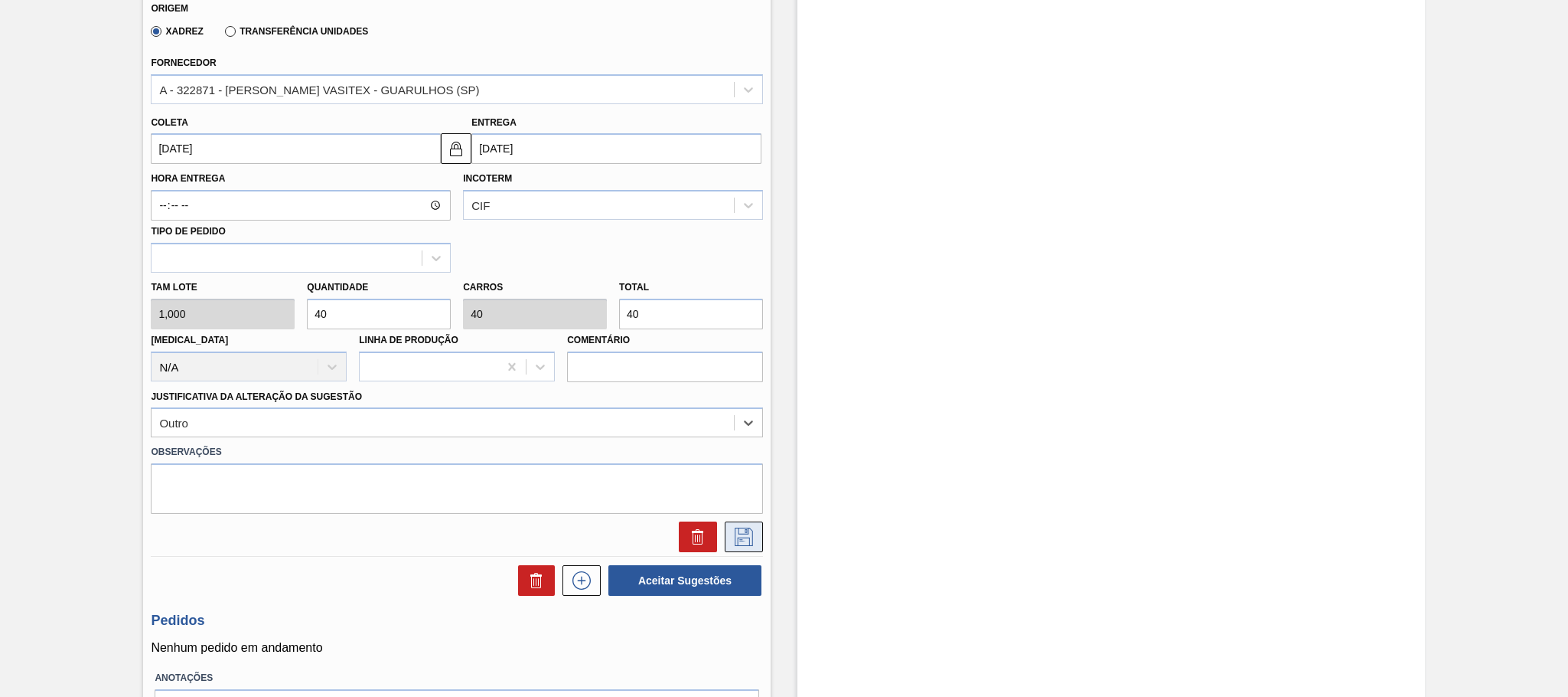
click at [737, 529] on button at bounding box center [744, 537] width 38 height 31
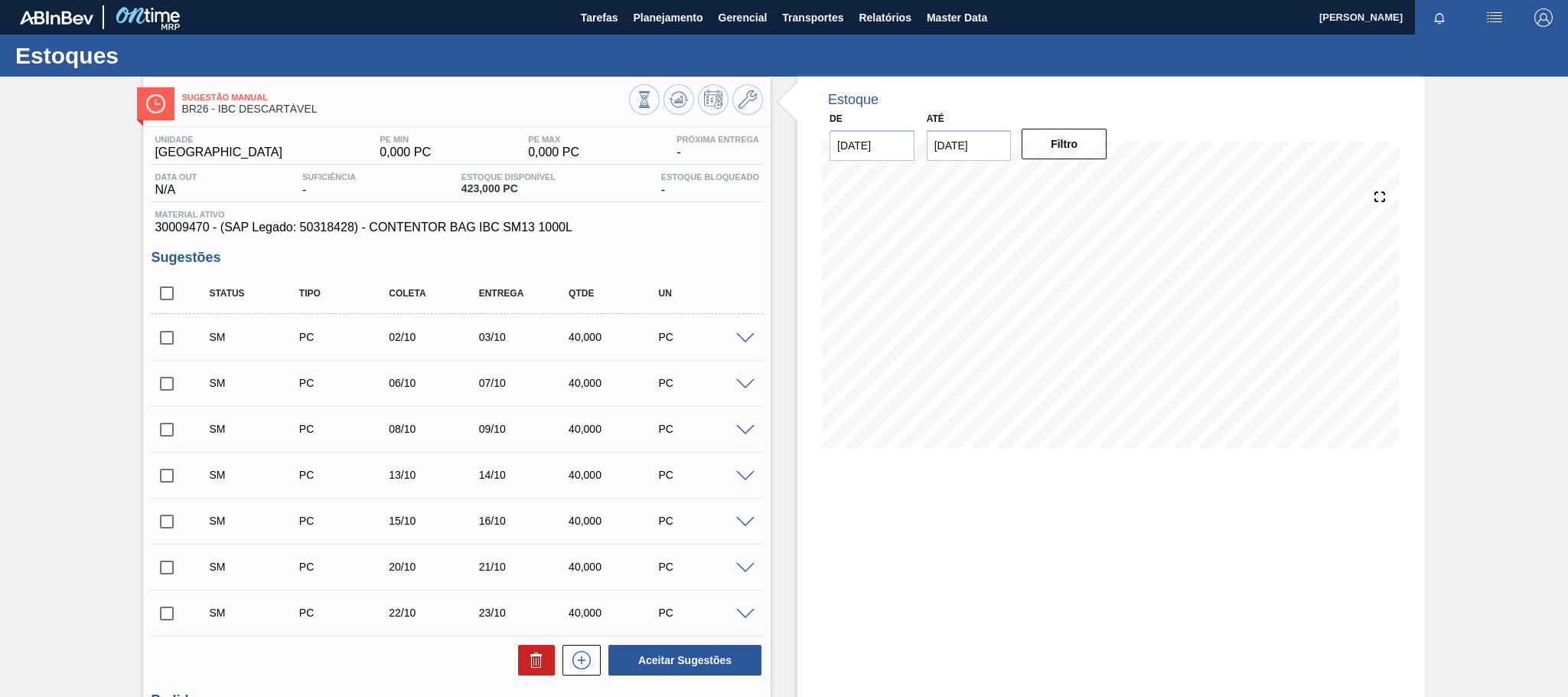
scroll to position [179, 0]
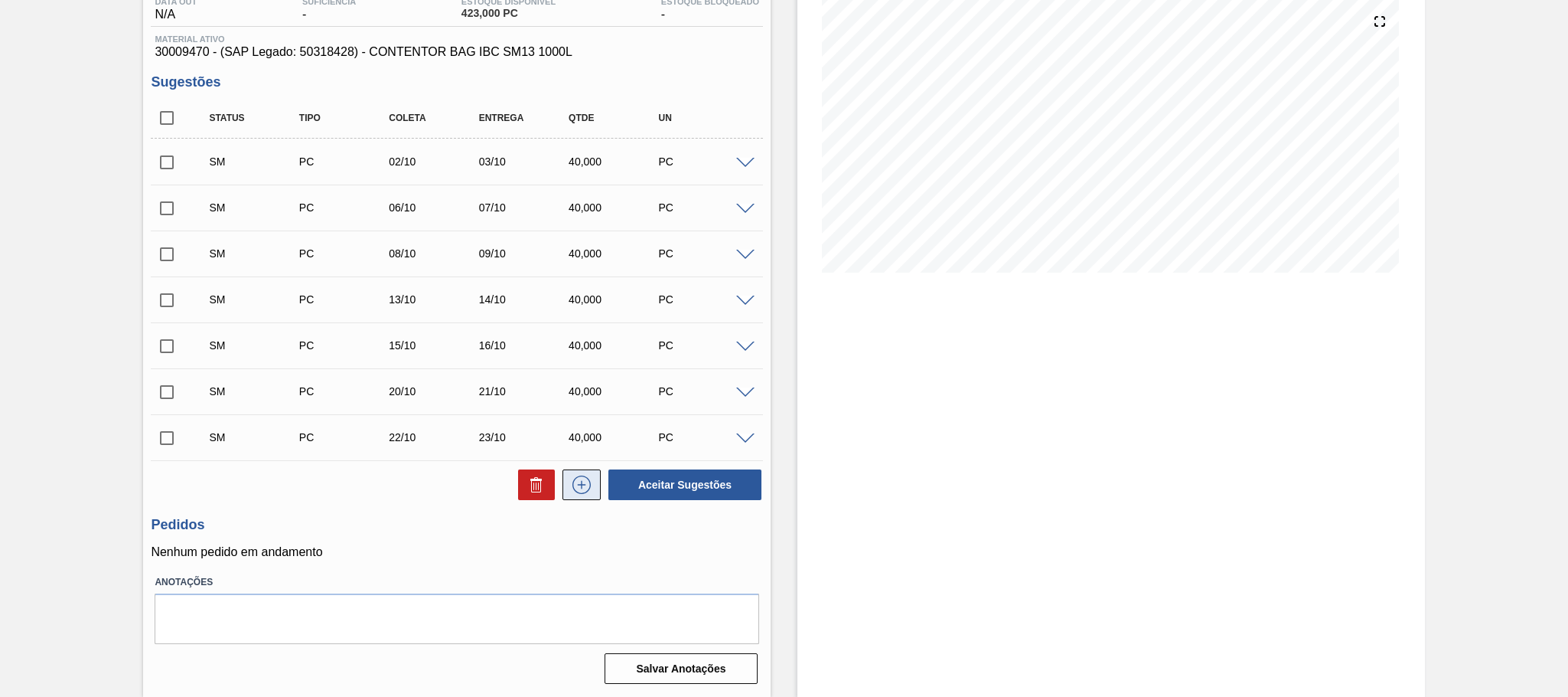
click at [586, 480] on icon at bounding box center [581, 484] width 24 height 18
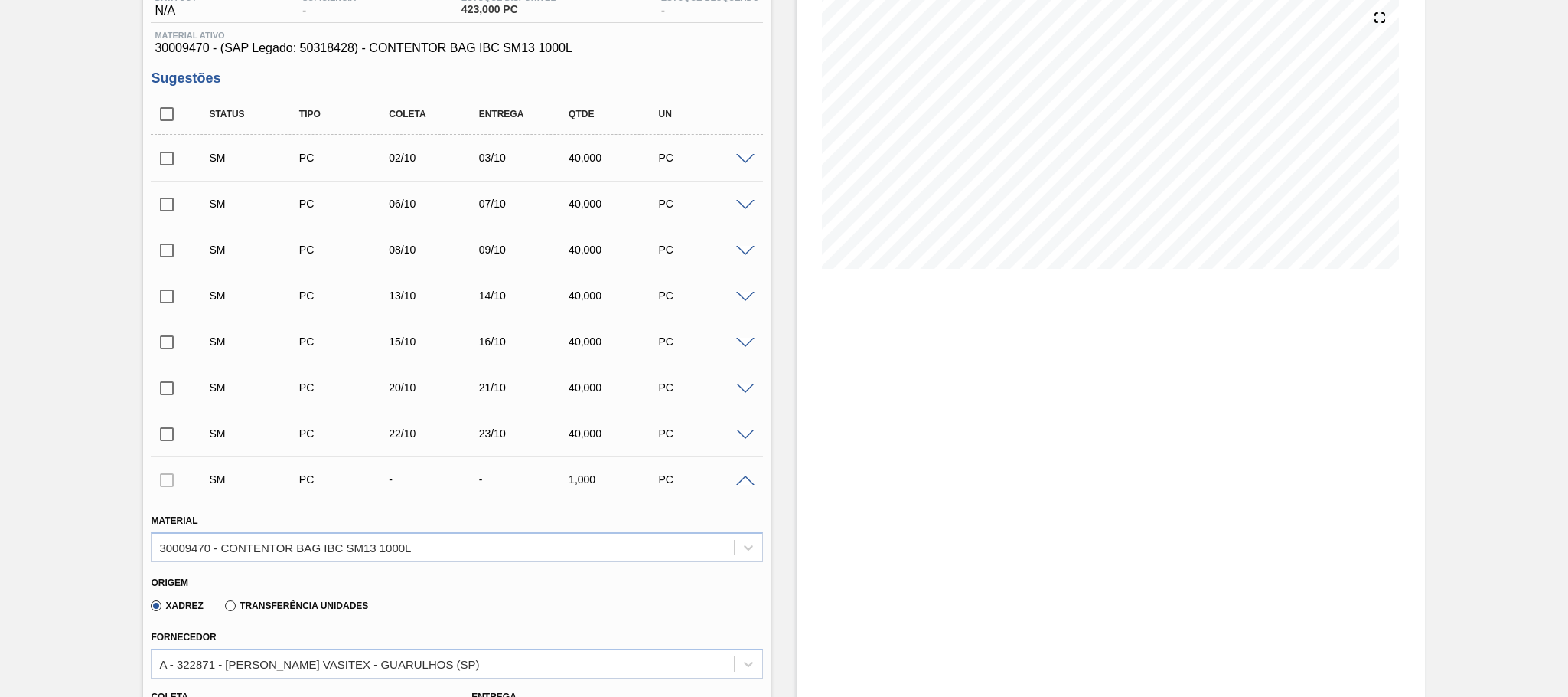
scroll to position [370, 0]
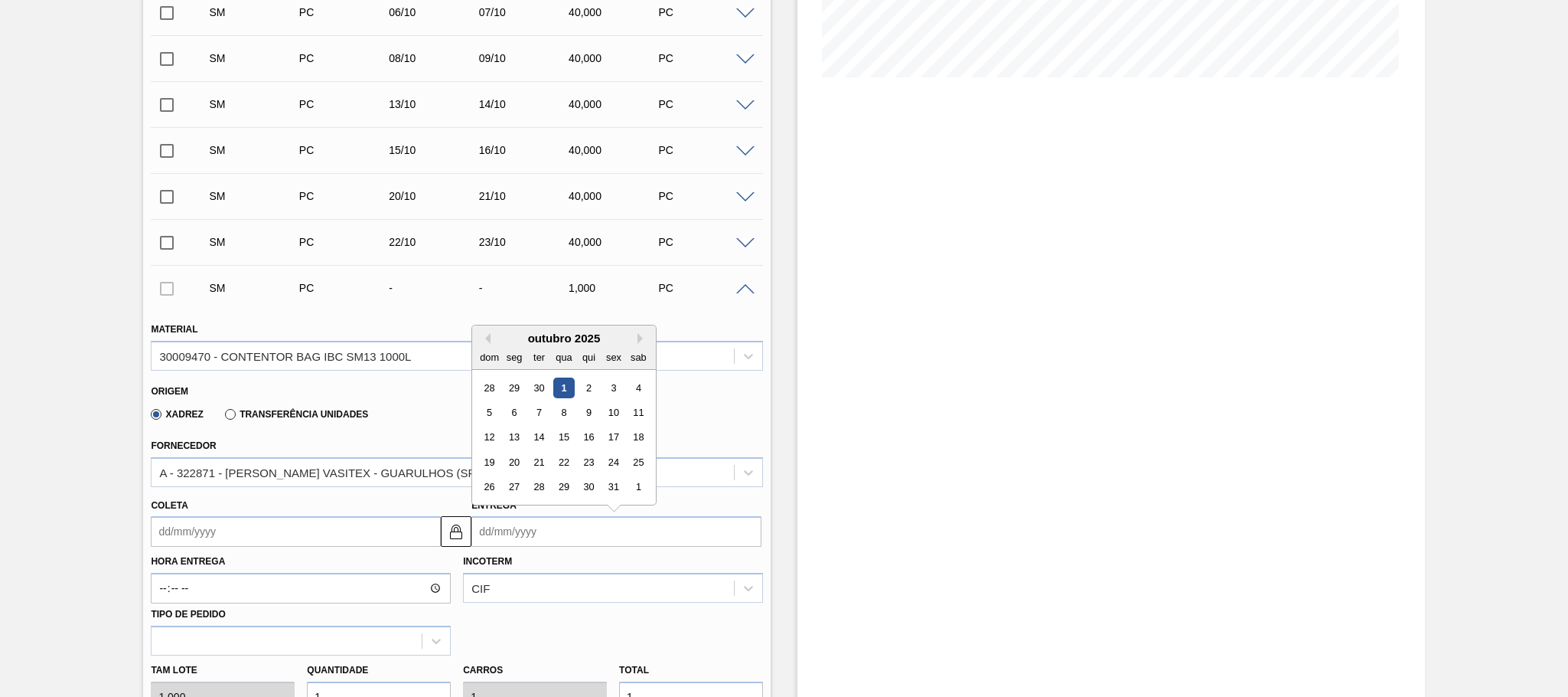
click at [508, 536] on input "Entrega" at bounding box center [616, 531] width 290 height 31
click at [544, 490] on div "28" at bounding box center [538, 487] width 21 height 21
type input "[DATE]"
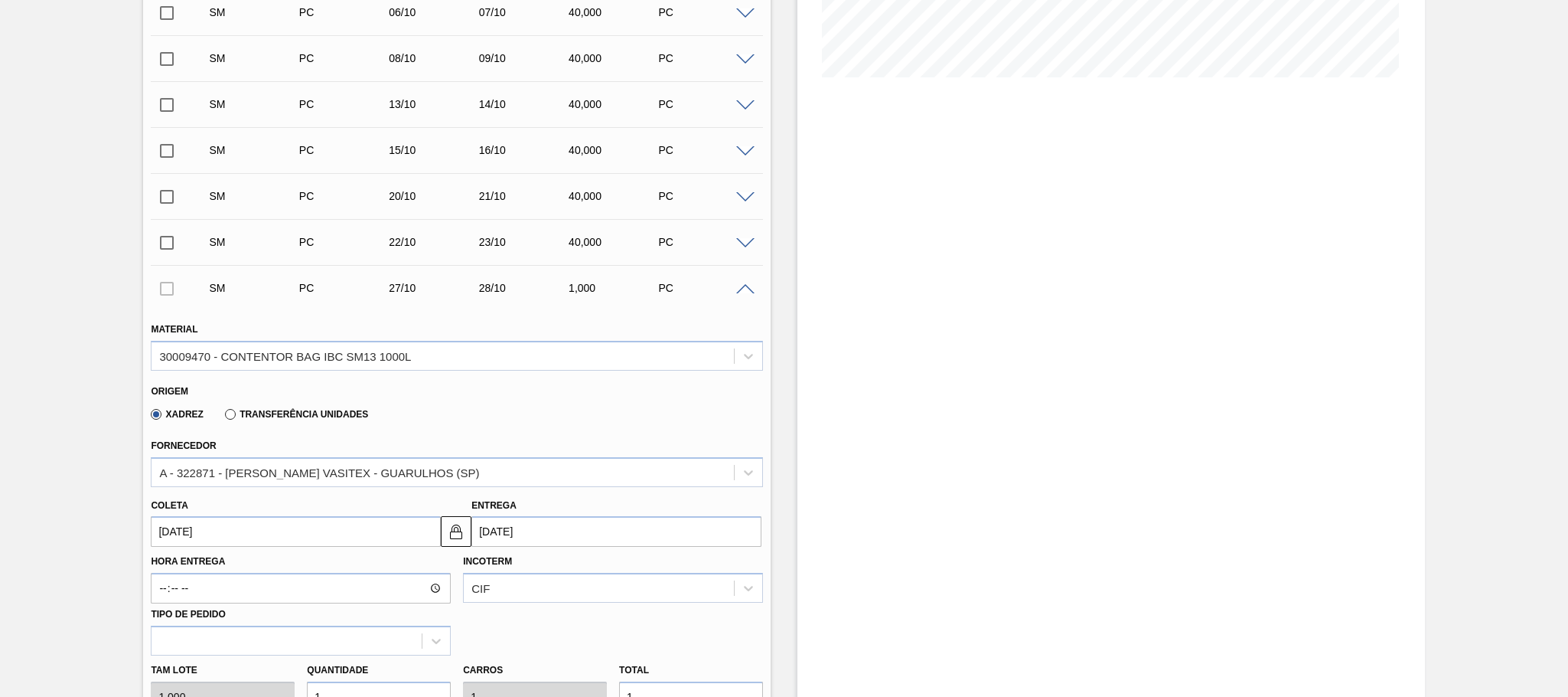
scroll to position [658, 0]
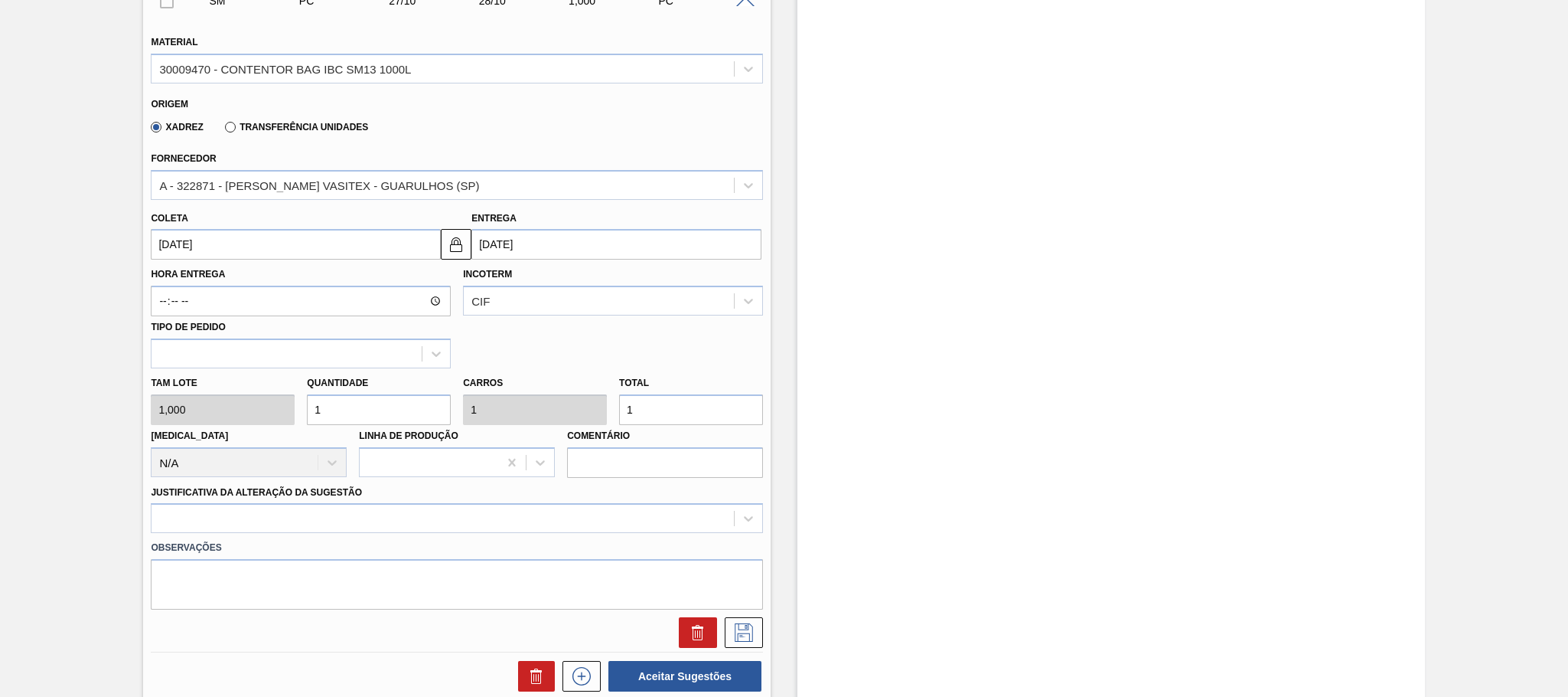
click at [266, 405] on div "Tam lote 1,000 Quantidade 1 Carros 1 Total 1 Doca N/A Linha de Produção Comentá…" at bounding box center [457, 423] width 624 height 110
type input "4"
type input "40"
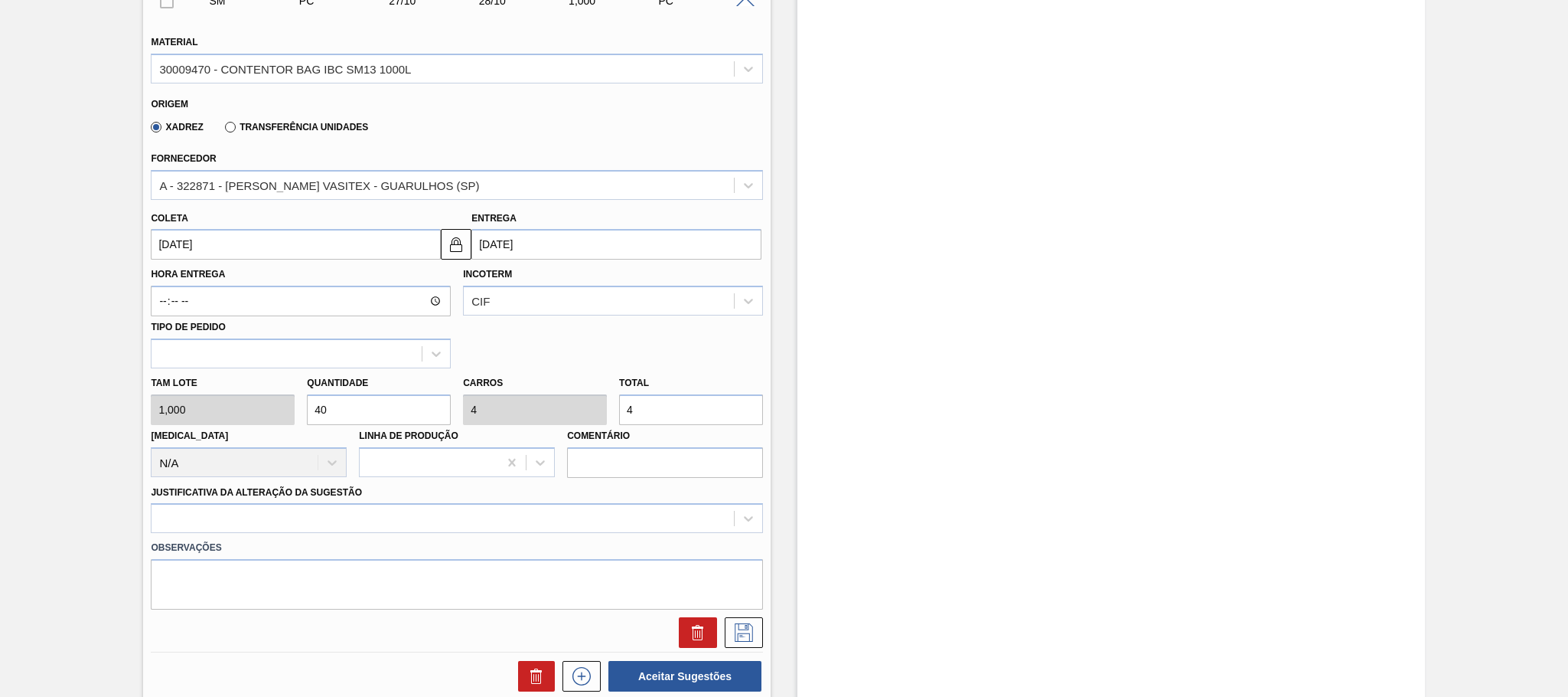
type input "40"
click at [354, 533] on div at bounding box center [457, 518] width 613 height 30
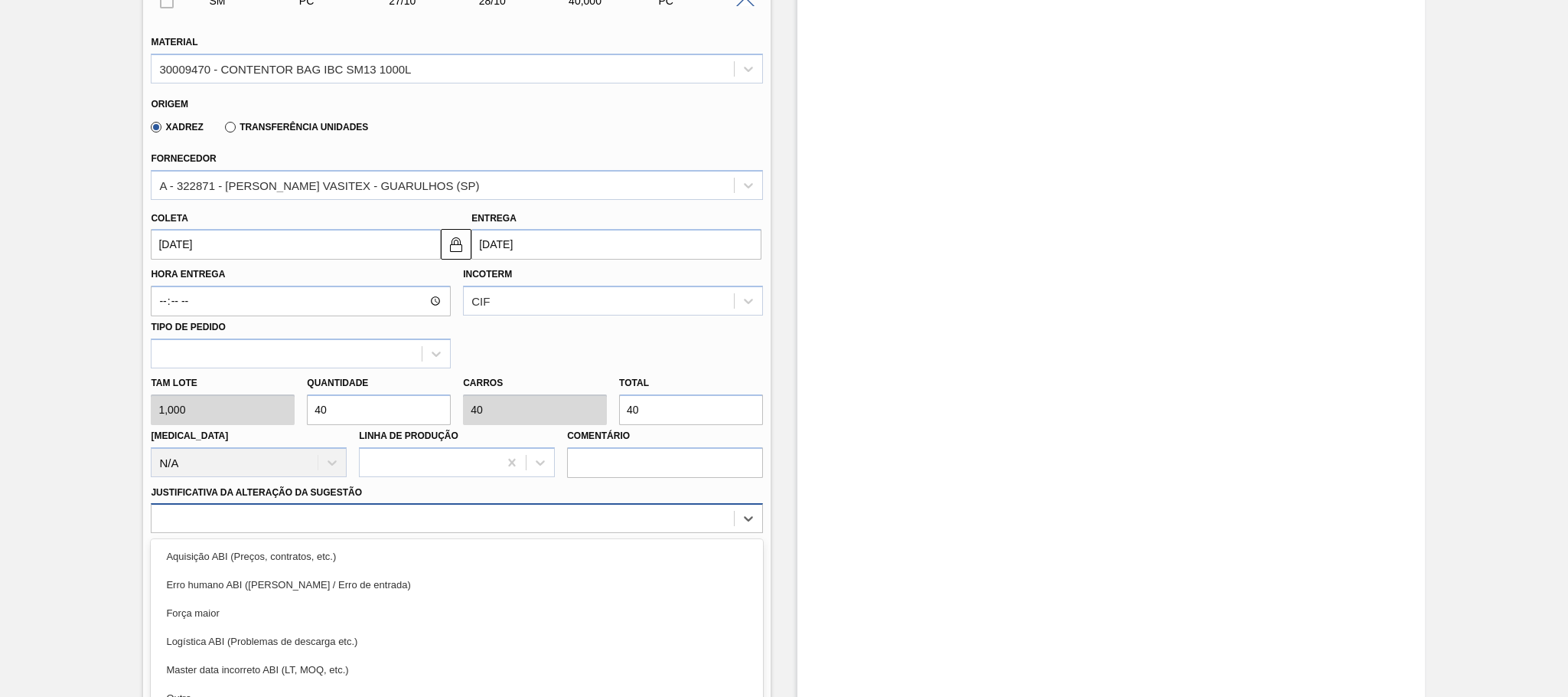
scroll to position [740, 0]
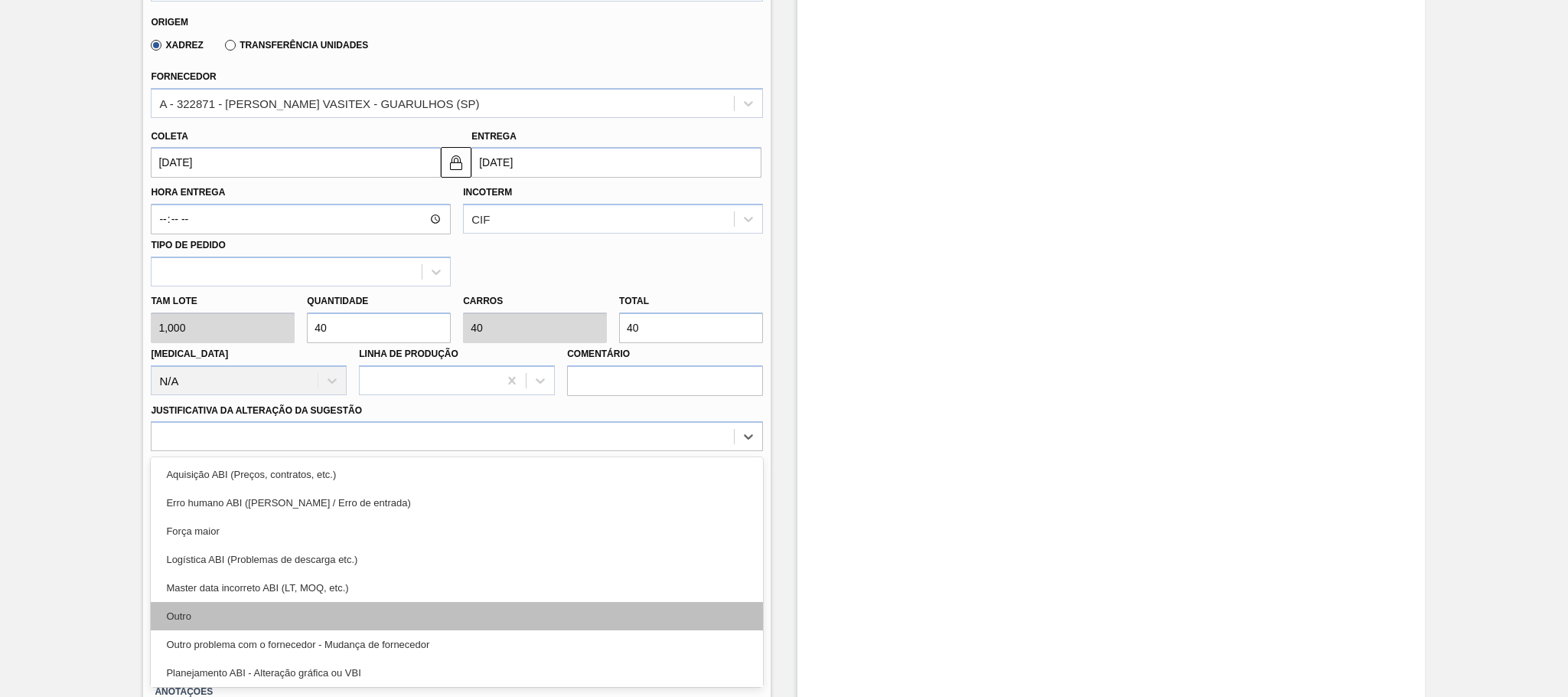
click at [188, 608] on div "Outro" at bounding box center [457, 616] width 613 height 28
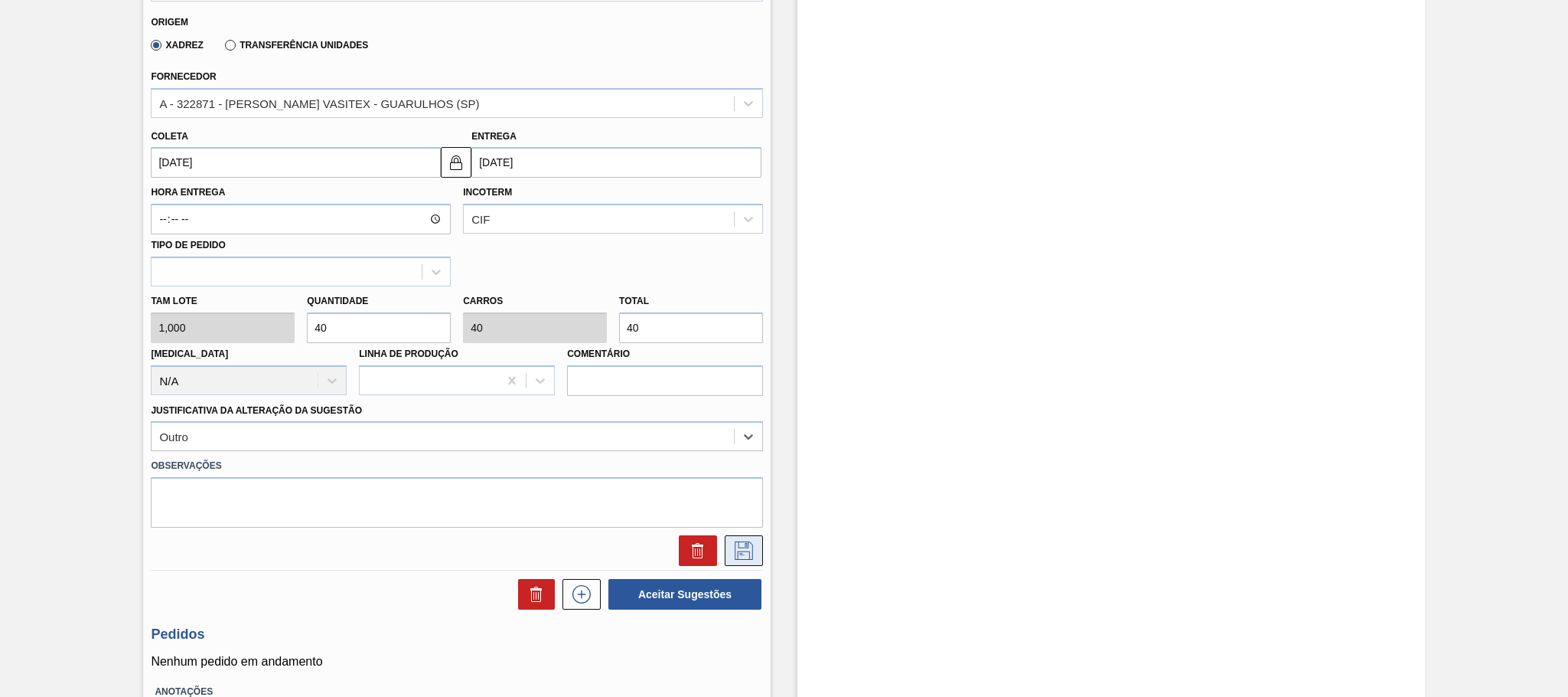
click at [735, 552] on icon at bounding box center [744, 550] width 24 height 18
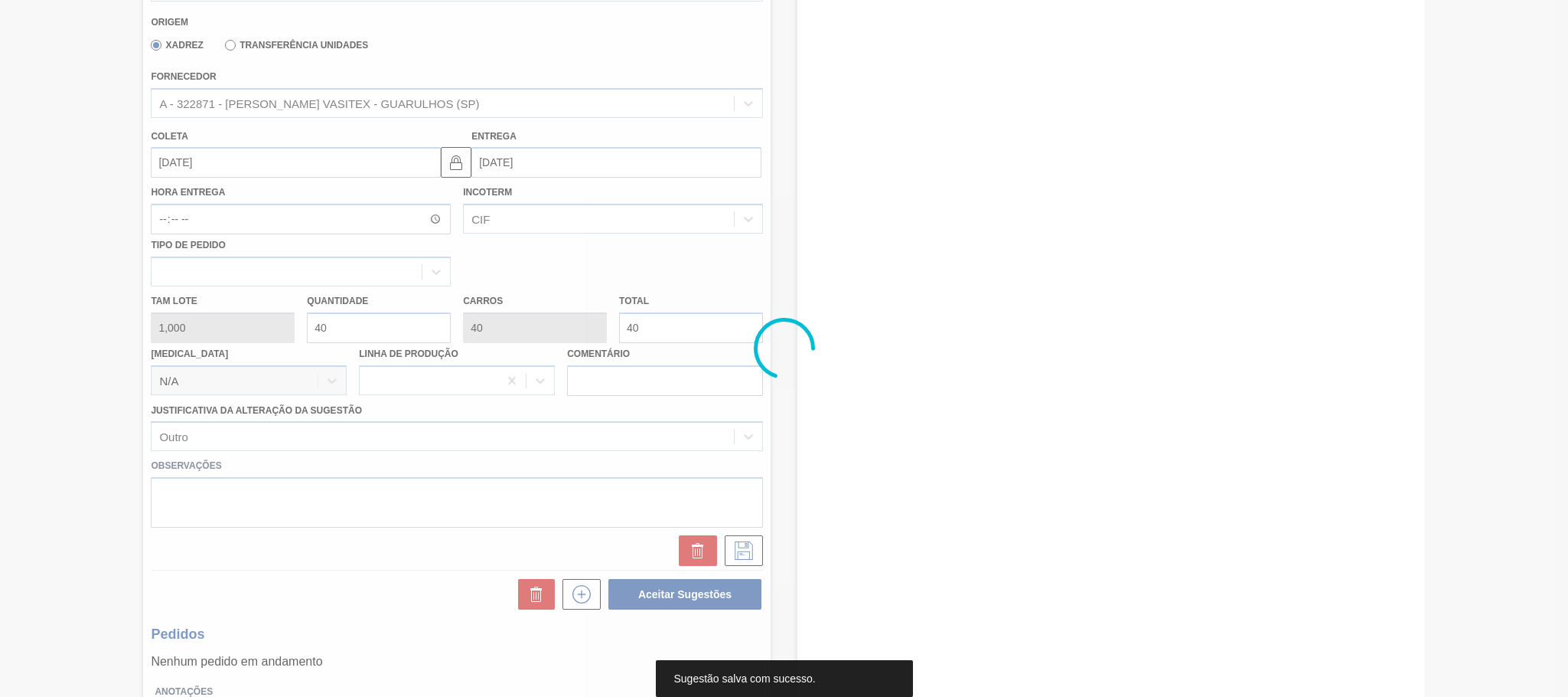
scroll to position [225, 0]
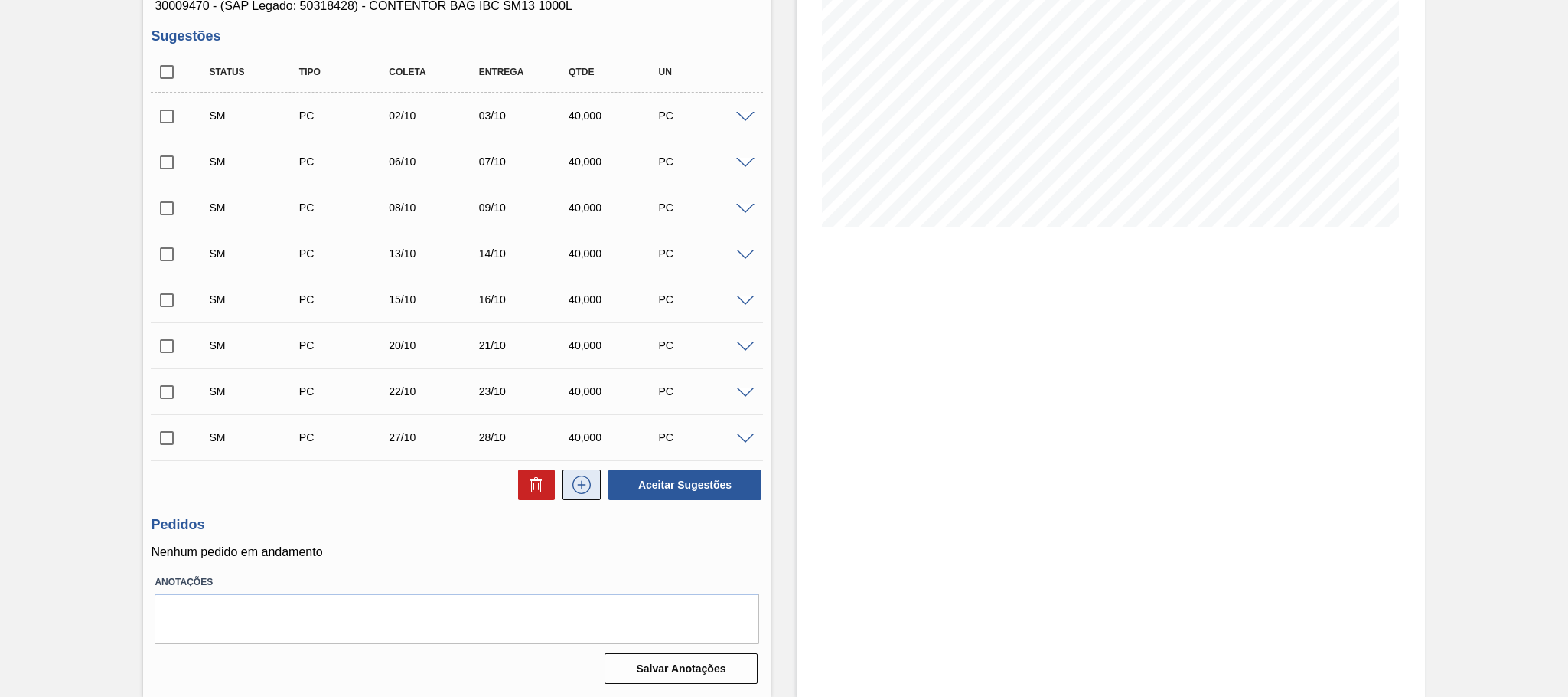
click at [578, 484] on icon at bounding box center [582, 484] width 8 height 1
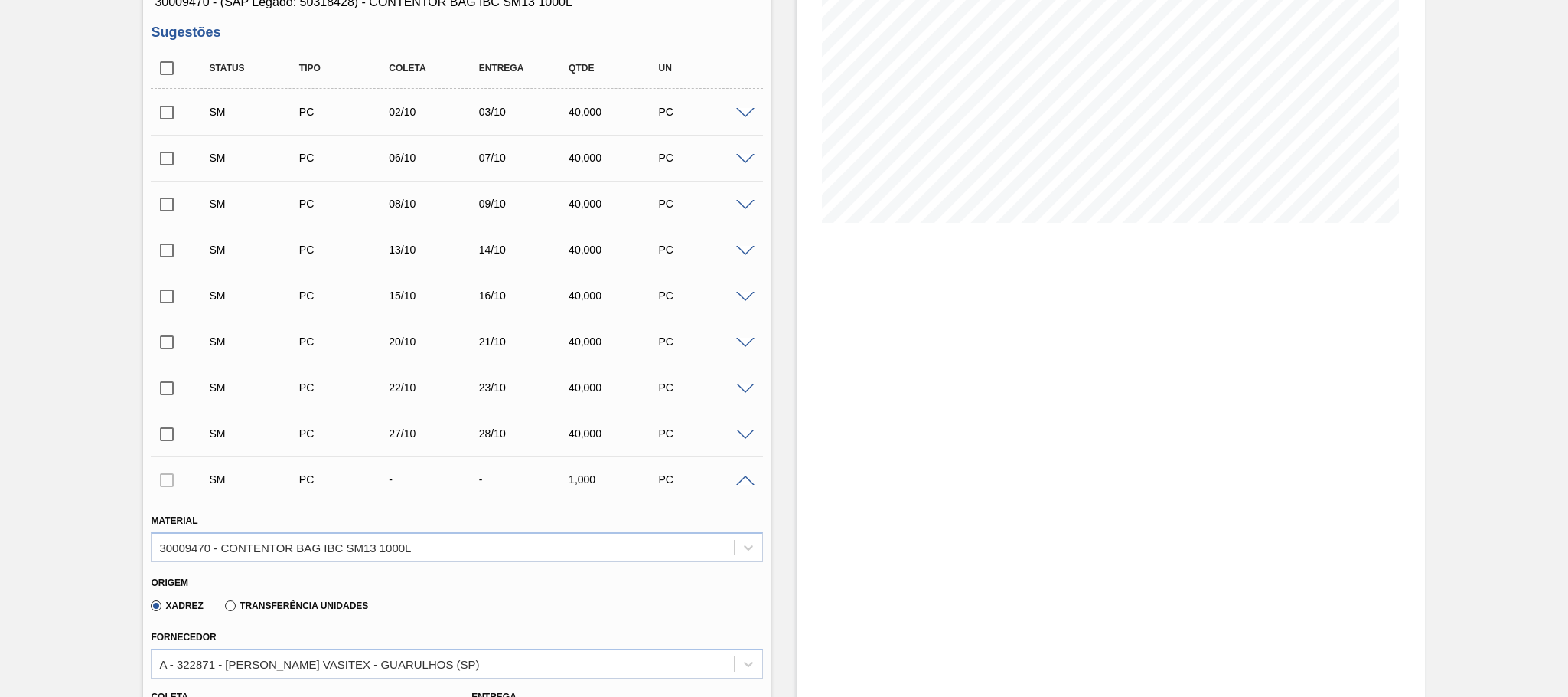
scroll to position [415, 0]
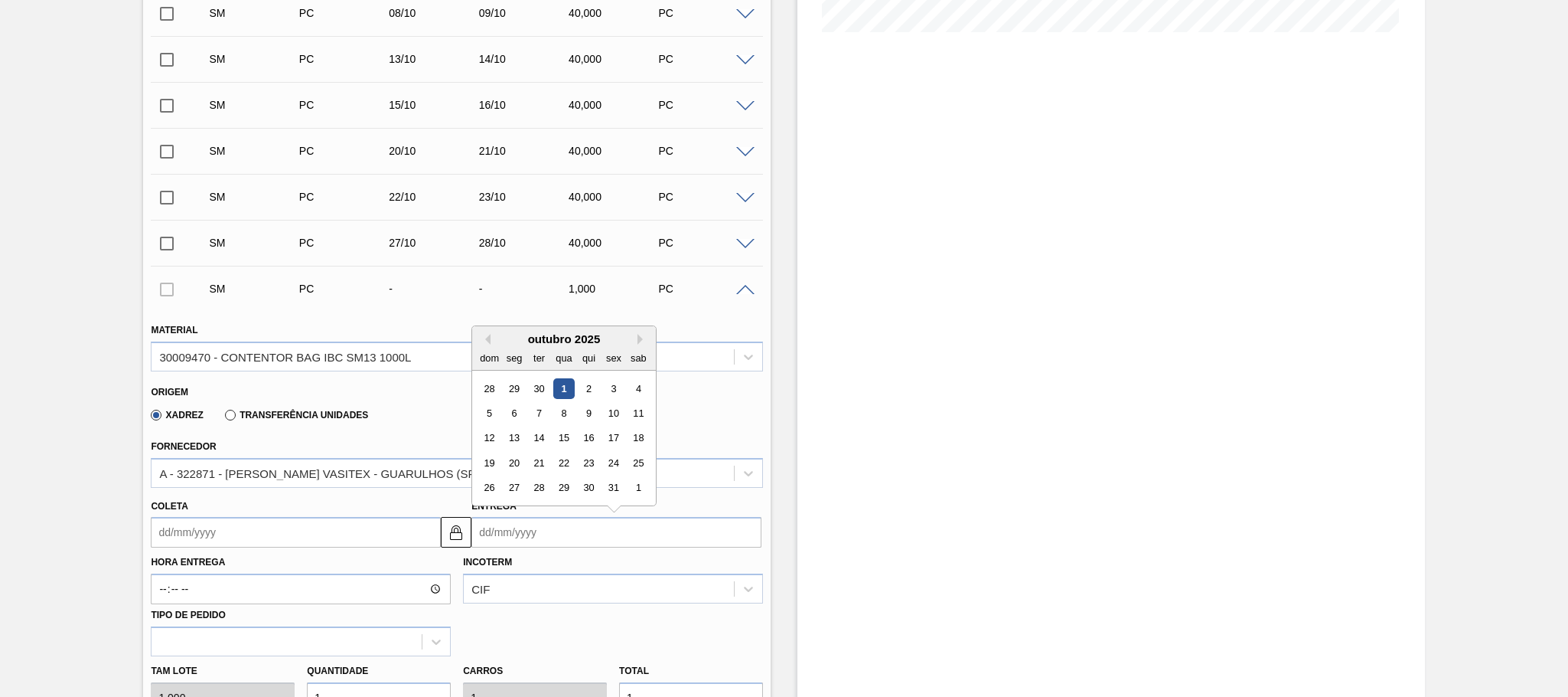
click at [556, 540] on input "Entrega" at bounding box center [616, 532] width 290 height 31
click at [588, 496] on div "30" at bounding box center [588, 488] width 21 height 21
type input "[DATE]"
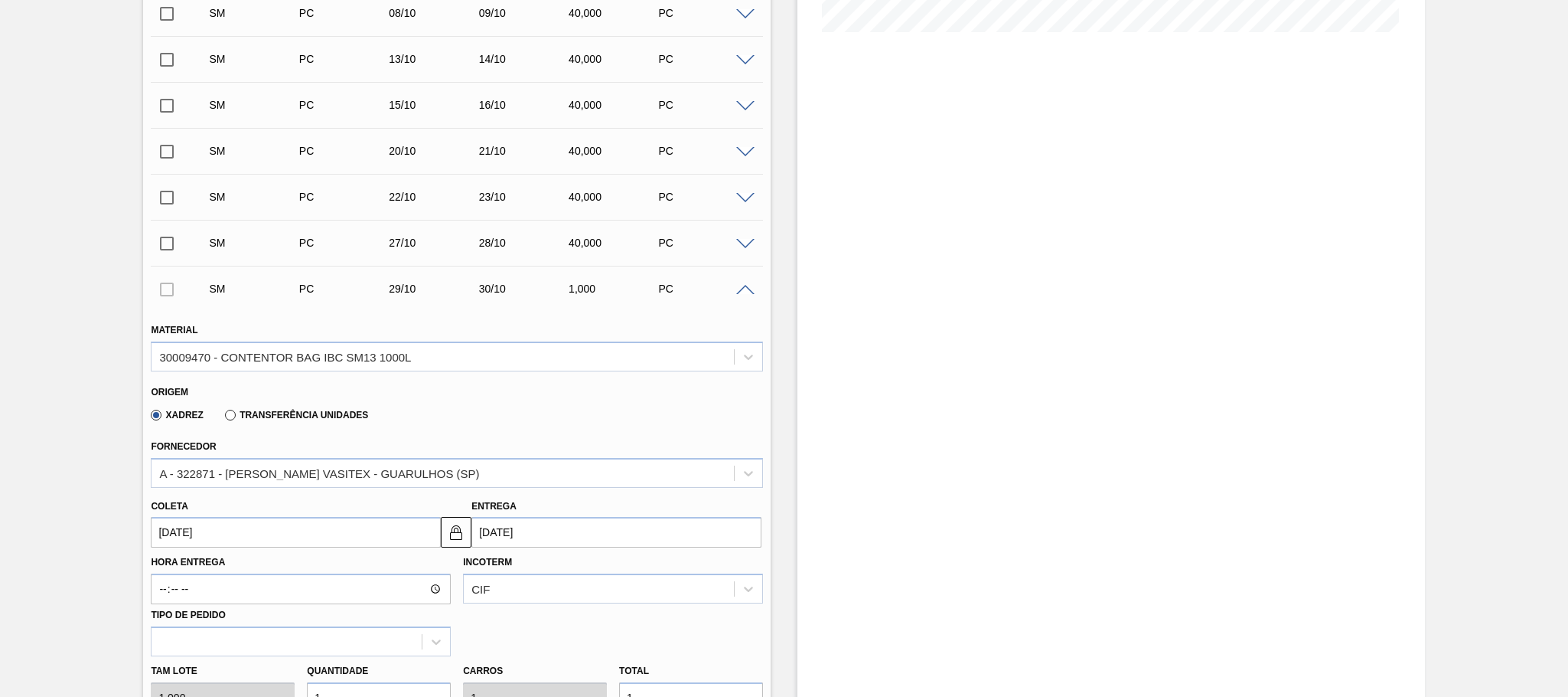
scroll to position [607, 0]
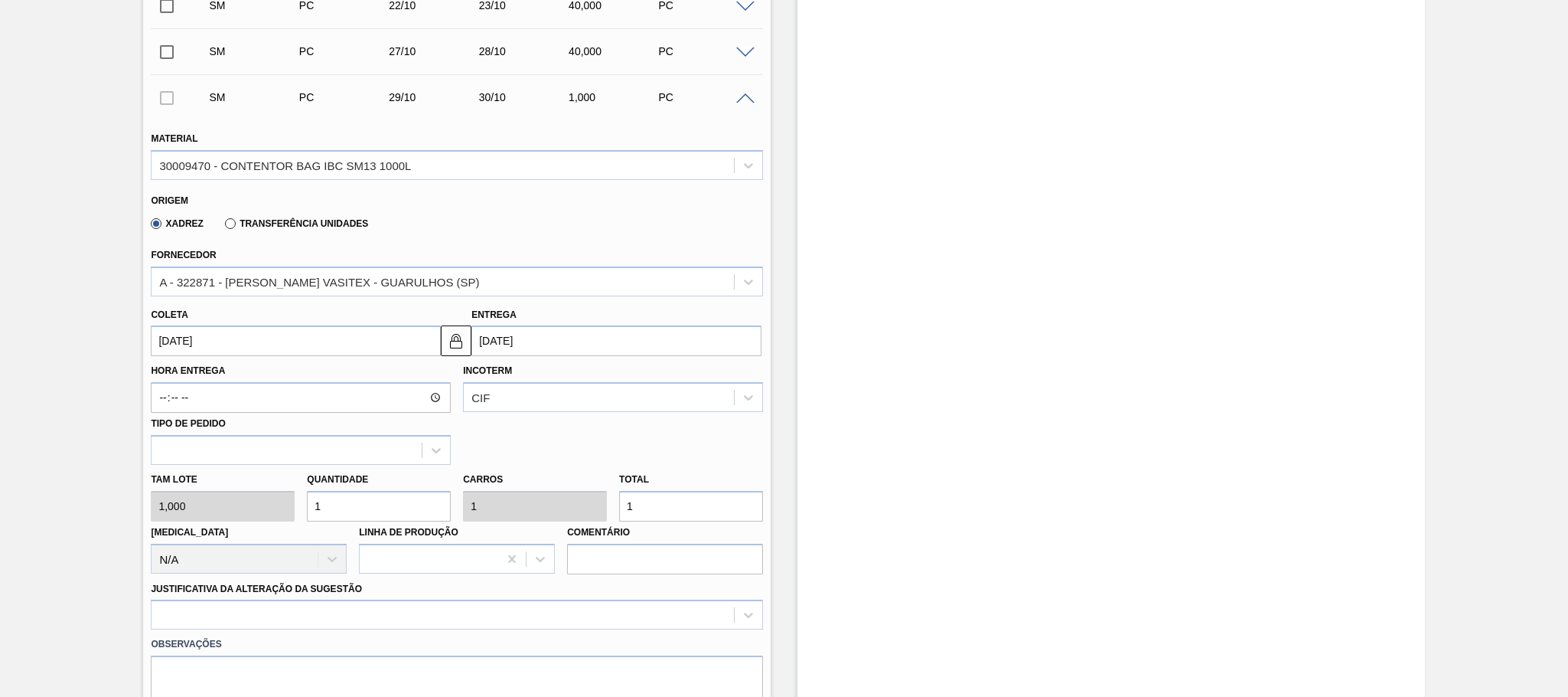
click at [290, 508] on div "Tam lote 1,000 Quantidade 1 Carros 1 Total 1 Doca N/A Linha de Produção Comentá…" at bounding box center [457, 519] width 624 height 110
type input "4"
type input "40"
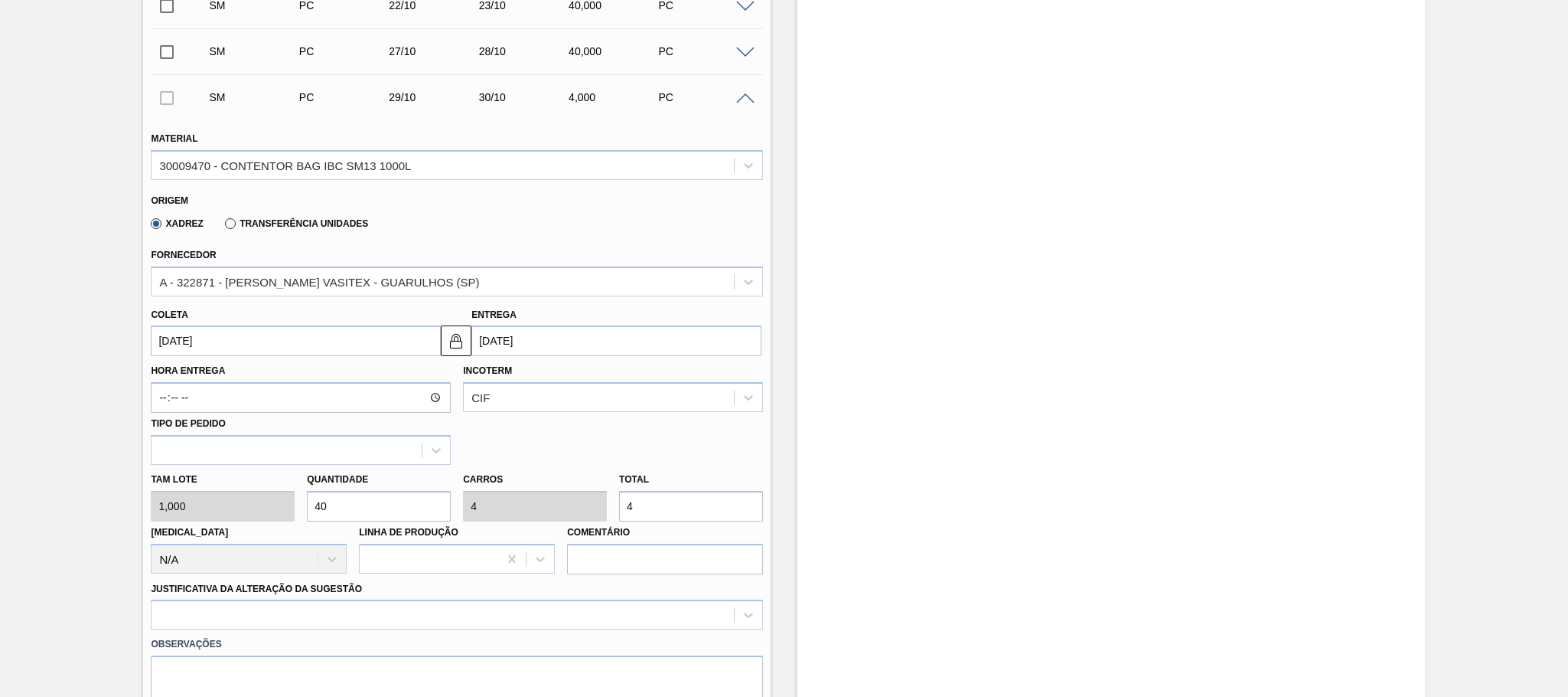
type input "40"
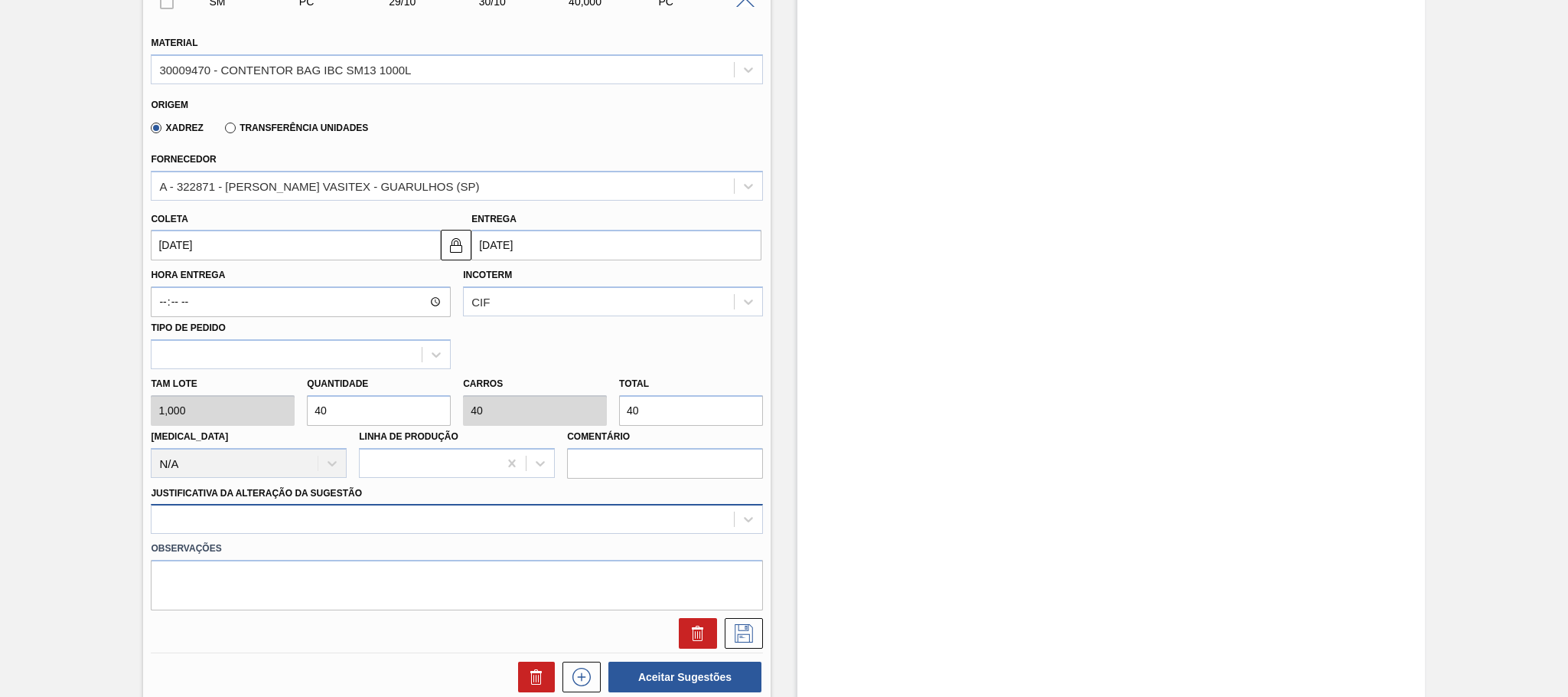
type input "40"
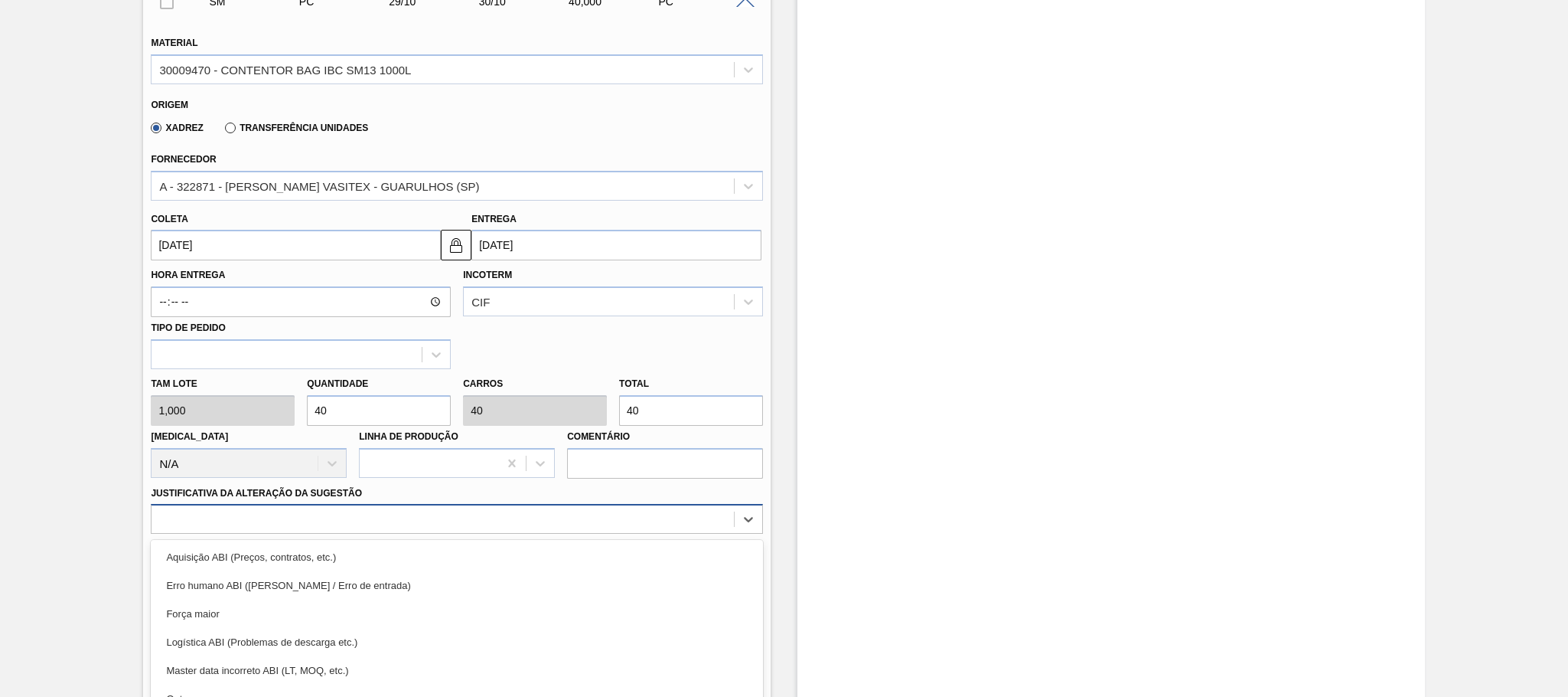
click at [310, 514] on div "option Erro humano ABI (Cálculo / Erro de entrada) focused, 2 of 18. 18 results…" at bounding box center [457, 519] width 613 height 30
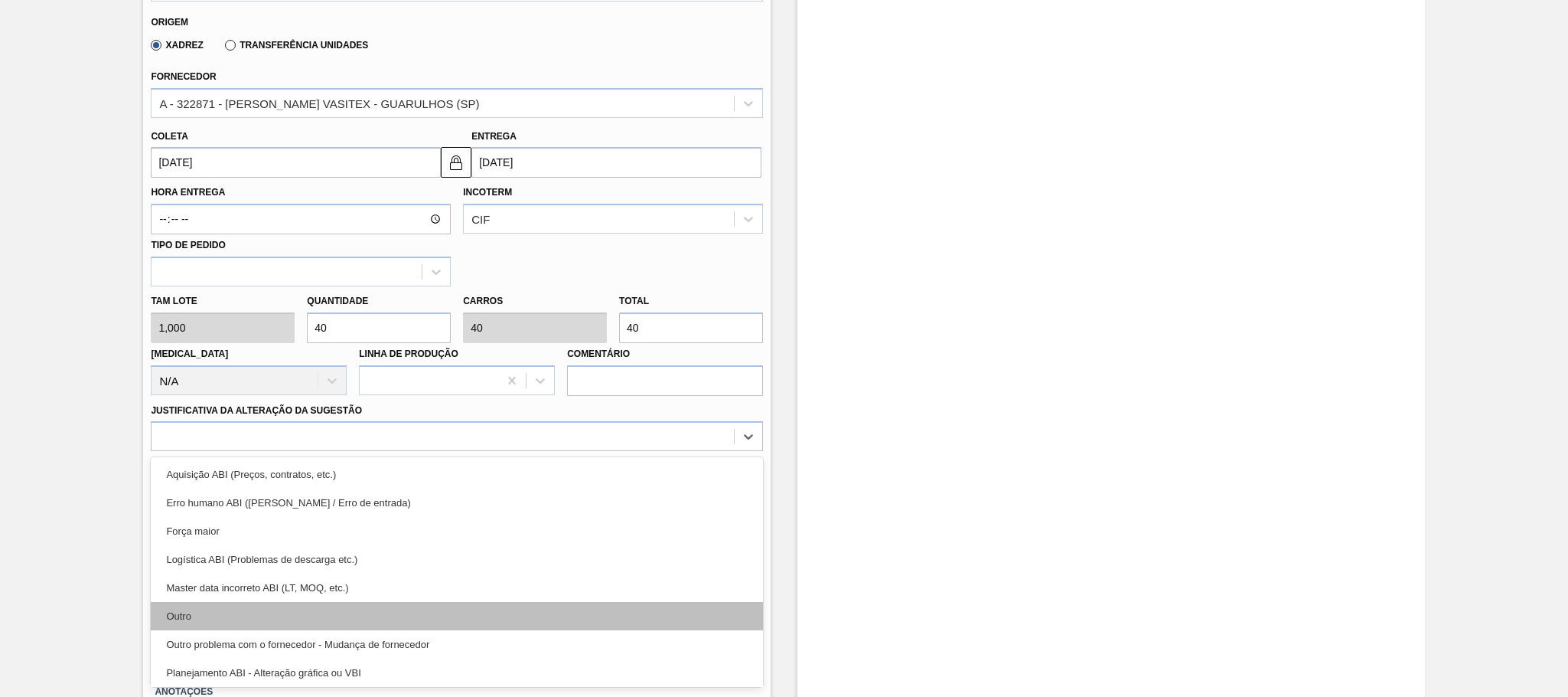
click at [210, 616] on div "Outro" at bounding box center [457, 616] width 613 height 28
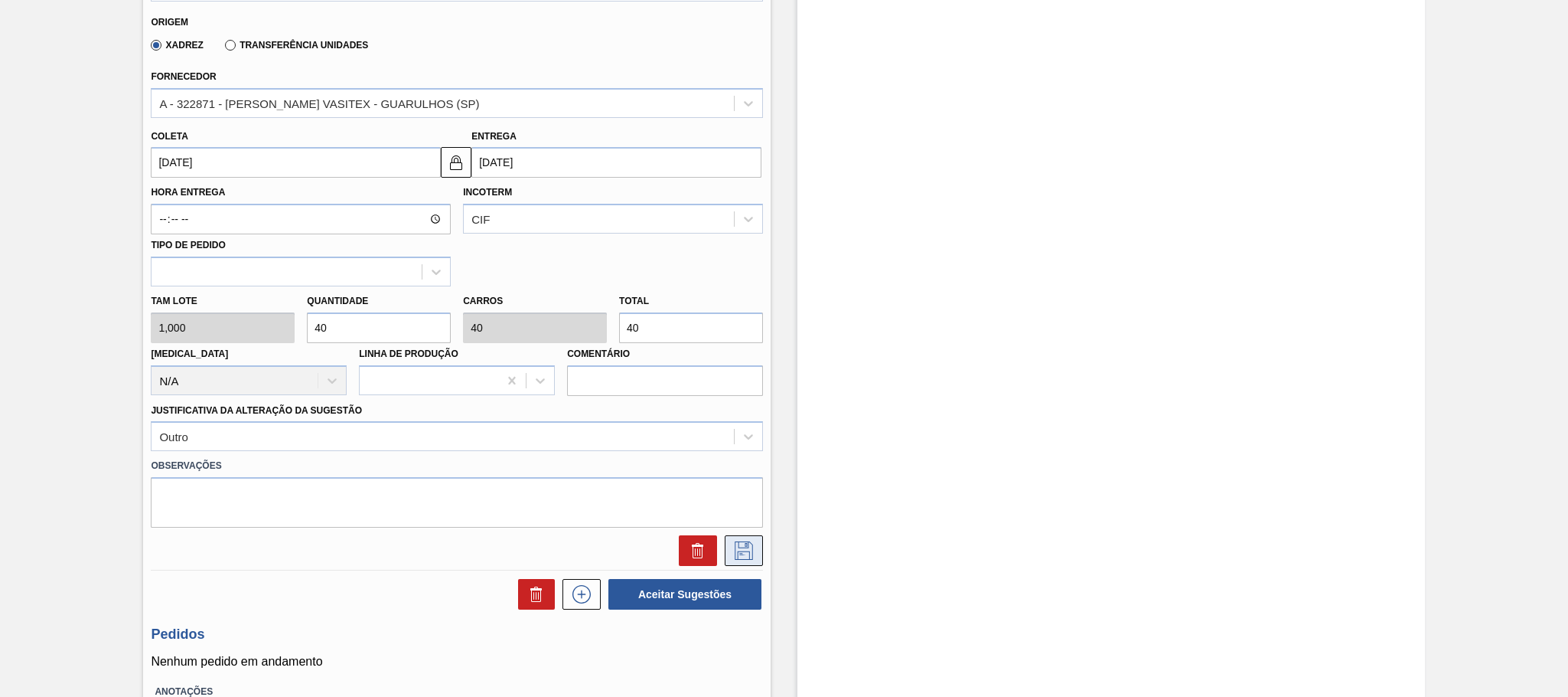
click at [746, 551] on icon at bounding box center [744, 550] width 18 height 18
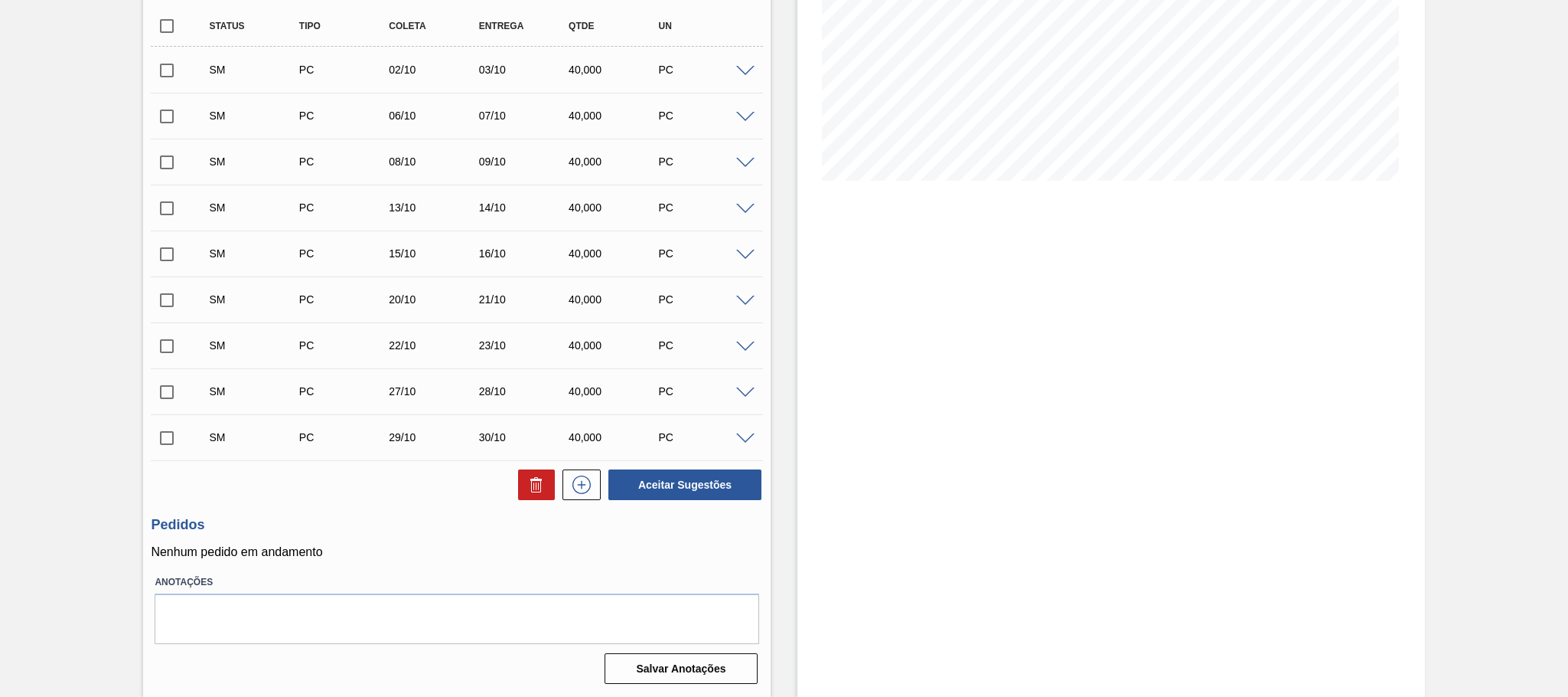
scroll to position [176, 0]
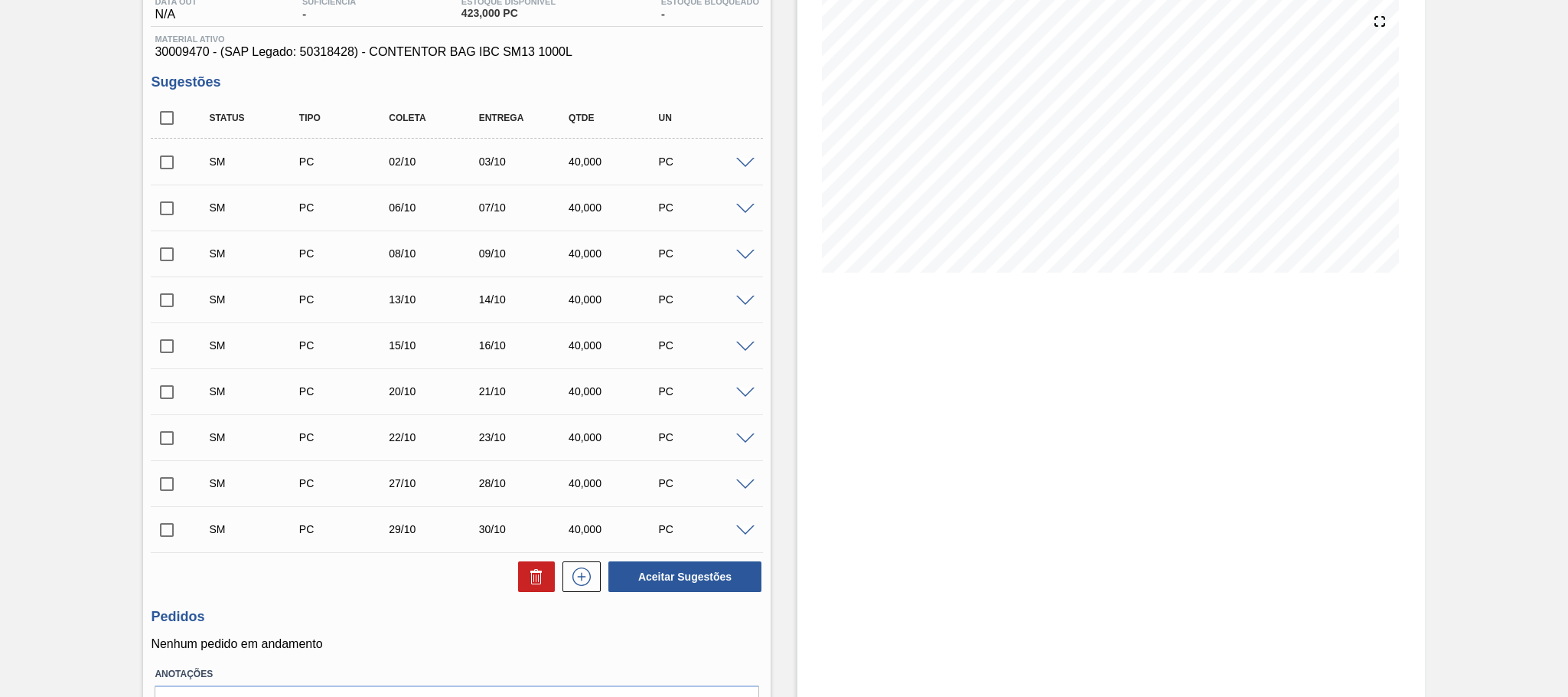
click at [167, 125] on input "checkbox" at bounding box center [167, 119] width 33 height 33
checkbox input "true"
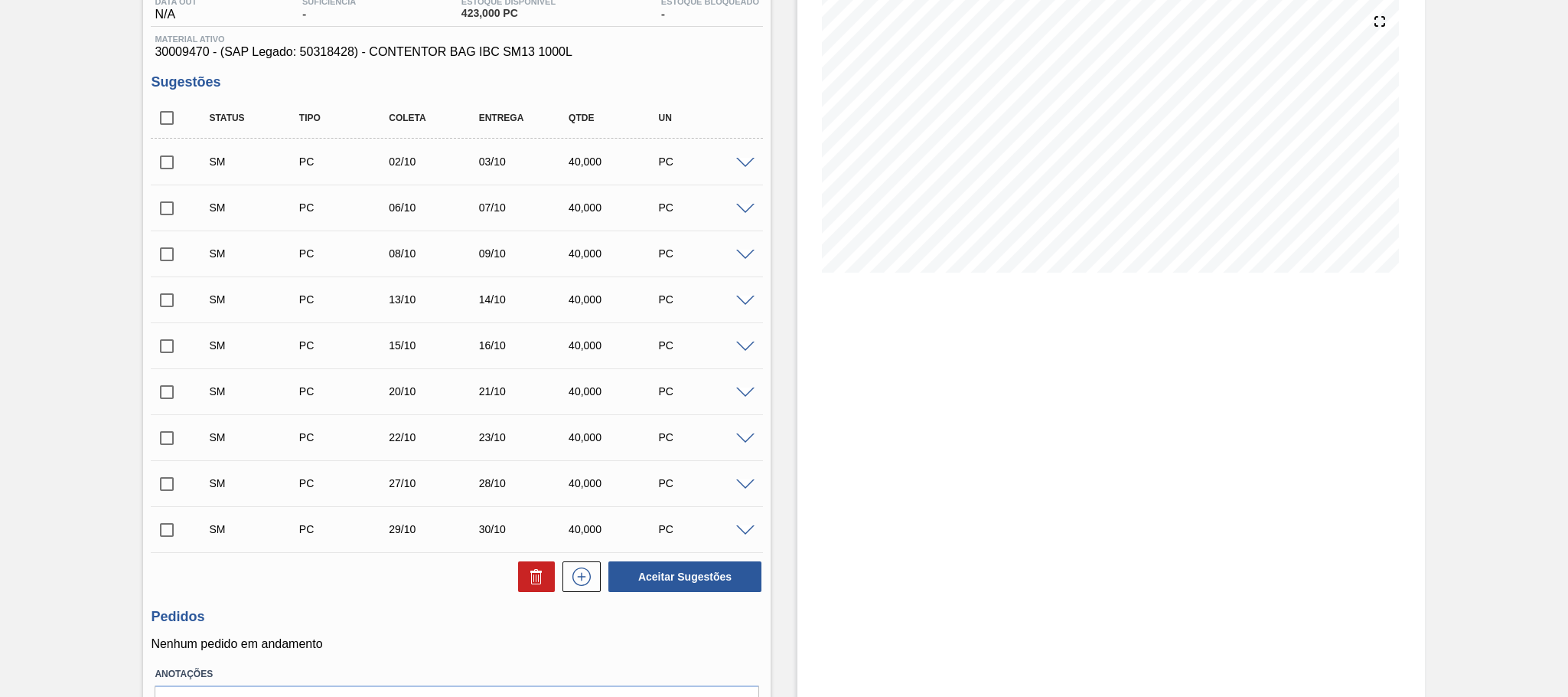
checkbox input "true"
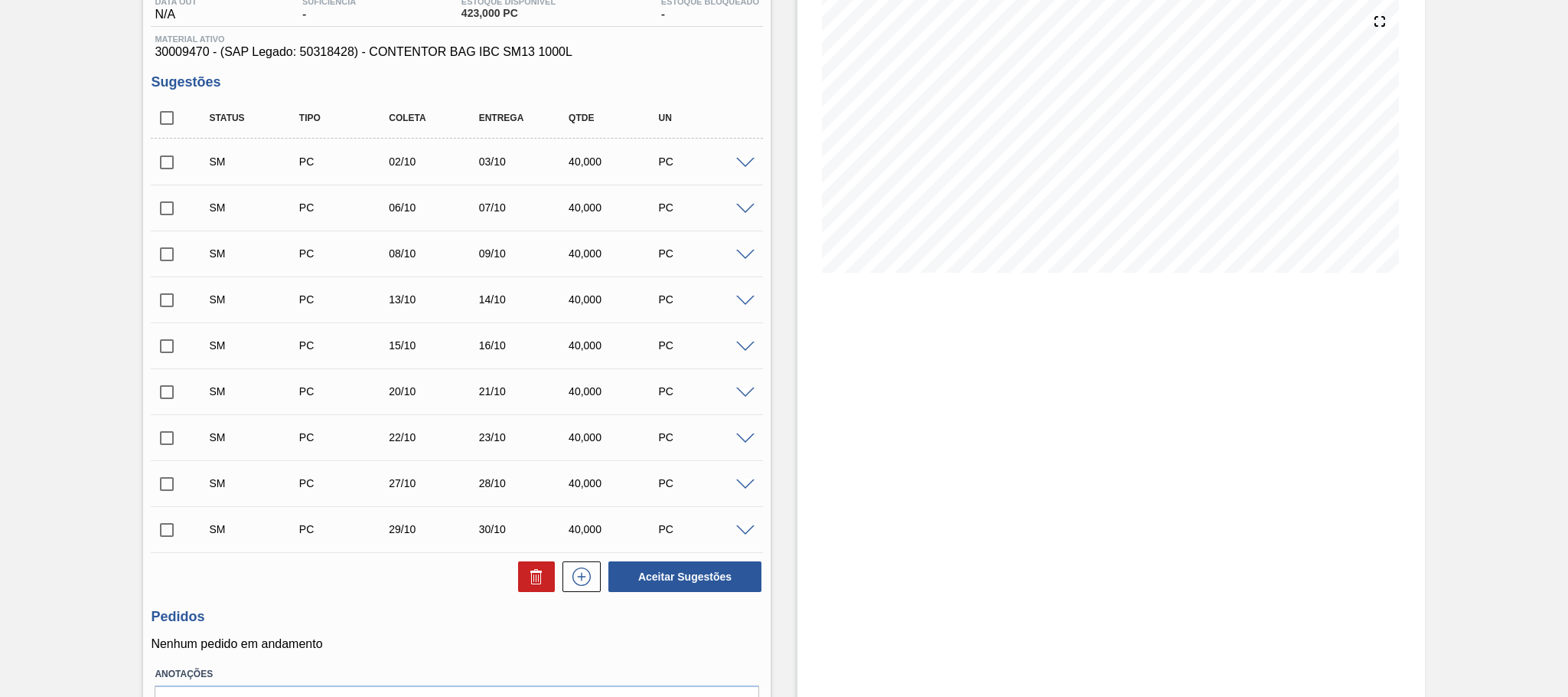
checkbox input "true"
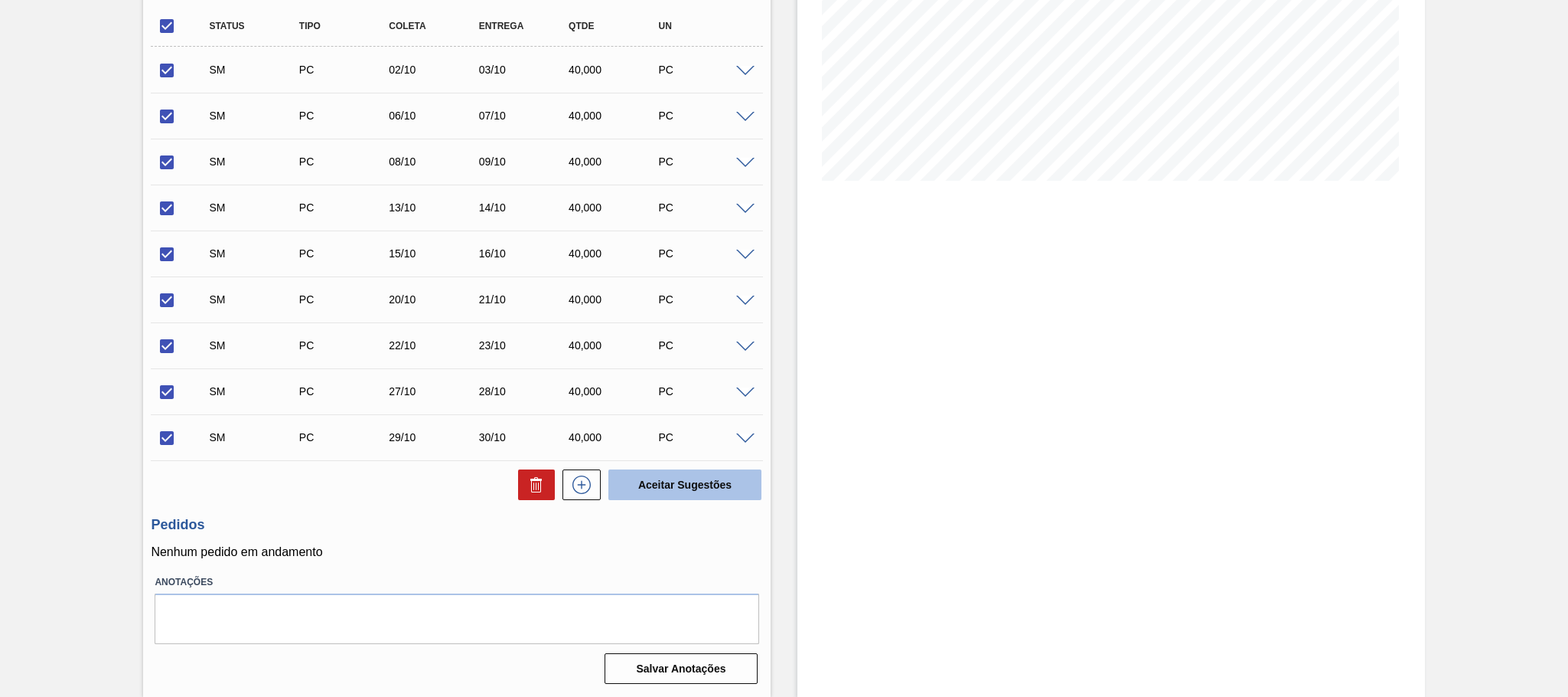
click at [680, 481] on button "Aceitar Sugestões" at bounding box center [684, 485] width 153 height 31
checkbox input "false"
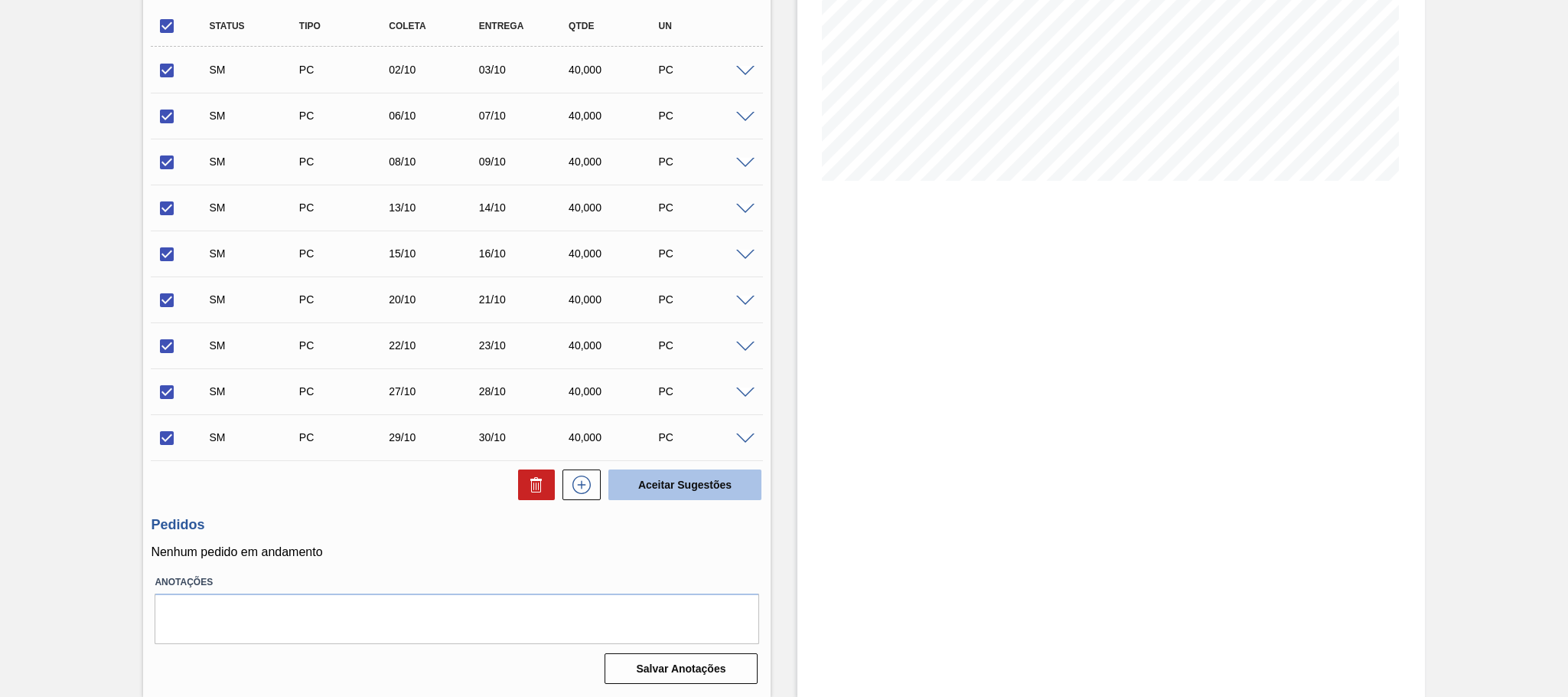
checkbox input "false"
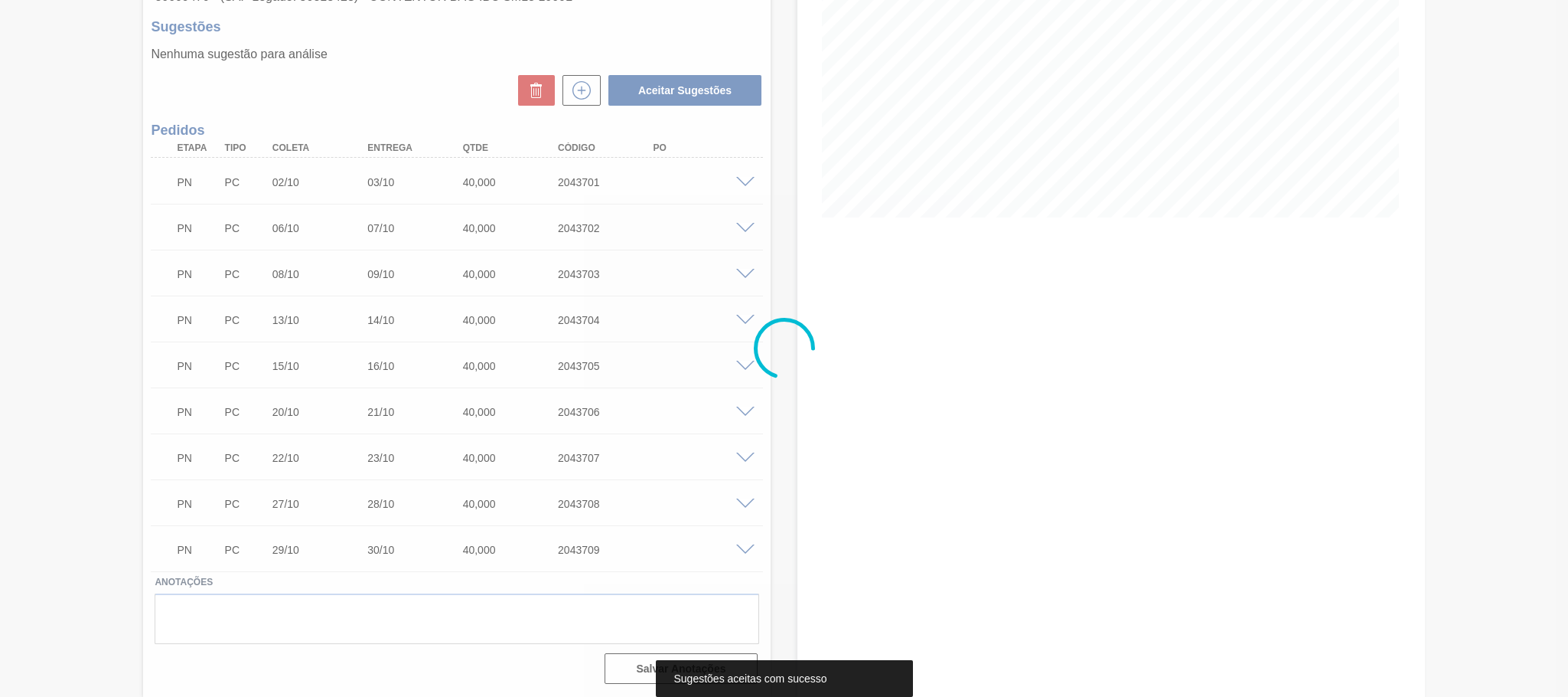
scroll to position [234, 0]
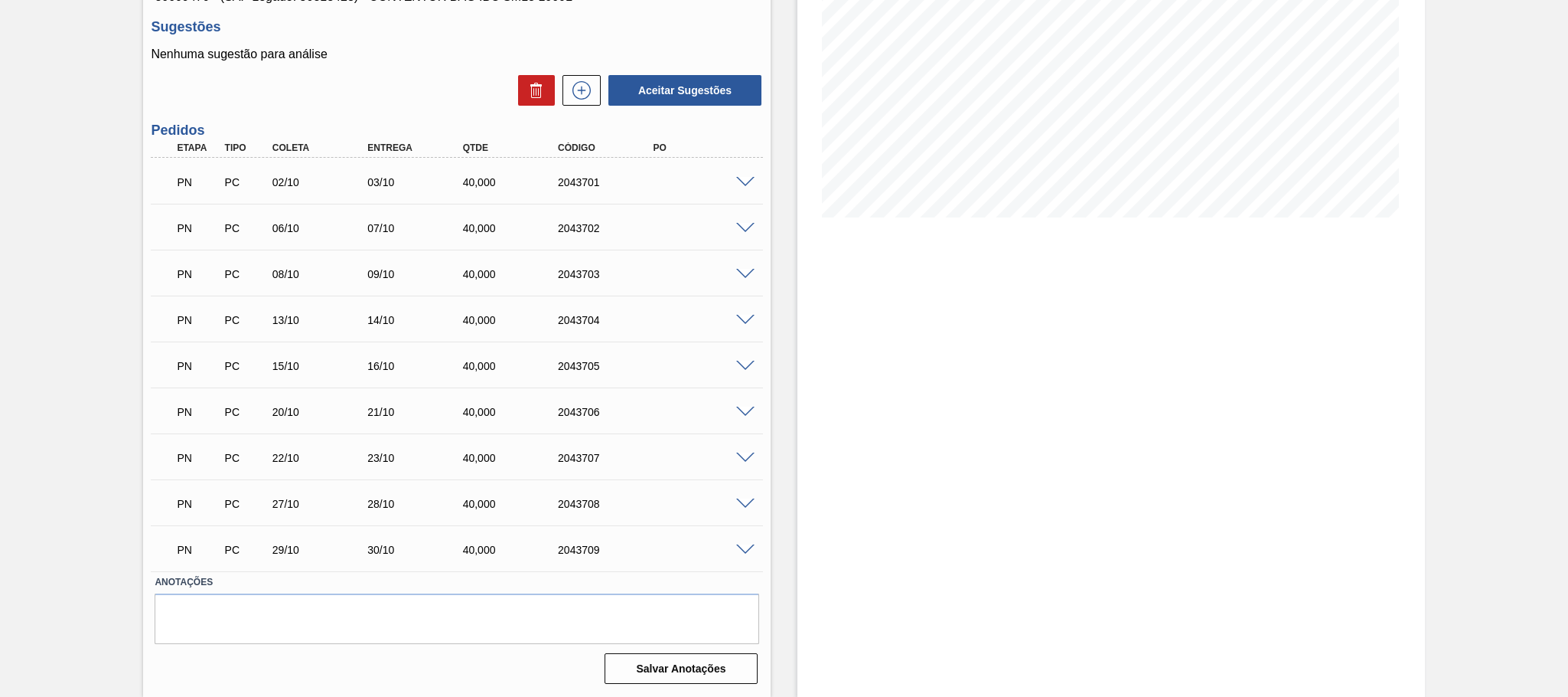
click at [742, 181] on span at bounding box center [746, 182] width 18 height 12
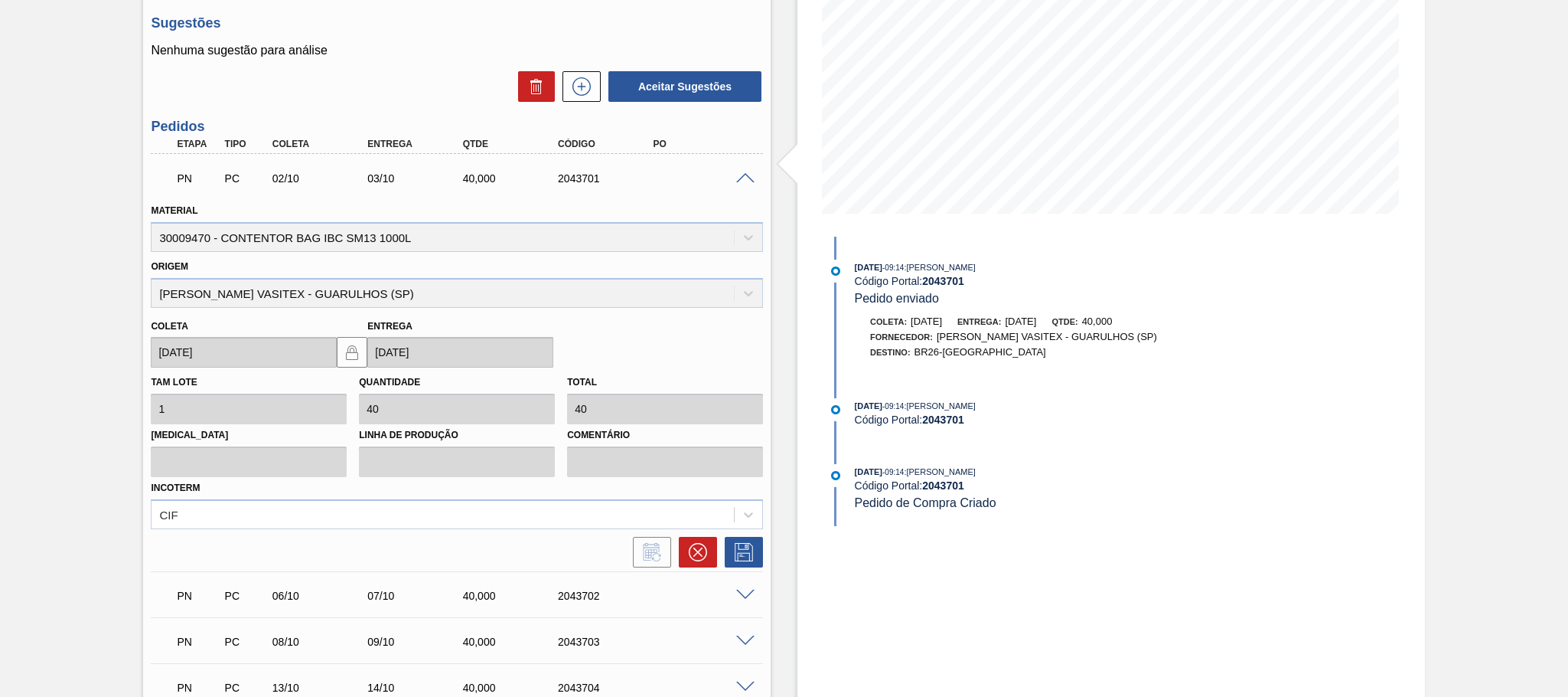
click at [742, 181] on span at bounding box center [746, 178] width 18 height 12
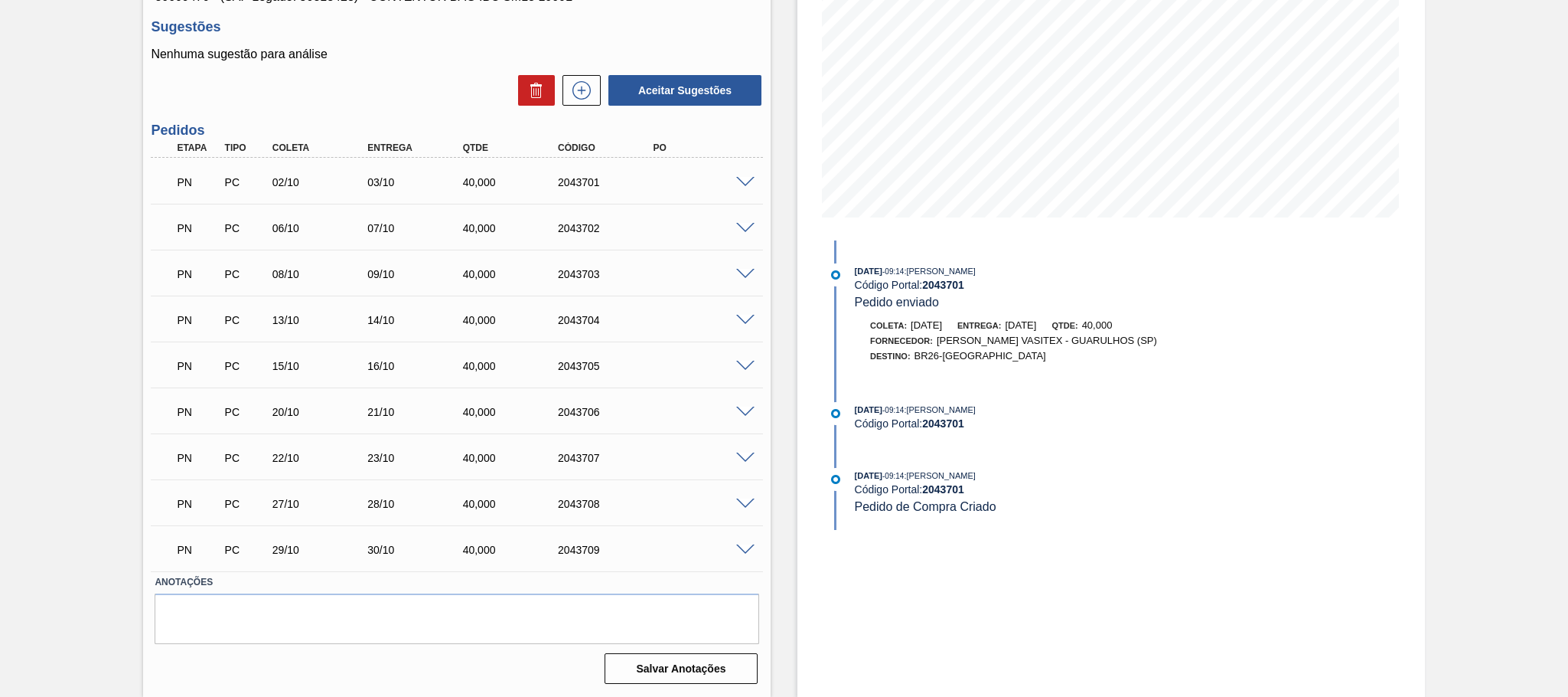
scroll to position [0, 0]
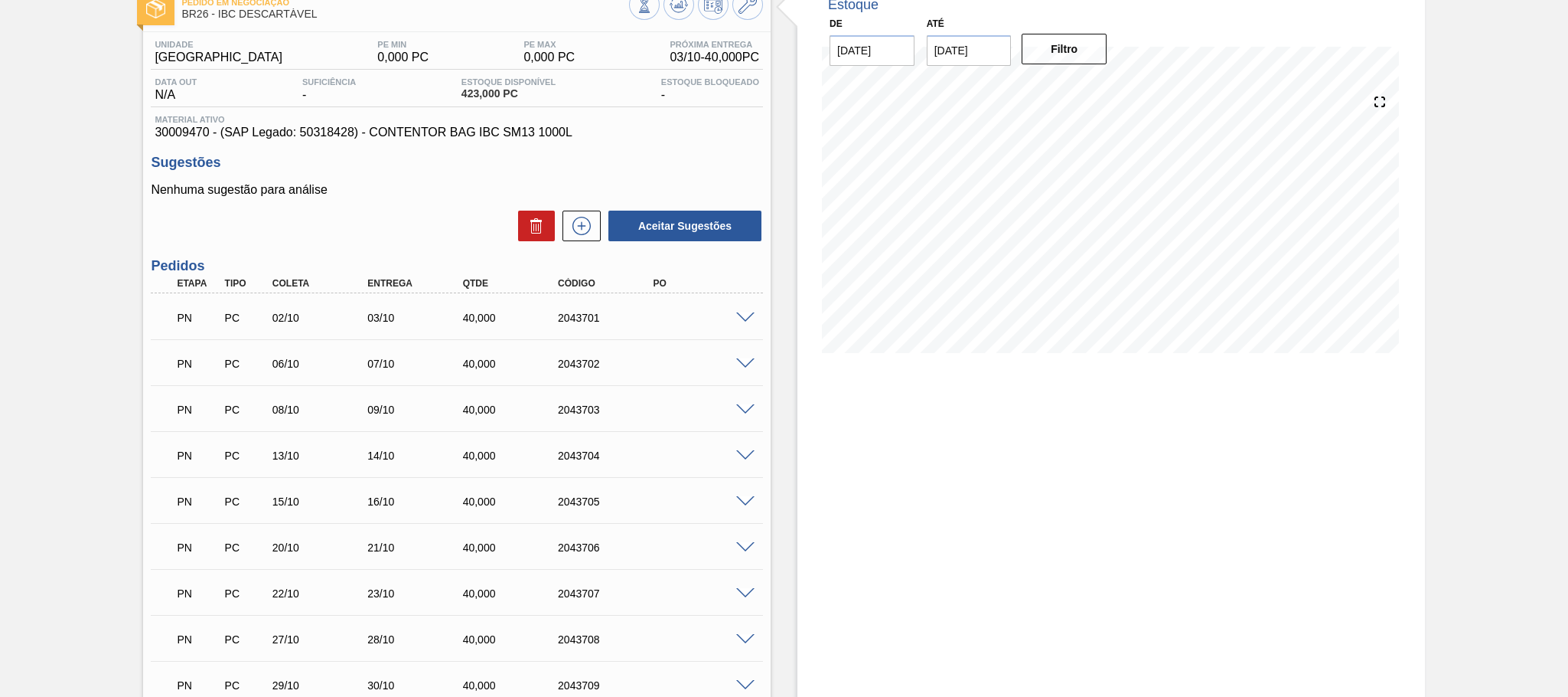
scroll to position [191, 0]
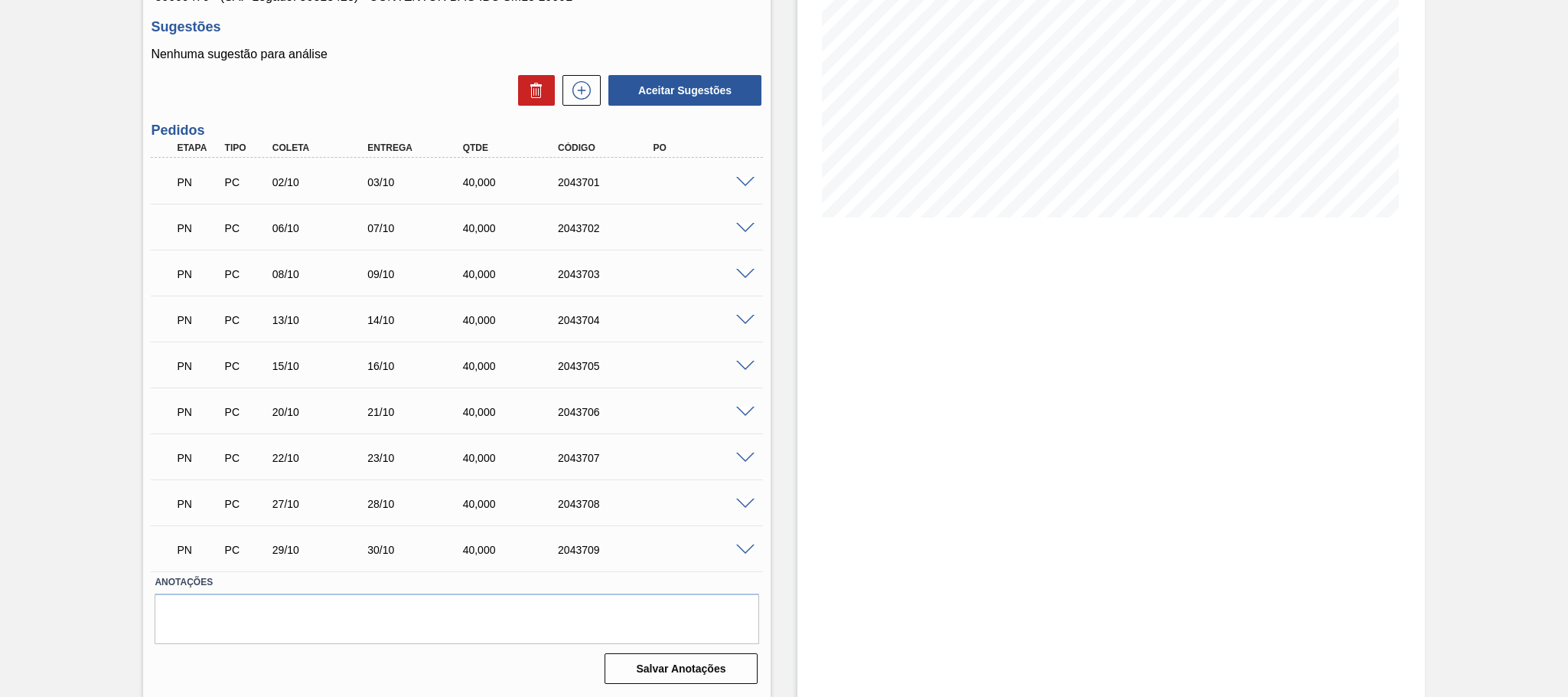
scroll to position [138, 0]
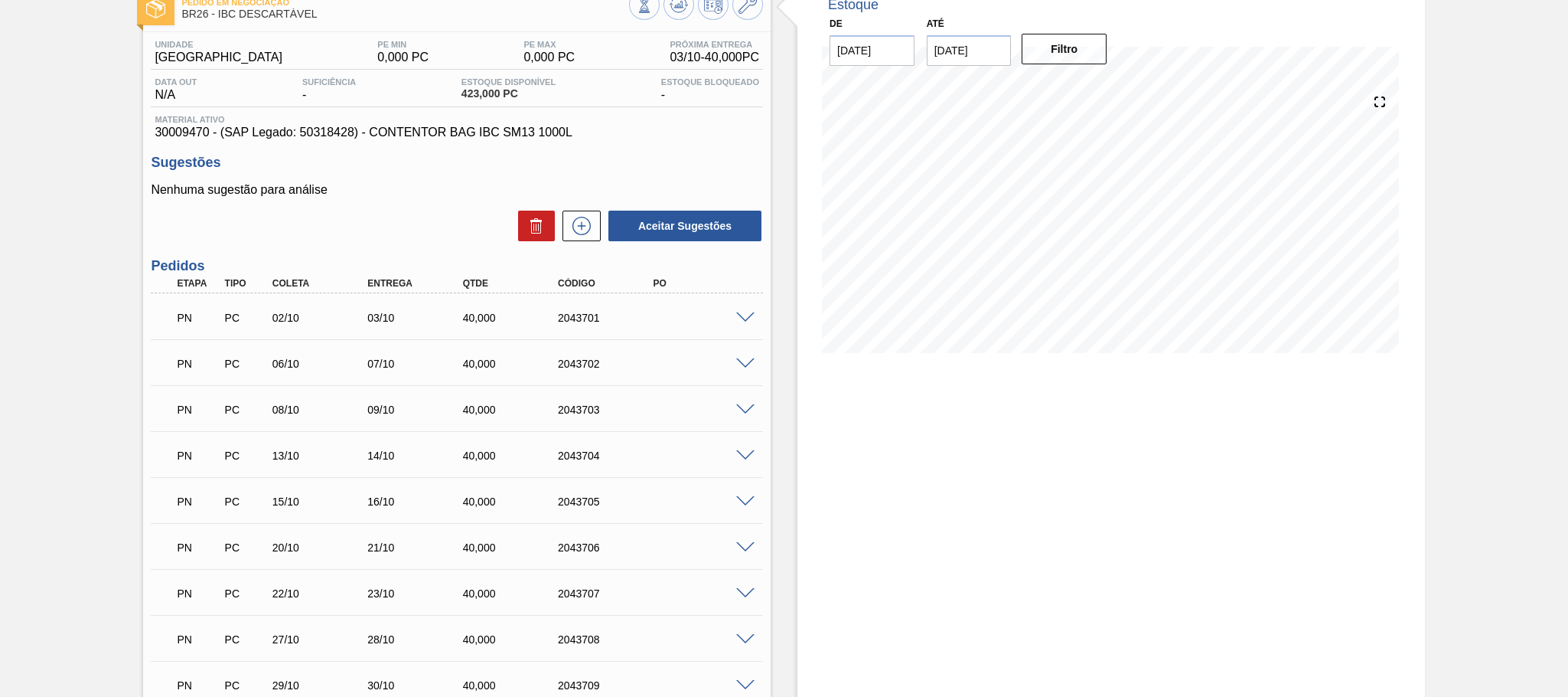
scroll to position [191, 0]
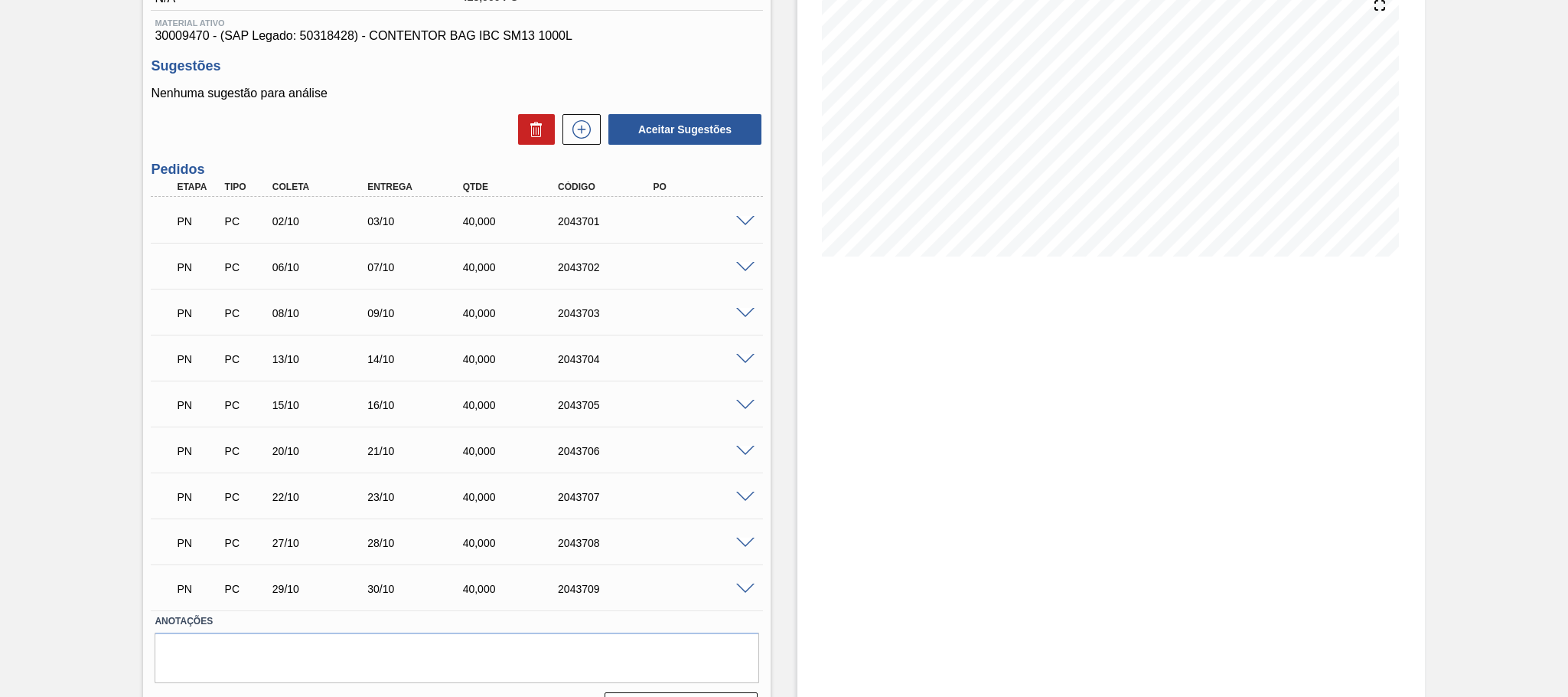
click at [742, 226] on span at bounding box center [746, 222] width 18 height 12
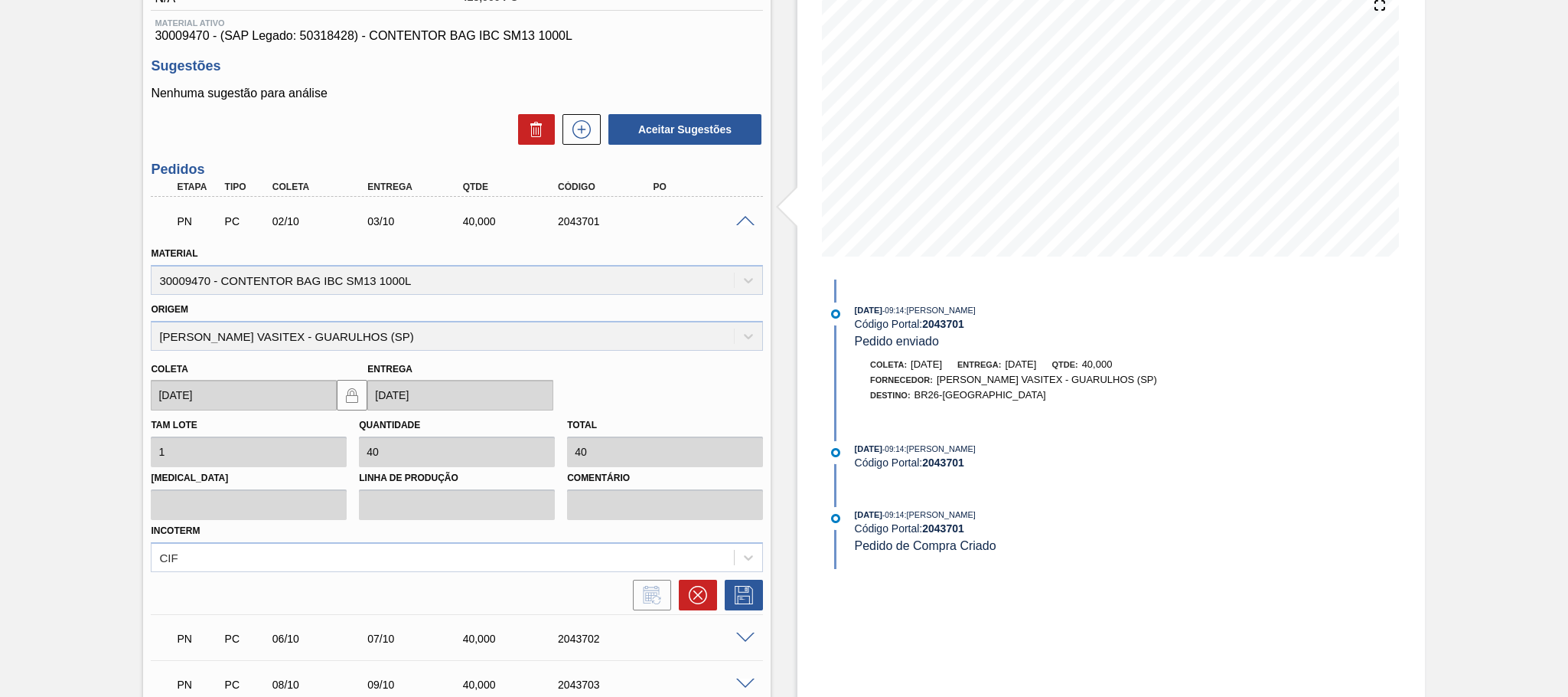
click at [740, 223] on span at bounding box center [746, 222] width 18 height 12
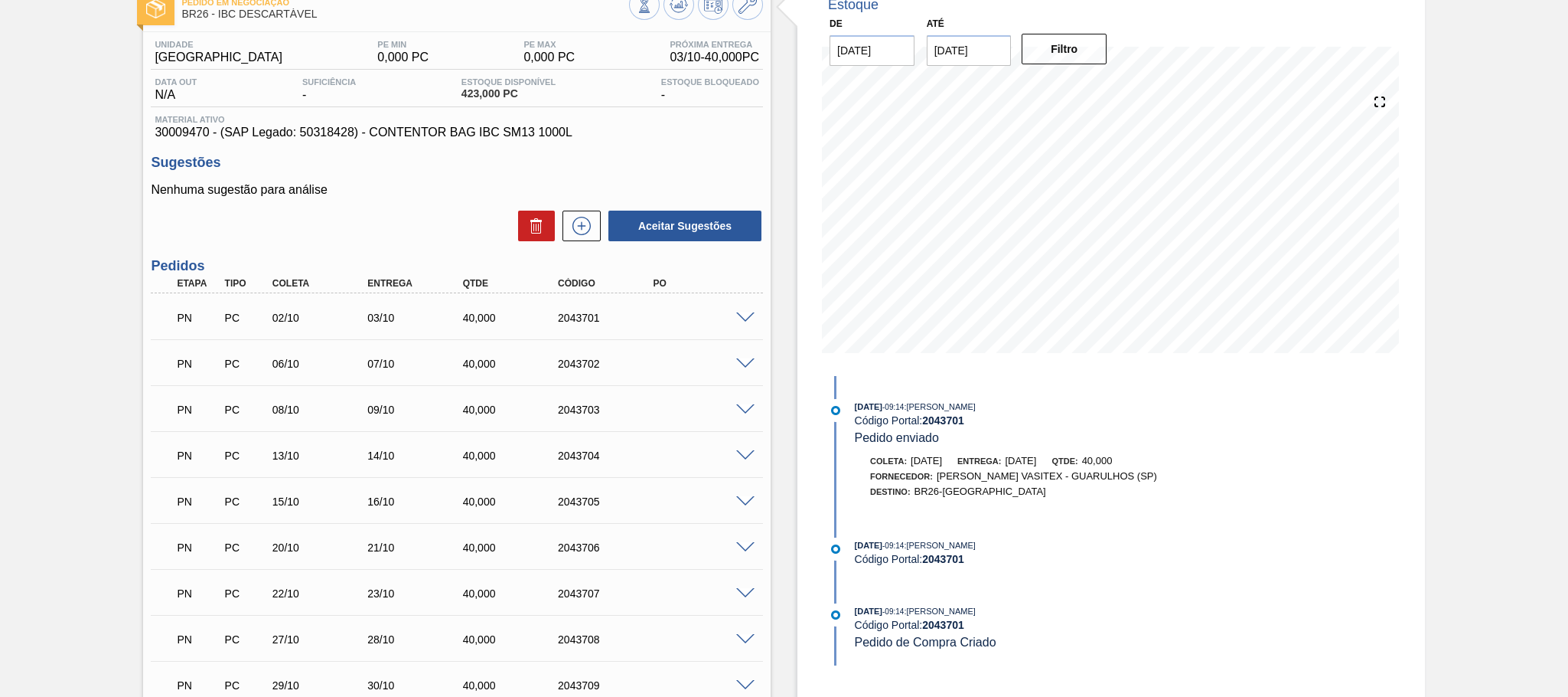
scroll to position [0, 0]
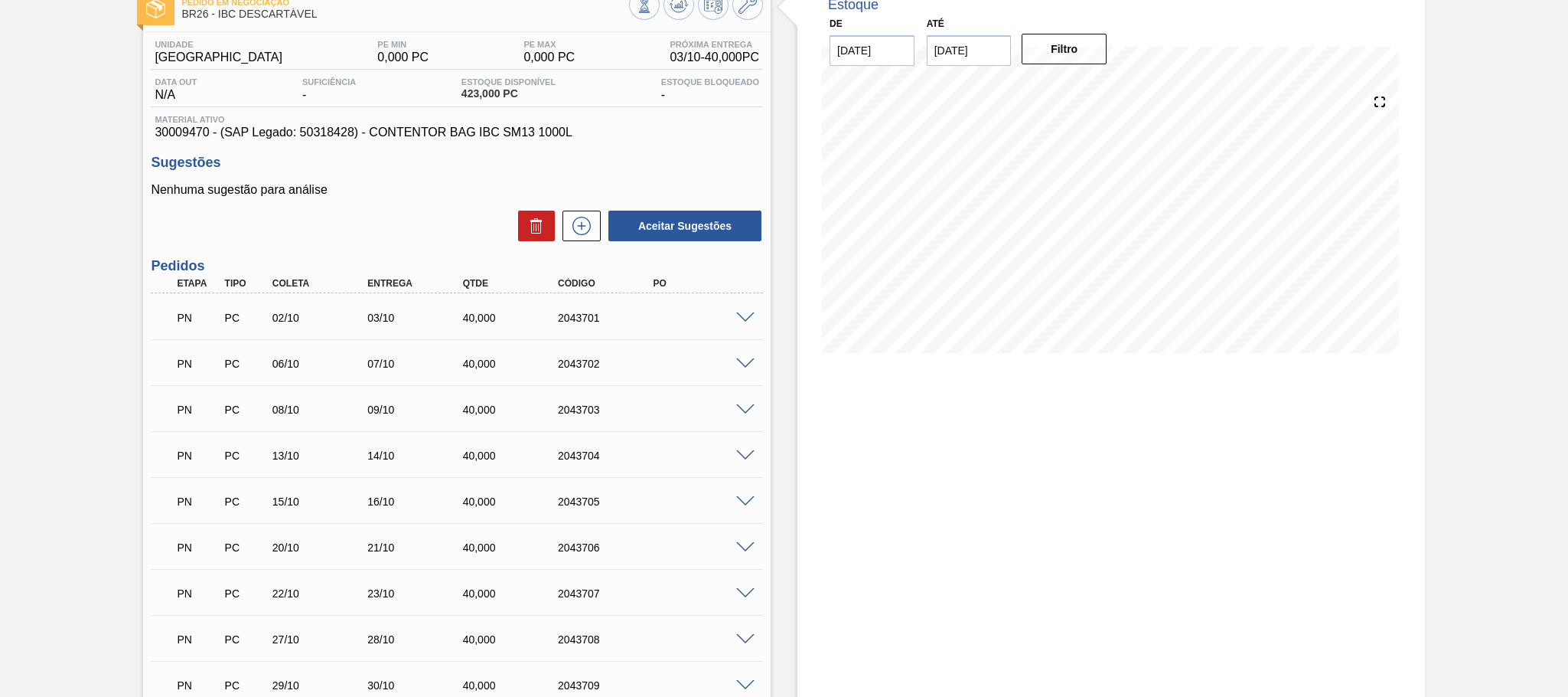
scroll to position [191, 0]
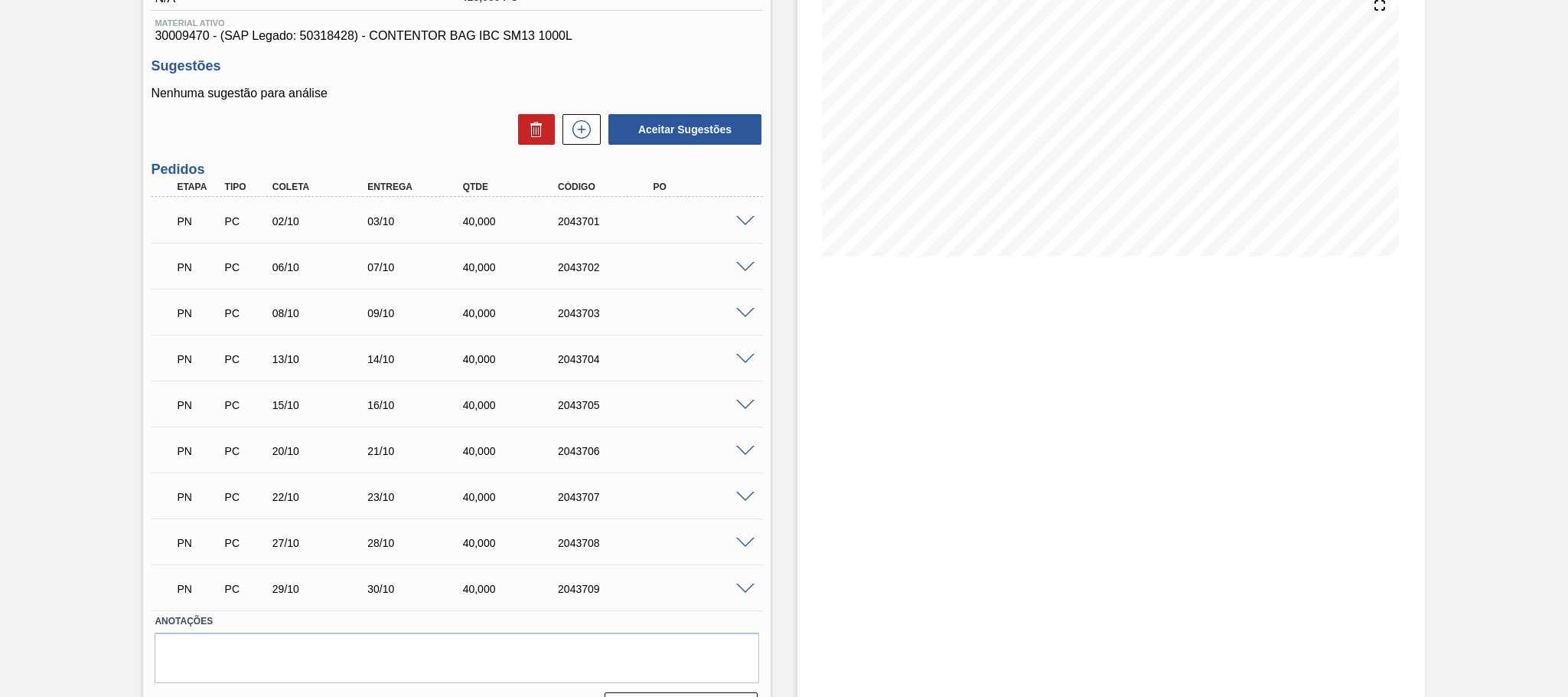
click at [742, 226] on span at bounding box center [746, 222] width 18 height 12
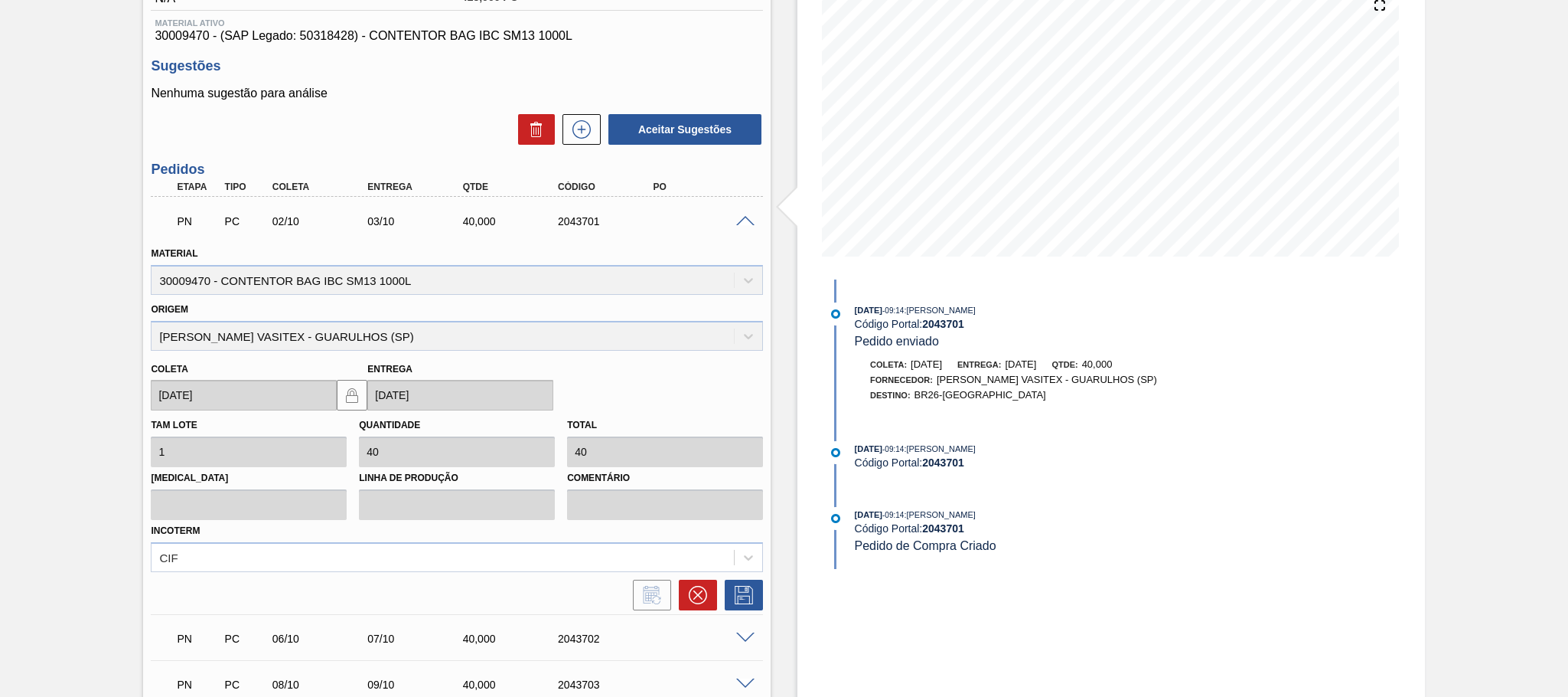
click at [746, 223] on span at bounding box center [746, 222] width 18 height 12
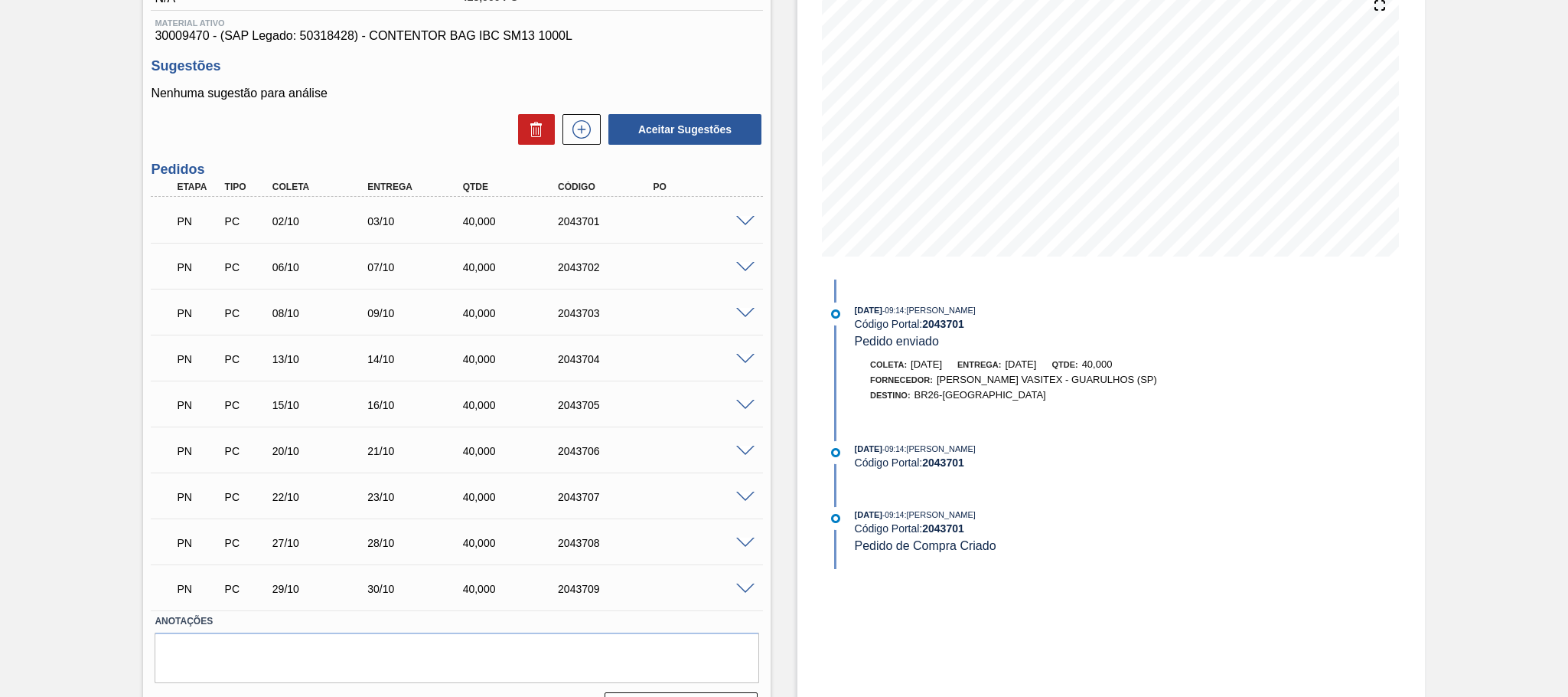
click at [747, 264] on span at bounding box center [746, 267] width 18 height 12
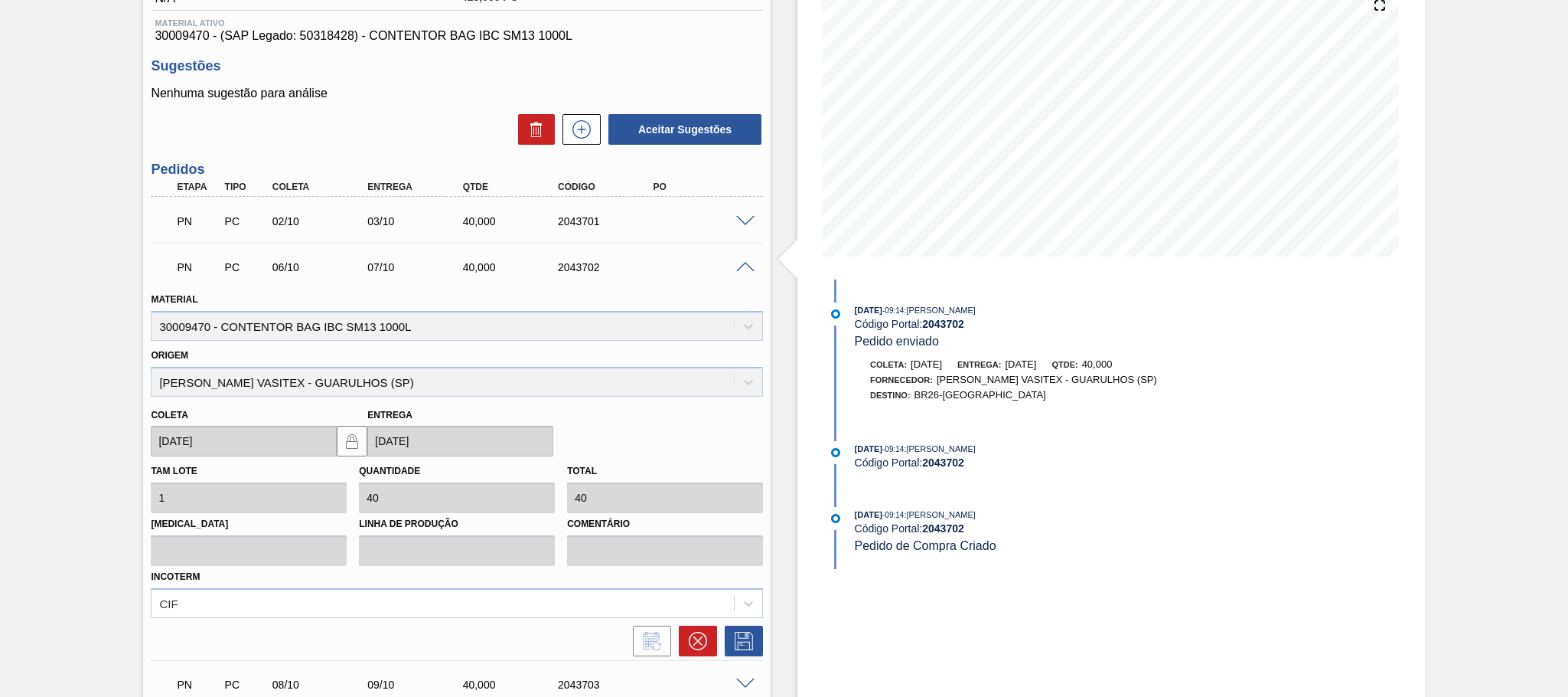
click at [747, 264] on span at bounding box center [746, 267] width 18 height 12
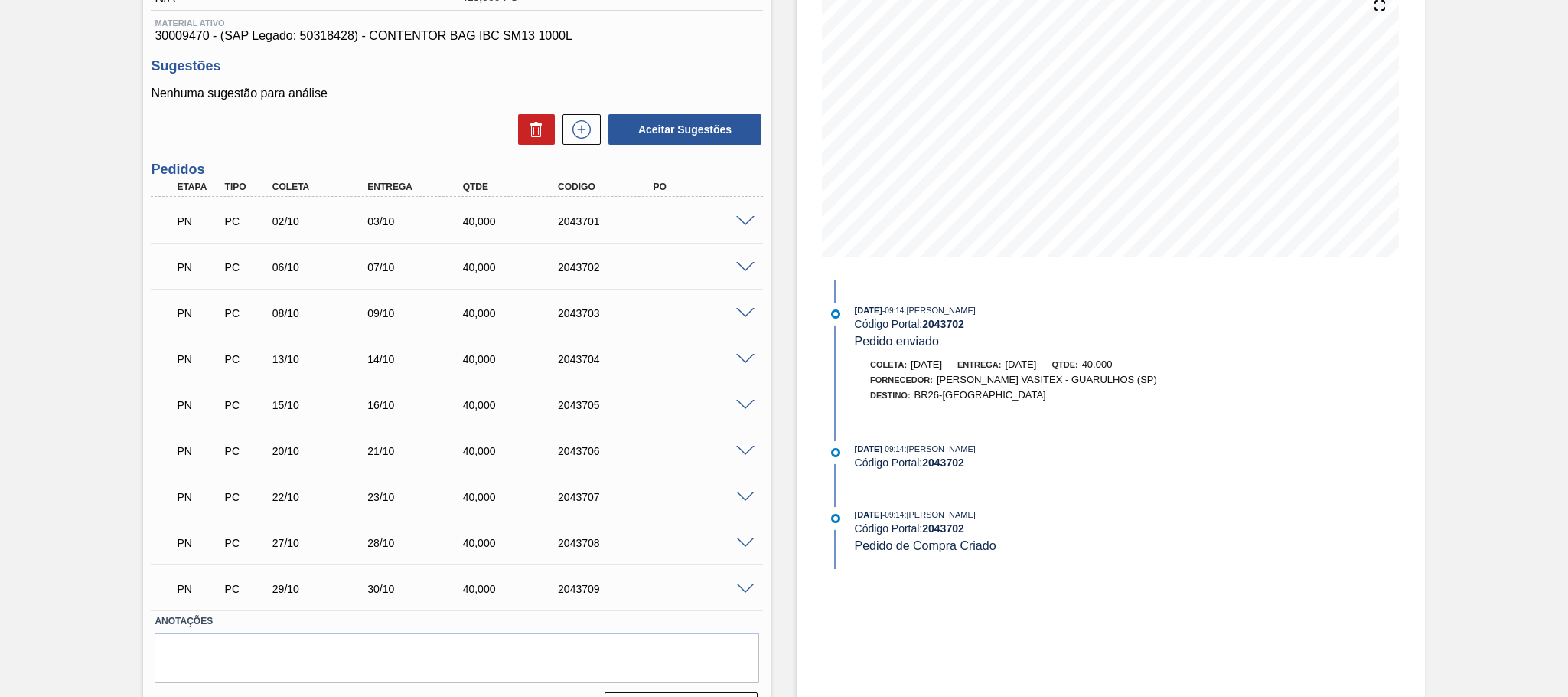
click at [748, 225] on span at bounding box center [746, 222] width 18 height 12
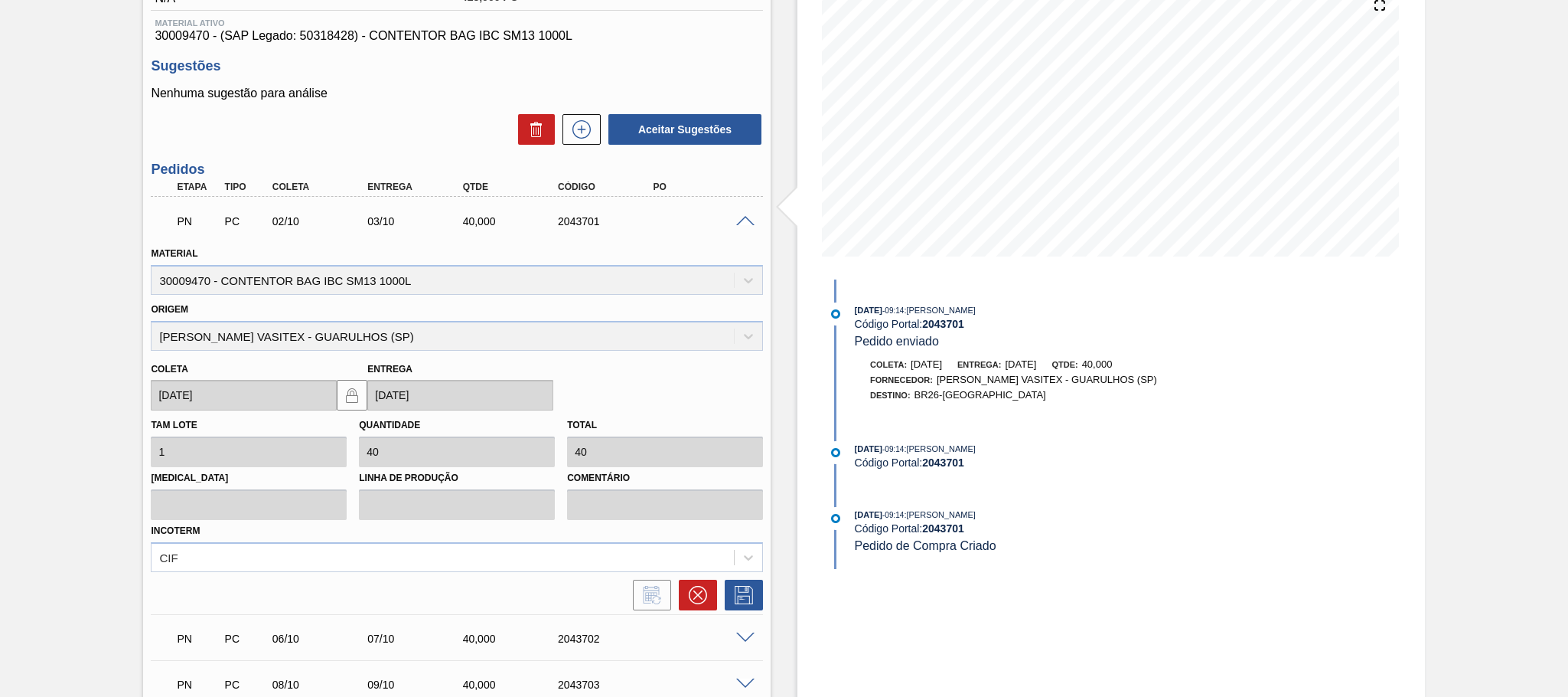
click at [748, 225] on span at bounding box center [746, 222] width 18 height 12
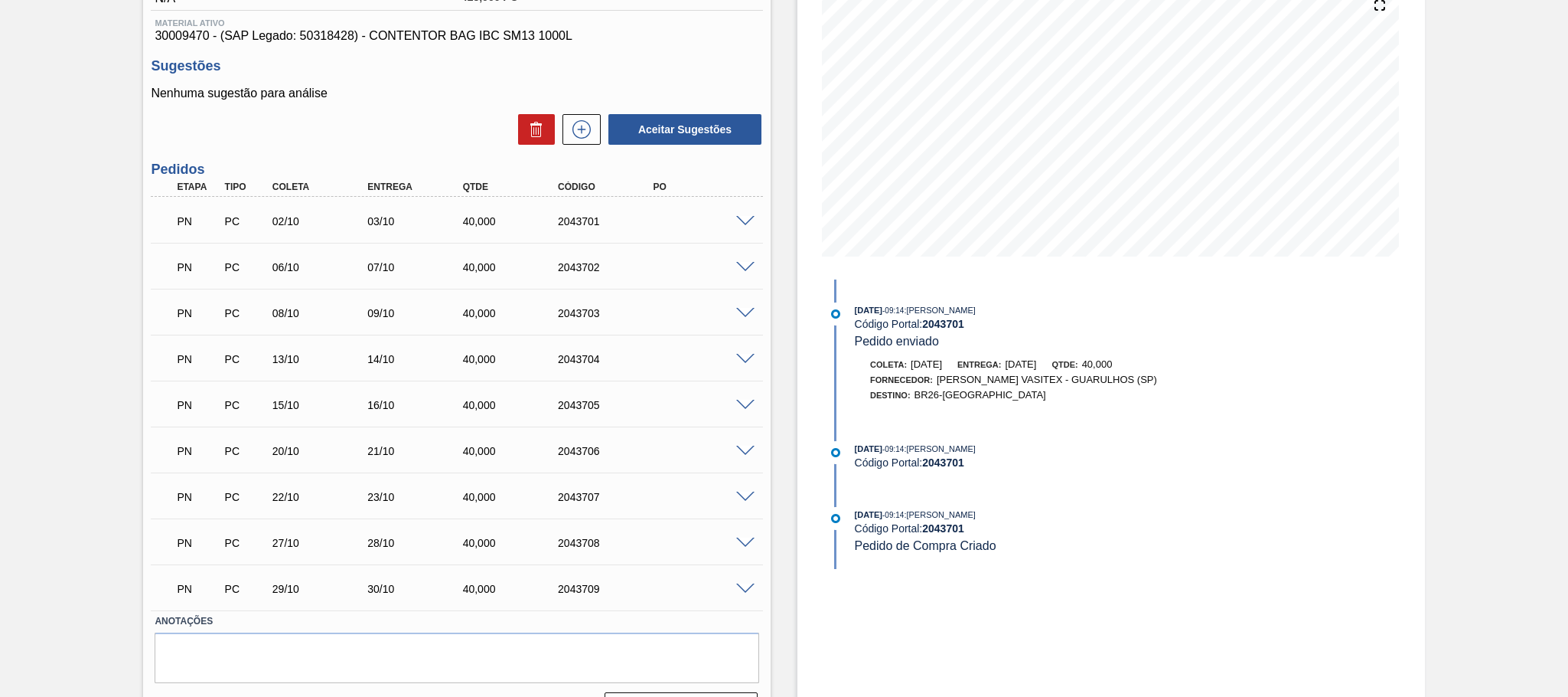
scroll to position [0, 0]
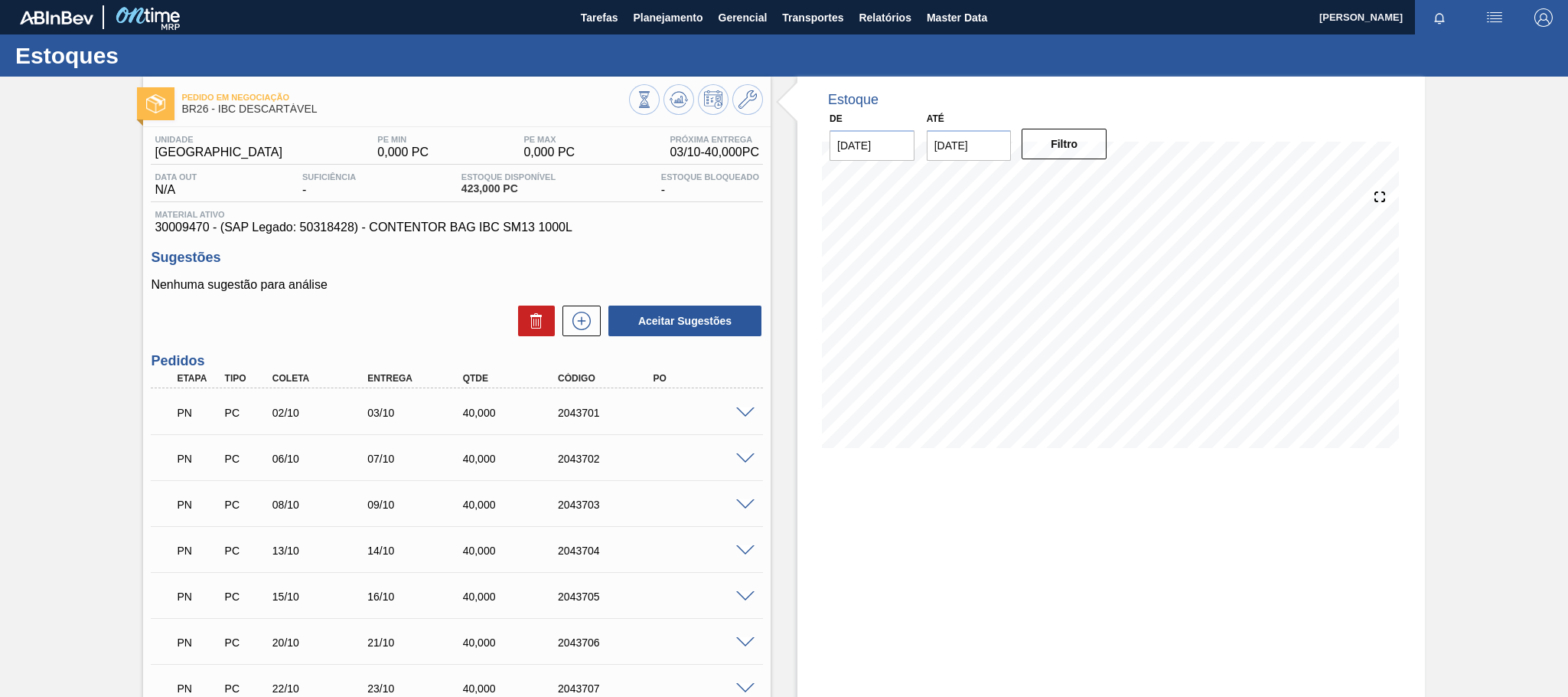
click at [745, 425] on div "PN PC 02/10 03/10 40,000 2043701" at bounding box center [457, 411] width 613 height 38
click at [742, 411] on span at bounding box center [746, 413] width 18 height 12
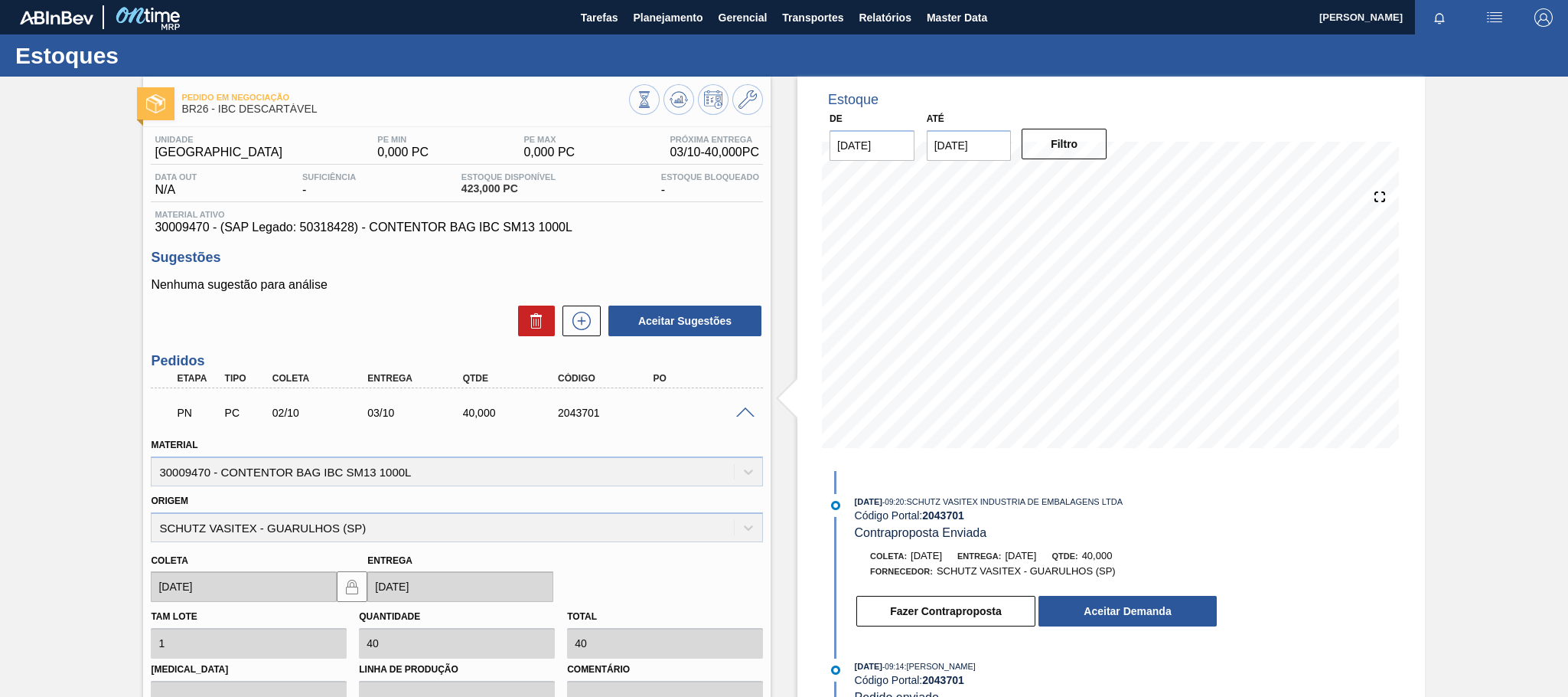
scroll to position [95, 0]
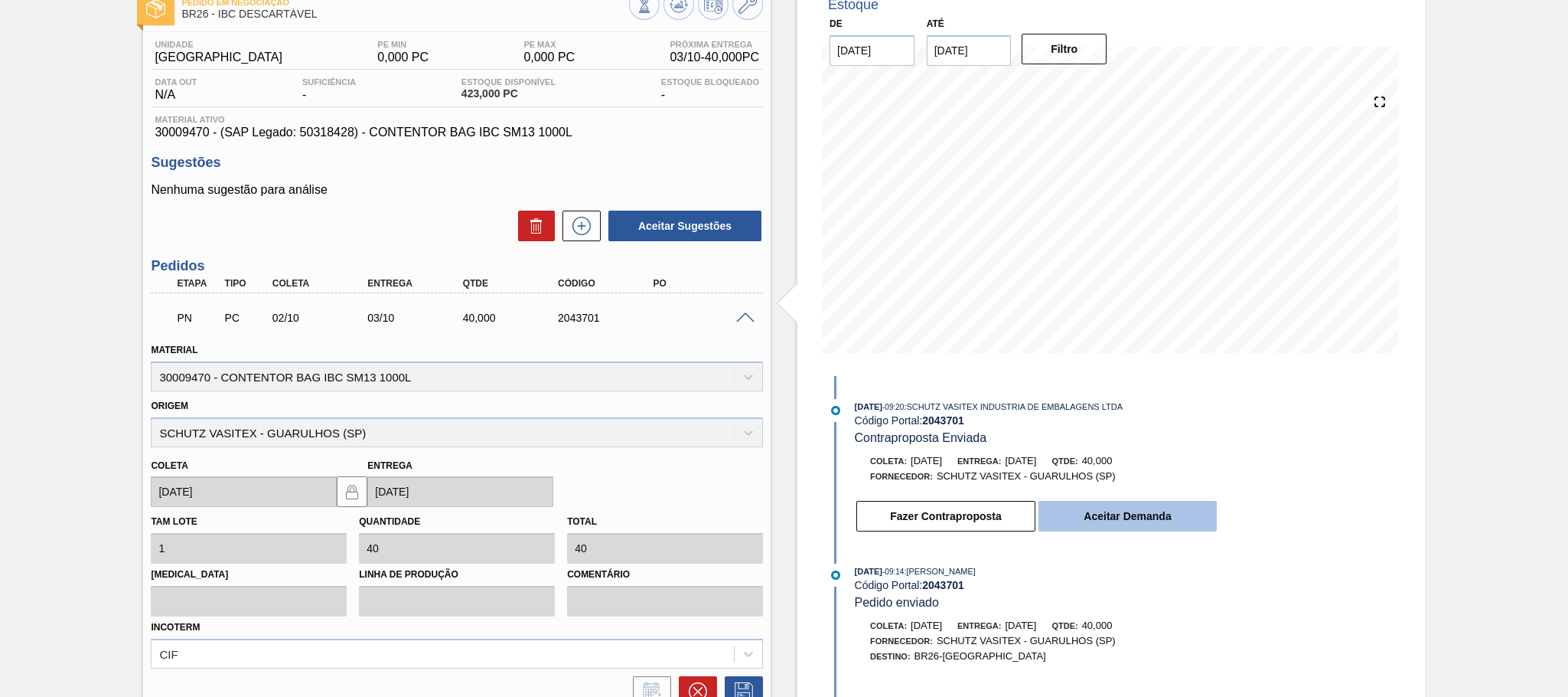
click at [1107, 524] on button "Aceitar Demanda" at bounding box center [1127, 516] width 178 height 31
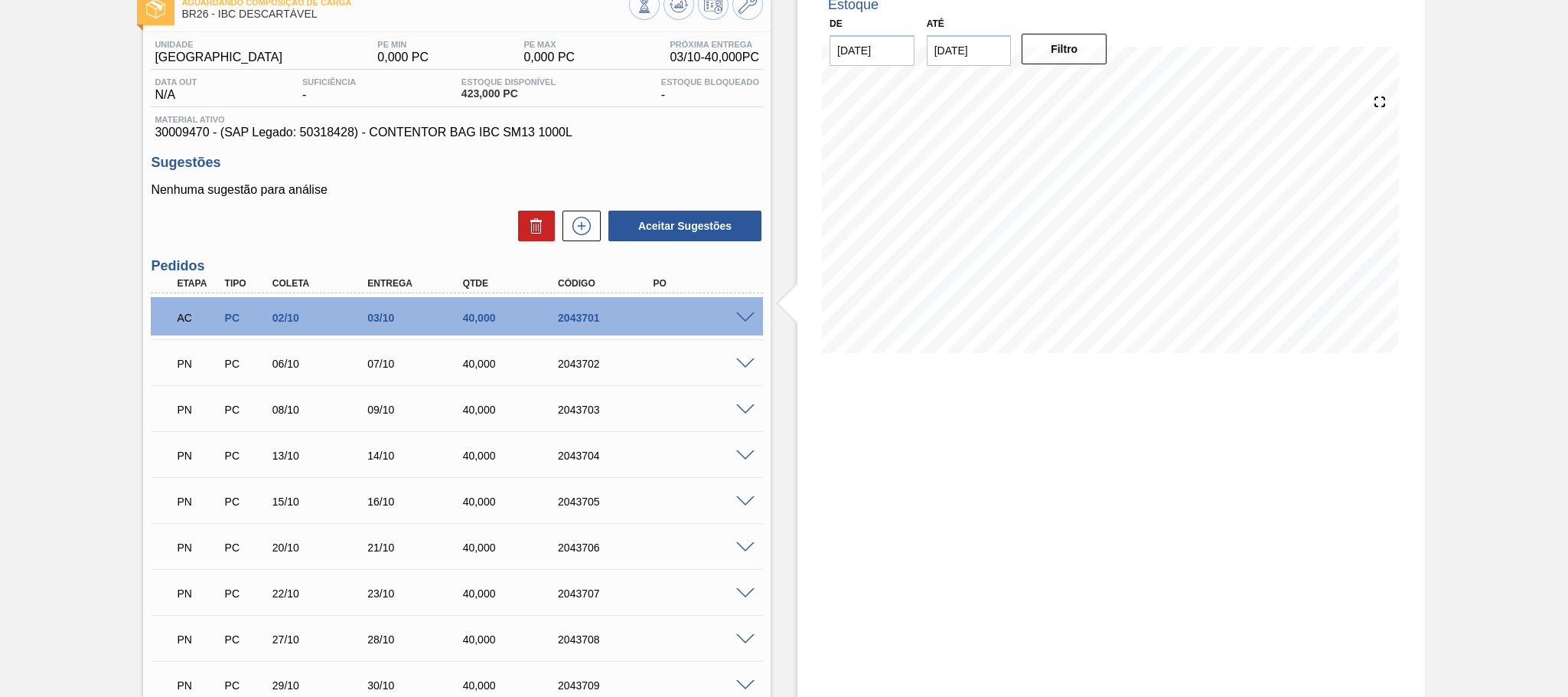
click at [742, 360] on span at bounding box center [746, 364] width 18 height 12
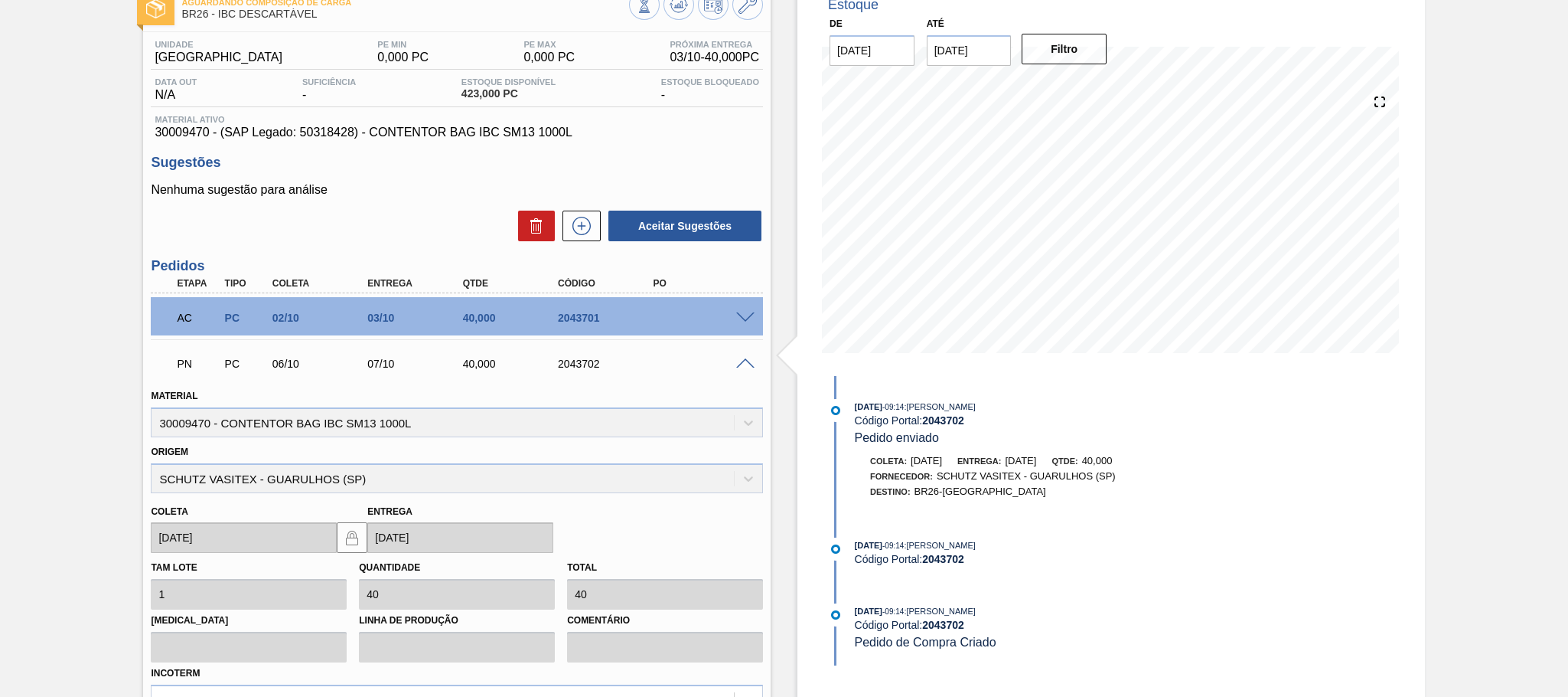
click at [745, 366] on span at bounding box center [746, 364] width 18 height 12
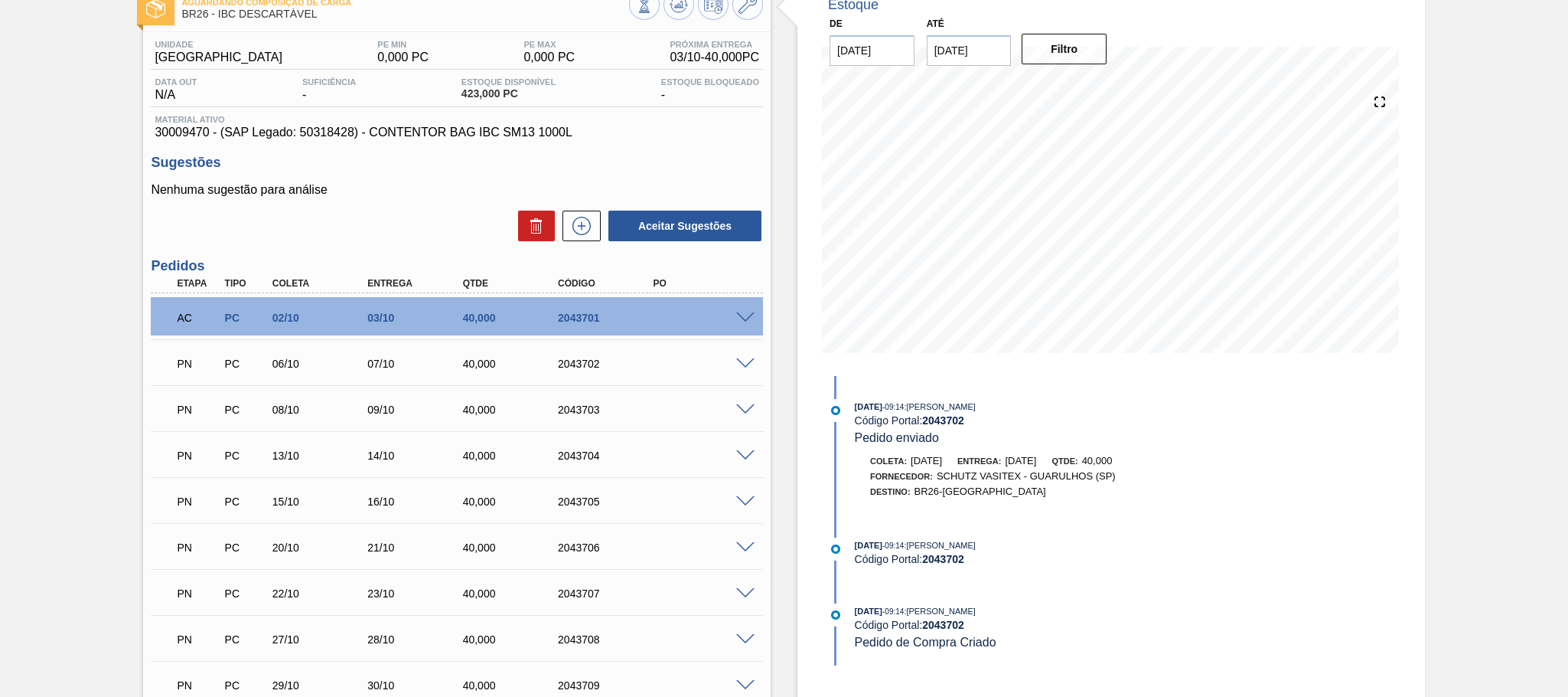
scroll to position [0, 0]
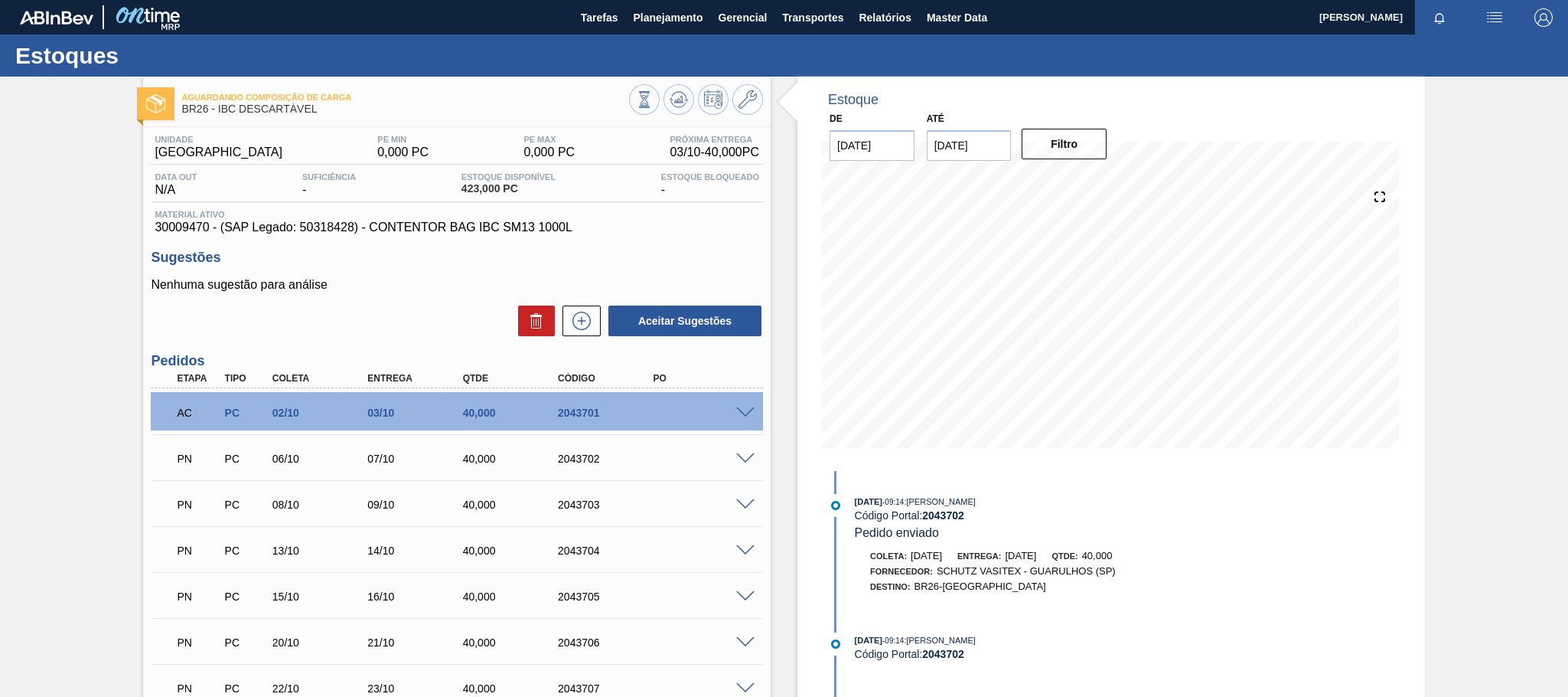
click at [742, 416] on span at bounding box center [746, 413] width 18 height 12
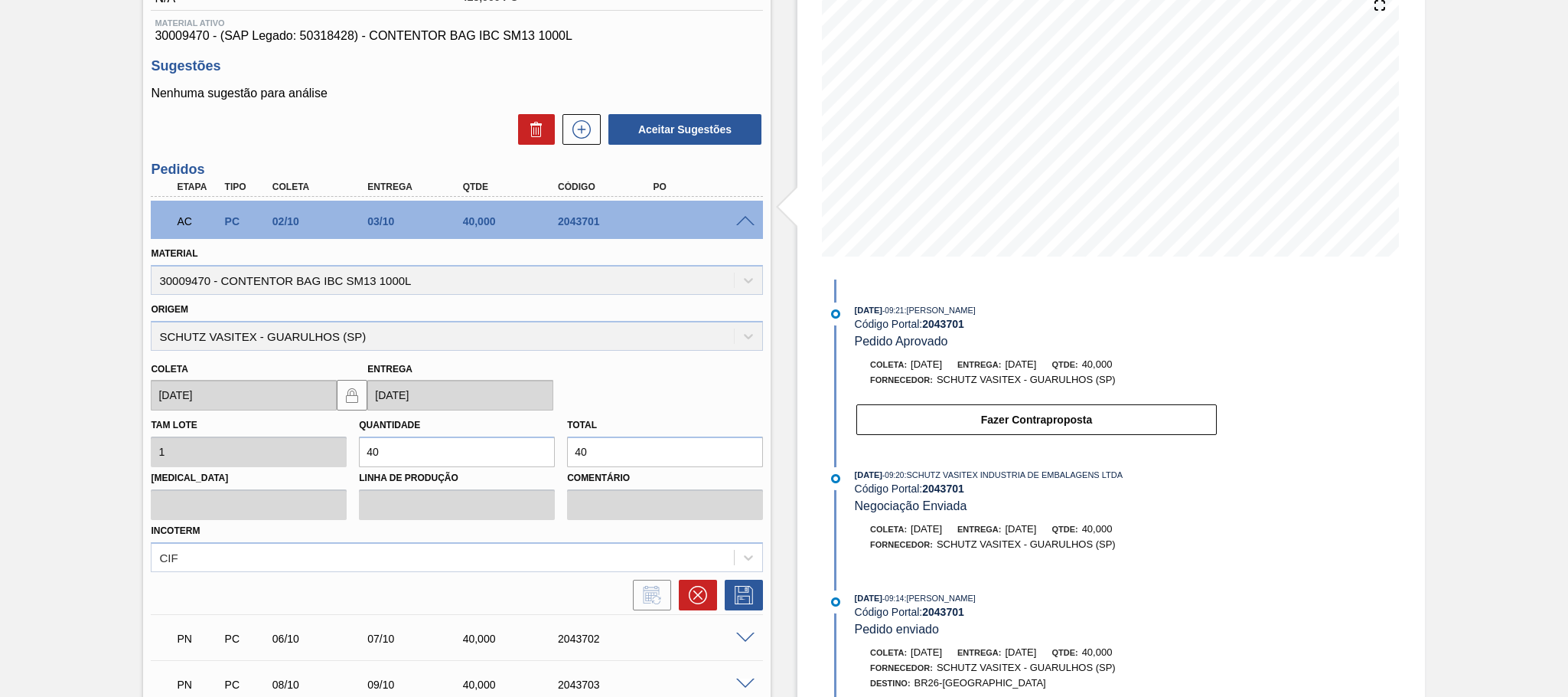
scroll to position [287, 0]
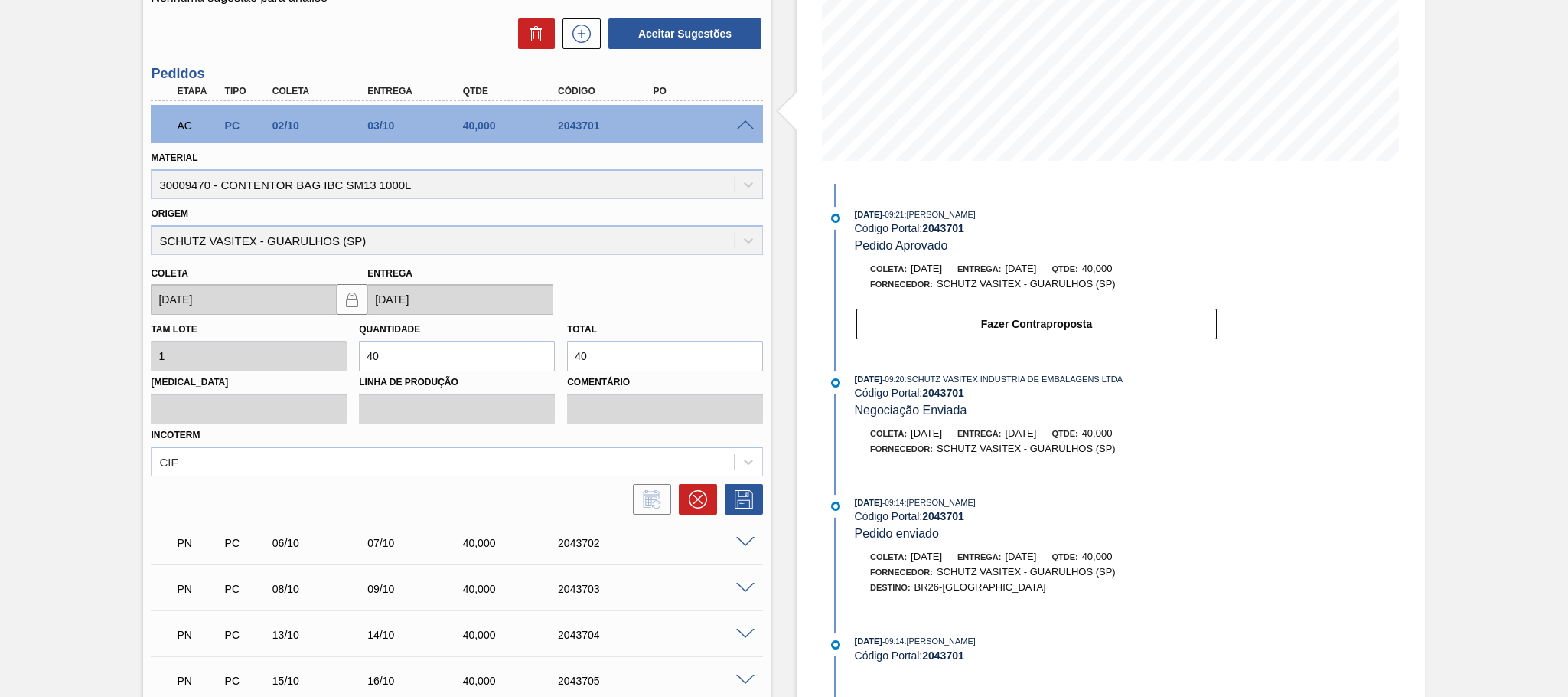
click at [742, 127] on span at bounding box center [746, 126] width 18 height 12
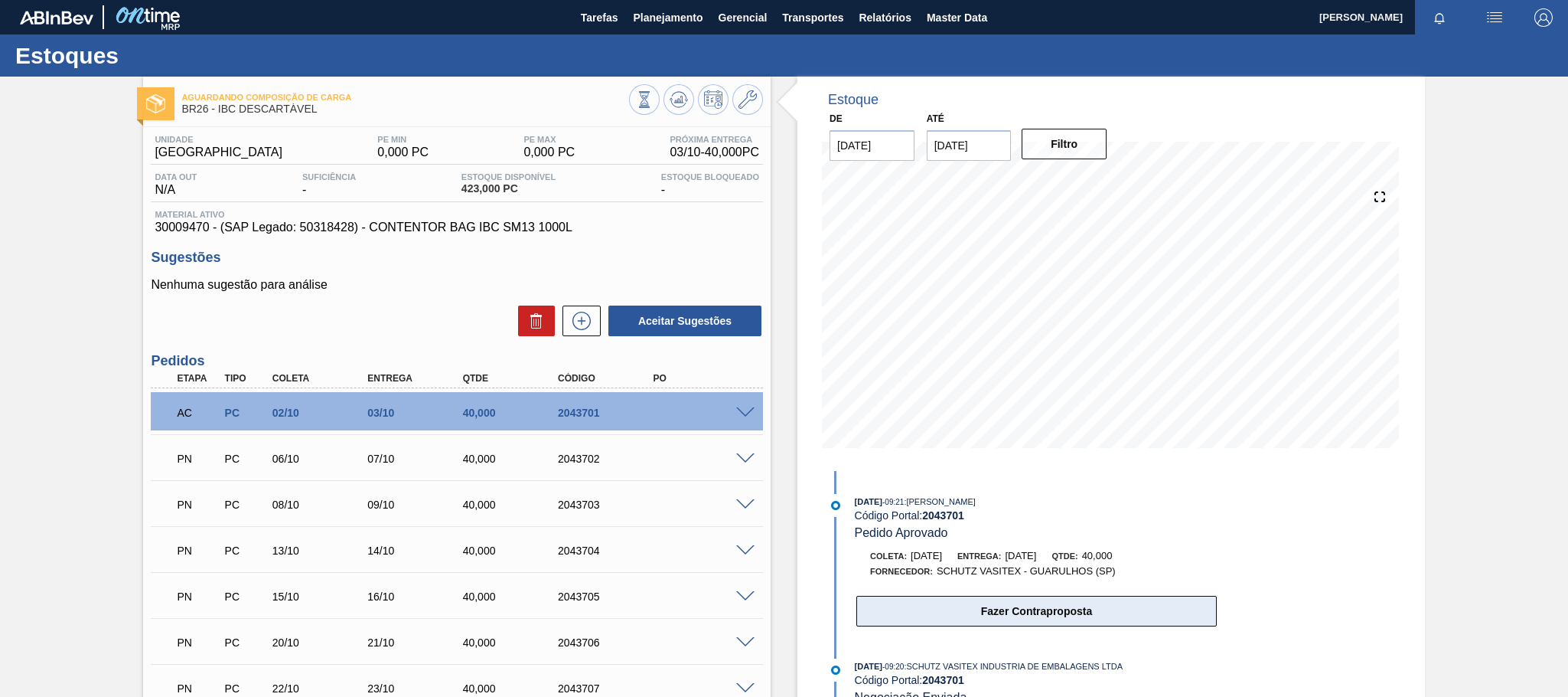
scroll to position [191, 0]
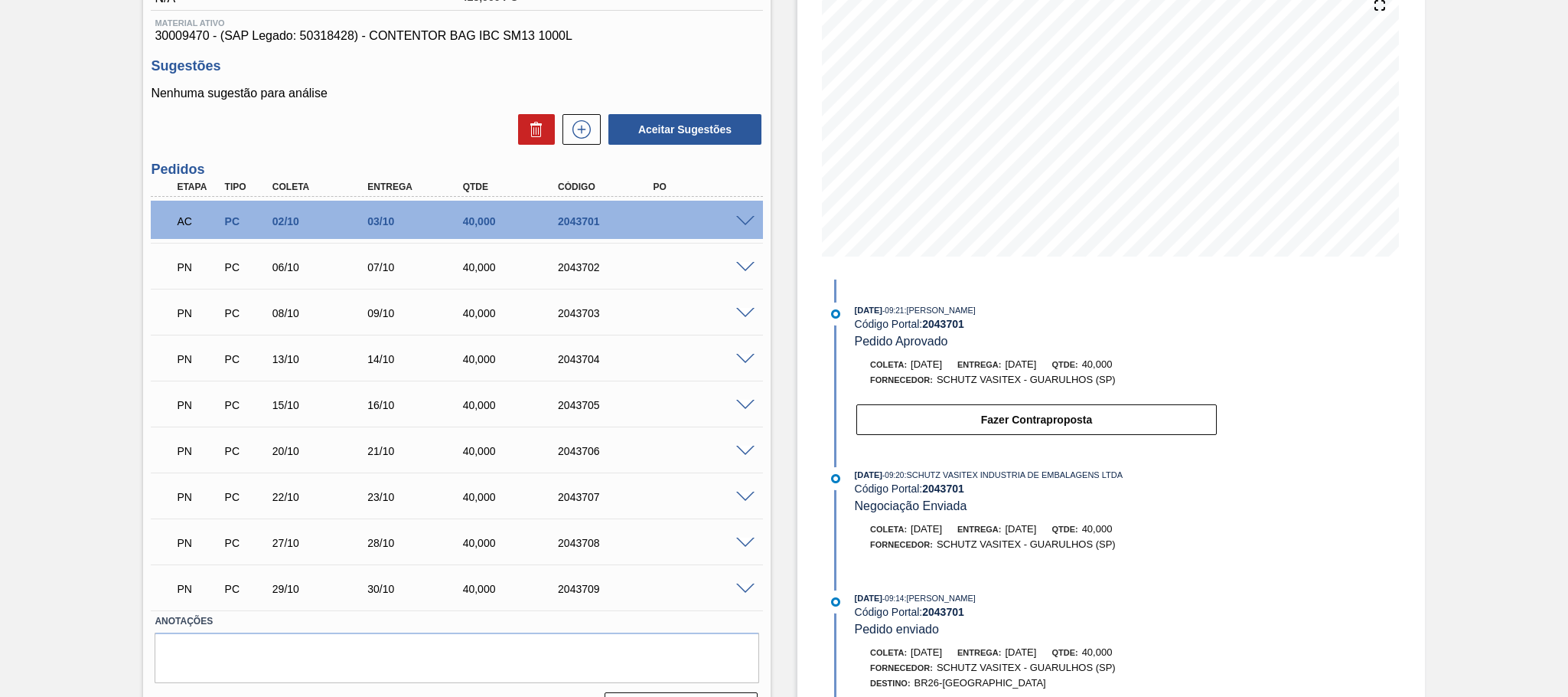
click at [744, 272] on span at bounding box center [746, 267] width 18 height 12
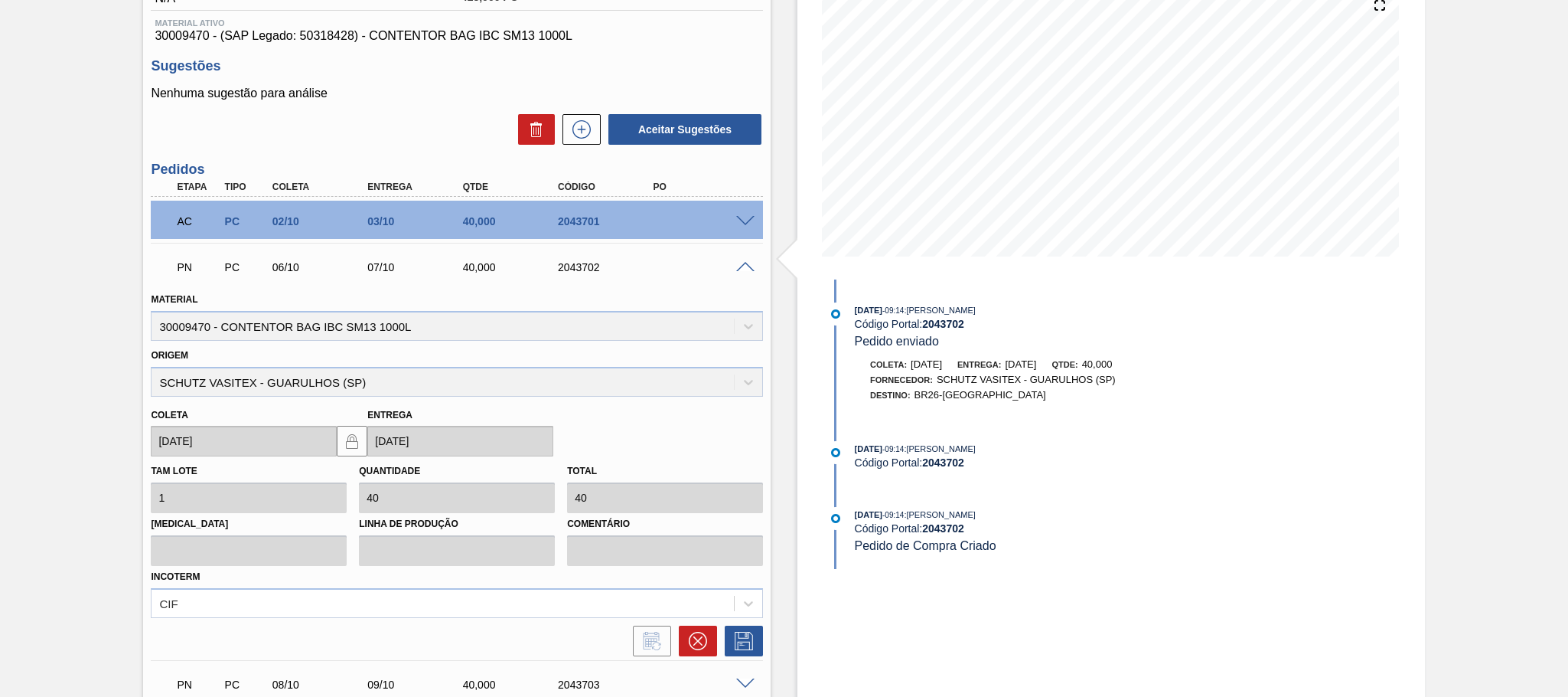
click at [742, 271] on span at bounding box center [746, 267] width 18 height 12
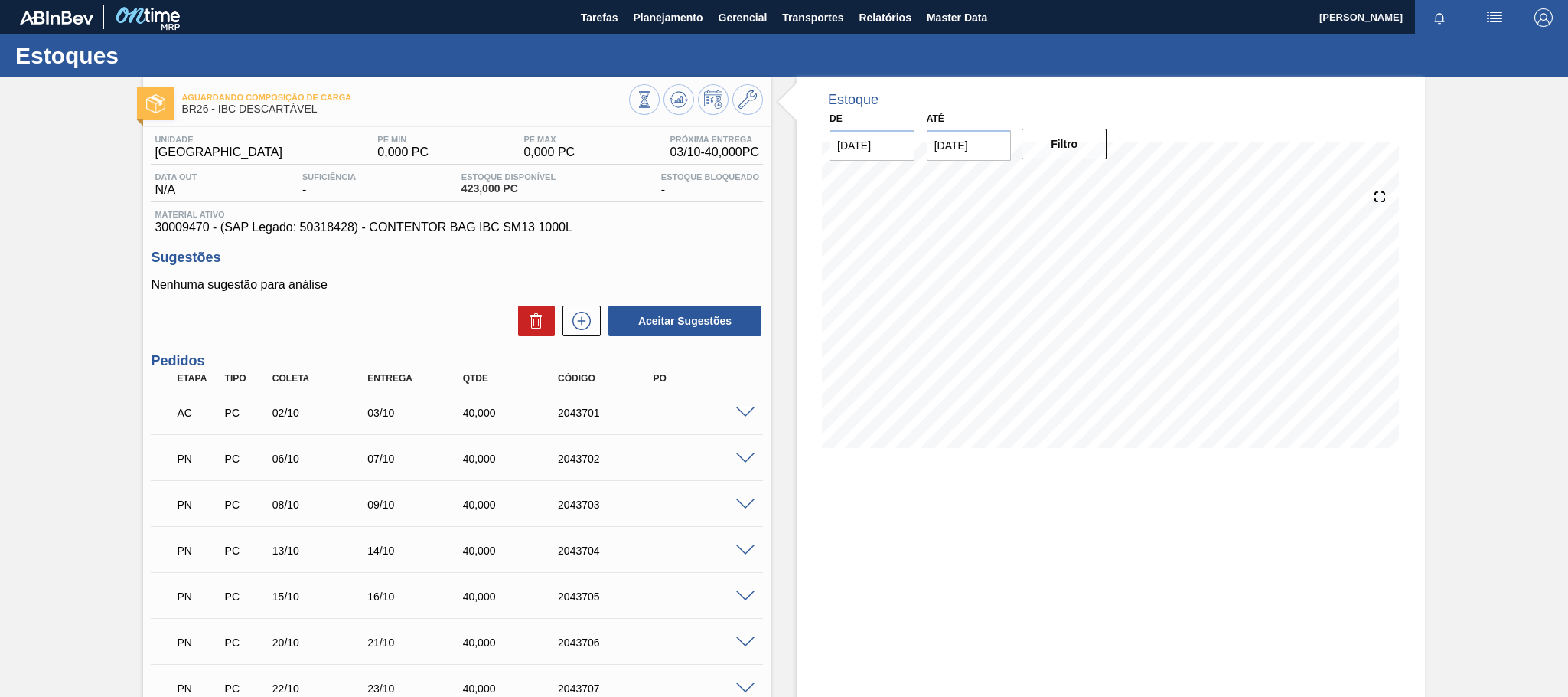
click at [747, 418] on span at bounding box center [746, 413] width 18 height 12
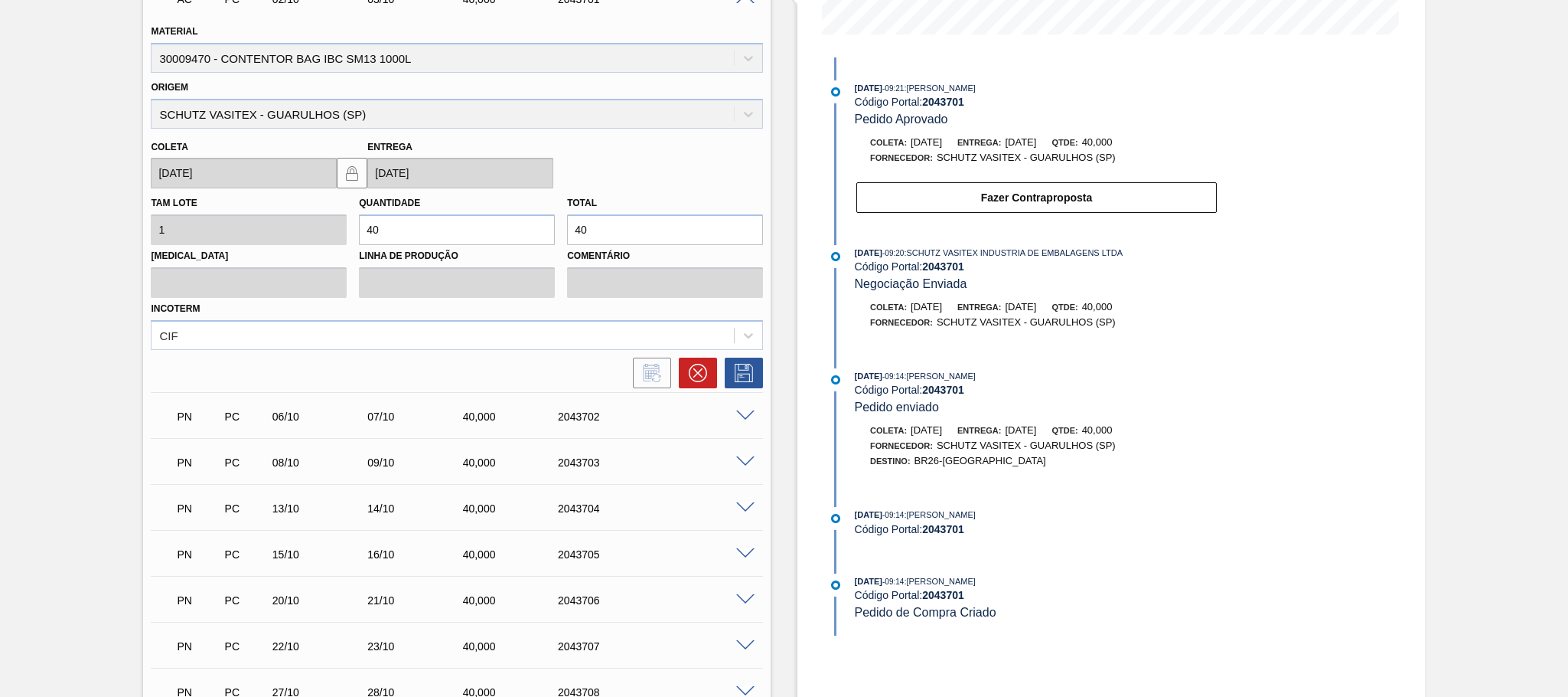
scroll to position [318, 0]
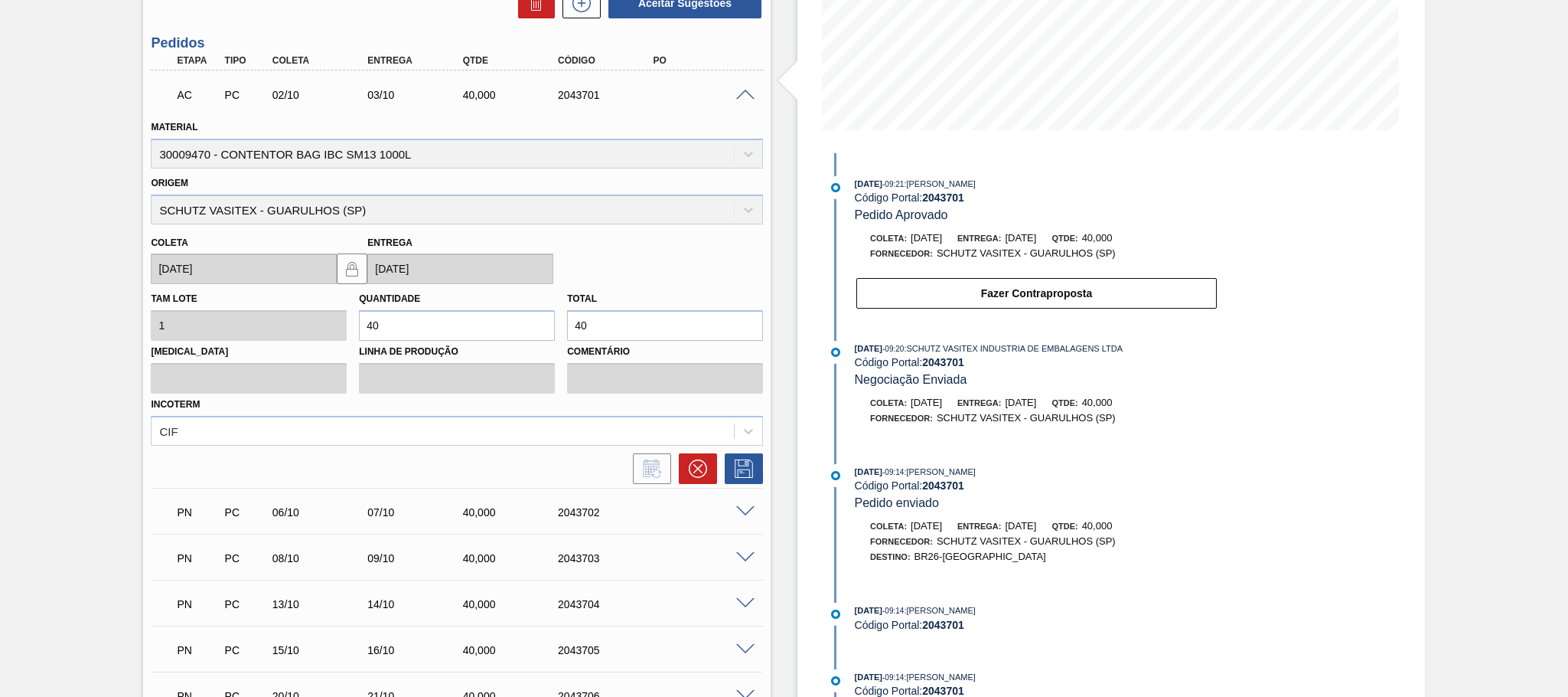
click at [742, 97] on span at bounding box center [746, 95] width 18 height 12
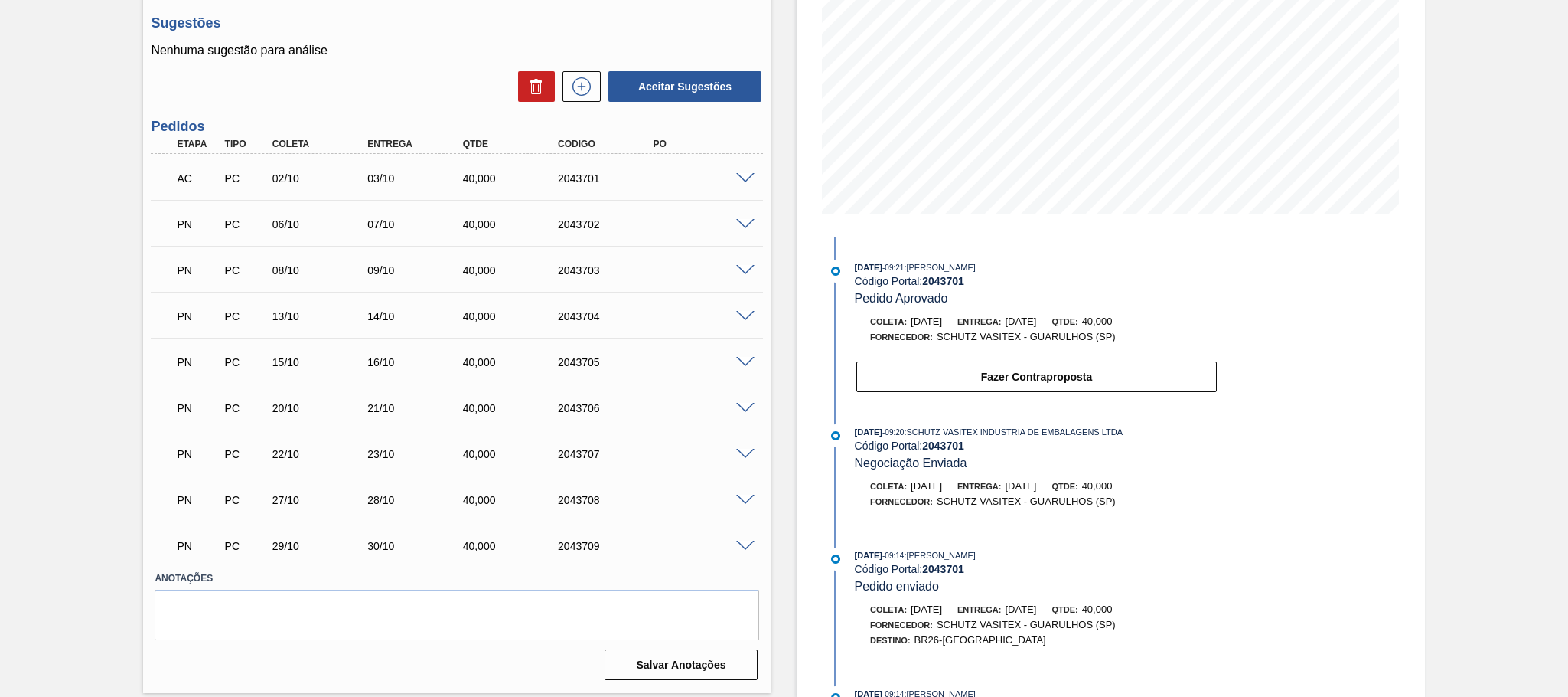
scroll to position [234, 0]
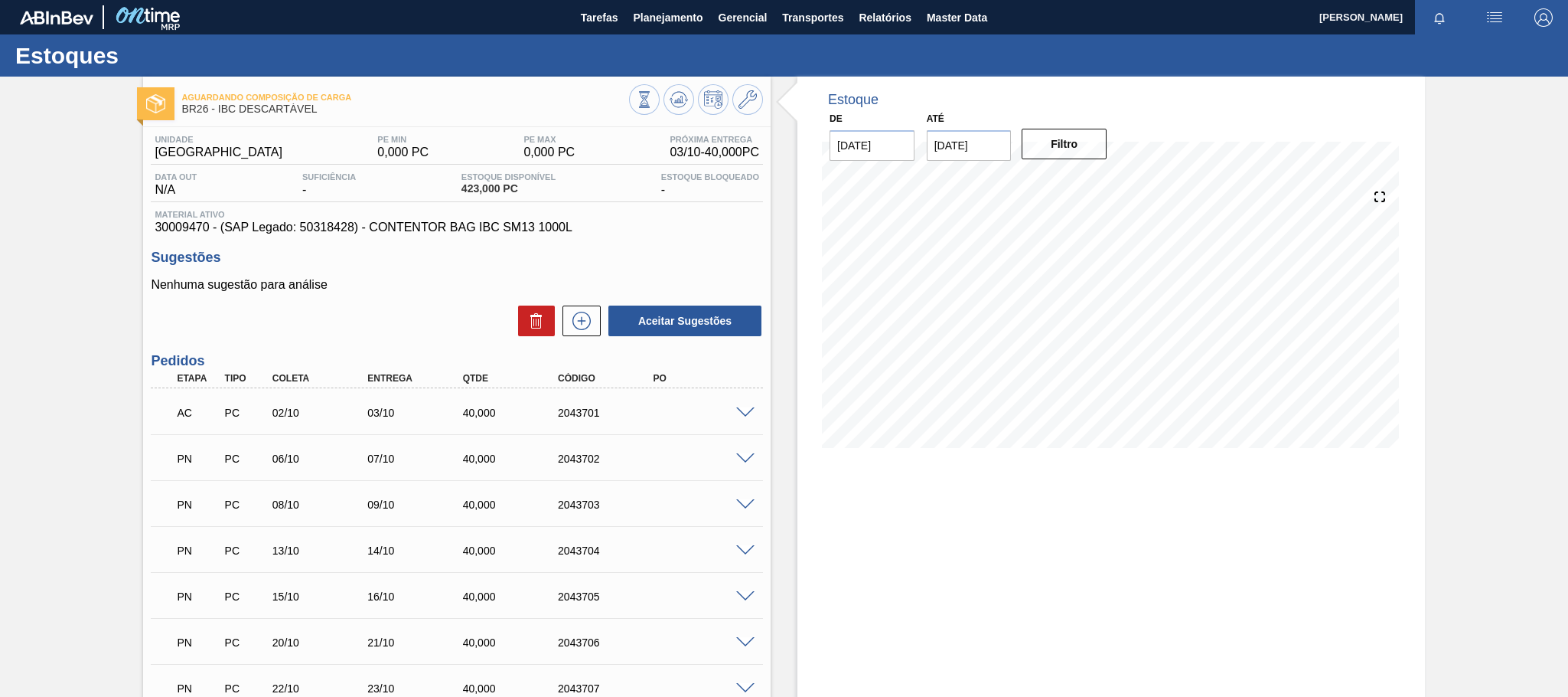
click at [740, 410] on span at bounding box center [746, 413] width 18 height 12
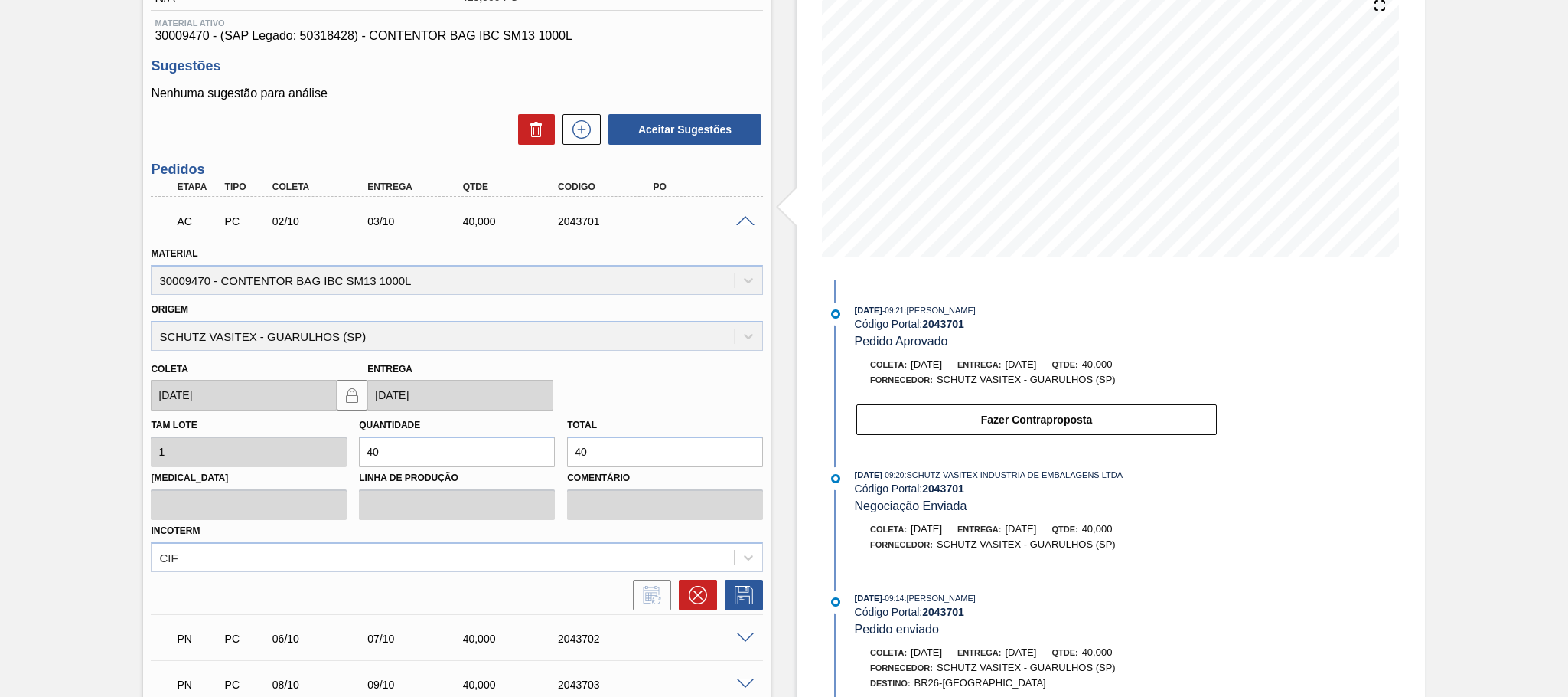
scroll to position [287, 0]
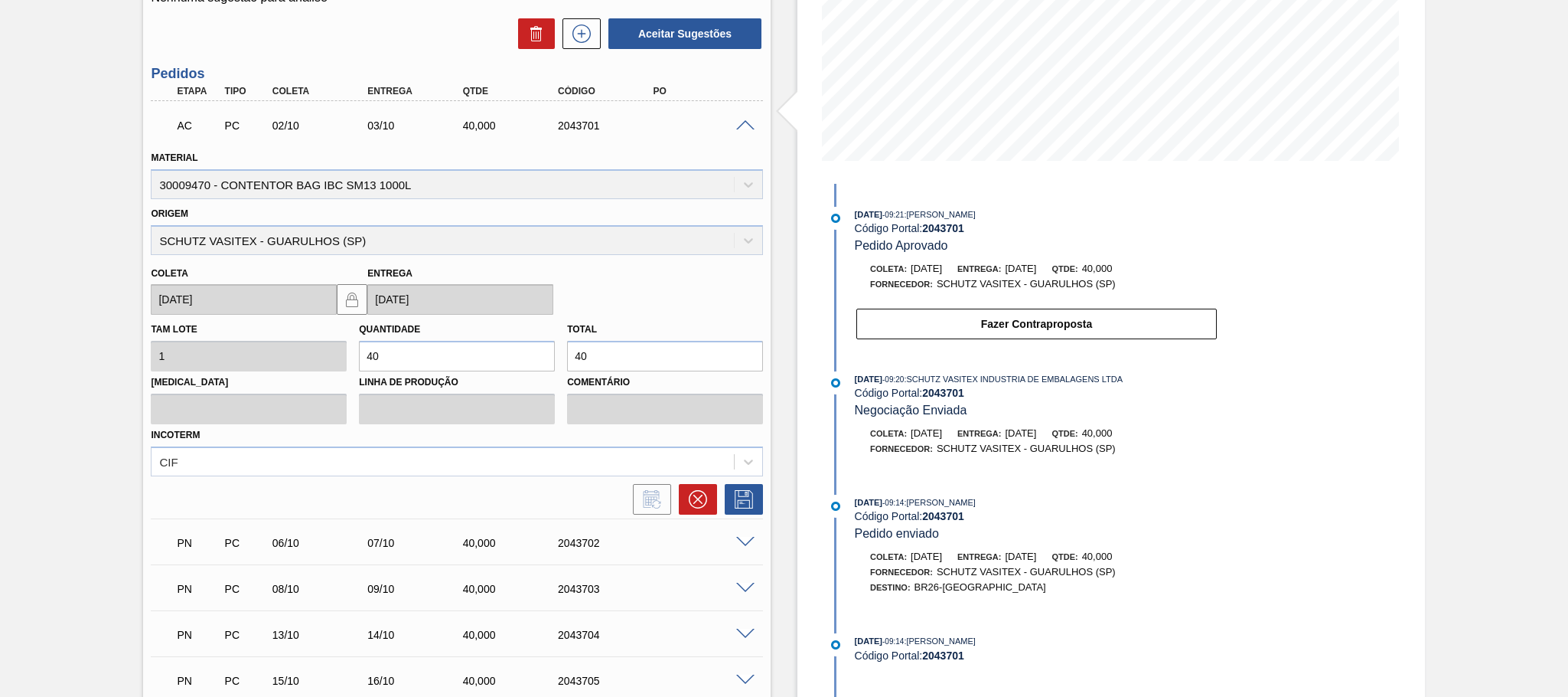
click at [736, 131] on span at bounding box center [746, 126] width 18 height 12
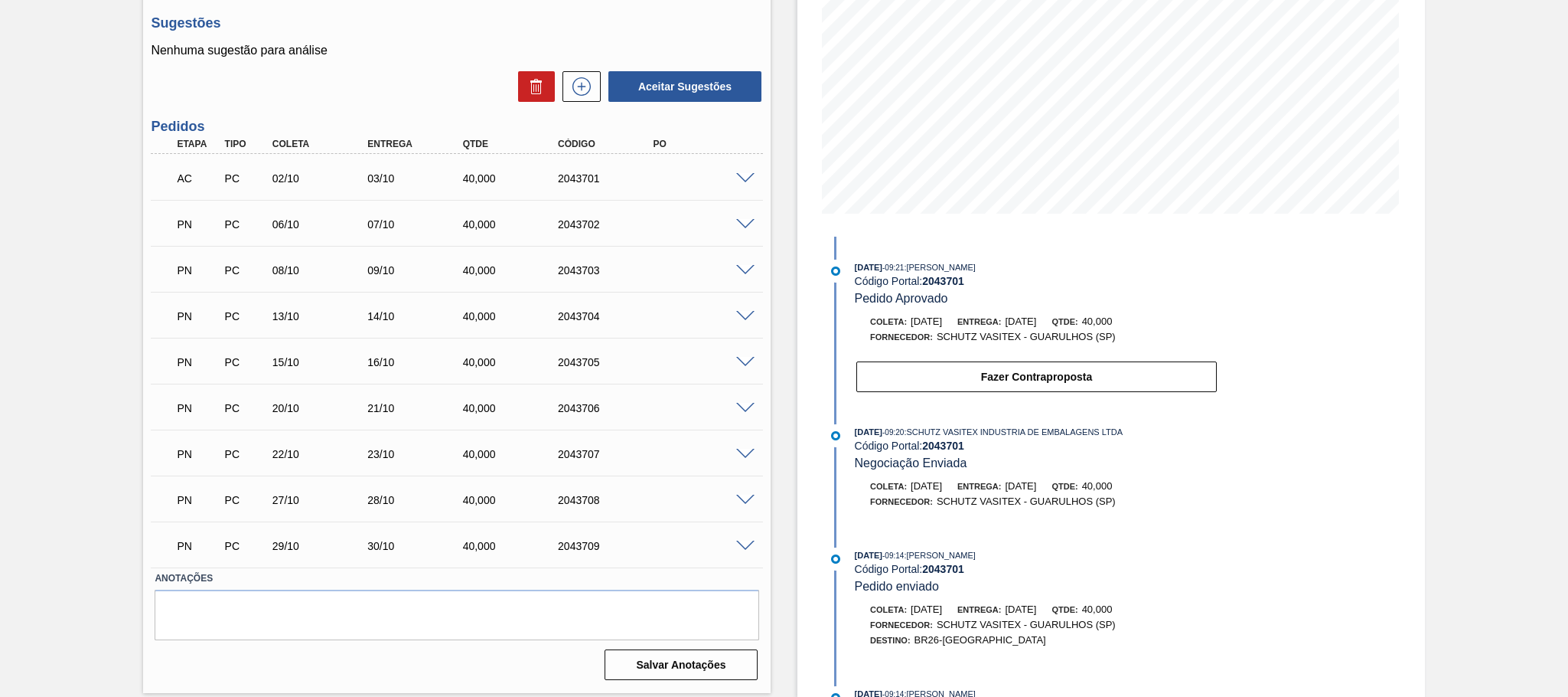
click at [749, 225] on span at bounding box center [746, 224] width 18 height 12
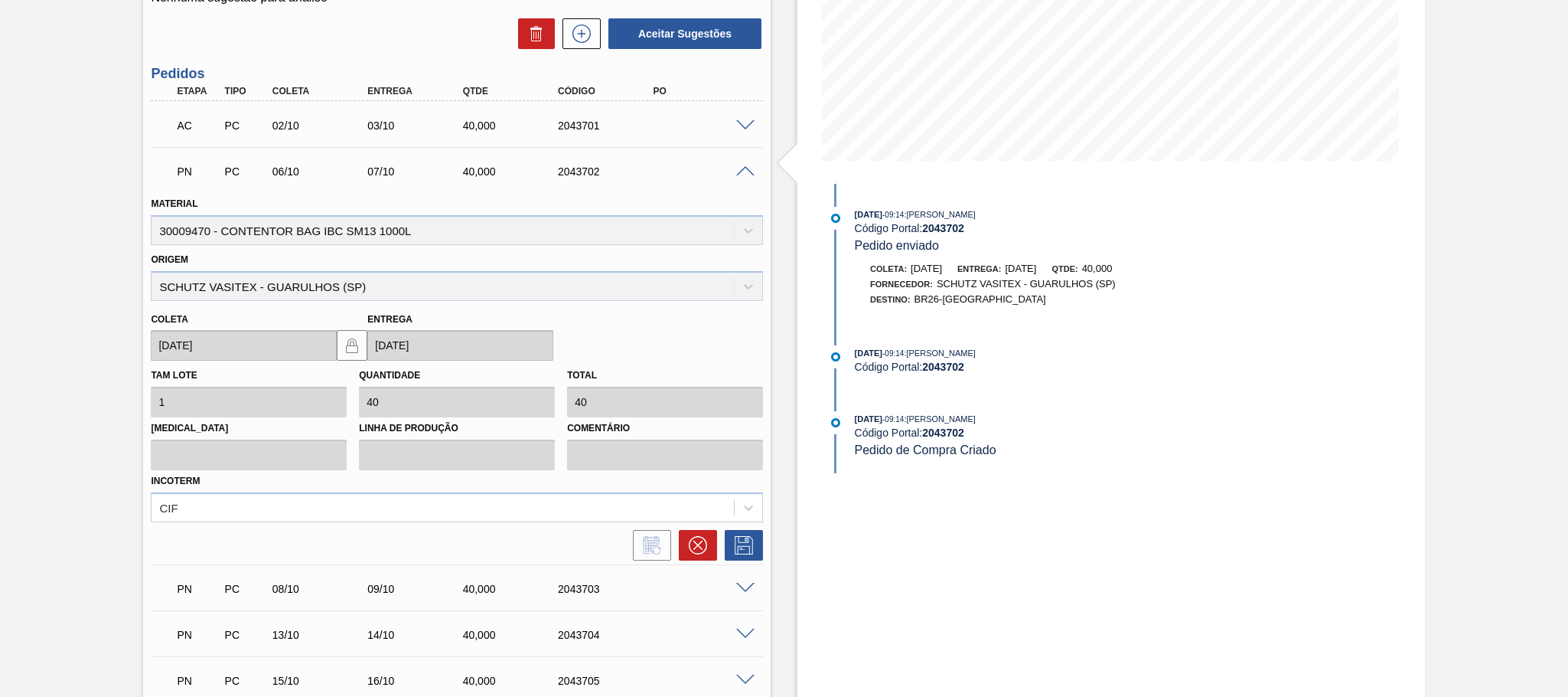
click at [742, 177] on span at bounding box center [746, 172] width 18 height 12
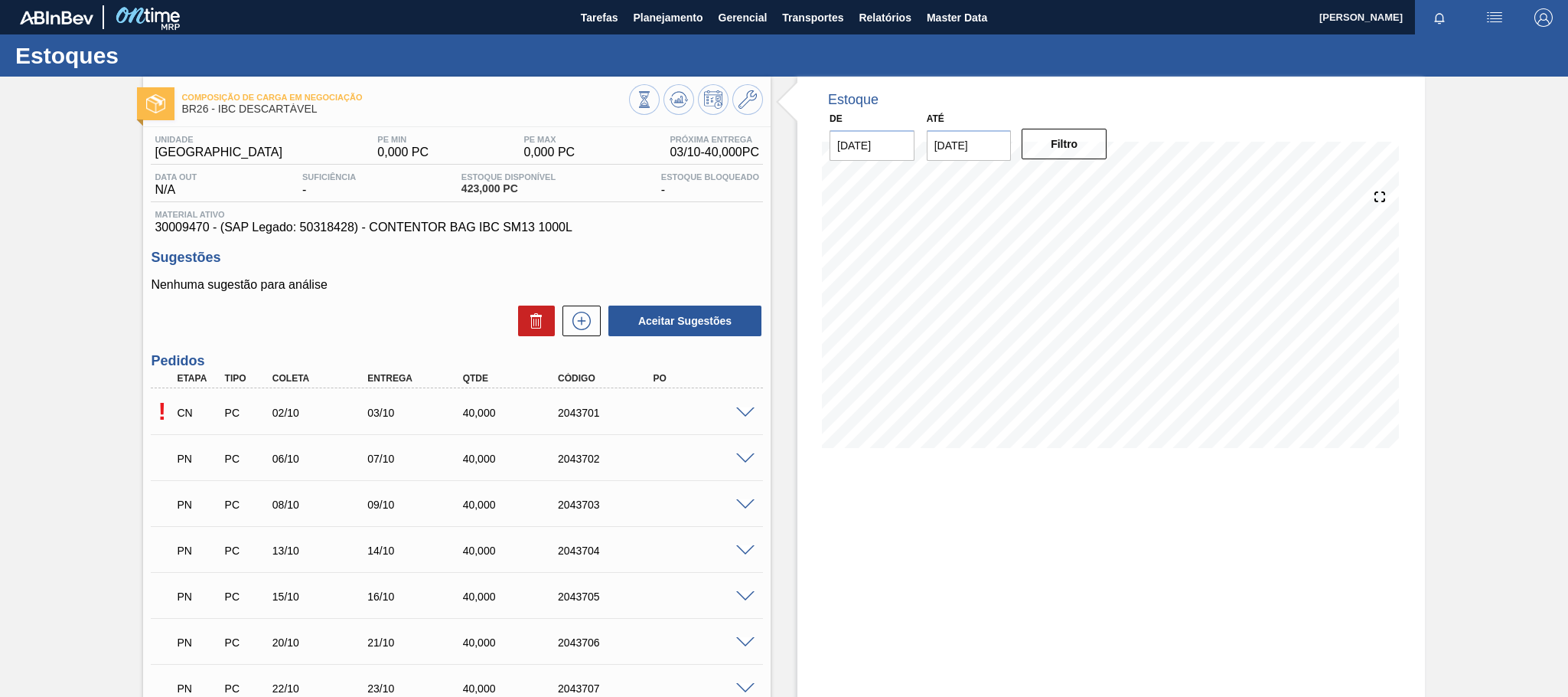
click at [744, 412] on span at bounding box center [746, 413] width 18 height 12
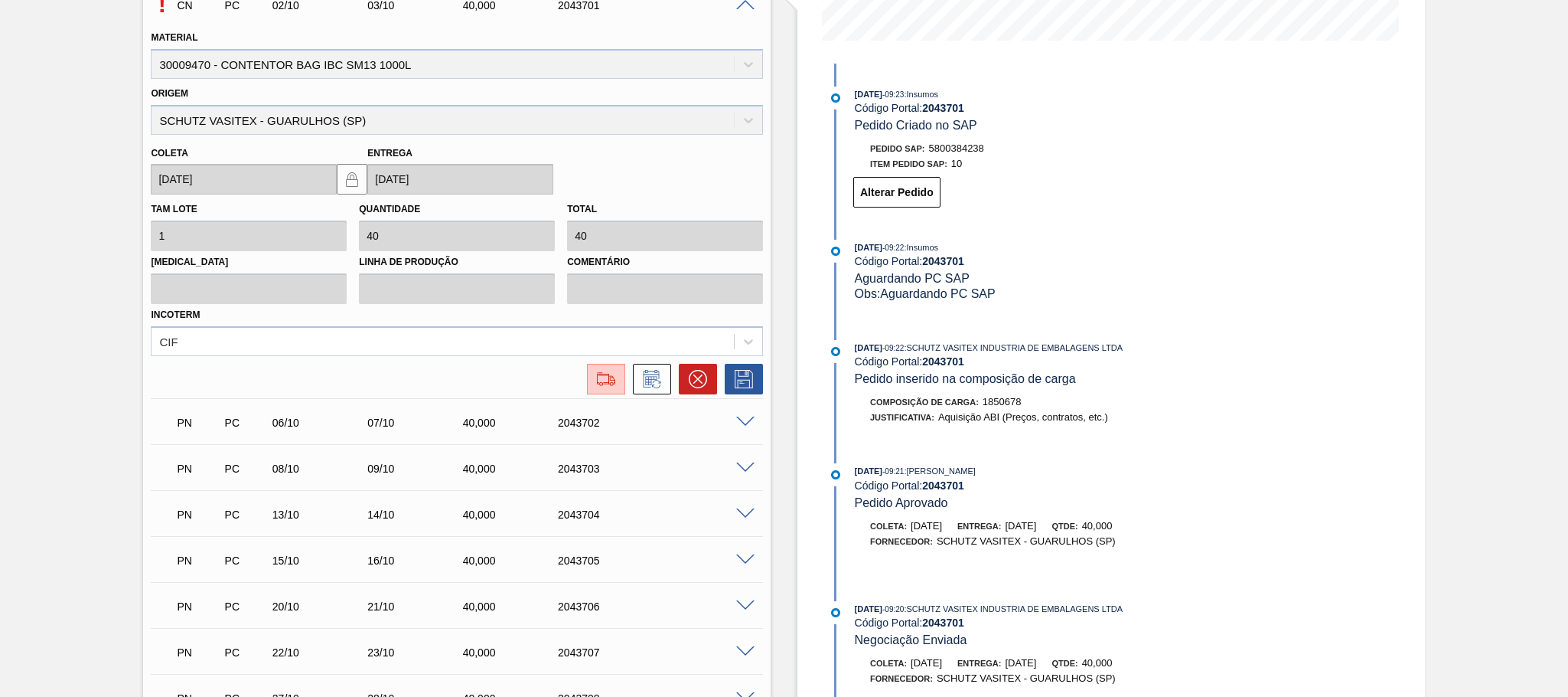
scroll to position [312, 0]
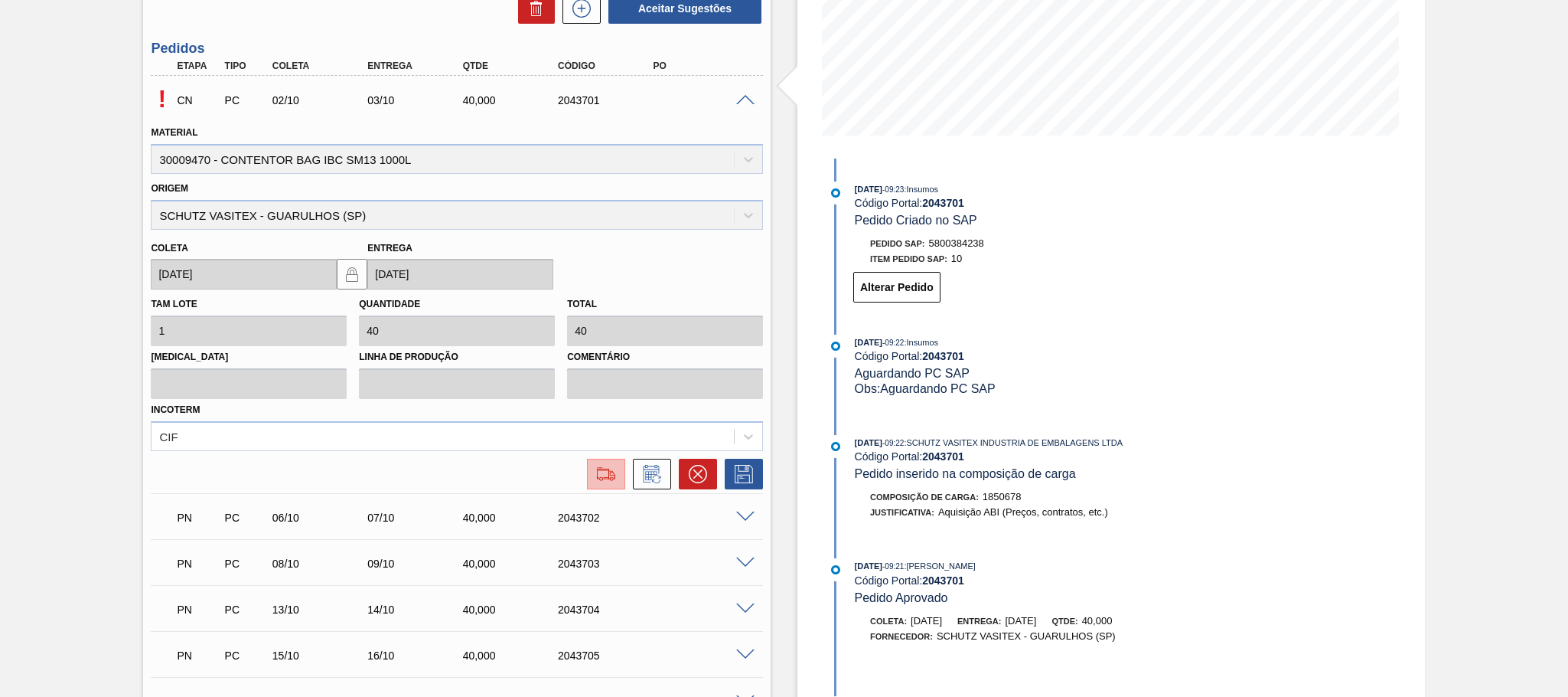
click at [600, 476] on img at bounding box center [605, 473] width 24 height 18
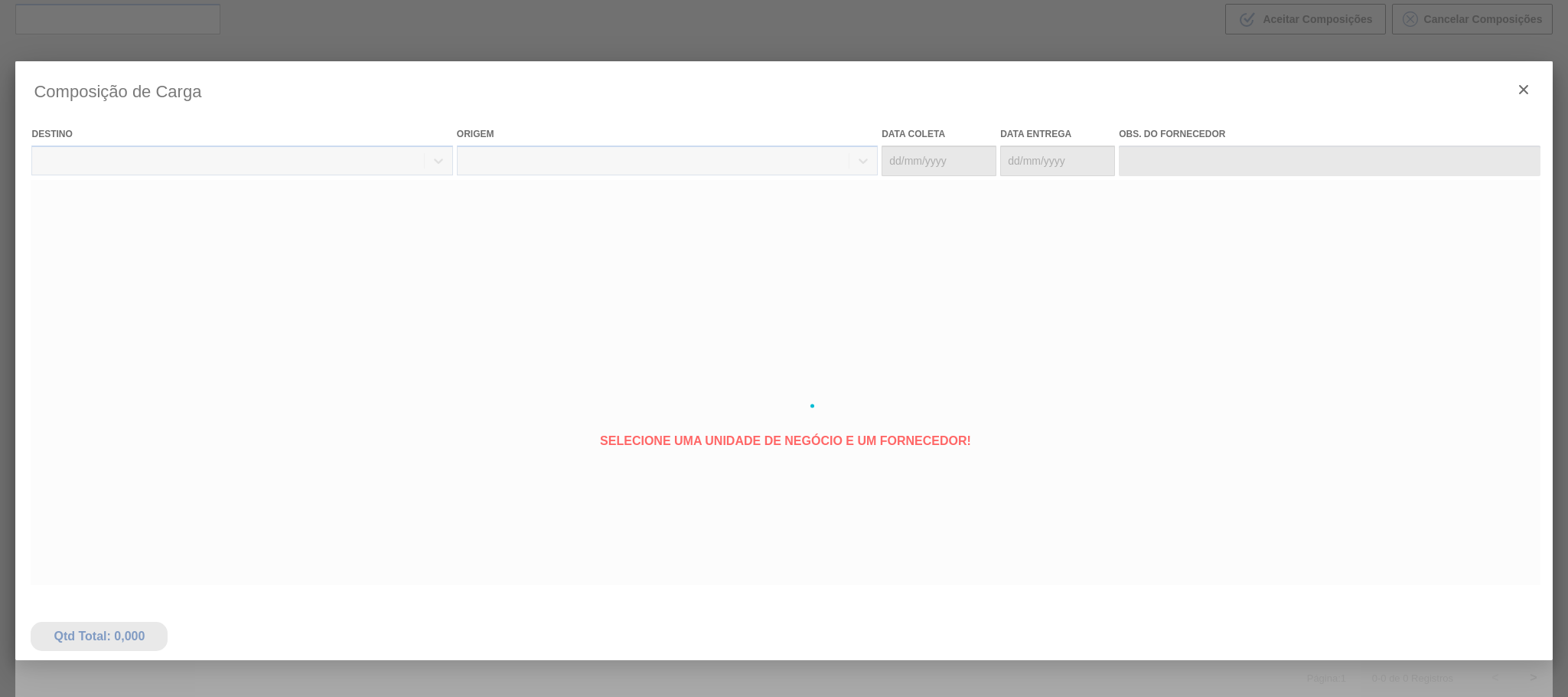
type coleta "[DATE]"
type entrega "[DATE]"
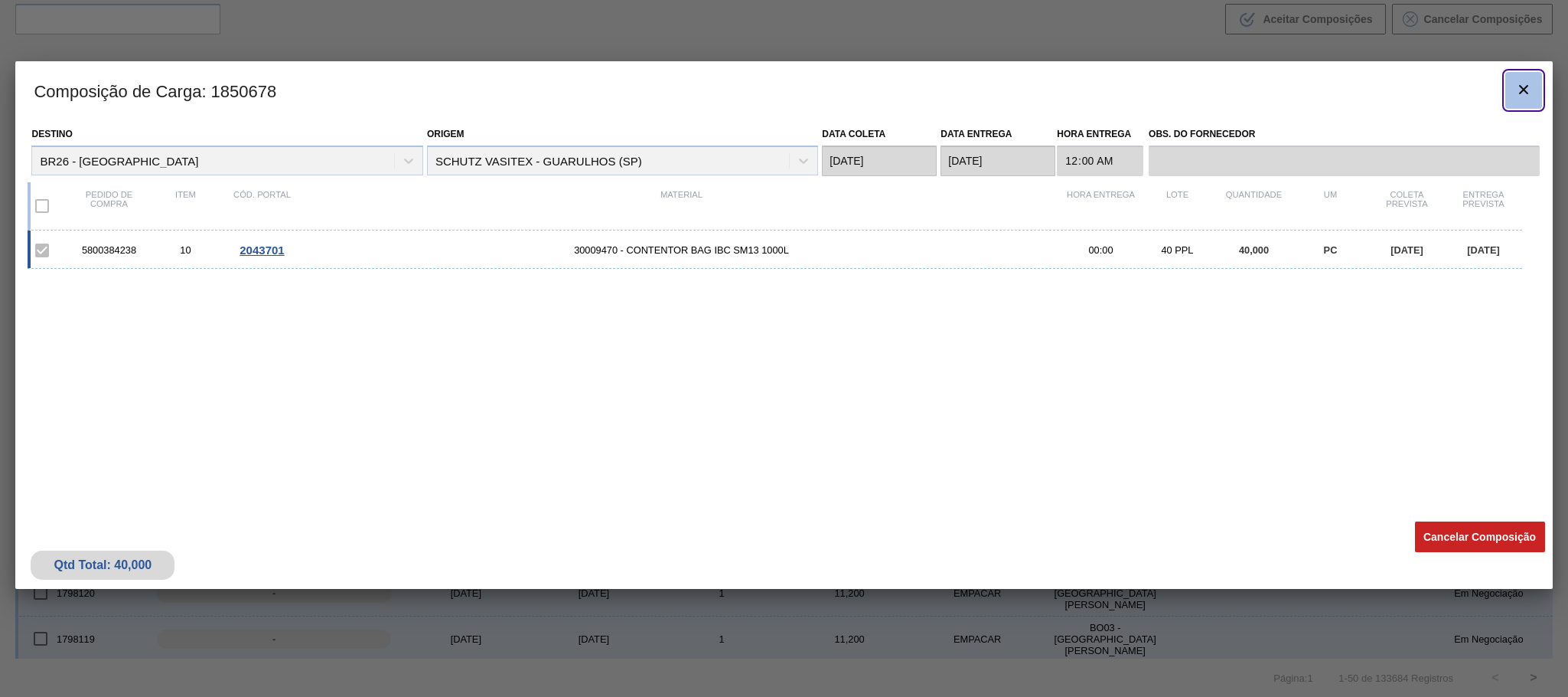
click at [1525, 88] on icon "botão de ícone" at bounding box center [1524, 90] width 9 height 9
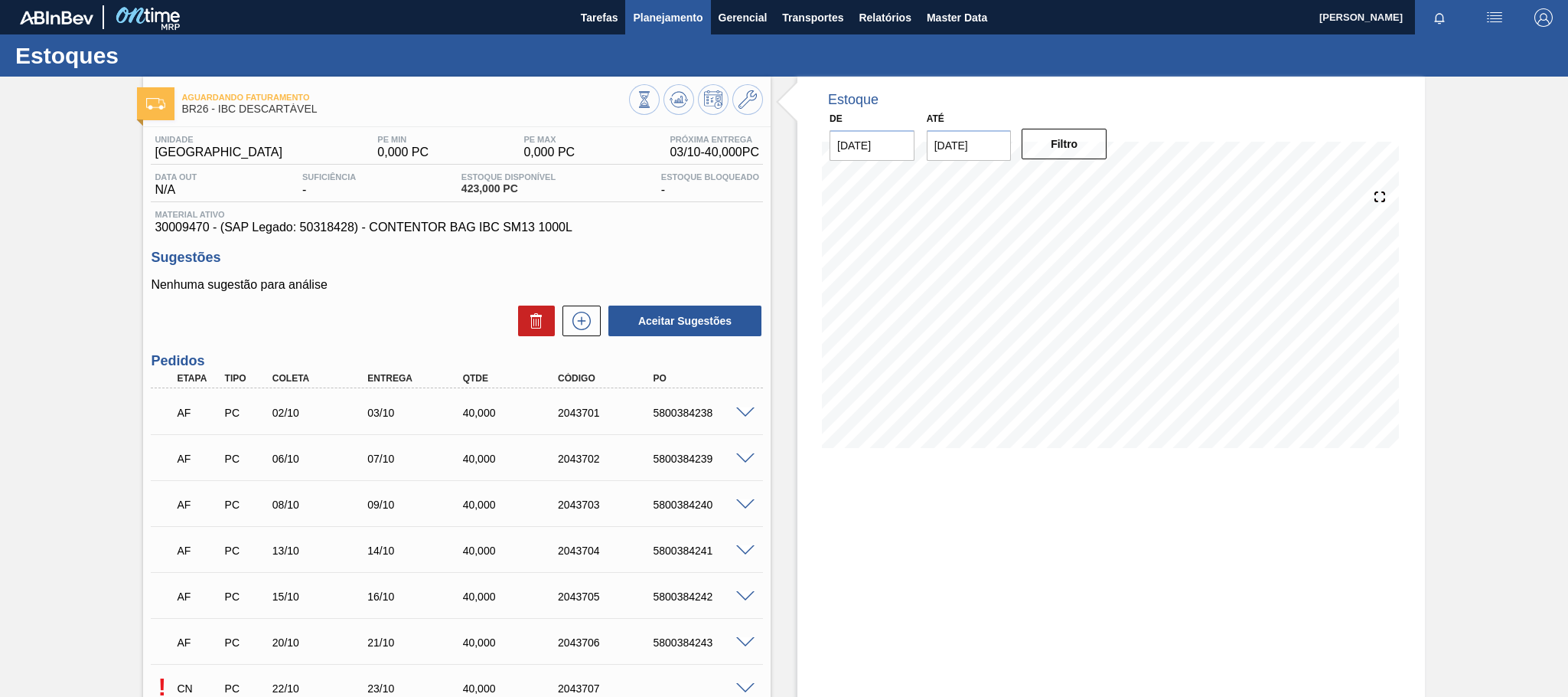
click at [654, 10] on span "Planejamento" at bounding box center [668, 17] width 70 height 18
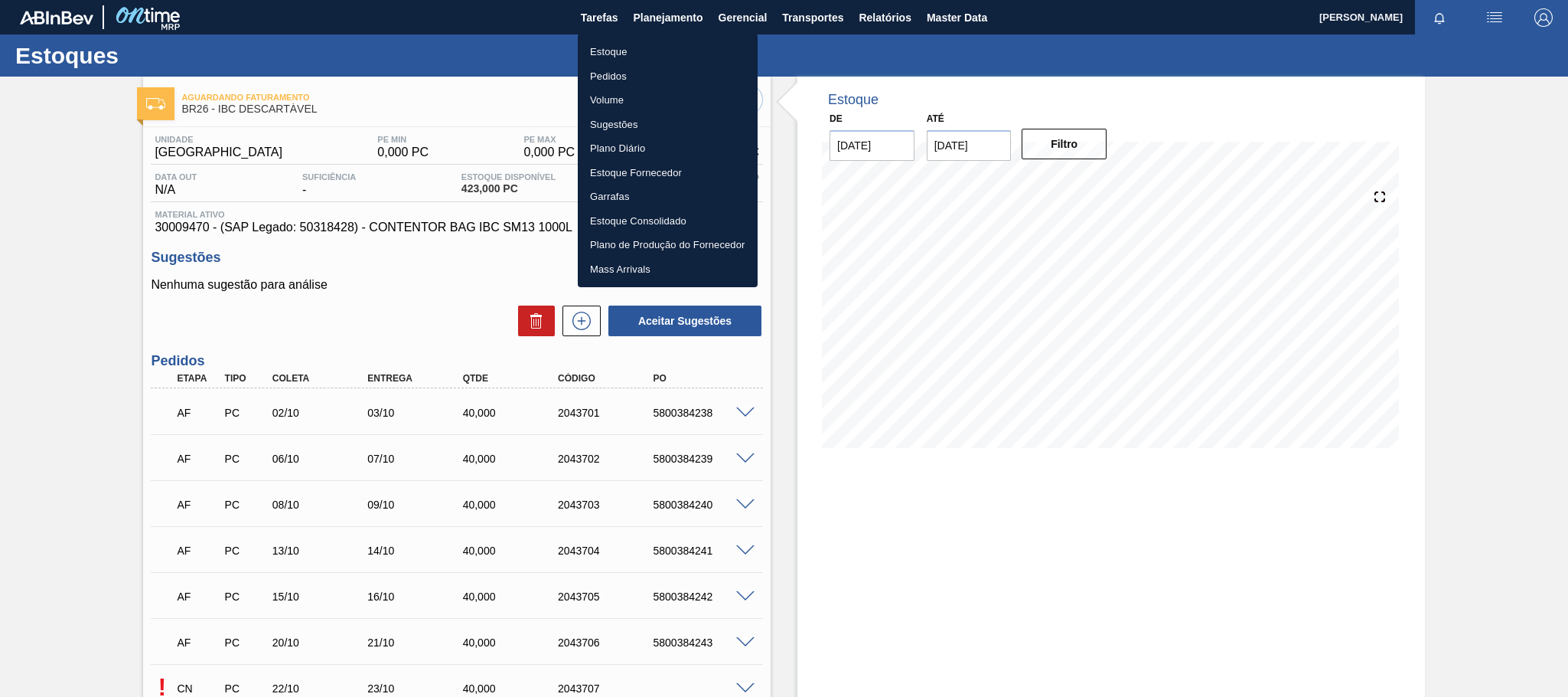
click at [600, 46] on li "Estoque" at bounding box center [668, 52] width 180 height 24
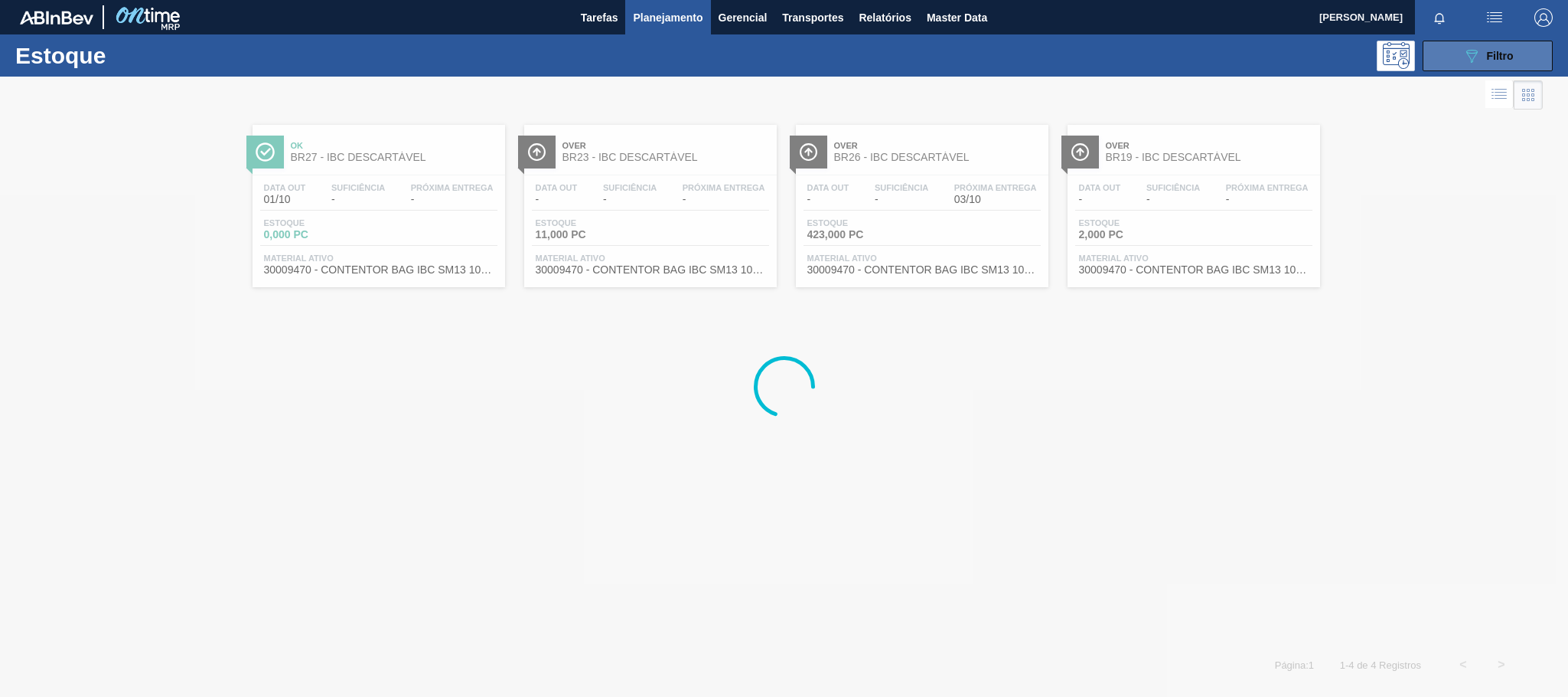
click at [1505, 53] on span "Filtro" at bounding box center [1501, 56] width 27 height 13
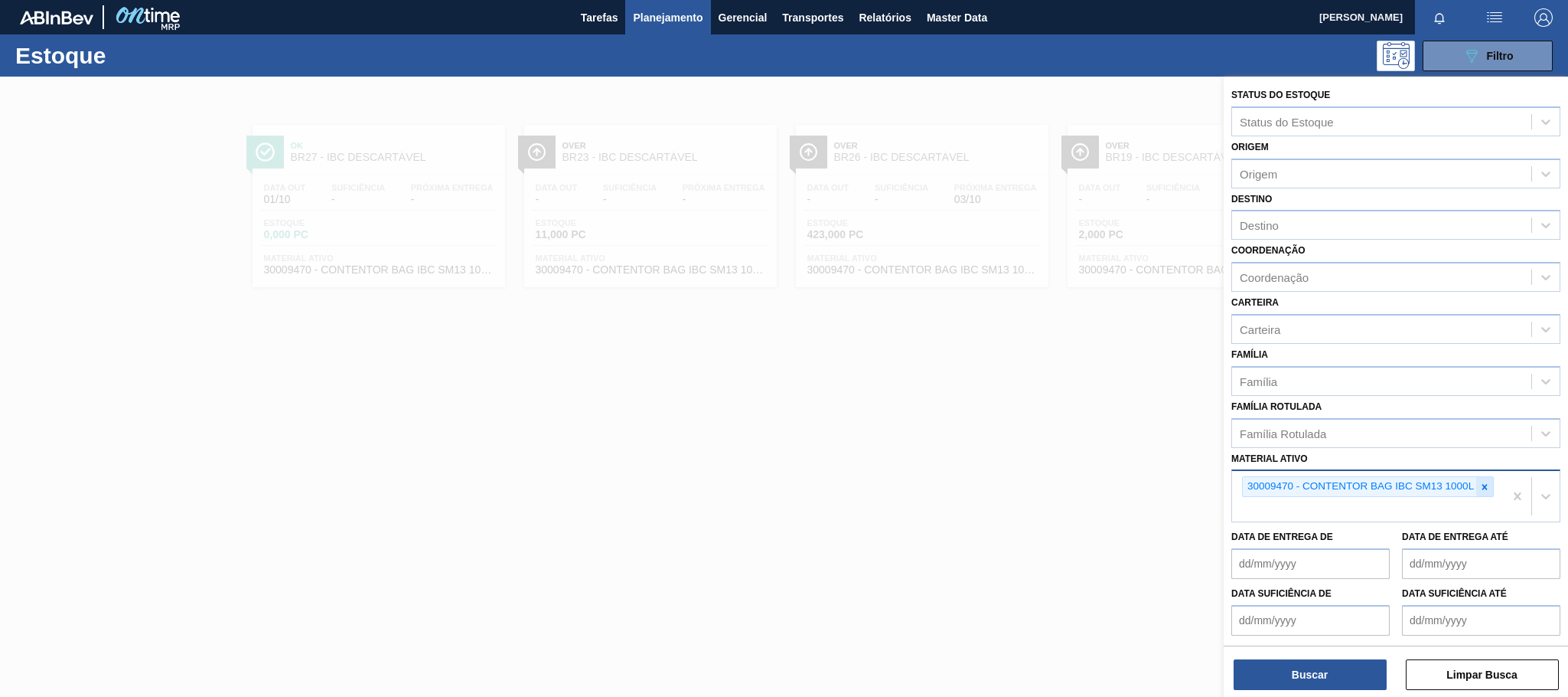
click at [1483, 482] on icon at bounding box center [1485, 487] width 11 height 11
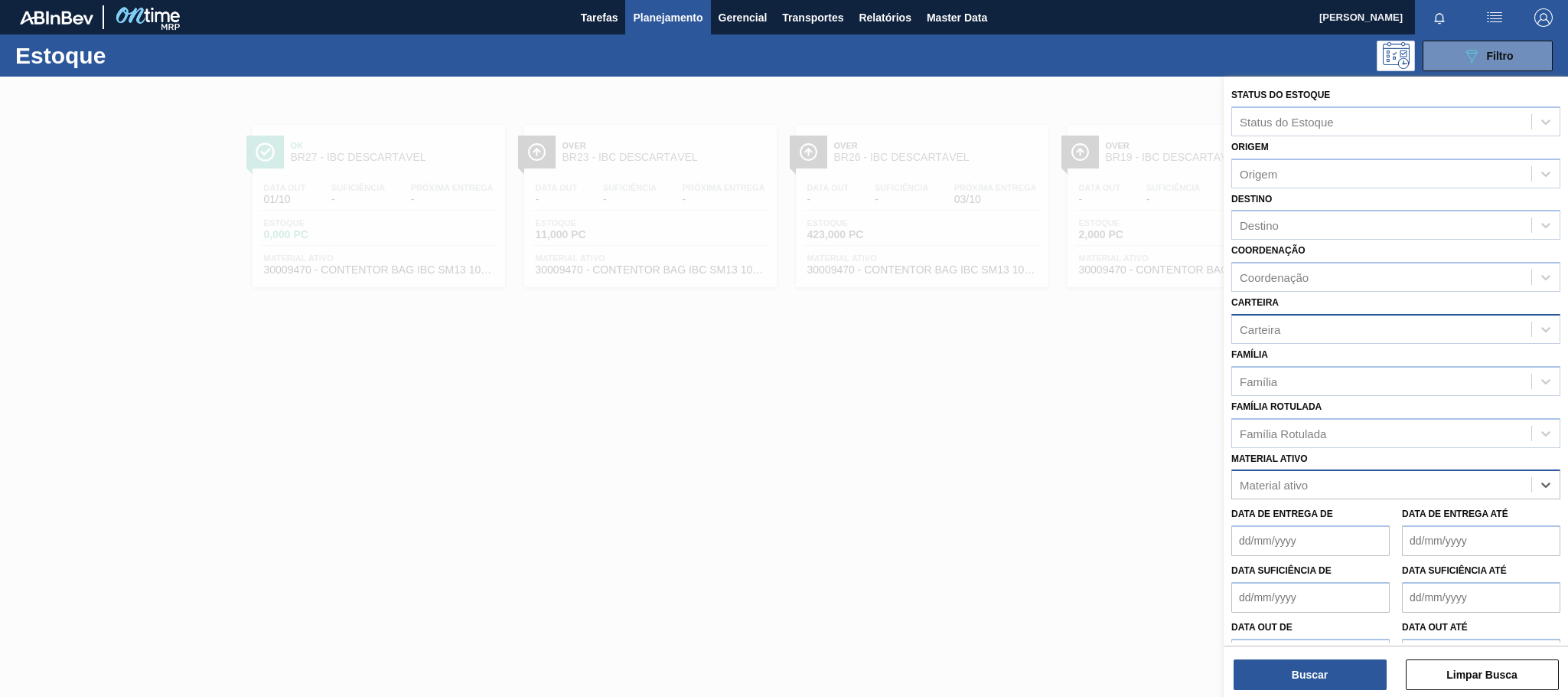
click at [1259, 325] on div "Carteira" at bounding box center [1259, 329] width 41 height 13
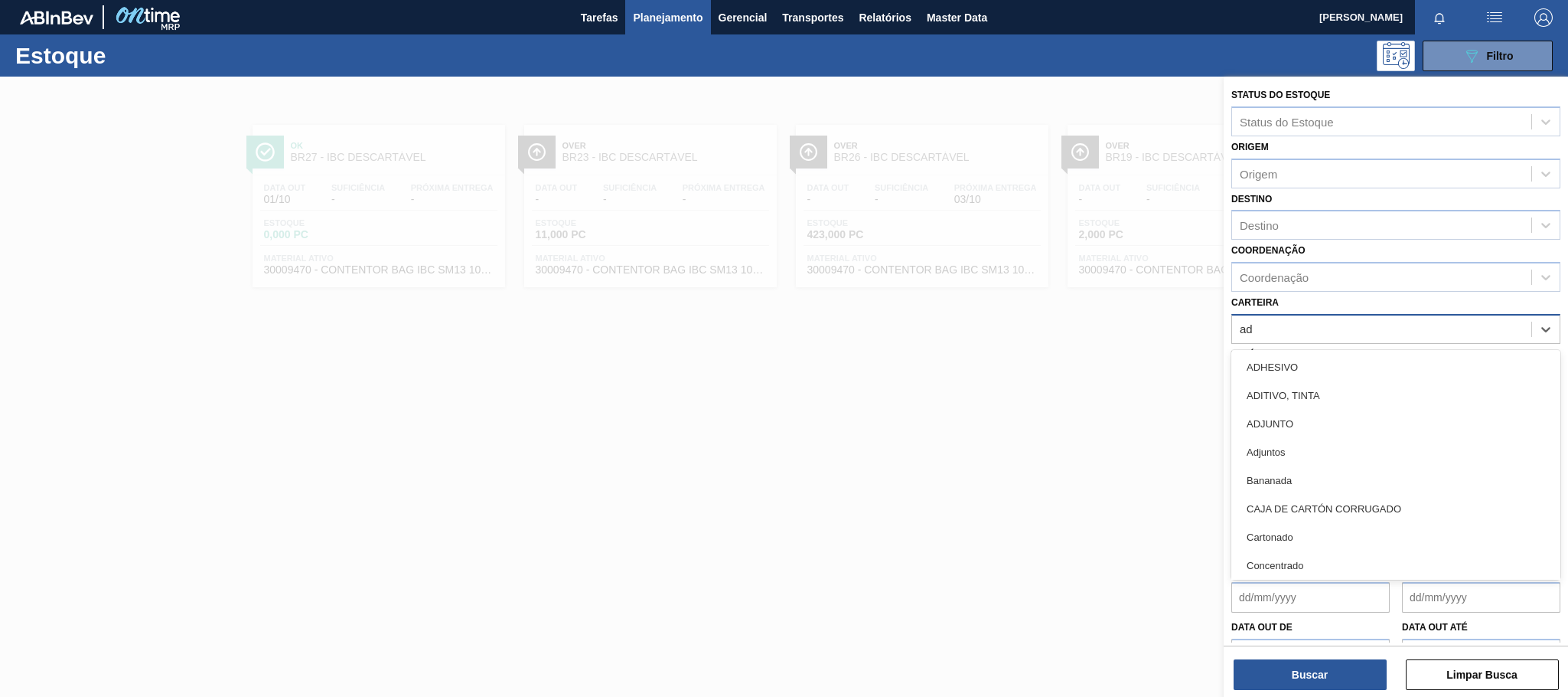
type input "adj"
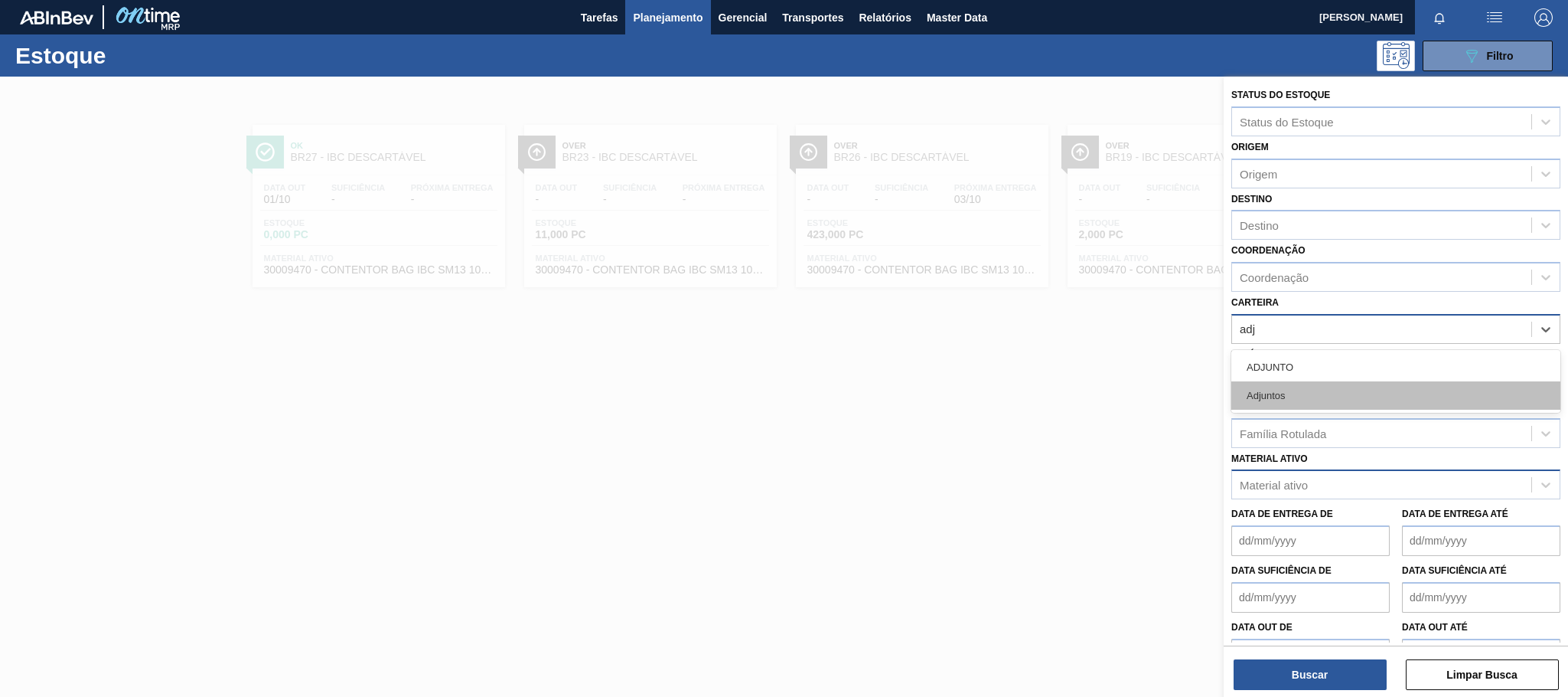
click at [1279, 393] on div "Adjuntos" at bounding box center [1396, 395] width 329 height 28
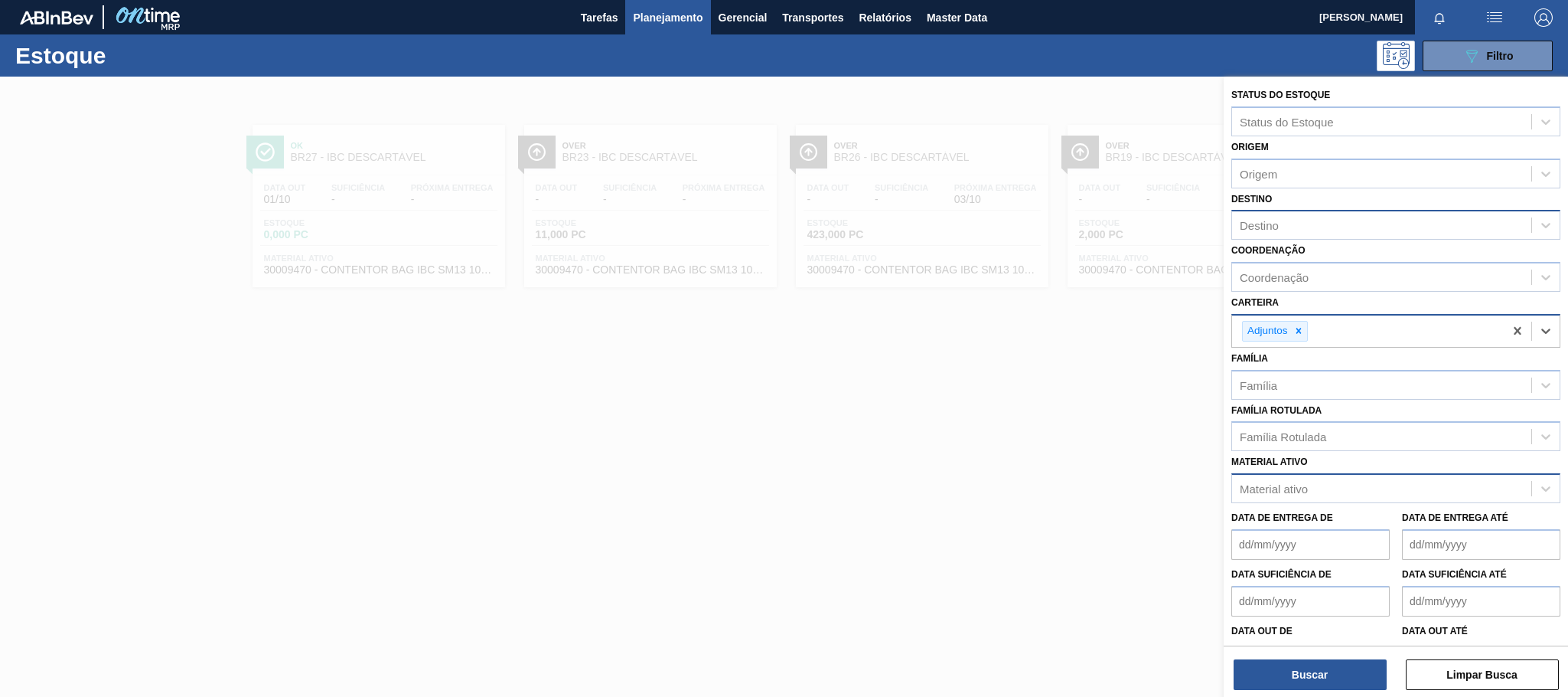
click at [1260, 221] on div "Destino" at bounding box center [1259, 225] width 39 height 13
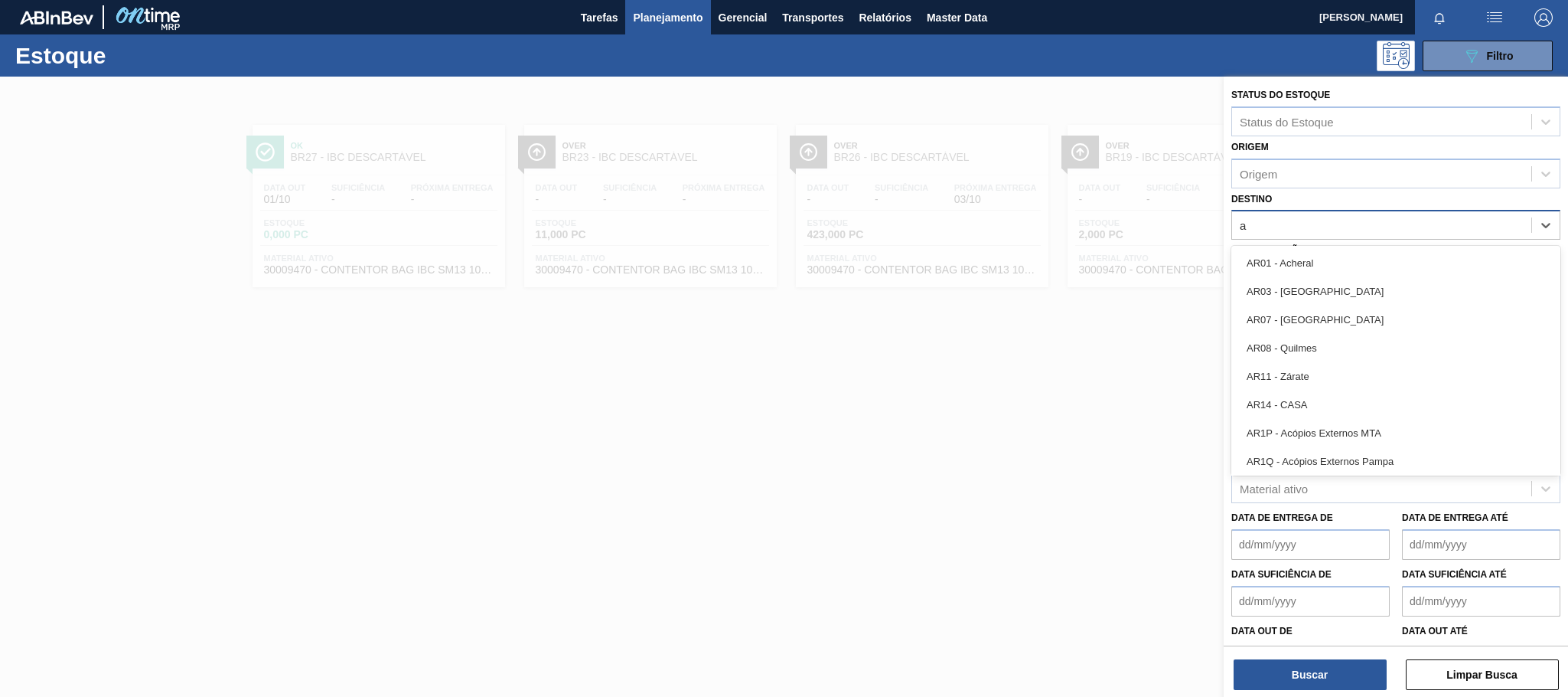
type input "aq"
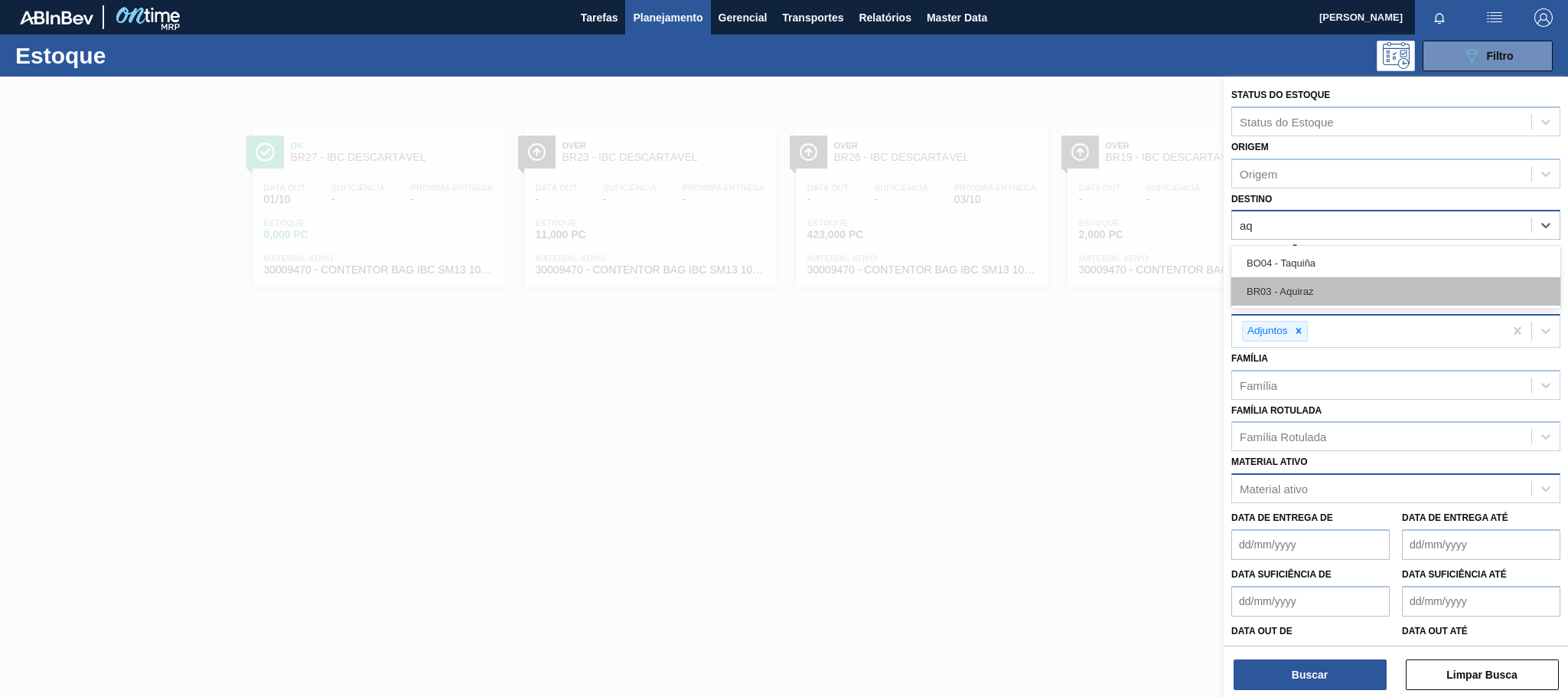
click at [1284, 294] on div "BR03 - Aquiraz" at bounding box center [1396, 291] width 329 height 28
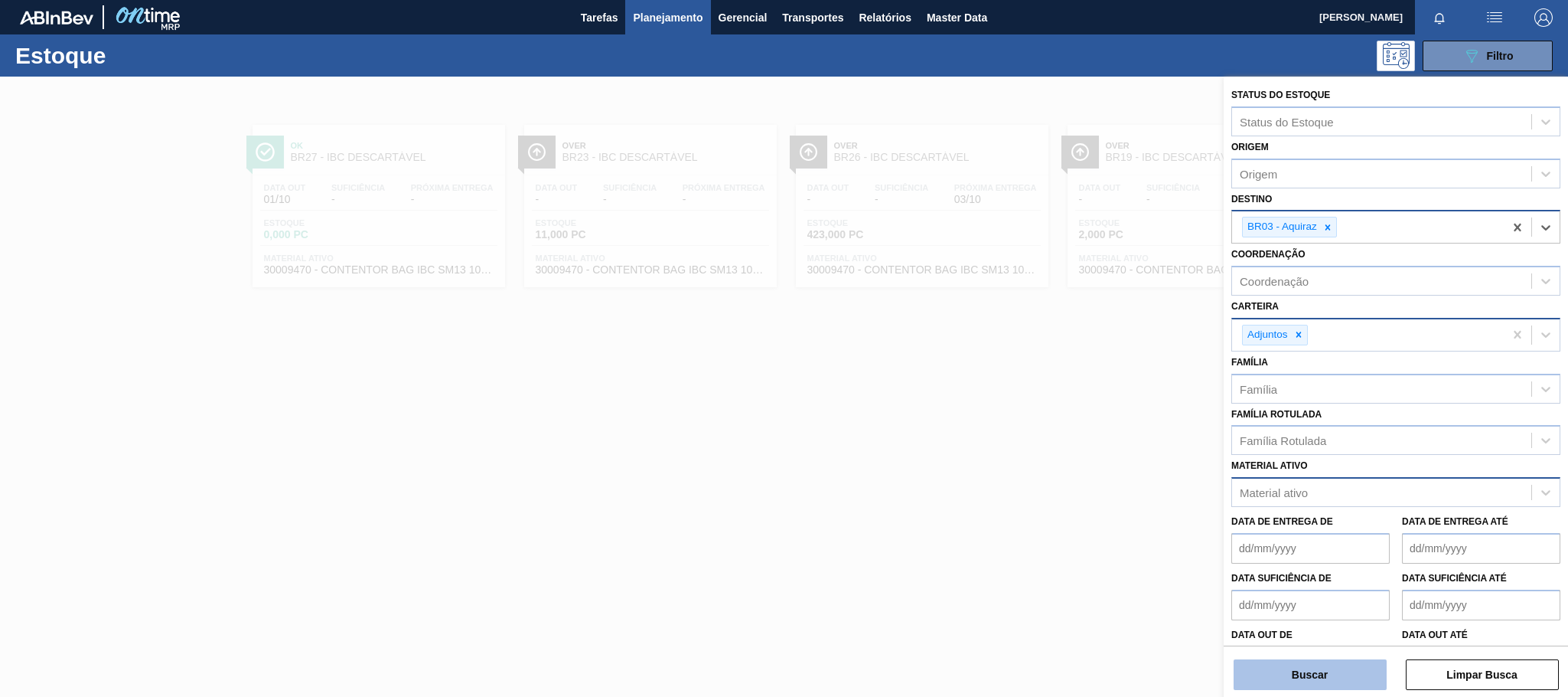
click at [1321, 678] on button "Buscar" at bounding box center [1310, 674] width 153 height 31
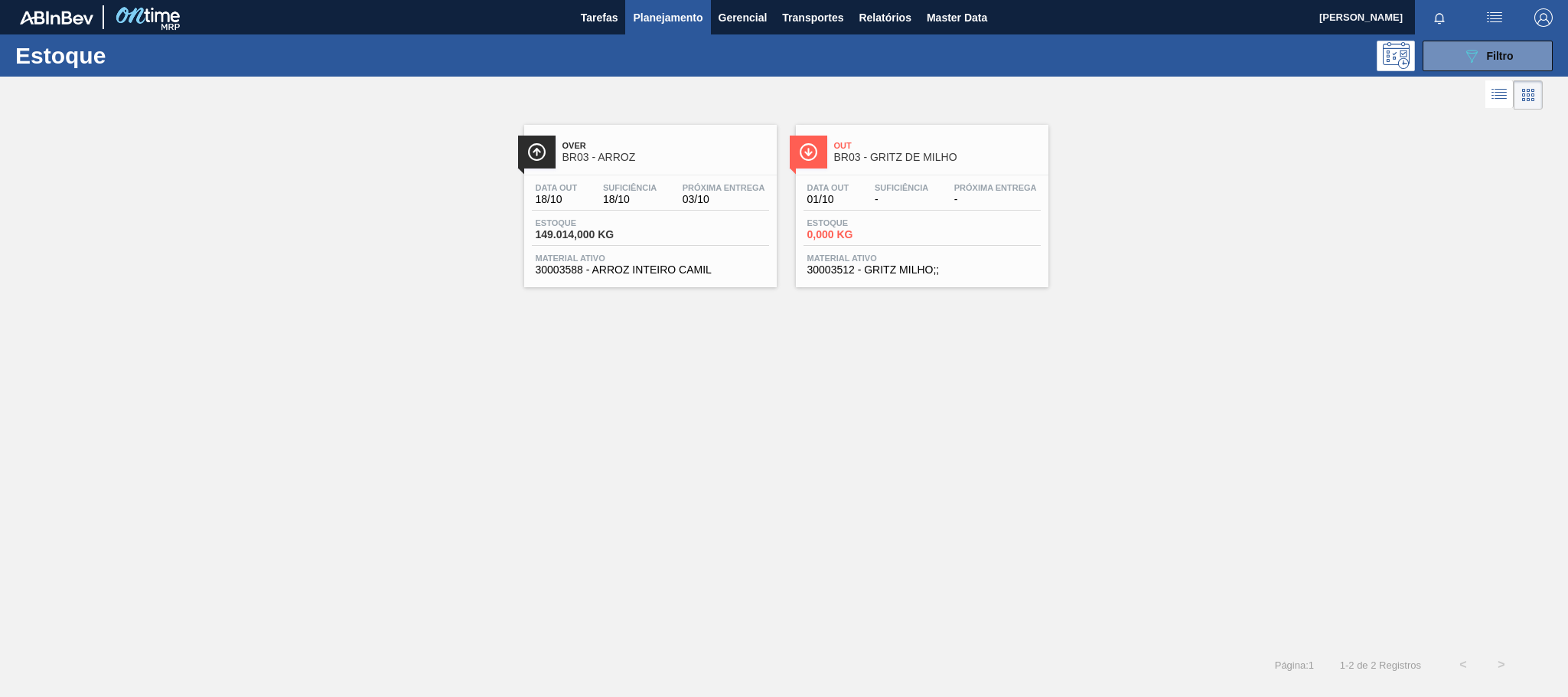
click at [625, 135] on div "Over BR03 - ARROZ" at bounding box center [666, 152] width 206 height 34
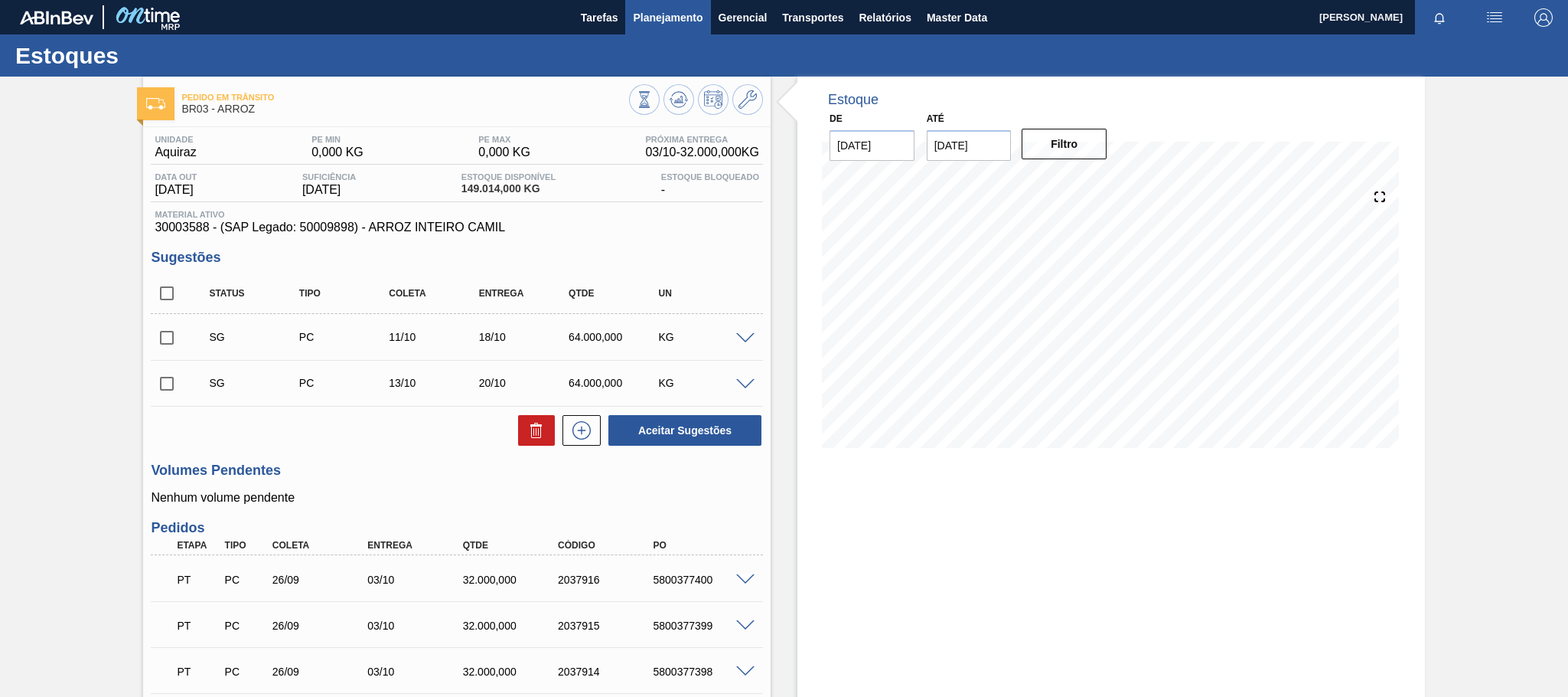
click at [650, 3] on button "Planejamento" at bounding box center [668, 17] width 85 height 34
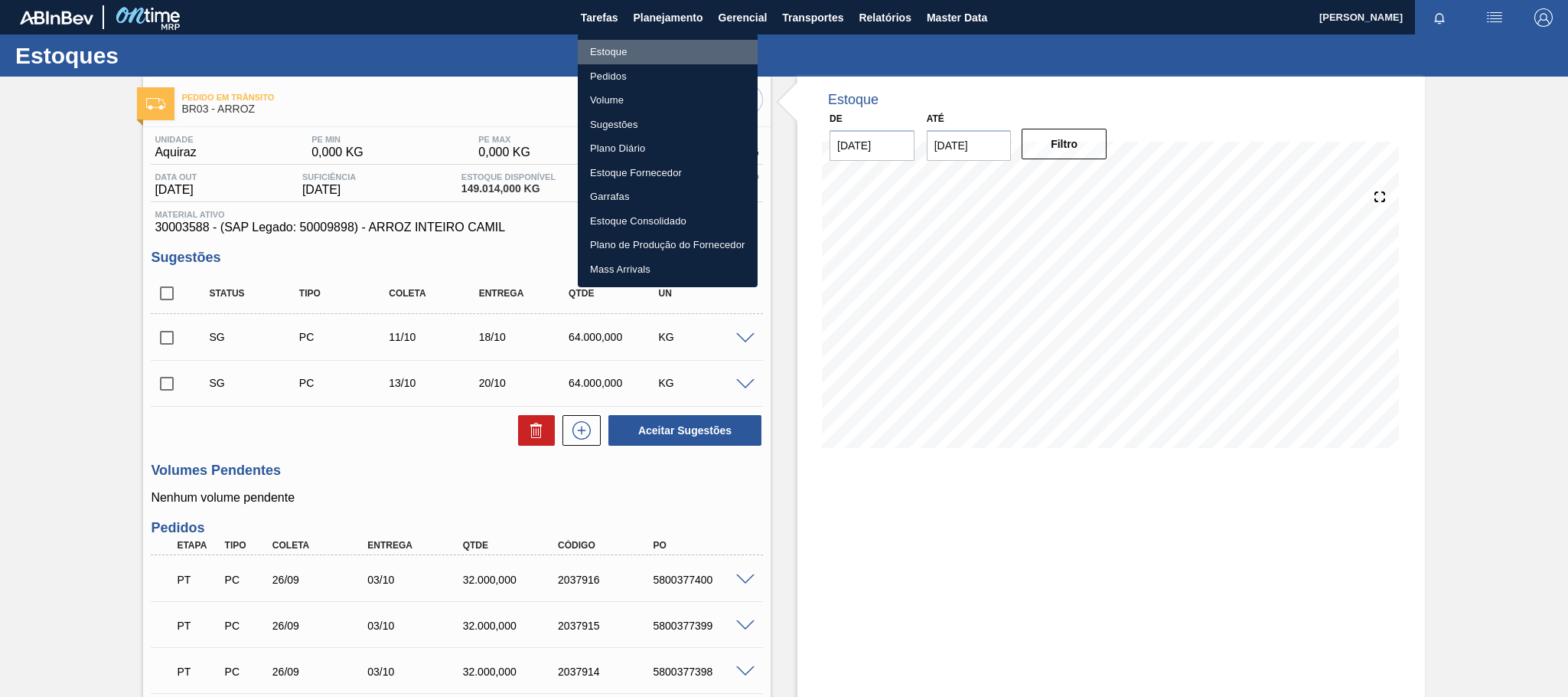
click at [623, 51] on li "Estoque" at bounding box center [668, 52] width 180 height 24
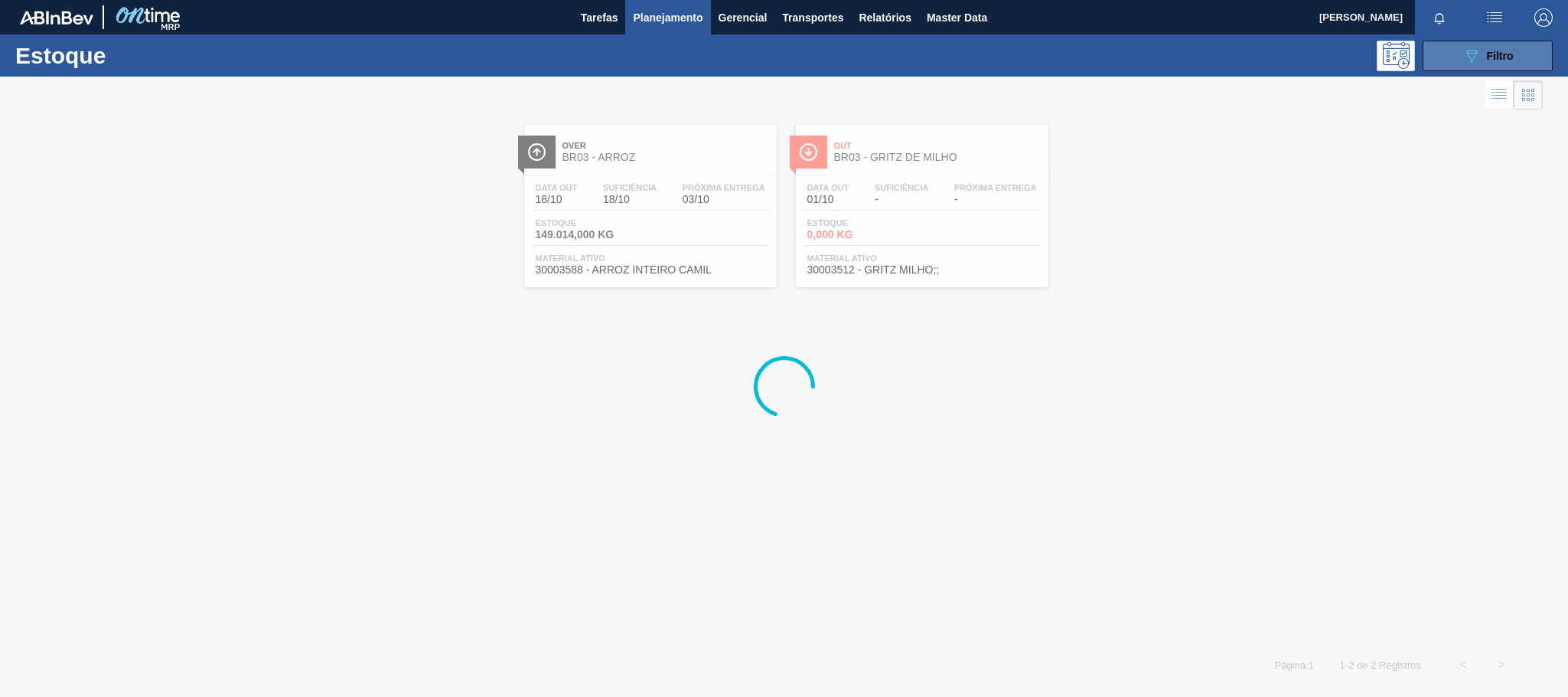
click at [1520, 49] on button "089F7B8B-B2A5-4AFE-B5C0-19BA573D28AC Filtro" at bounding box center [1487, 56] width 130 height 31
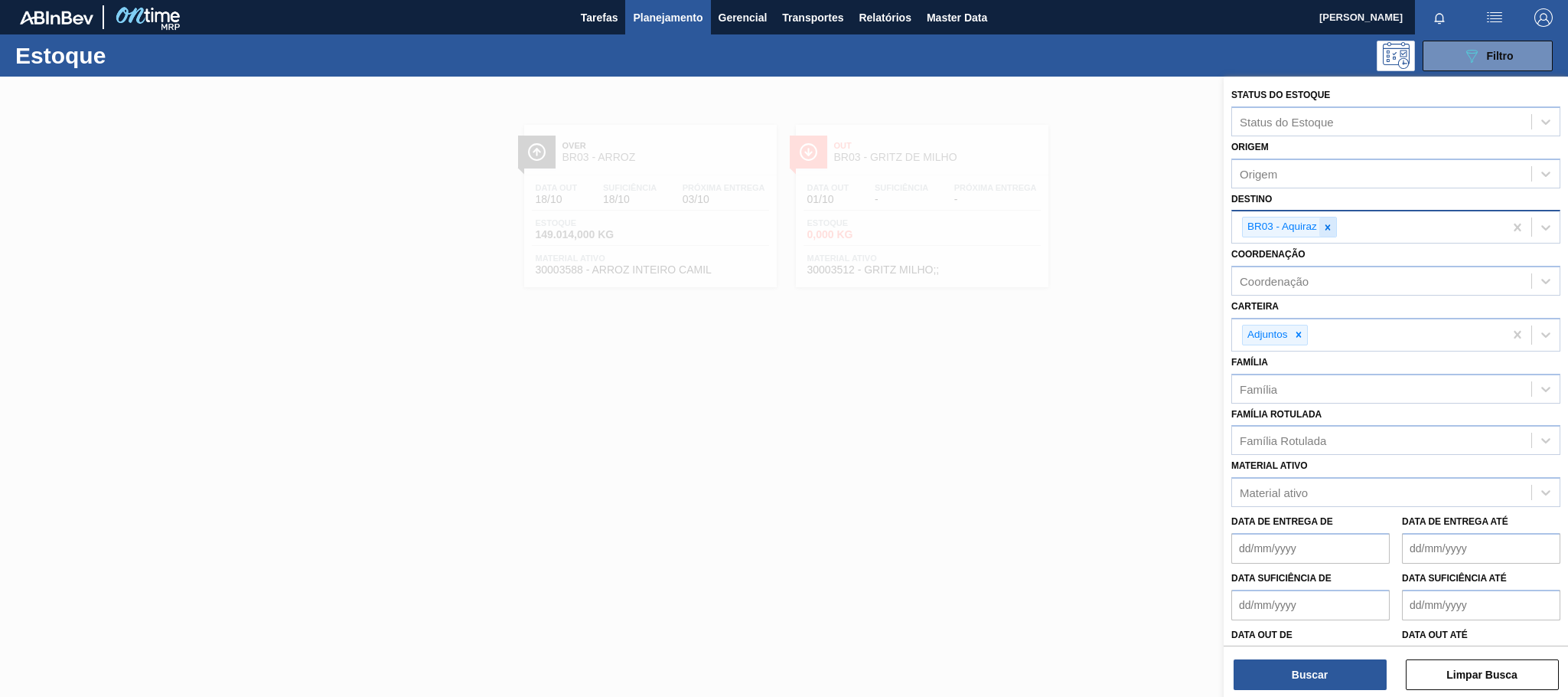
click at [1330, 221] on div at bounding box center [1327, 226] width 17 height 19
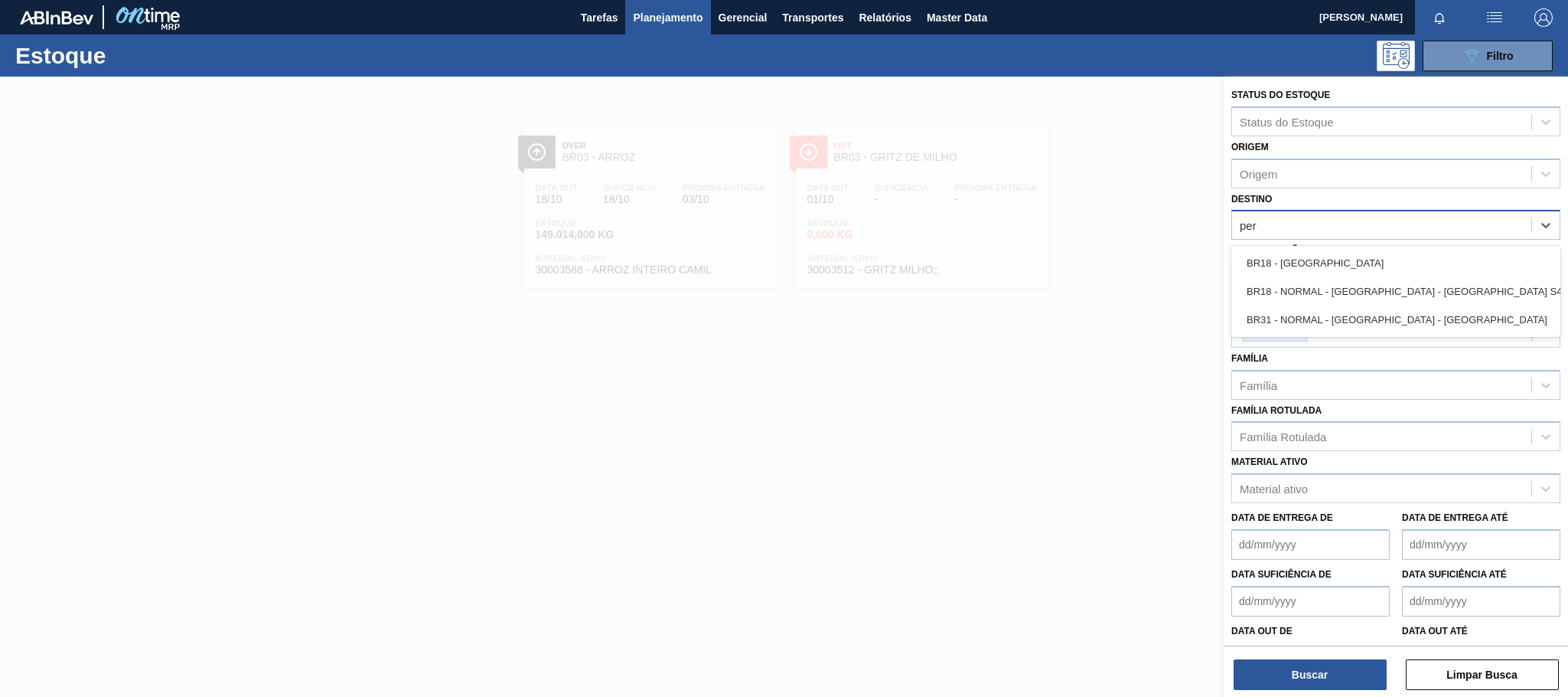
type input "pern"
click at [1297, 262] on div "BR18 - [GEOGRAPHIC_DATA]" at bounding box center [1396, 263] width 329 height 28
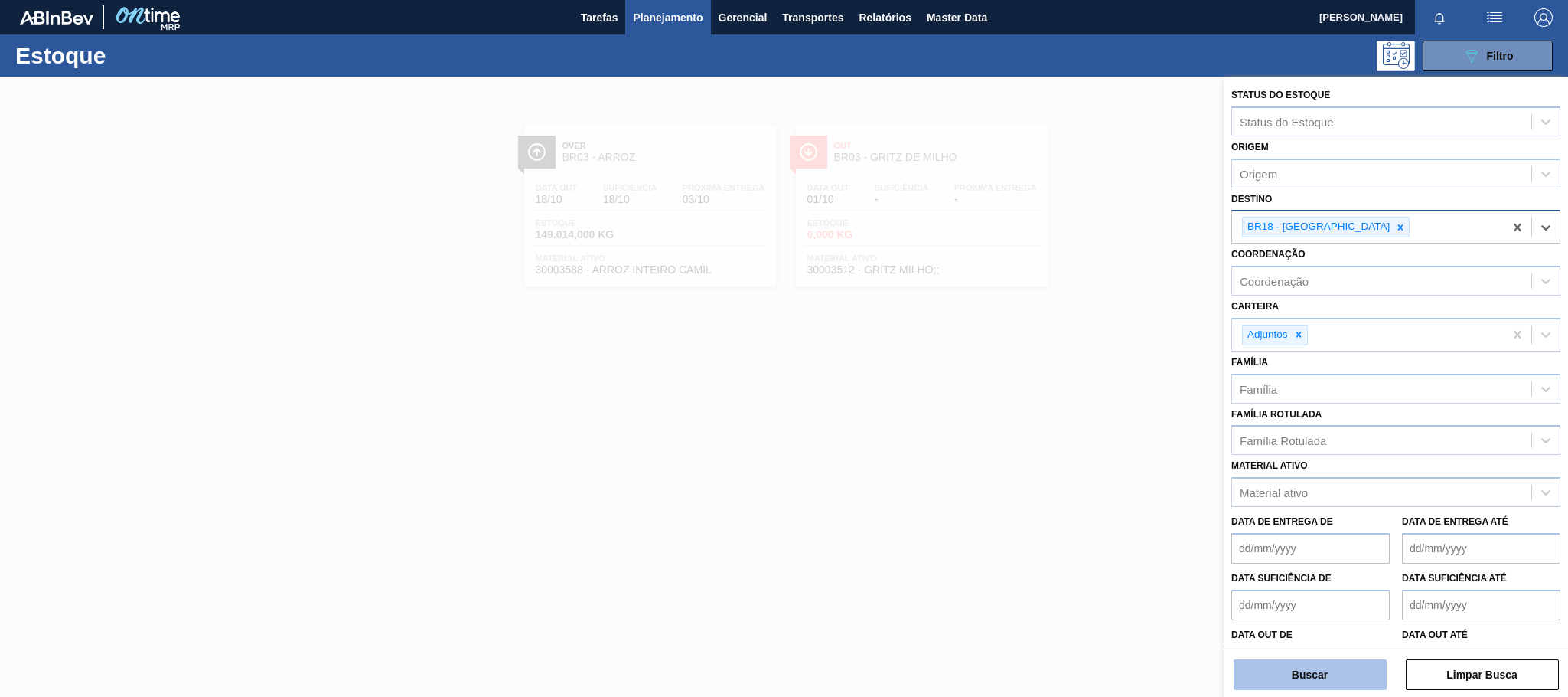
click at [1324, 668] on button "Buscar" at bounding box center [1310, 674] width 153 height 31
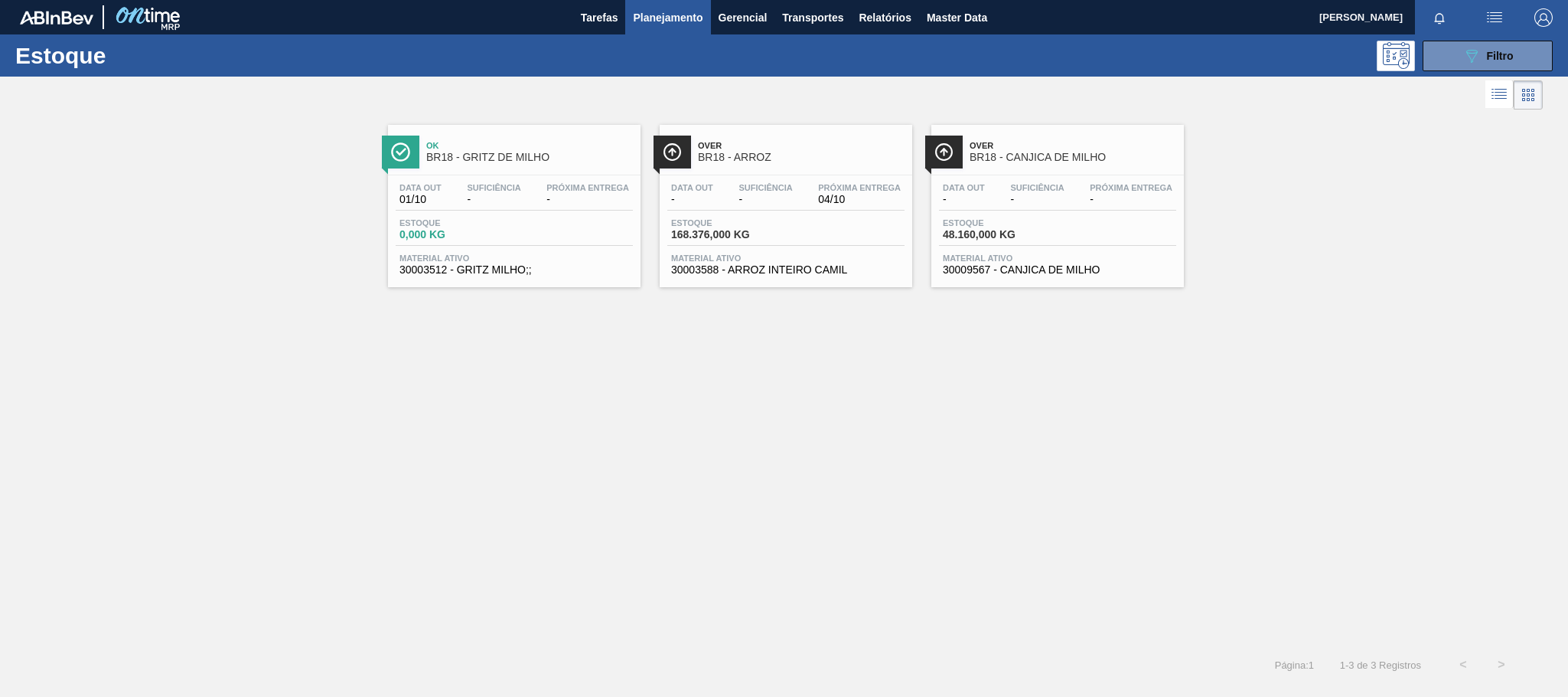
click at [735, 154] on span "BR18 - ARROZ" at bounding box center [801, 157] width 206 height 12
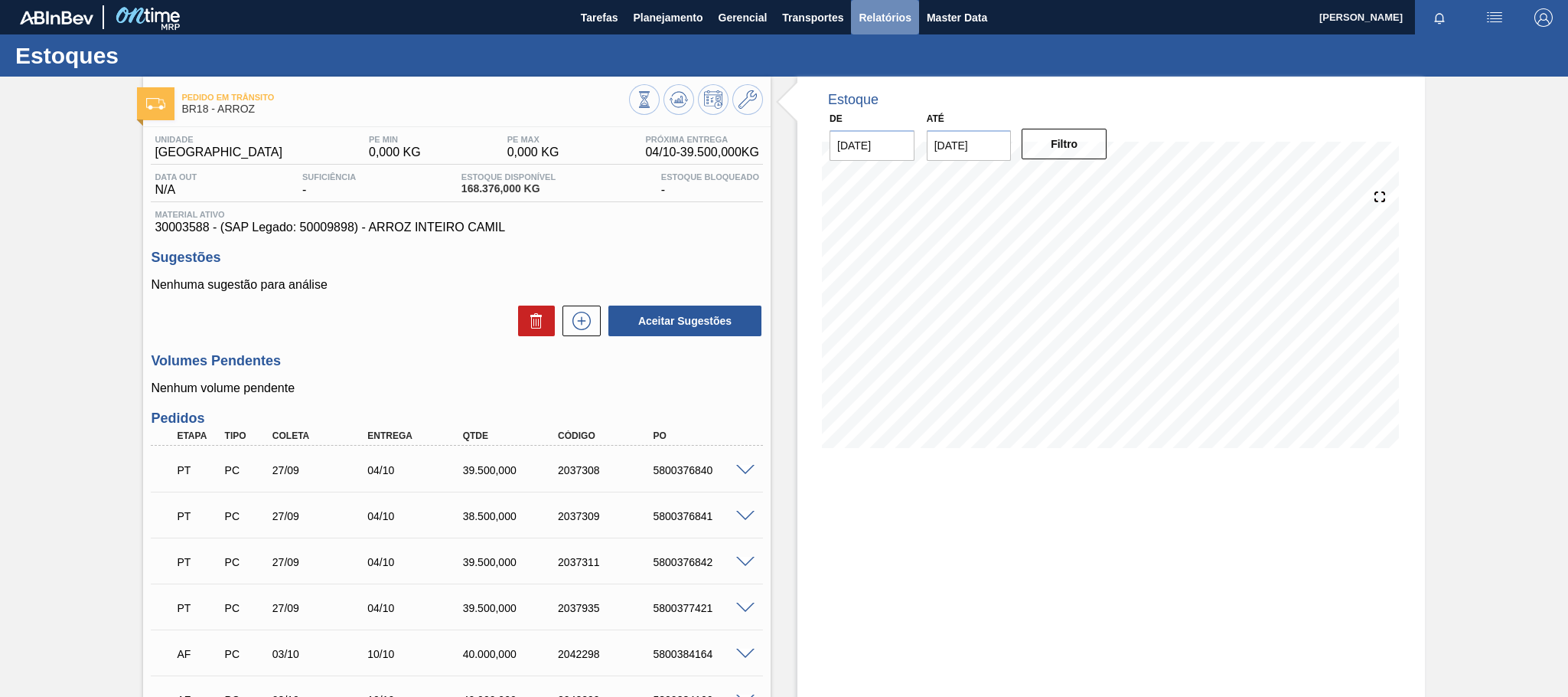
click at [884, 18] on span "Relatórios" at bounding box center [885, 17] width 52 height 18
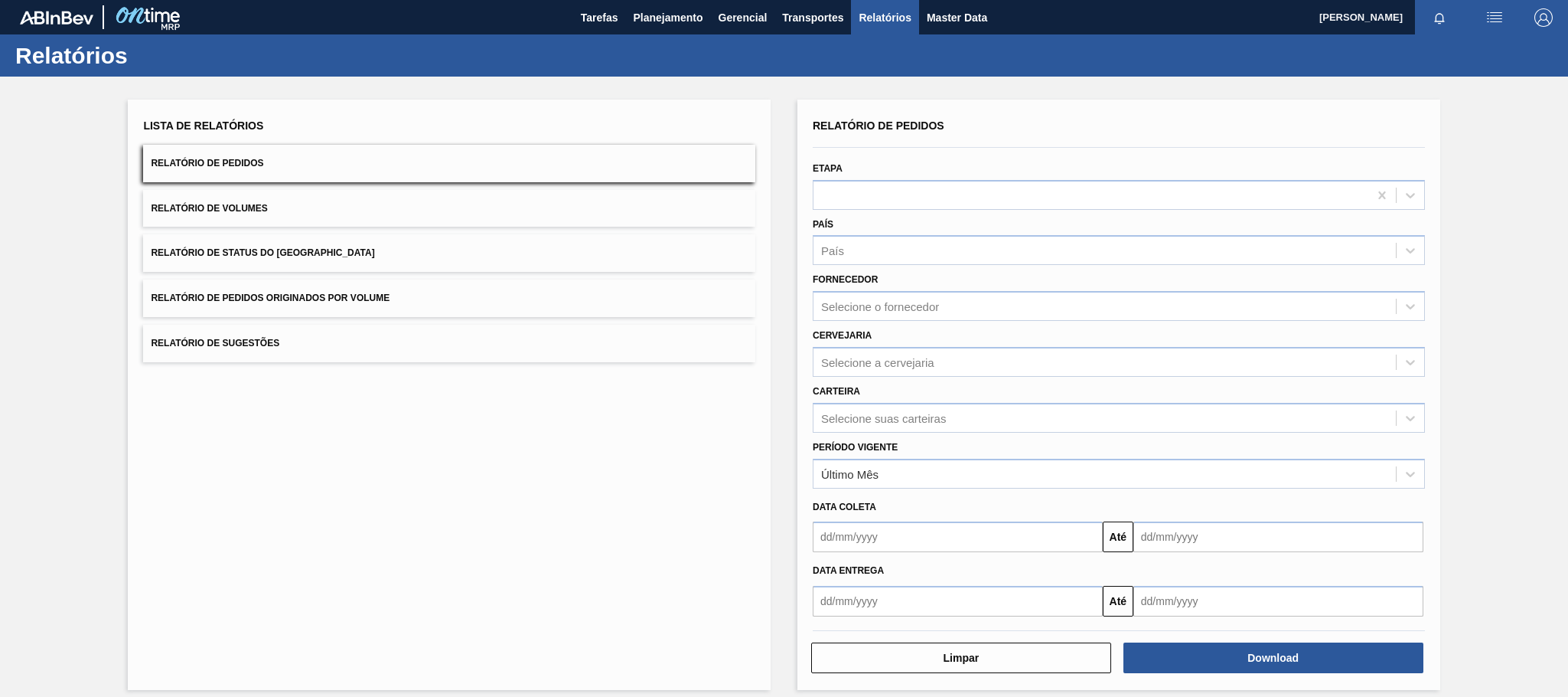
click at [375, 292] on span "Relatório de Pedidos Originados por Volume" at bounding box center [271, 298] width 239 height 11
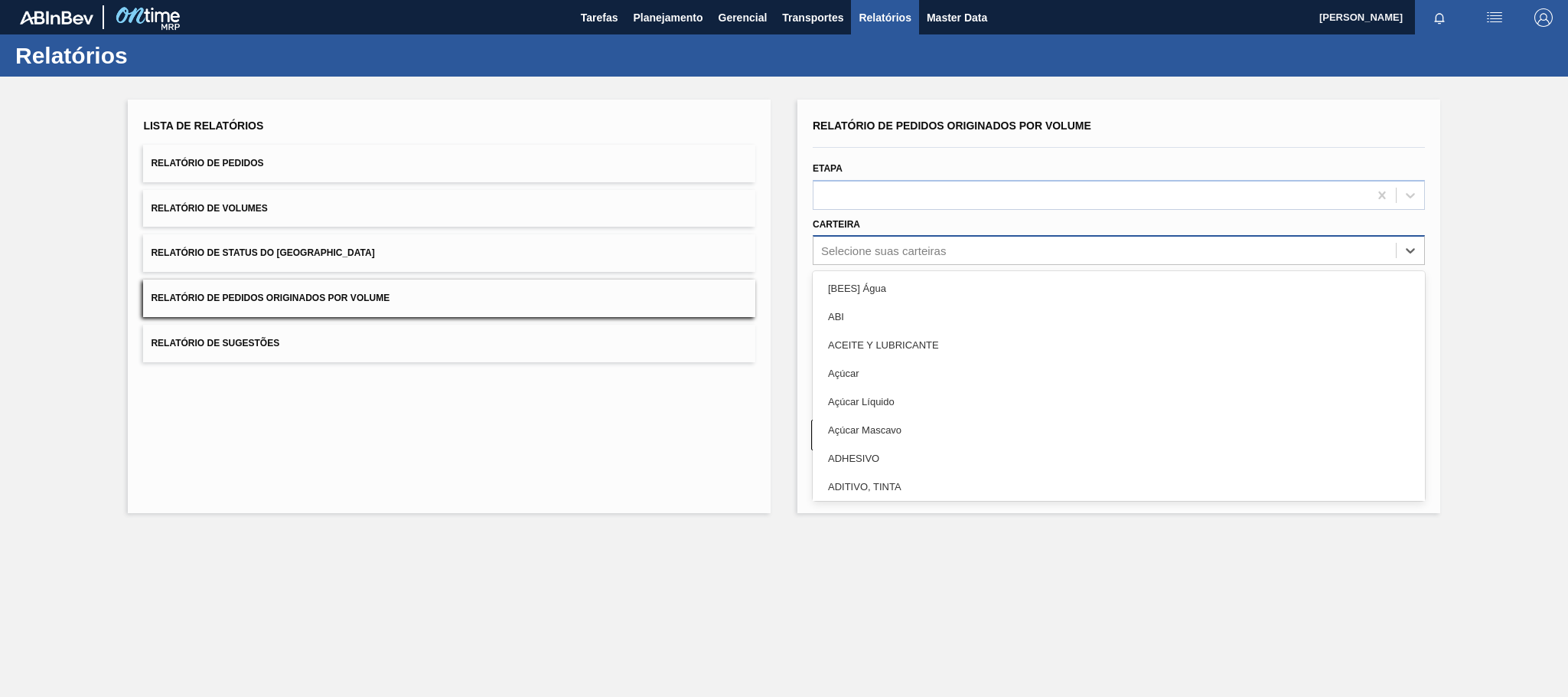
click at [878, 253] on div "Selecione suas carteiras" at bounding box center [884, 251] width 125 height 13
type input "adju"
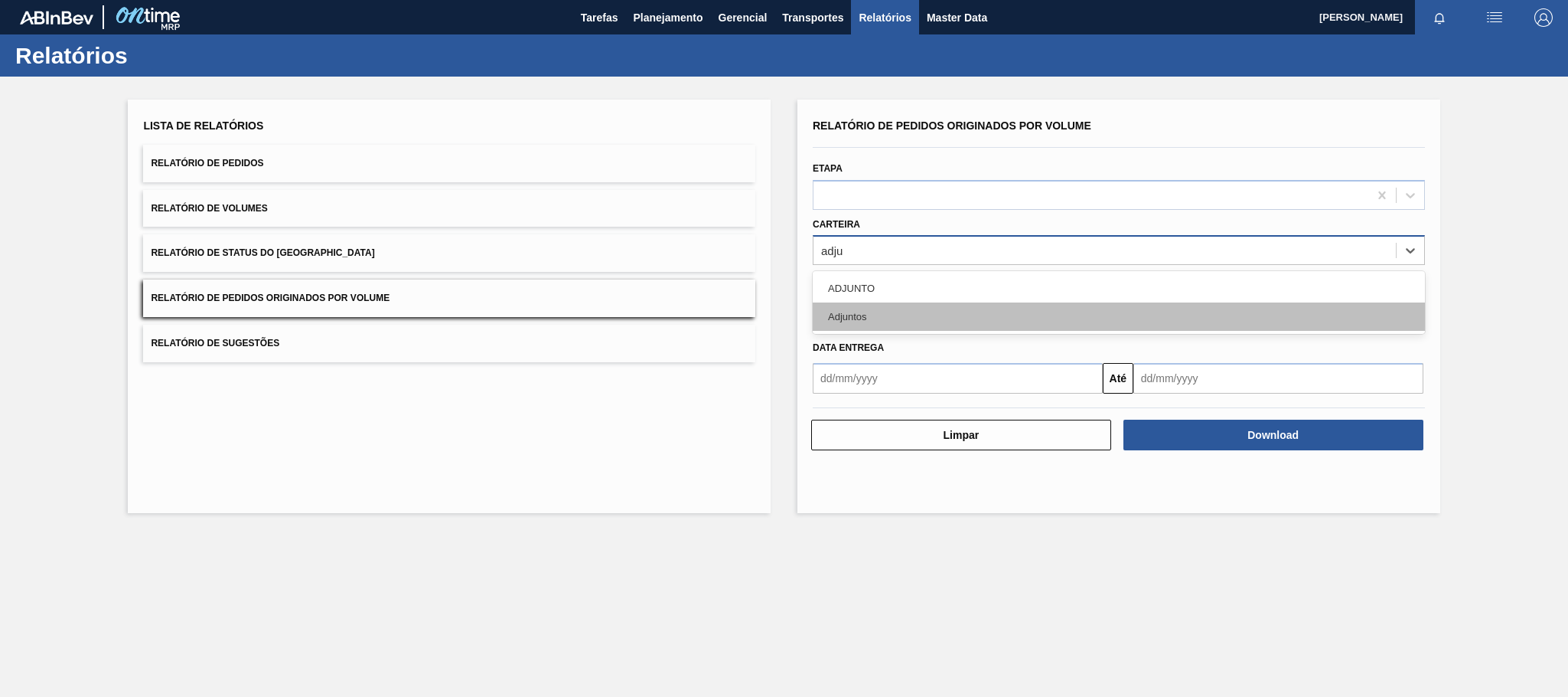
click at [882, 306] on div "Adjuntos" at bounding box center [1118, 316] width 613 height 28
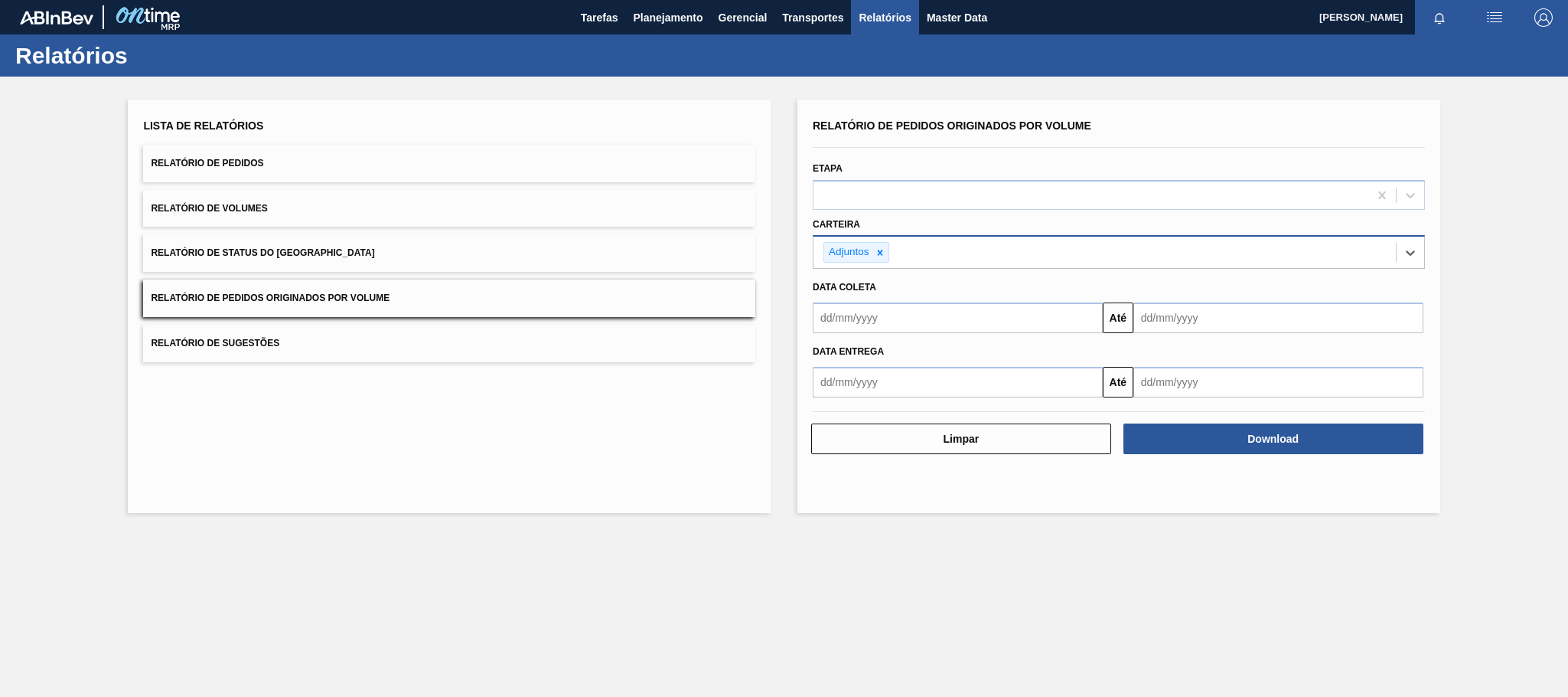
click at [868, 313] on input "text" at bounding box center [957, 318] width 290 height 31
type input "[DATE]"
click at [906, 406] on div "1" at bounding box center [905, 404] width 21 height 21
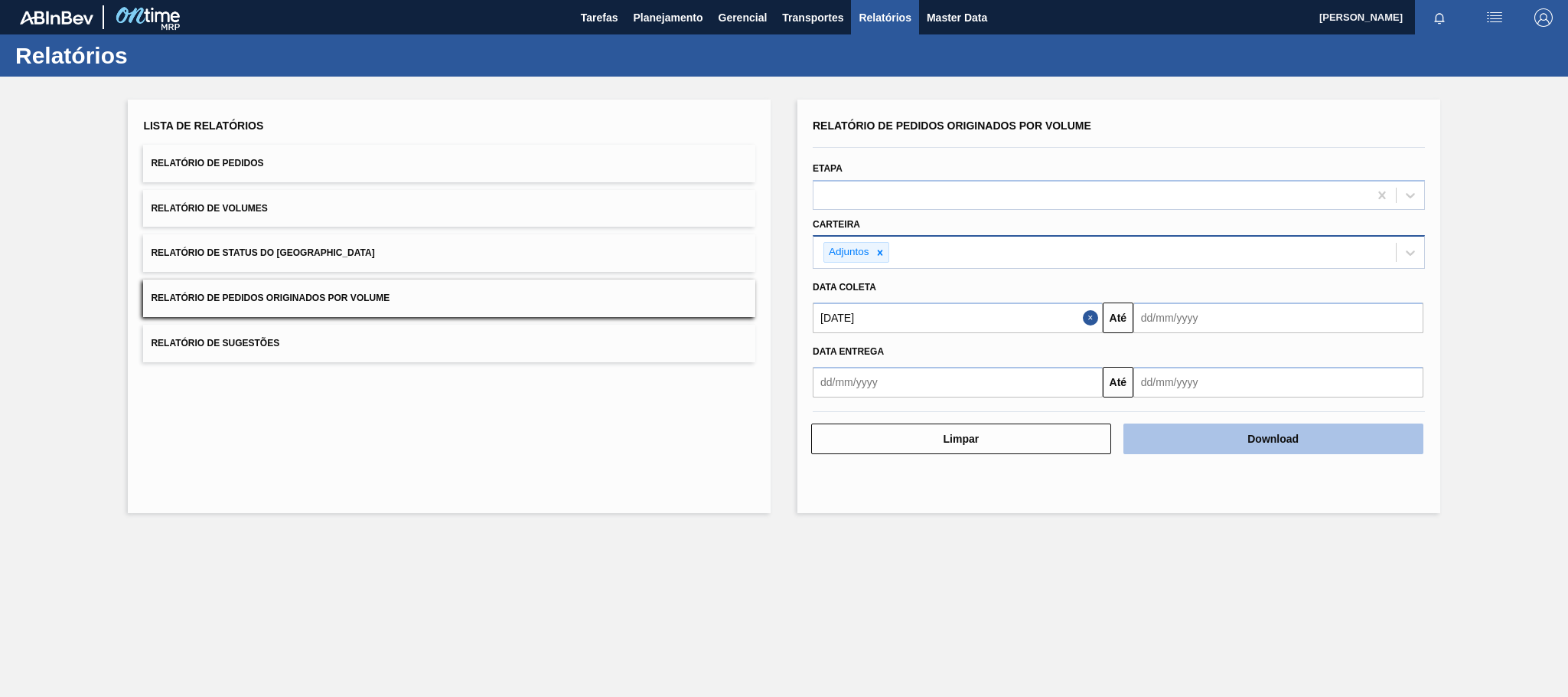
click at [1211, 446] on button "Download" at bounding box center [1274, 439] width 300 height 31
